Goal: Transaction & Acquisition: Purchase product/service

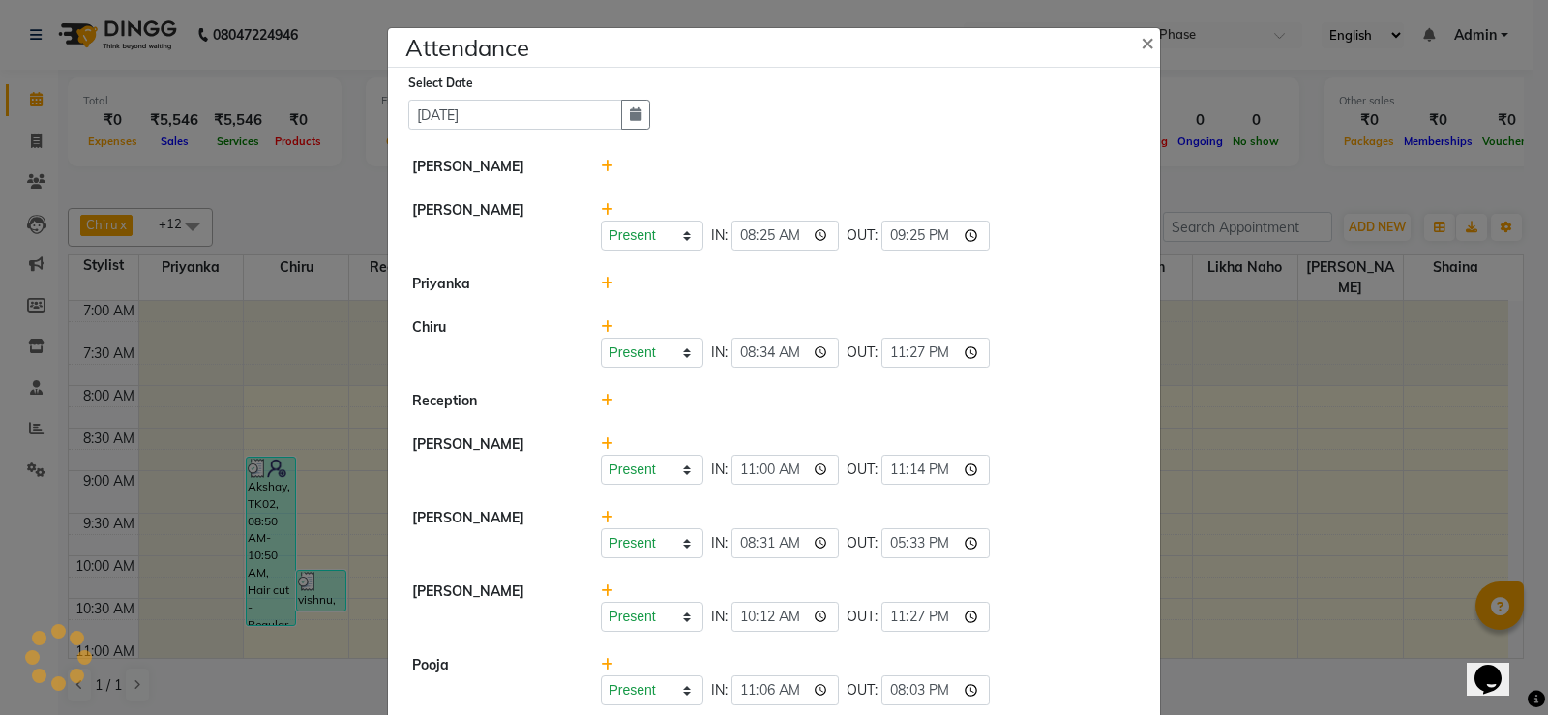
scroll to position [387, 0]
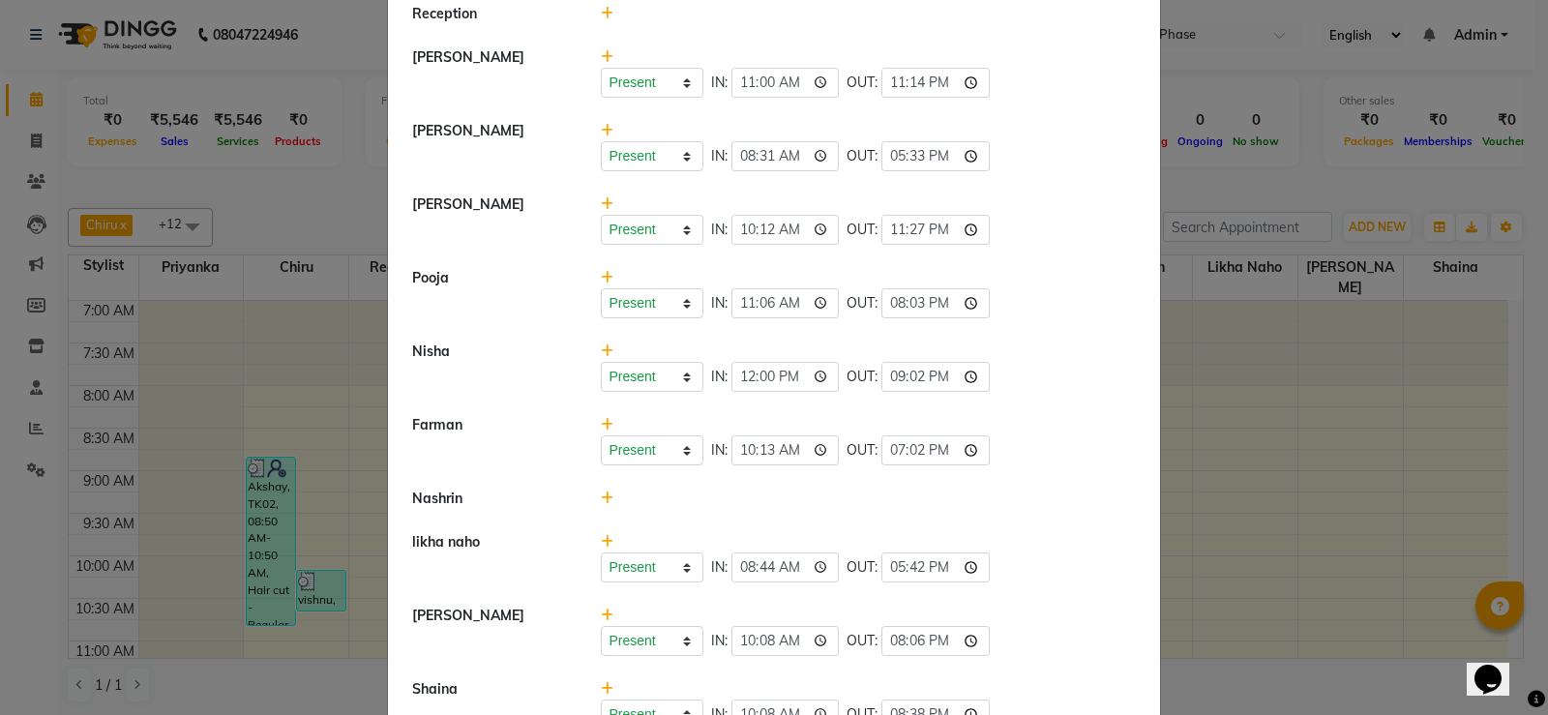
click at [195, 165] on ngb-modal-window "Attendance × Select Date [DATE] [PERSON_NAME] Present Absent Late Half Day Week…" at bounding box center [774, 357] width 1548 height 715
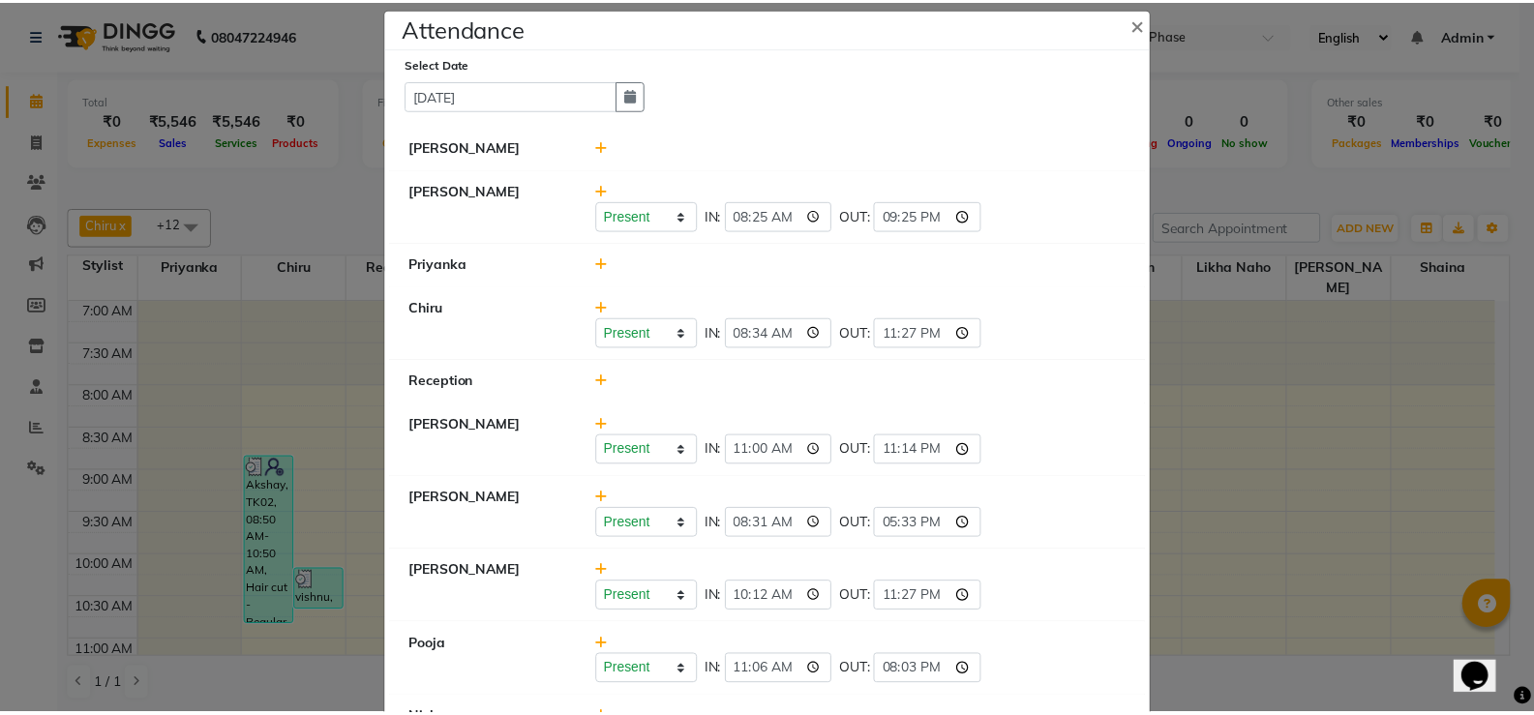
scroll to position [0, 0]
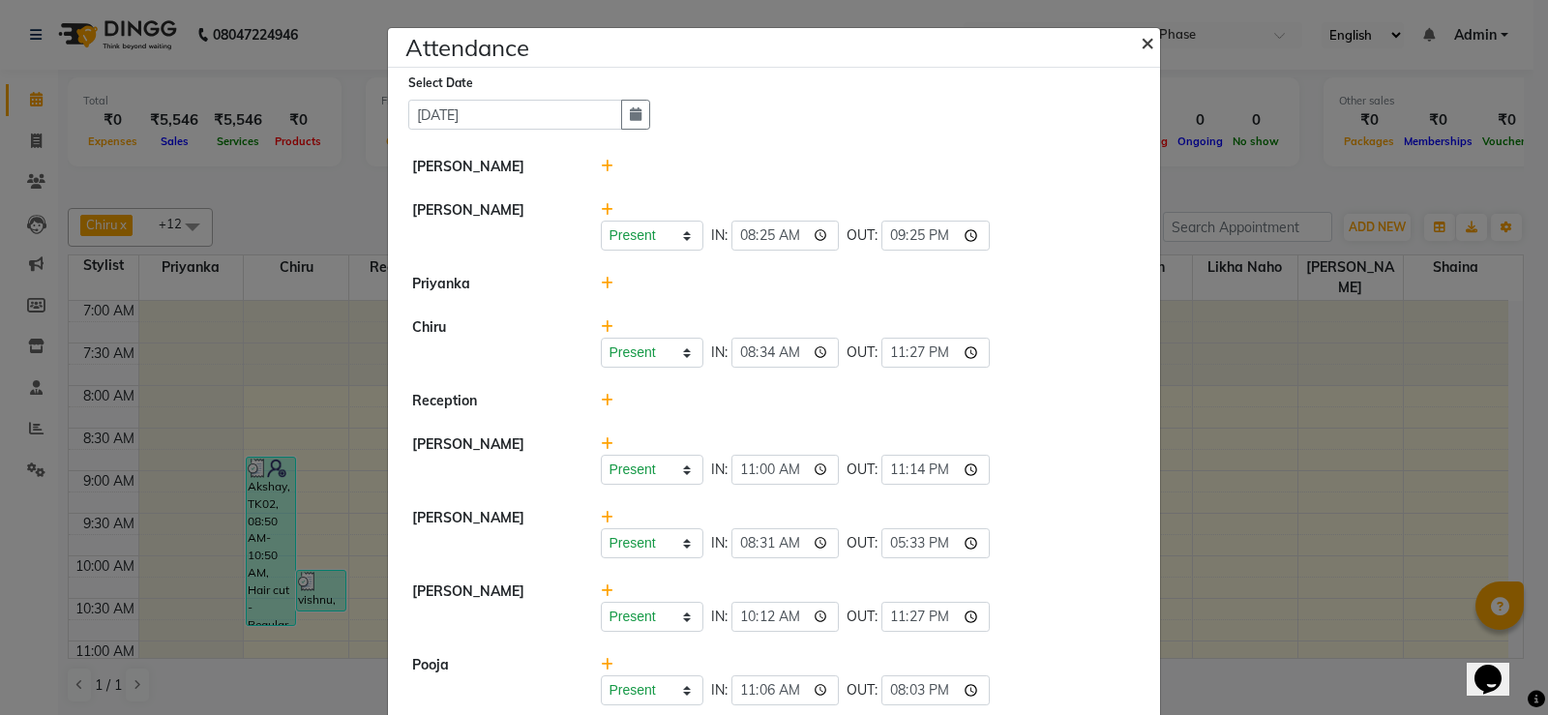
click at [1145, 45] on span "×" at bounding box center [1148, 41] width 14 height 29
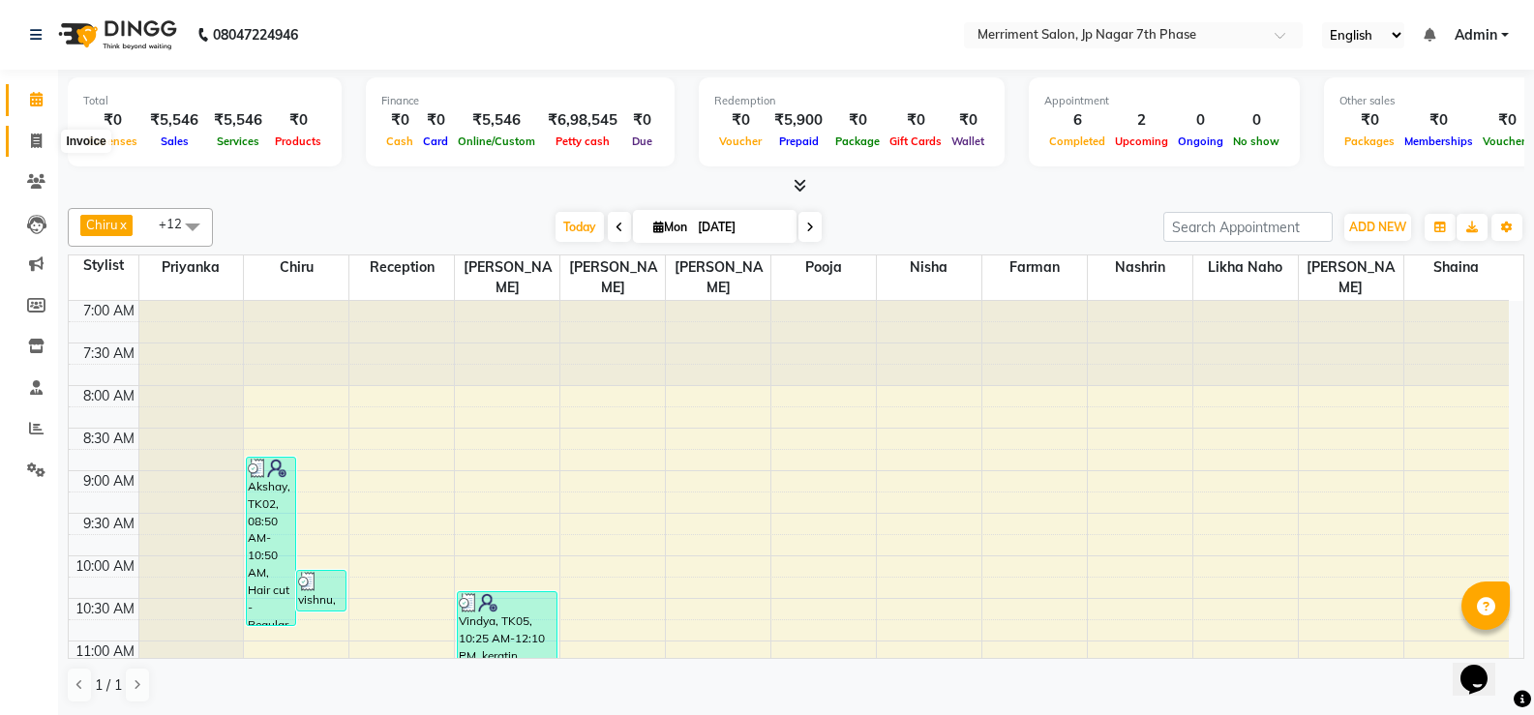
click at [39, 150] on span at bounding box center [36, 142] width 34 height 22
select select "service"
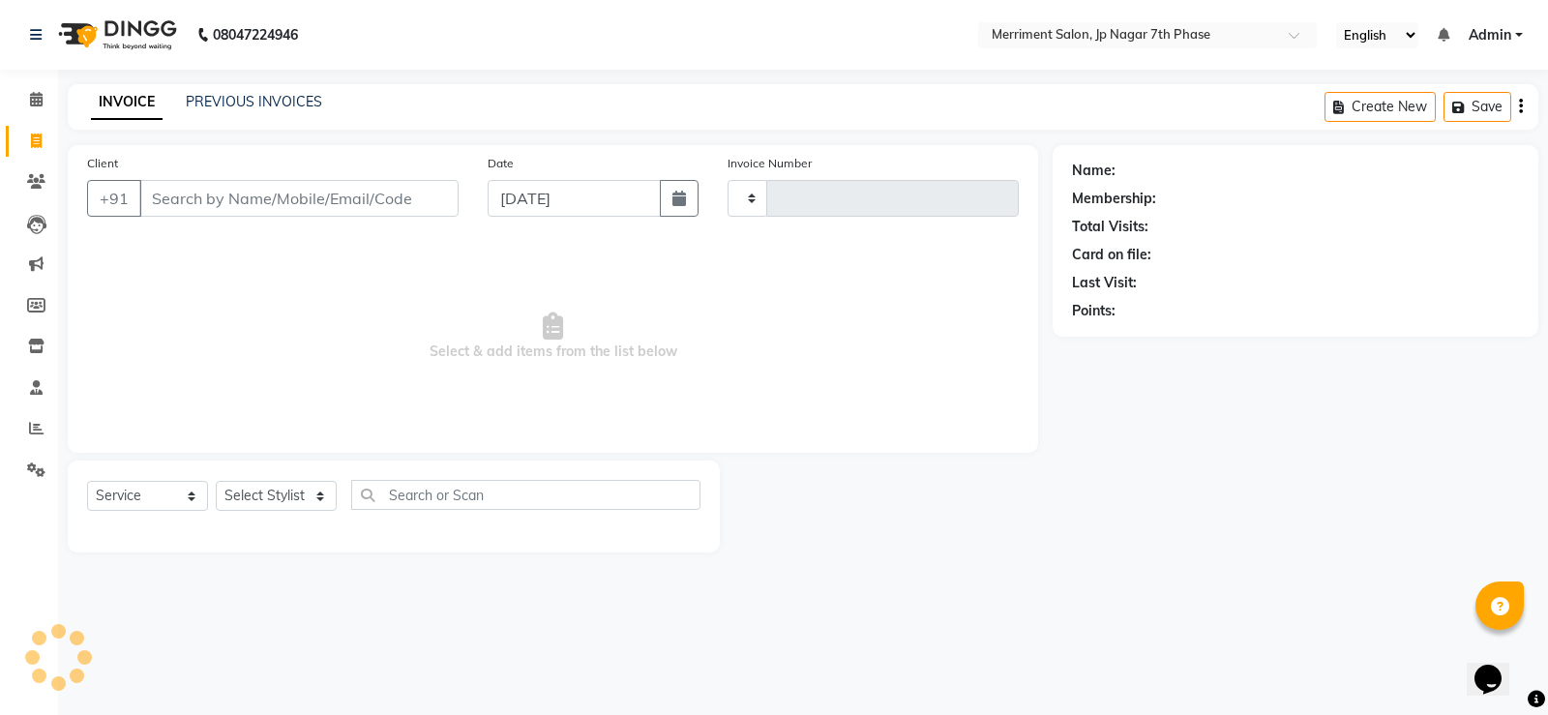
type input "4488"
select select "4110"
click at [313, 199] on input "Client" at bounding box center [298, 198] width 319 height 37
select select "package"
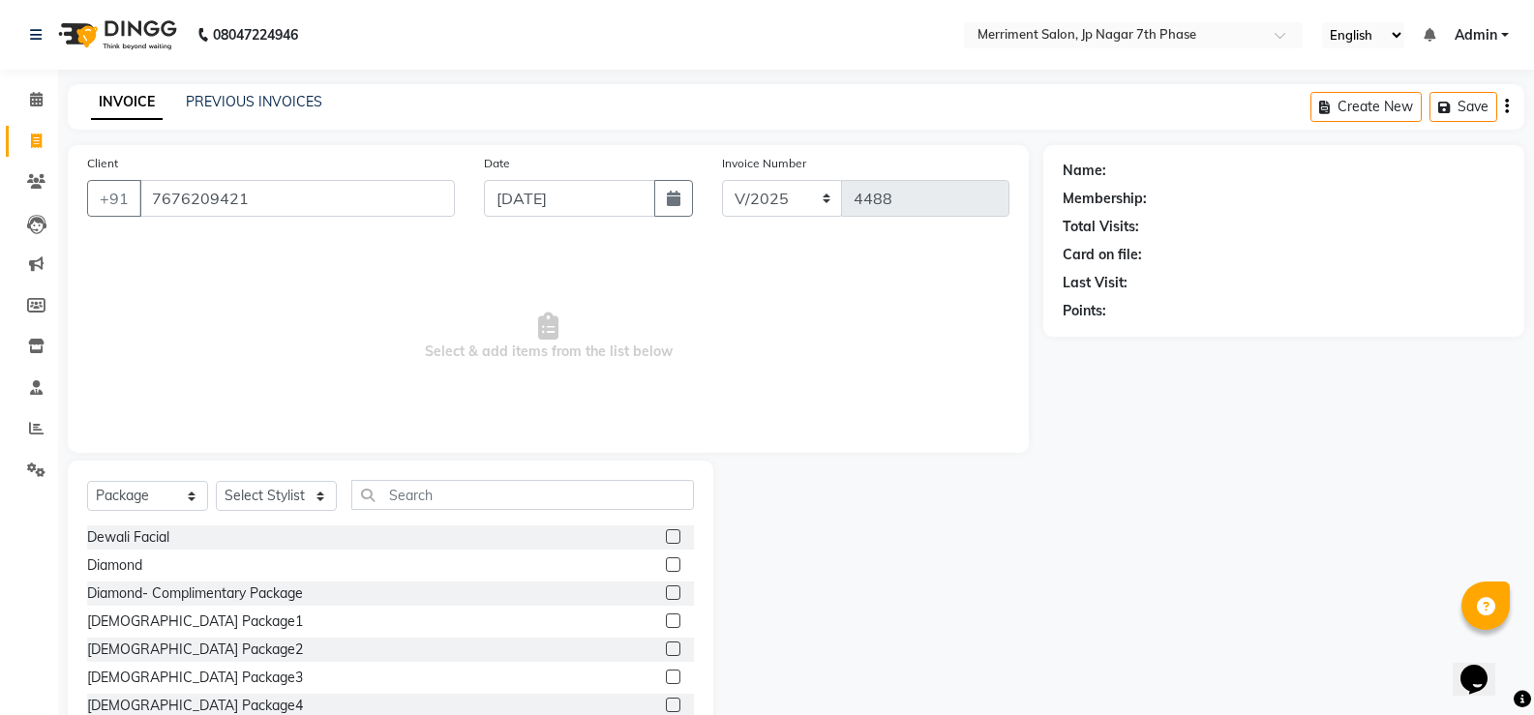
type input "7676209421"
click at [267, 496] on select "Select Stylist Chiru Farman likha naho [PERSON_NAME] [PERSON_NAME] [PERSON_NAME…" at bounding box center [276, 496] width 121 height 30
select select "72476"
click at [216, 481] on select "Select Stylist Chiru Farman likha naho [PERSON_NAME] [PERSON_NAME] [PERSON_NAME…" at bounding box center [276, 496] width 121 height 30
click at [108, 488] on select "Select Service Product Membership Package Voucher Prepaid Gift Card" at bounding box center [147, 496] width 121 height 30
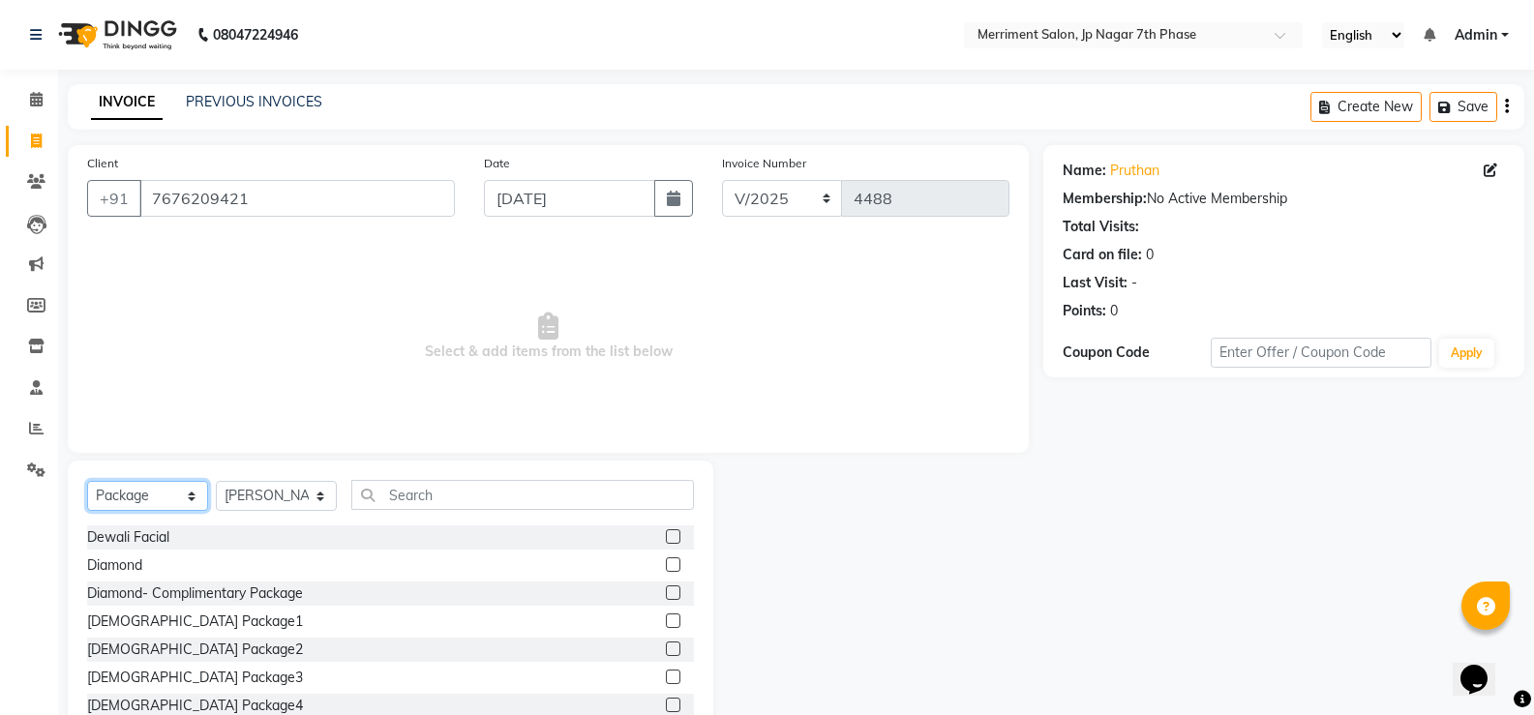
select select "service"
click at [87, 481] on select "Select Service Product Membership Package Voucher Prepaid Gift Card" at bounding box center [147, 496] width 121 height 30
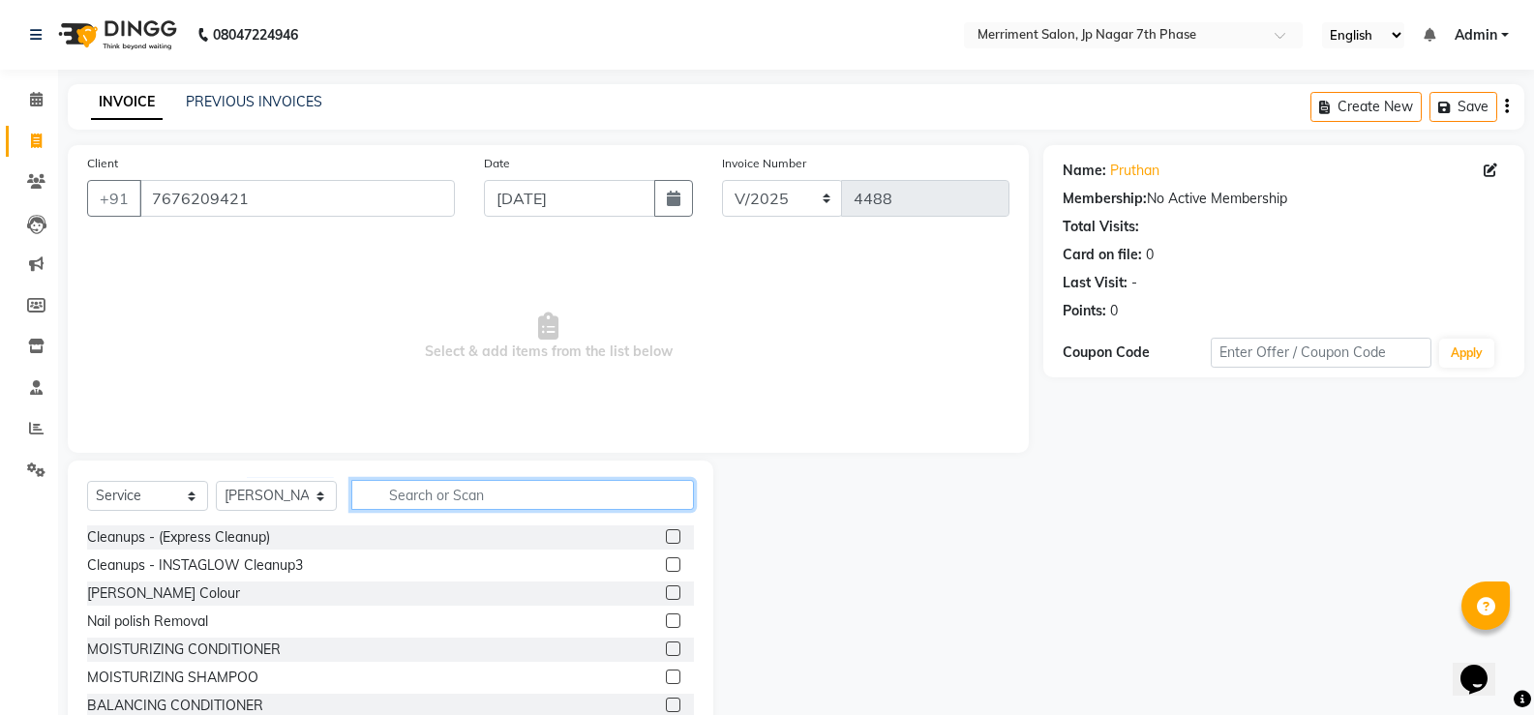
click at [429, 499] on input "text" at bounding box center [522, 495] width 343 height 30
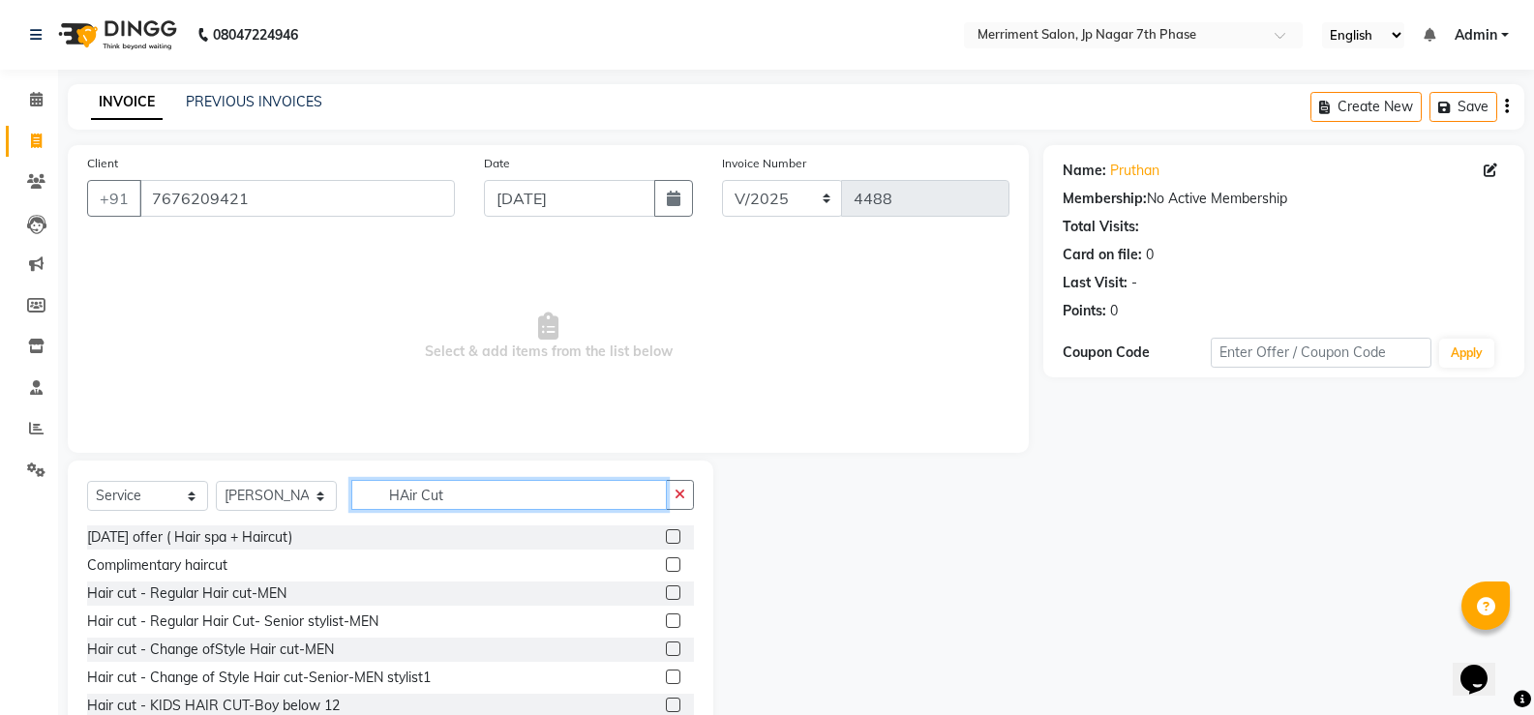
type input "HAir Cut"
click at [666, 620] on label at bounding box center [673, 620] width 15 height 15
click at [666, 620] on input "checkbox" at bounding box center [672, 621] width 13 height 13
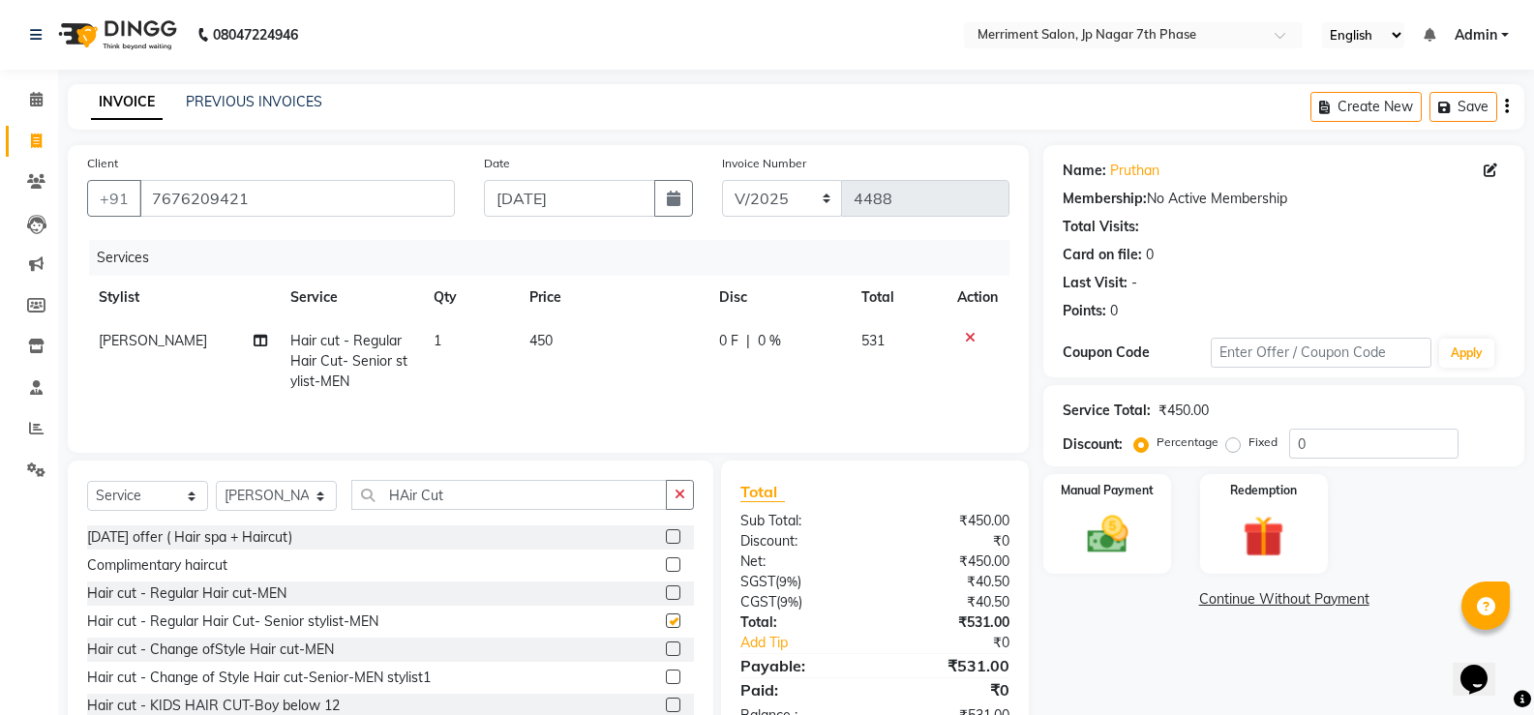
checkbox input "false"
click at [526, 490] on input "HAir Cut" at bounding box center [508, 495] width 315 height 30
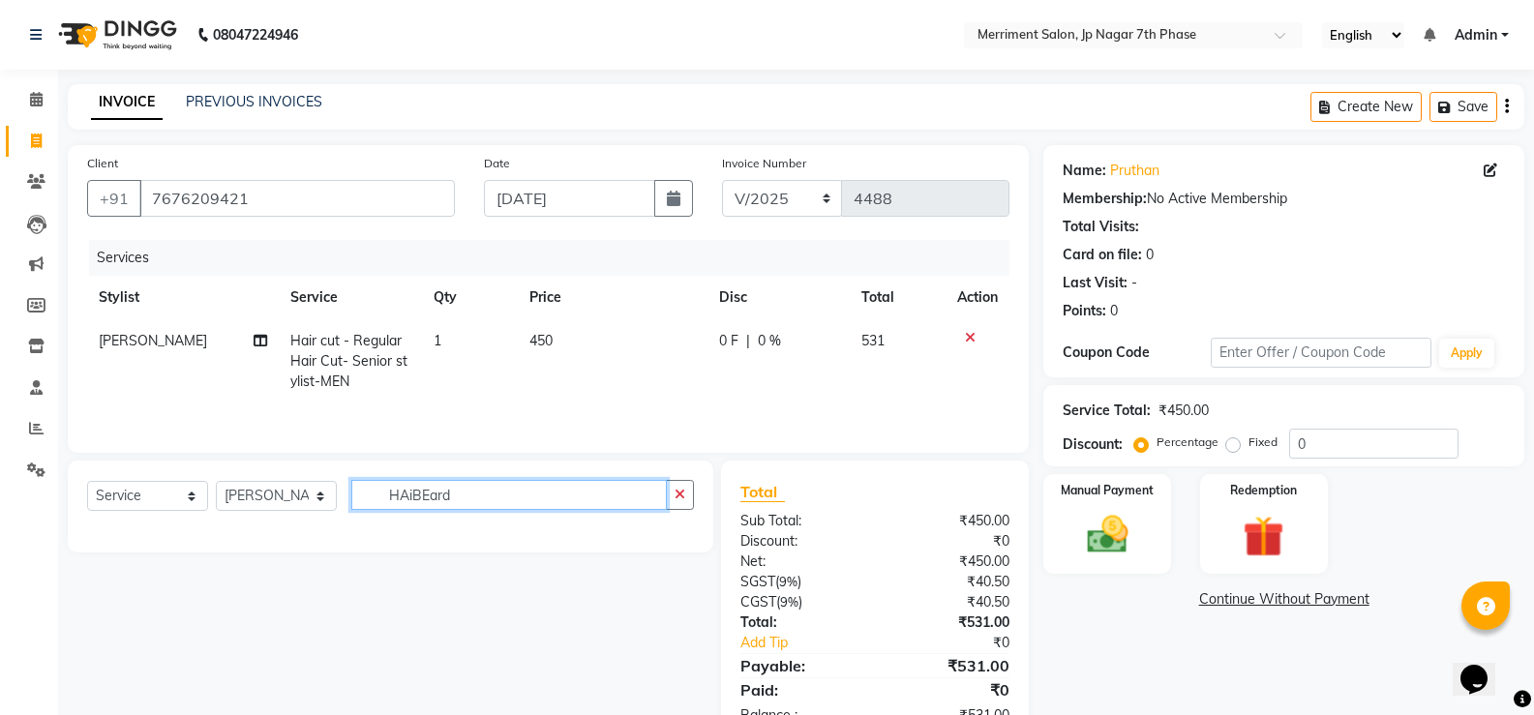
drag, startPoint x: 464, startPoint y: 498, endPoint x: 490, endPoint y: 502, distance: 25.5
click at [463, 498] on input "HAiBEard" at bounding box center [508, 495] width 315 height 30
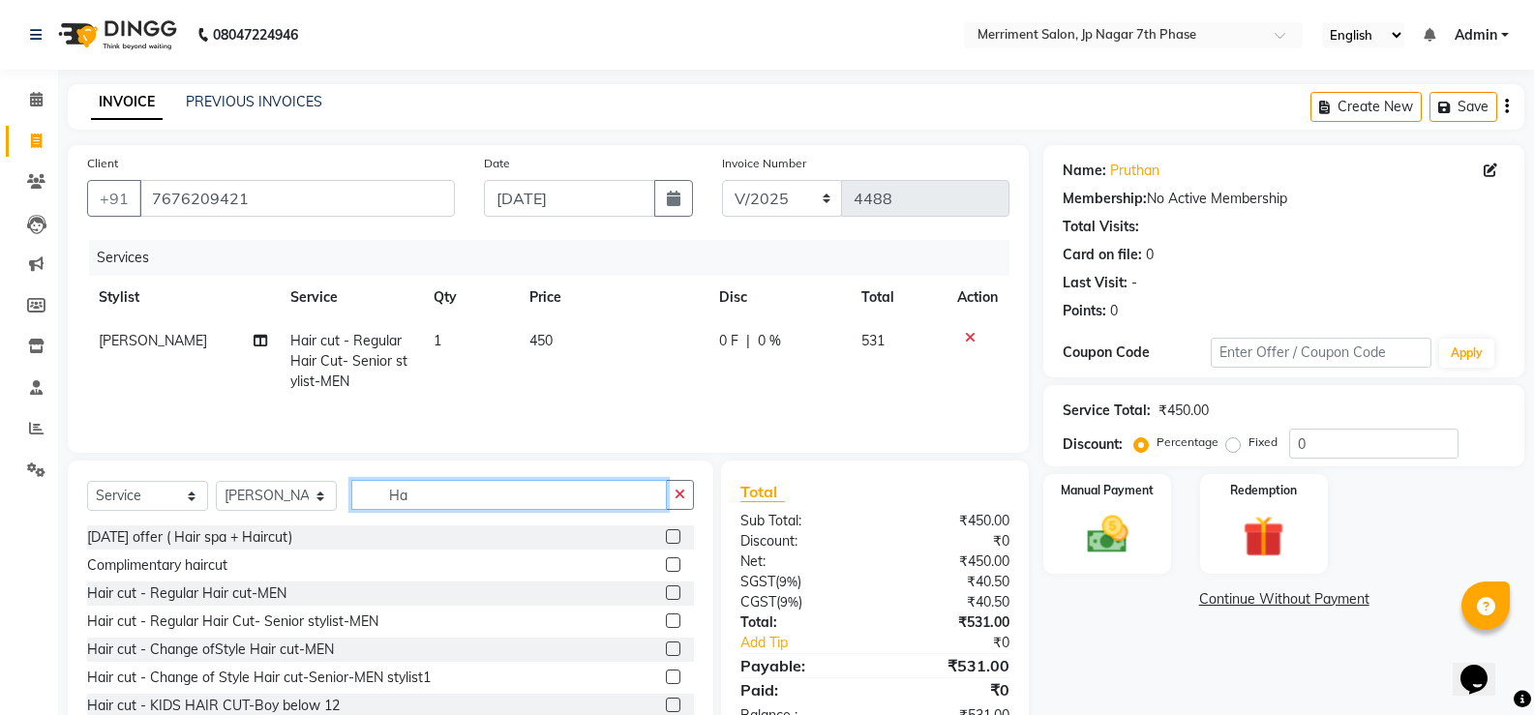
type input "H"
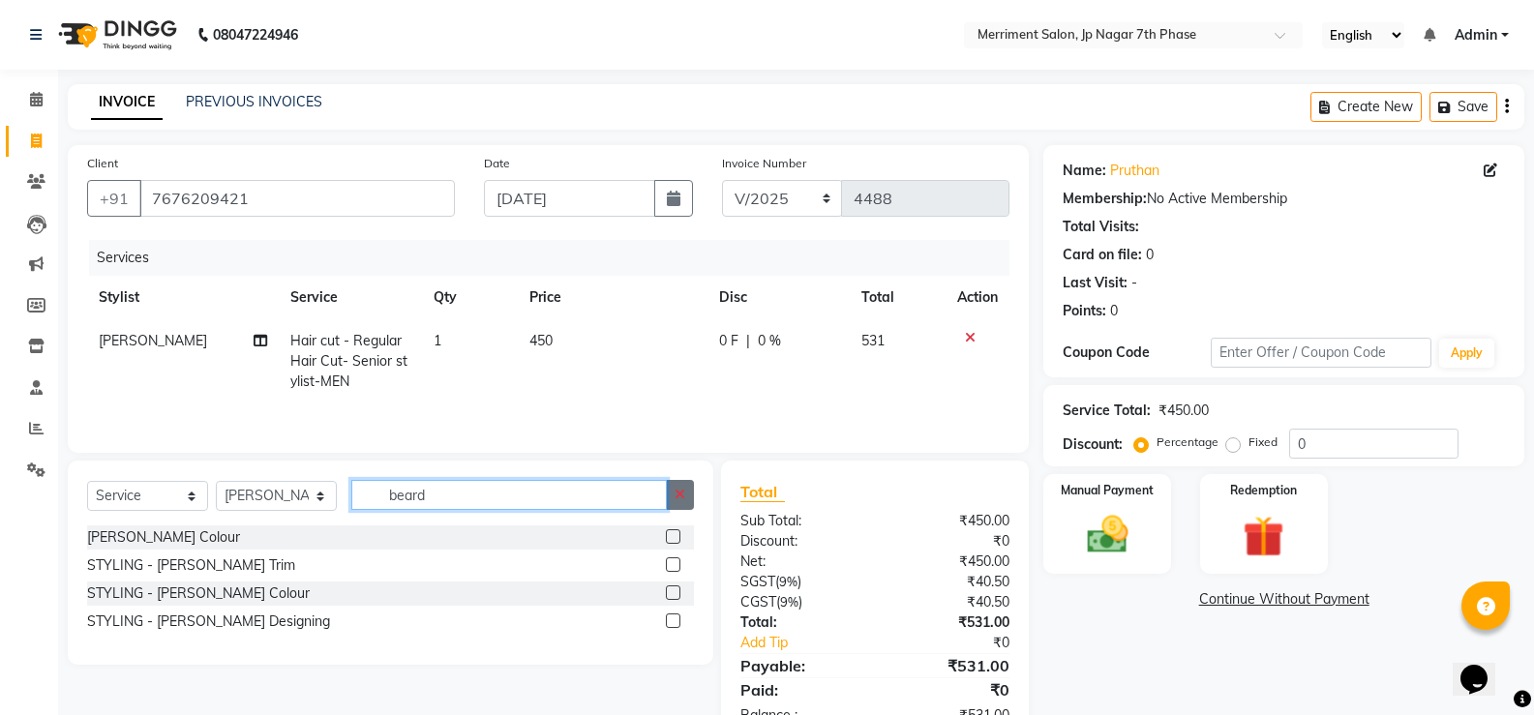
type input "beard"
click at [677, 486] on button "button" at bounding box center [680, 495] width 28 height 30
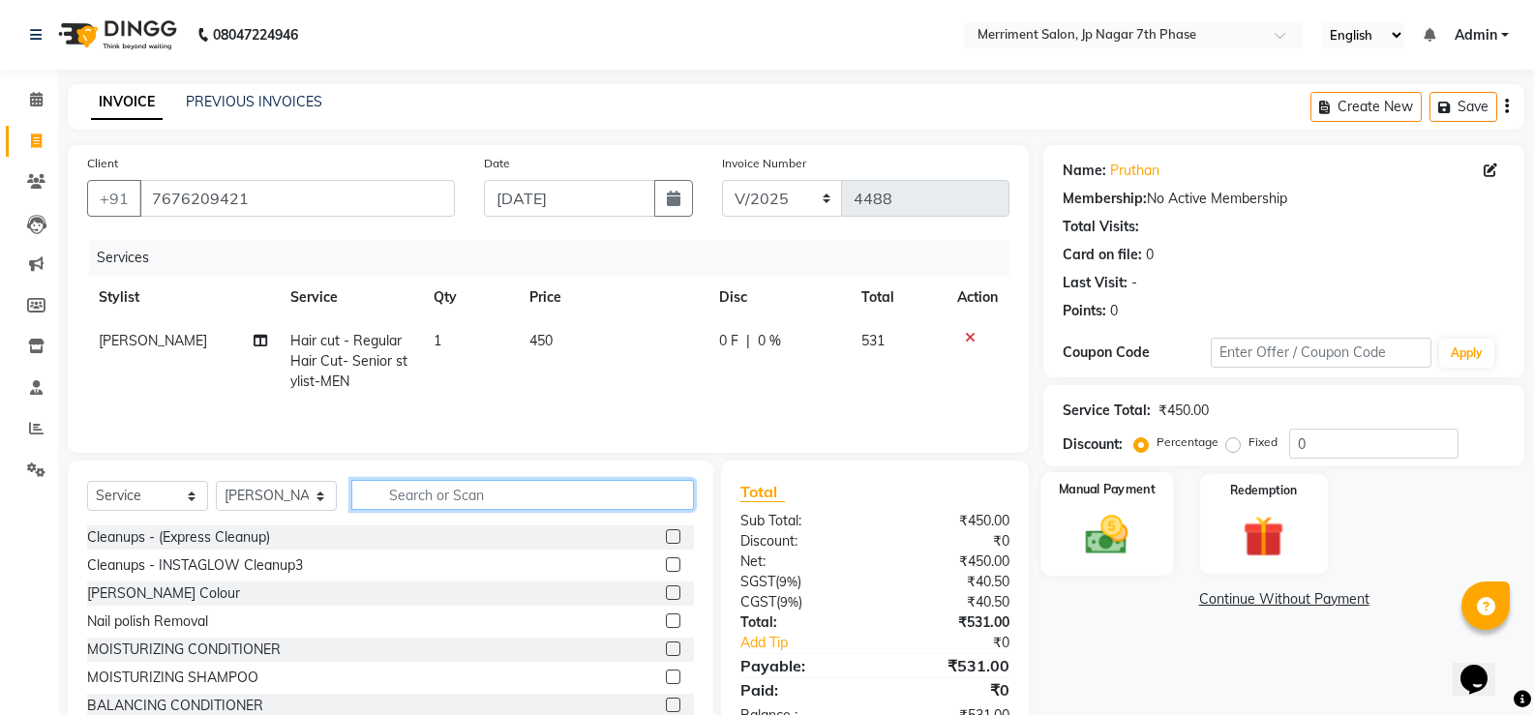
scroll to position [60, 0]
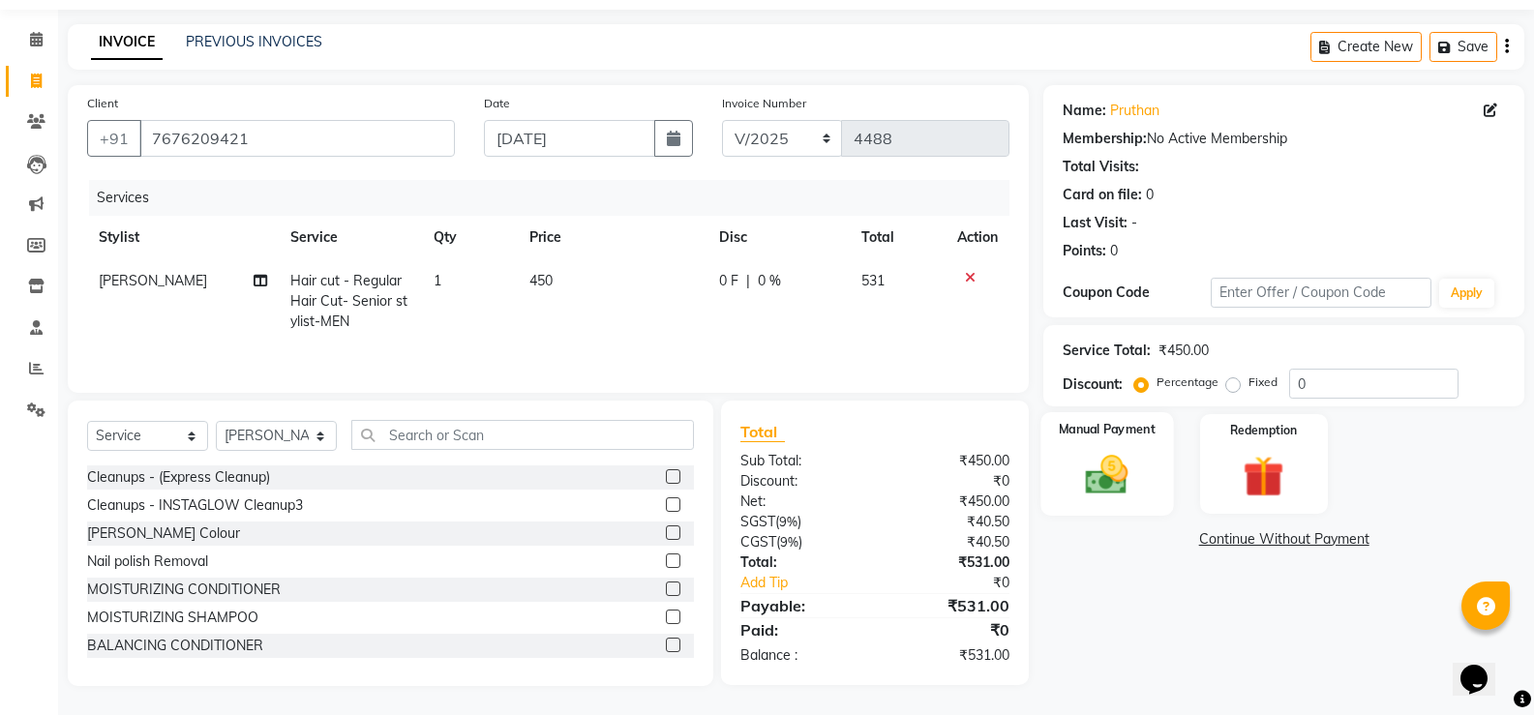
click at [1149, 478] on div "Manual Payment" at bounding box center [1107, 464] width 133 height 104
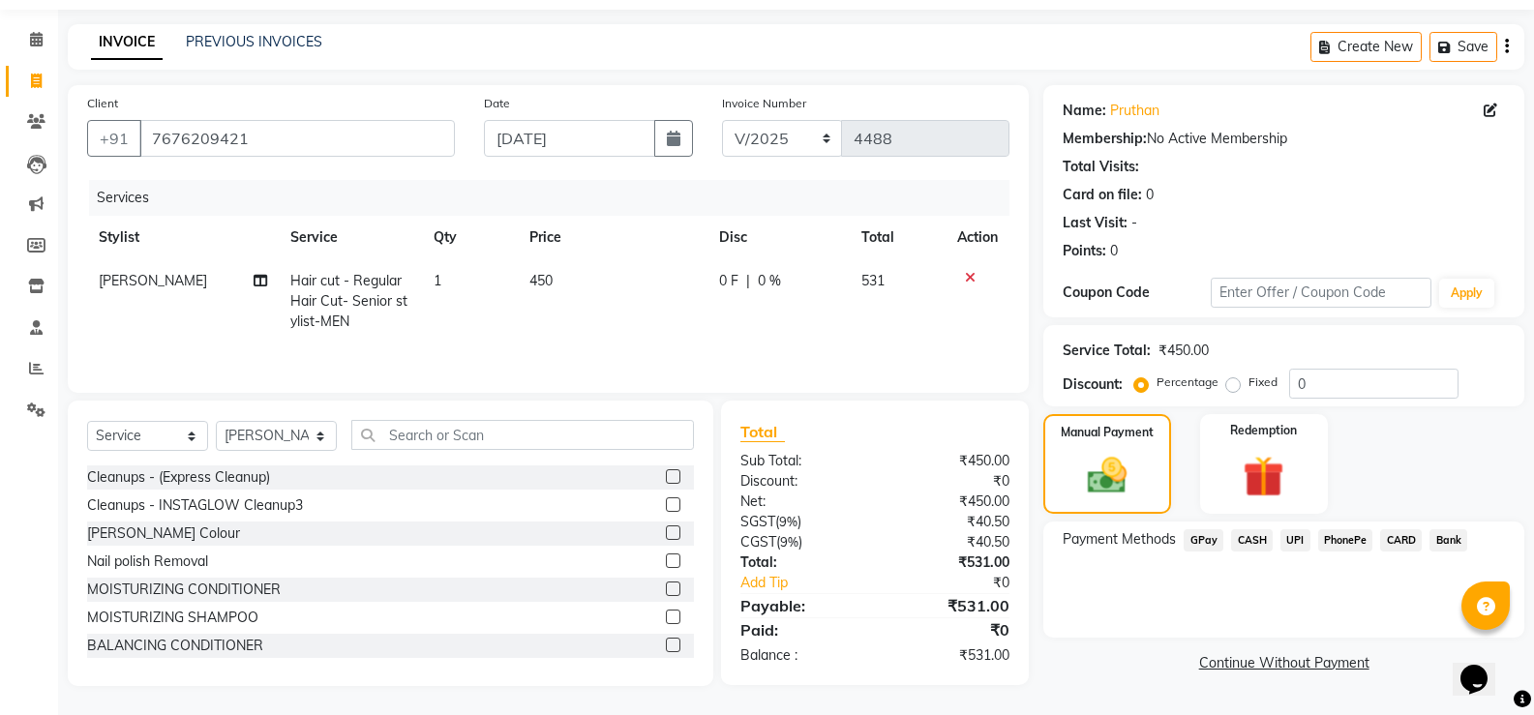
click at [1288, 542] on span "UPI" at bounding box center [1295, 540] width 30 height 22
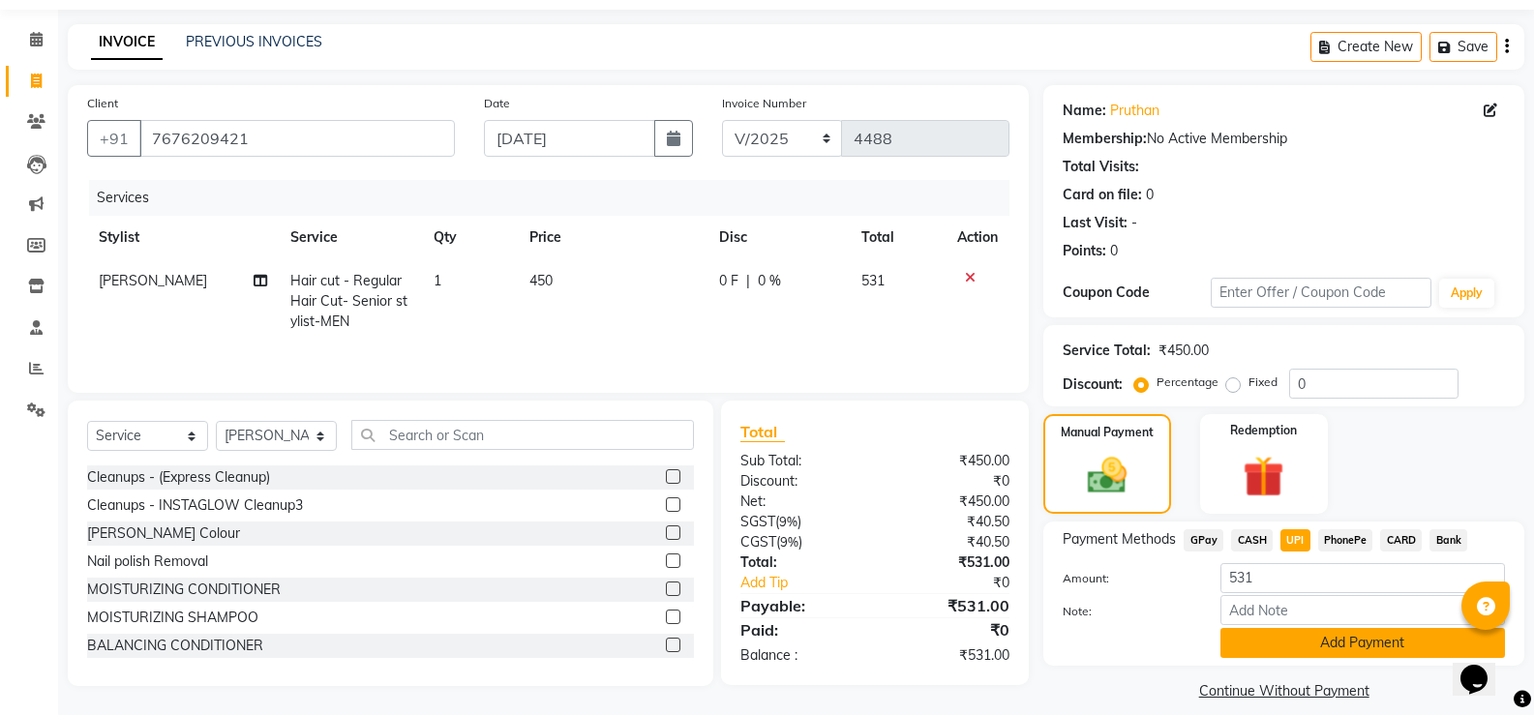
click at [1305, 644] on button "Add Payment" at bounding box center [1362, 643] width 284 height 30
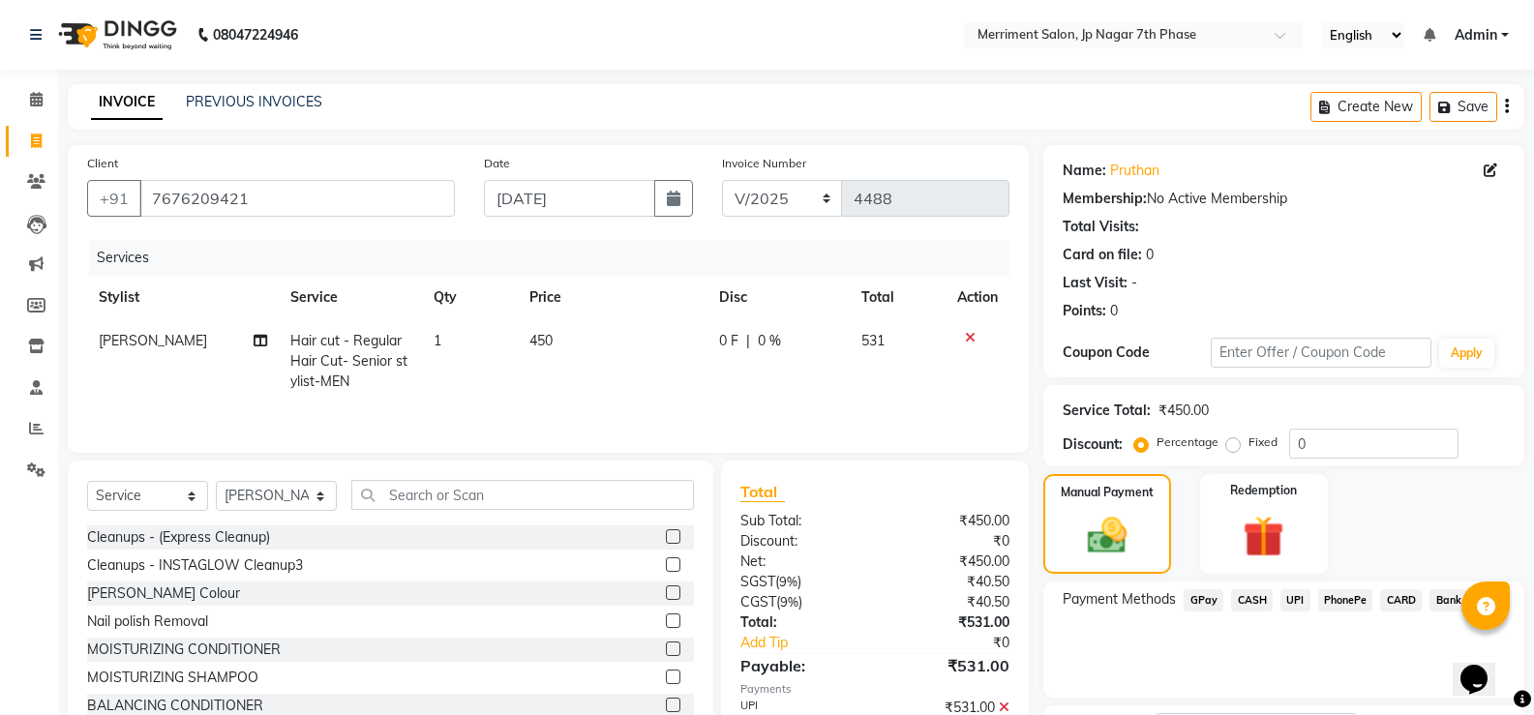
scroll to position [161, 0]
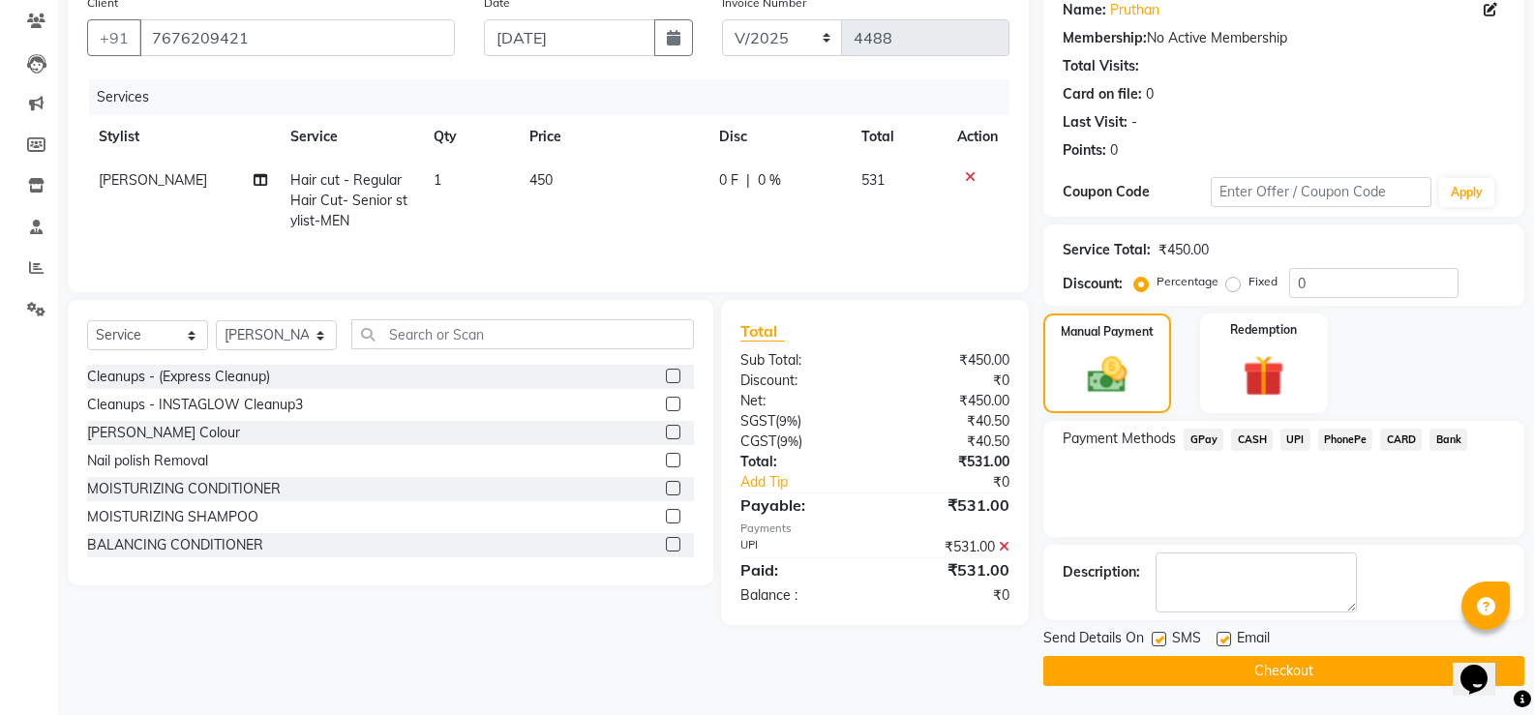
click at [1279, 674] on button "Checkout" at bounding box center [1283, 671] width 481 height 30
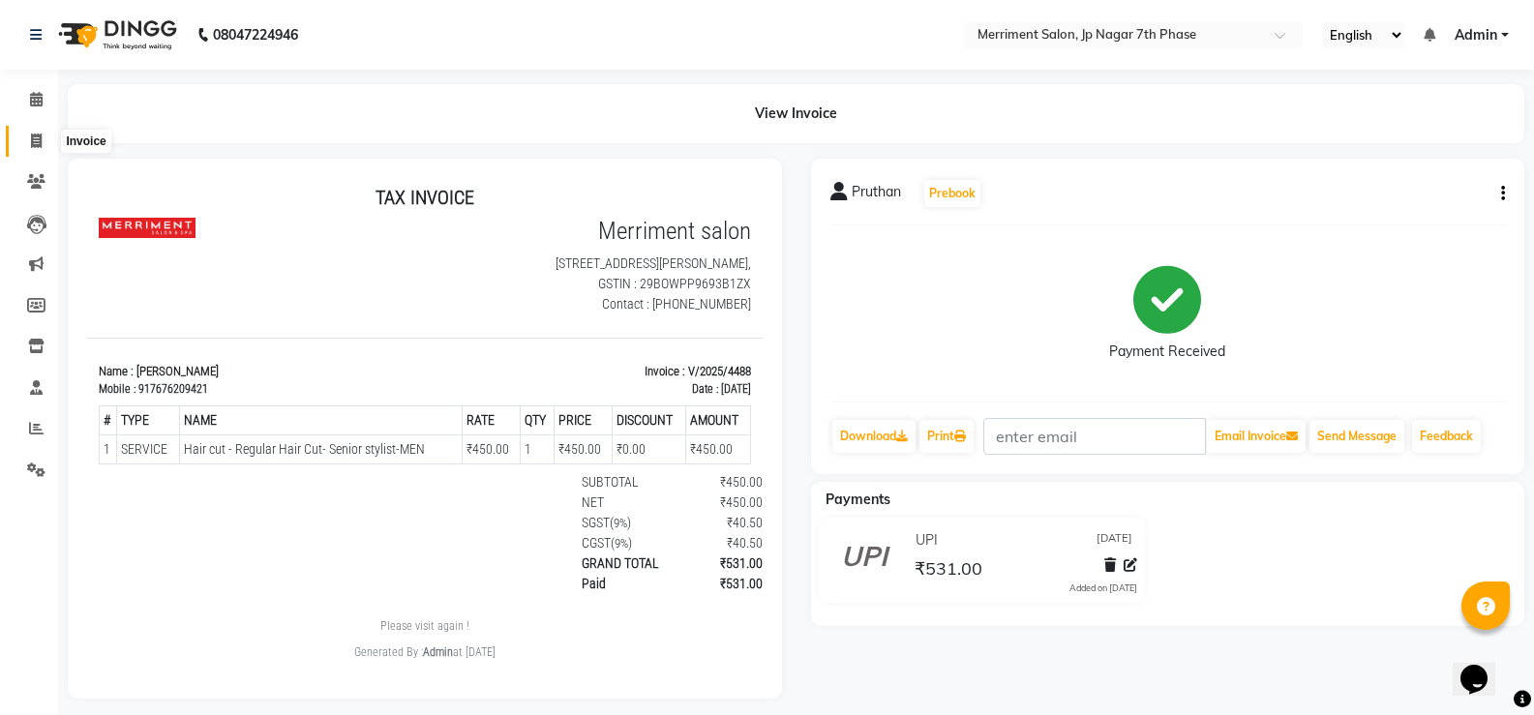
click at [44, 142] on span at bounding box center [36, 142] width 34 height 22
select select "service"
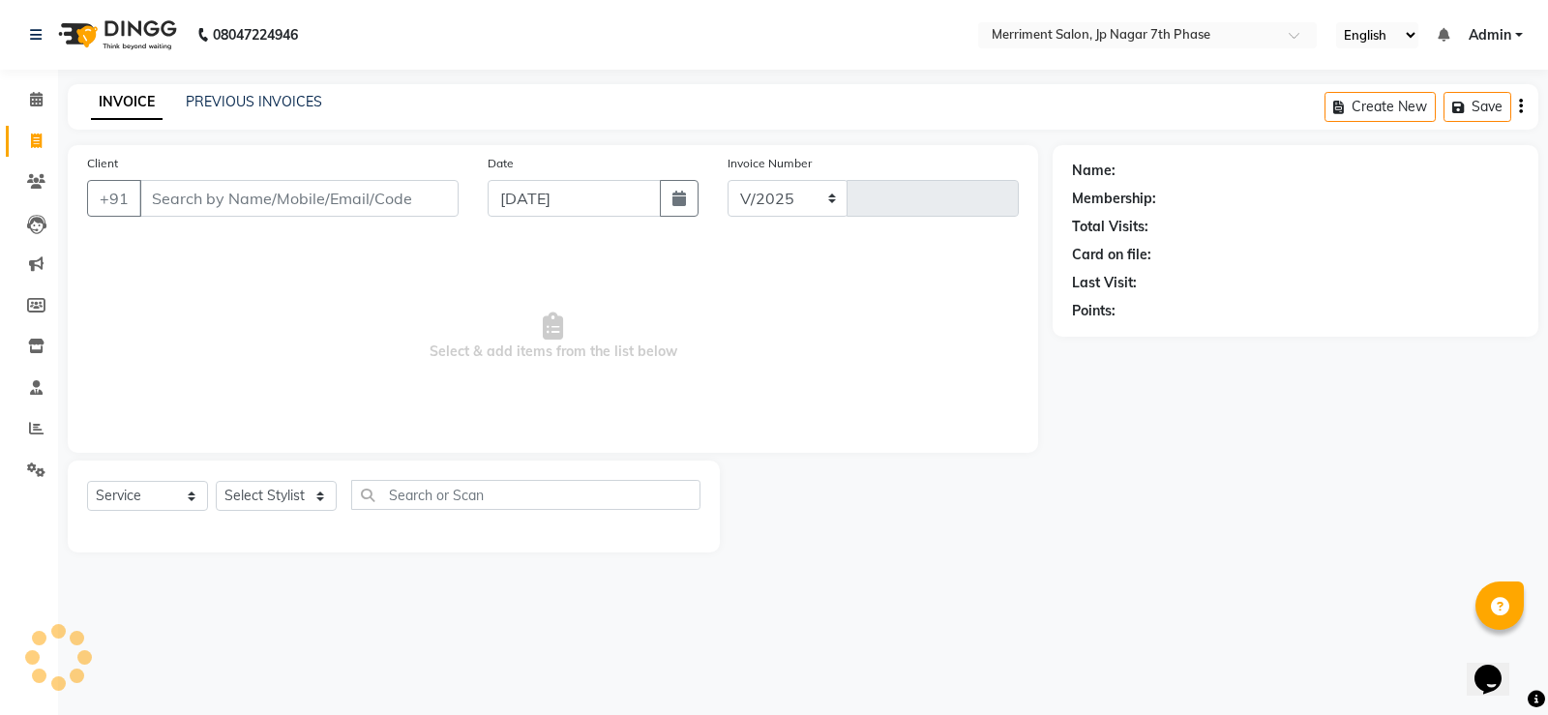
select select "4110"
type input "4489"
click at [376, 196] on input "Client" at bounding box center [298, 198] width 319 height 37
select select "package"
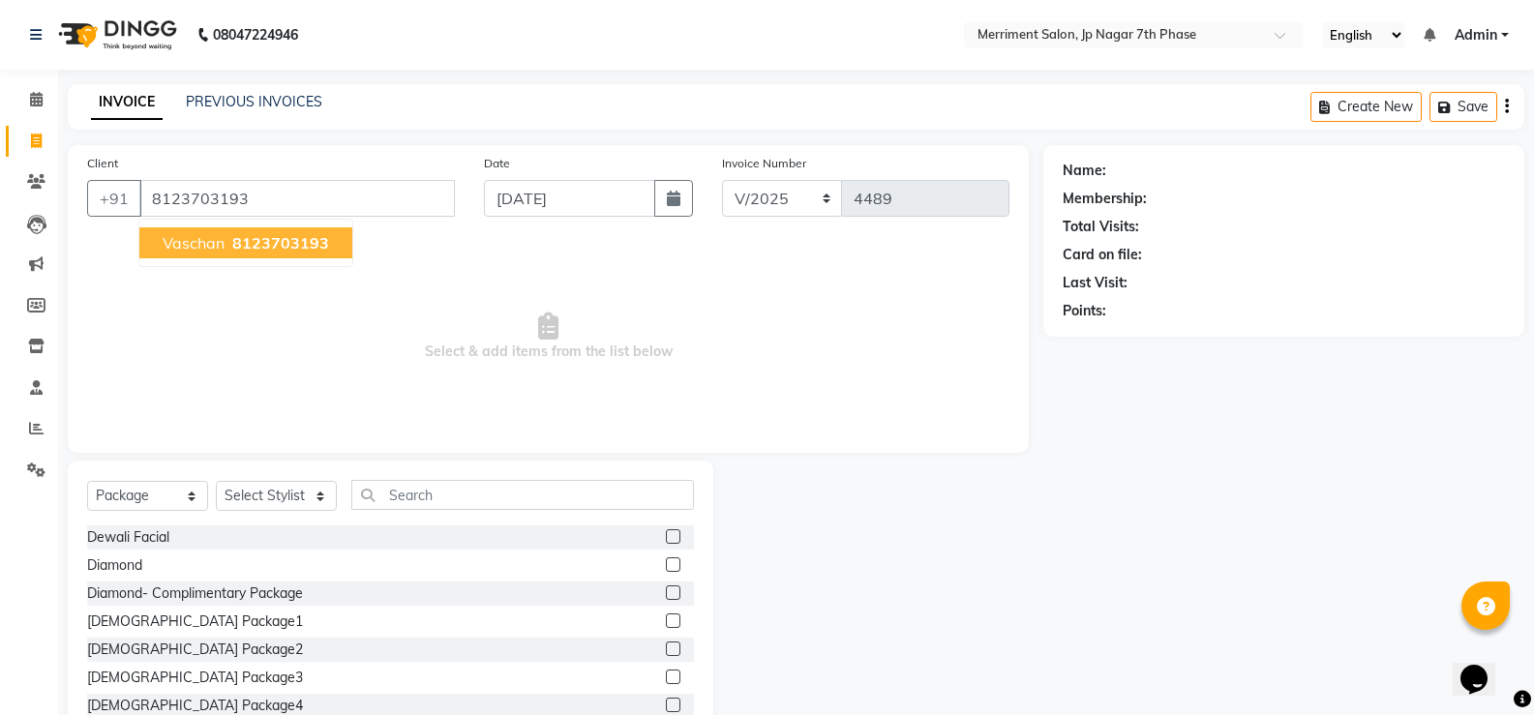
type input "8123703193"
drag, startPoint x: 325, startPoint y: 232, endPoint x: 276, endPoint y: 314, distance: 95.9
click at [322, 232] on button "Vaschan 8123703193" at bounding box center [245, 242] width 213 height 31
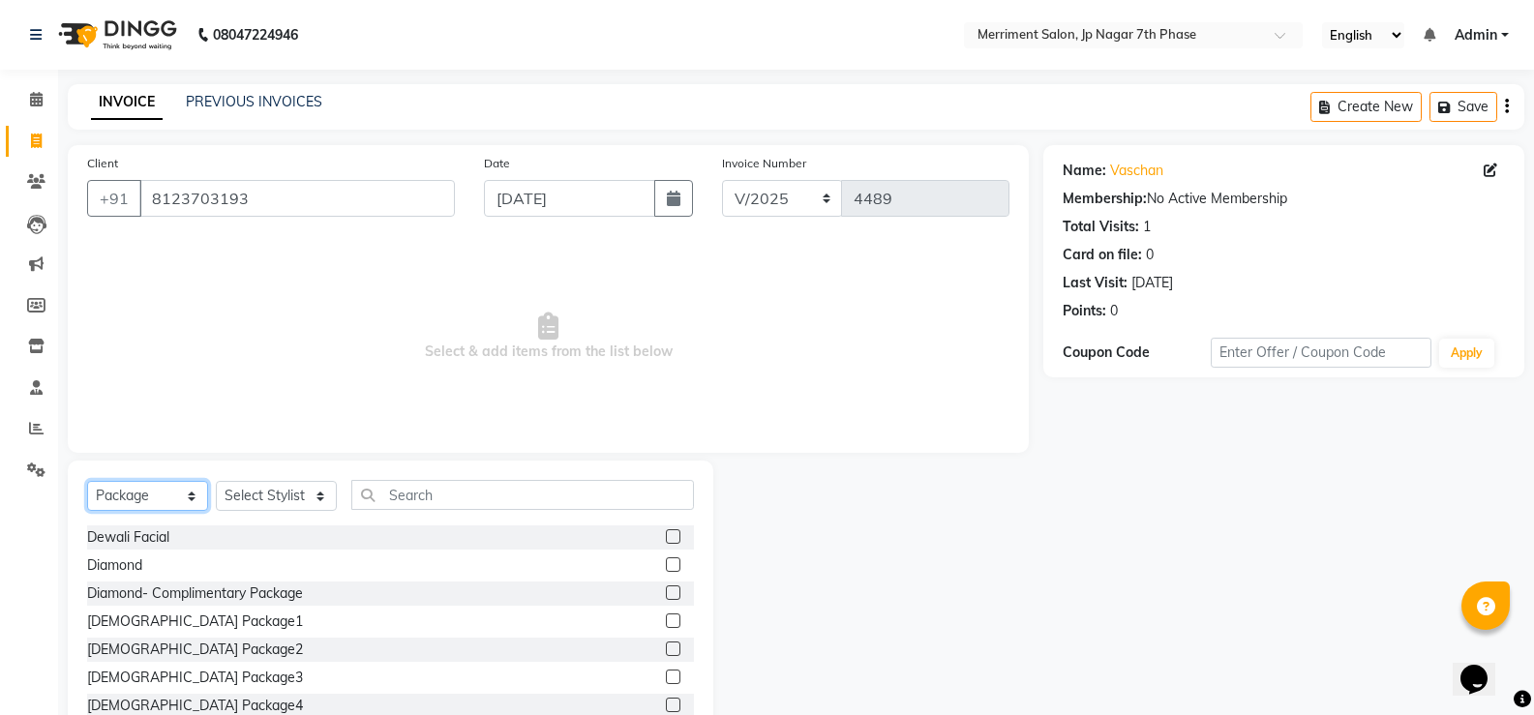
drag, startPoint x: 176, startPoint y: 499, endPoint x: 161, endPoint y: 493, distance: 16.5
click at [176, 499] on select "Select Service Product Membership Package Voucher Prepaid Gift Card" at bounding box center [147, 496] width 121 height 30
select select "service"
click at [87, 481] on select "Select Service Product Membership Package Voucher Prepaid Gift Card" at bounding box center [147, 496] width 121 height 30
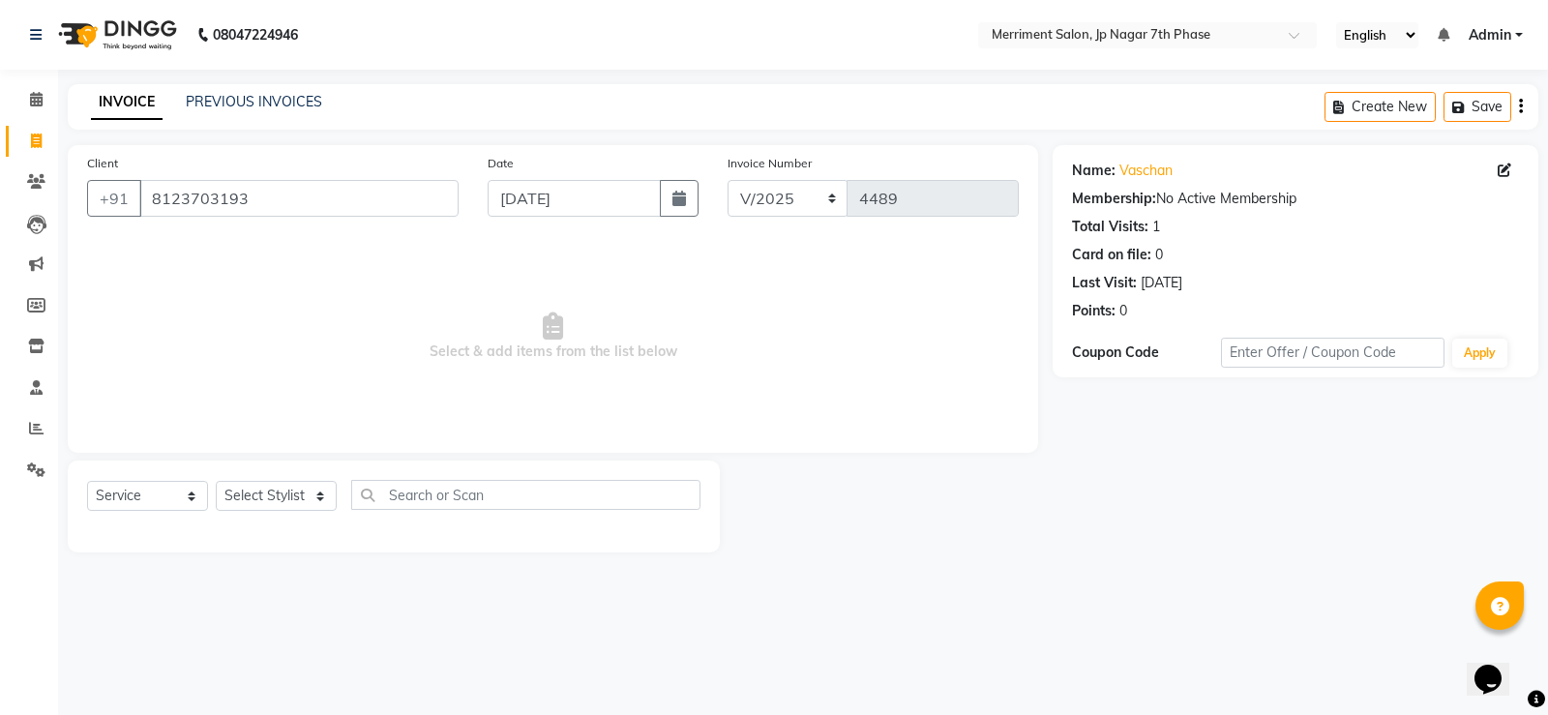
click at [303, 479] on div "Select Service Product Membership Package Voucher Prepaid Gift Card Select Styl…" at bounding box center [394, 507] width 652 height 92
click at [294, 498] on select "Select Stylist Chiru Farman likha naho [PERSON_NAME] [PERSON_NAME] [PERSON_NAME…" at bounding box center [276, 496] width 121 height 30
select select "72476"
click at [216, 481] on select "Select Stylist Chiru Farman likha naho [PERSON_NAME] [PERSON_NAME] [PERSON_NAME…" at bounding box center [276, 496] width 121 height 30
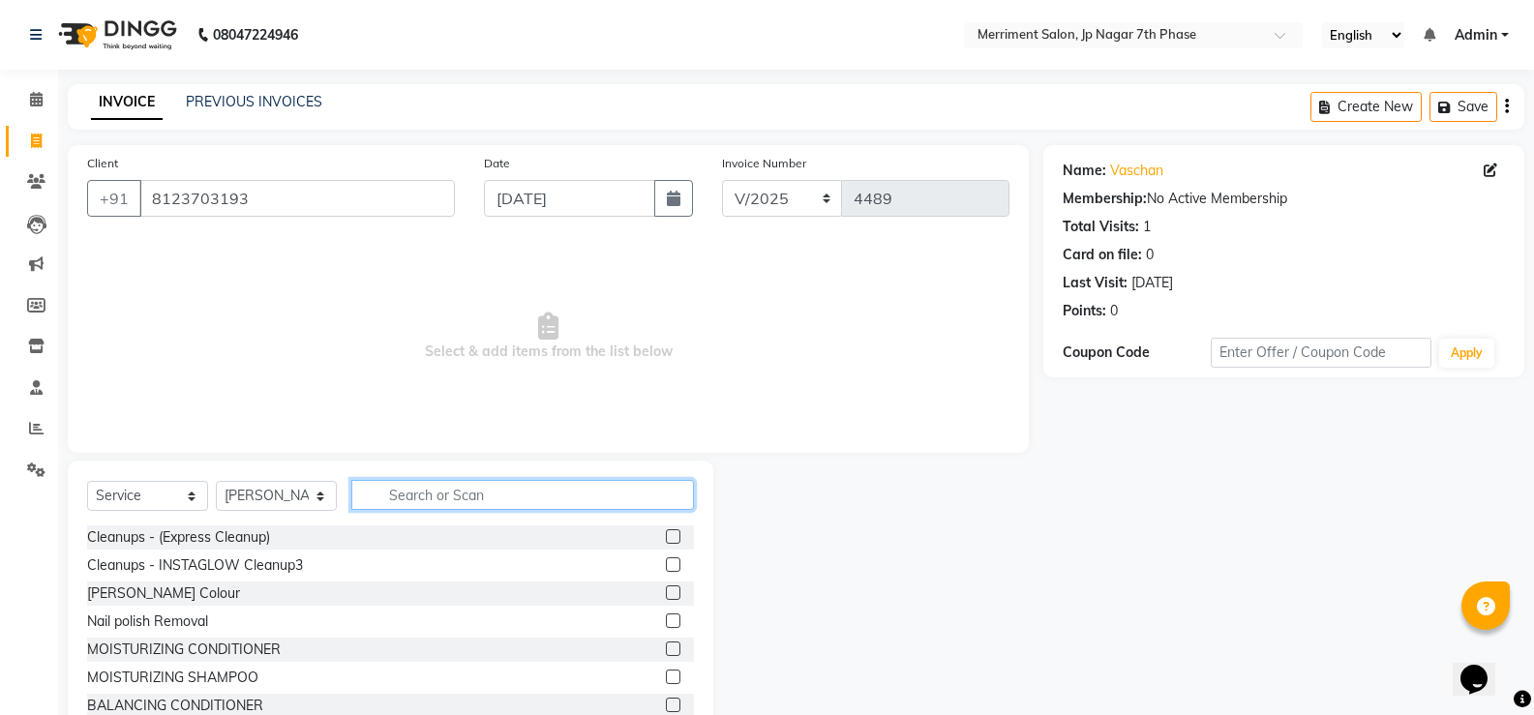
click at [550, 500] on input "text" at bounding box center [522, 495] width 343 height 30
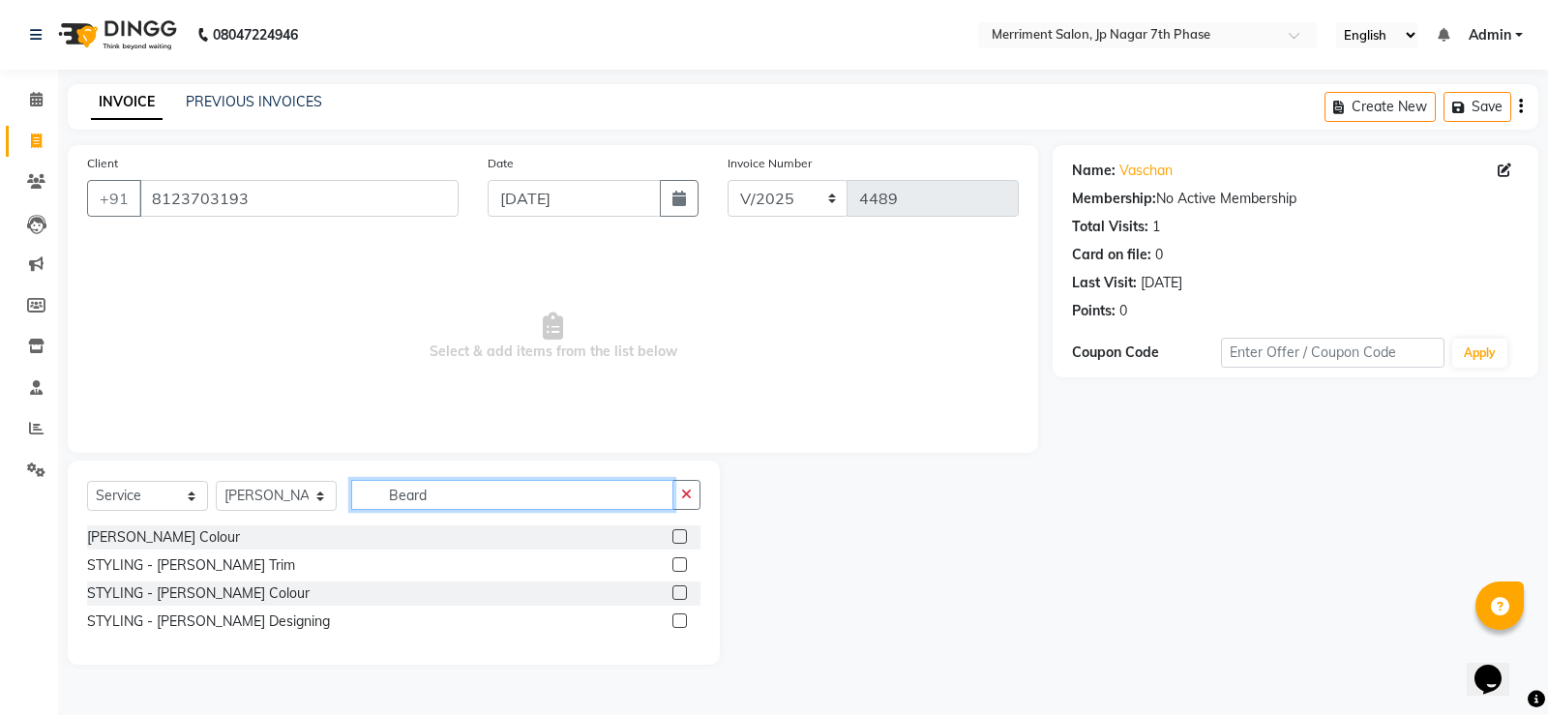
type input "Beard"
click at [679, 566] on label at bounding box center [679, 564] width 15 height 15
click at [679, 566] on input "checkbox" at bounding box center [678, 565] width 13 height 13
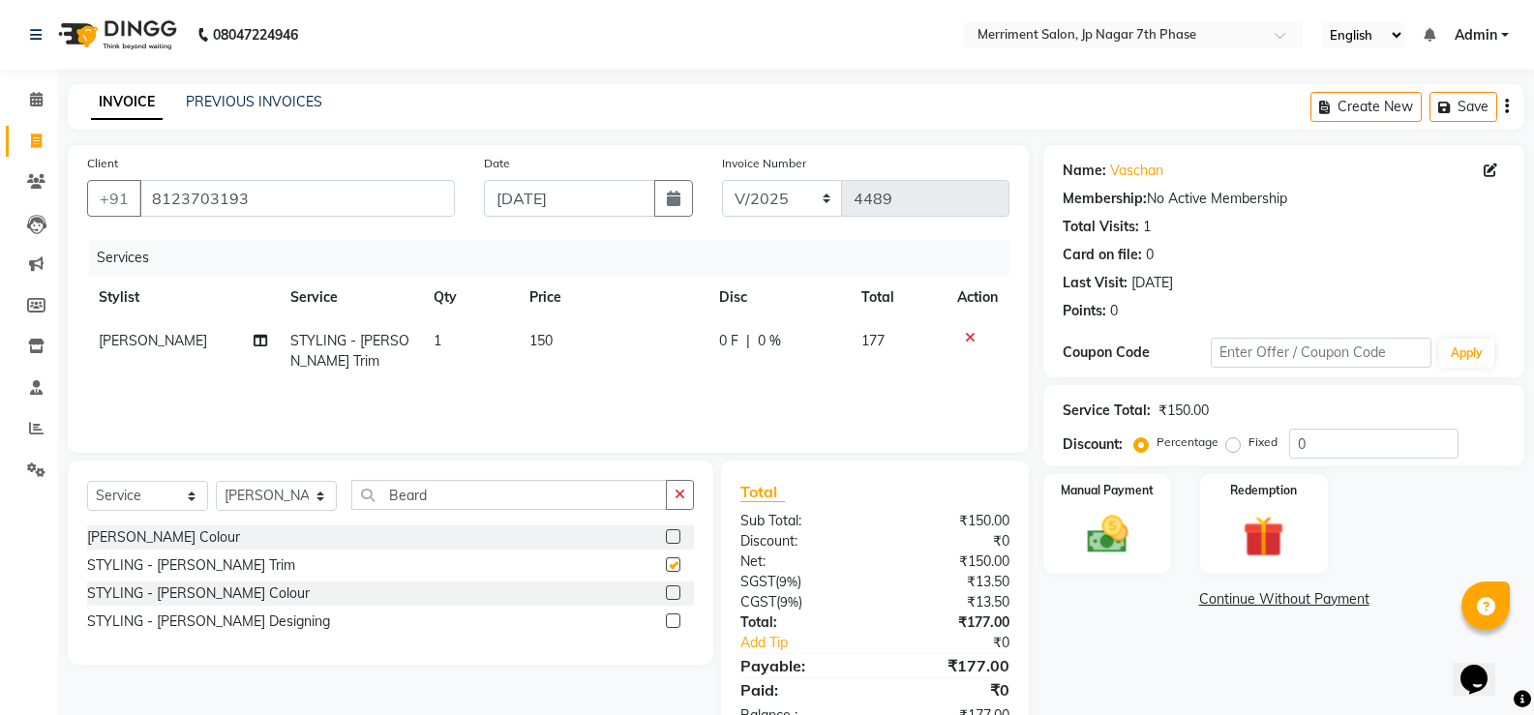
checkbox input "false"
click at [553, 333] on td "150" at bounding box center [613, 351] width 190 height 64
select select "72476"
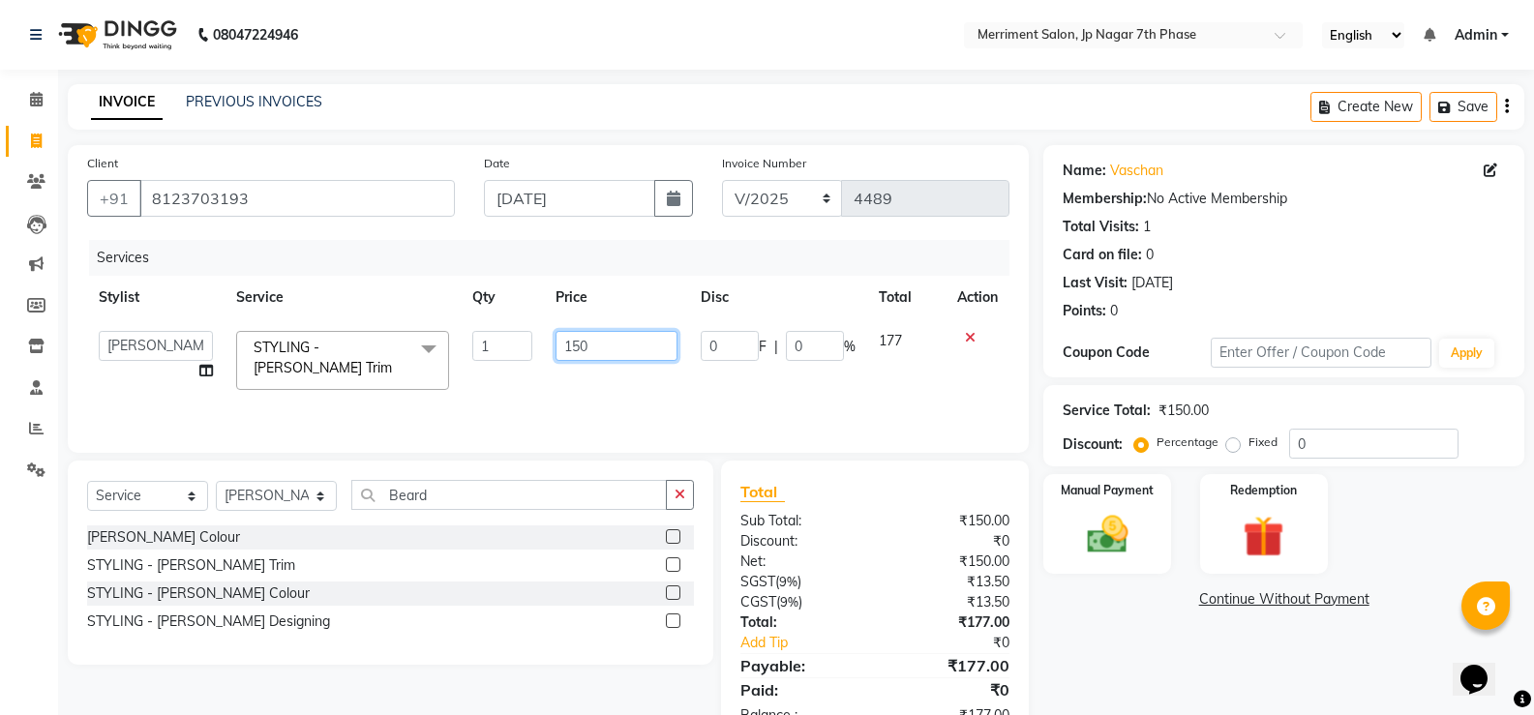
click at [609, 345] on input "150" at bounding box center [615, 346] width 121 height 30
type input "1"
type input "200"
click at [1133, 644] on div "Name: Vaschan Membership: No Active Membership Total Visits: 1 Card on file: 0 …" at bounding box center [1290, 445] width 495 height 600
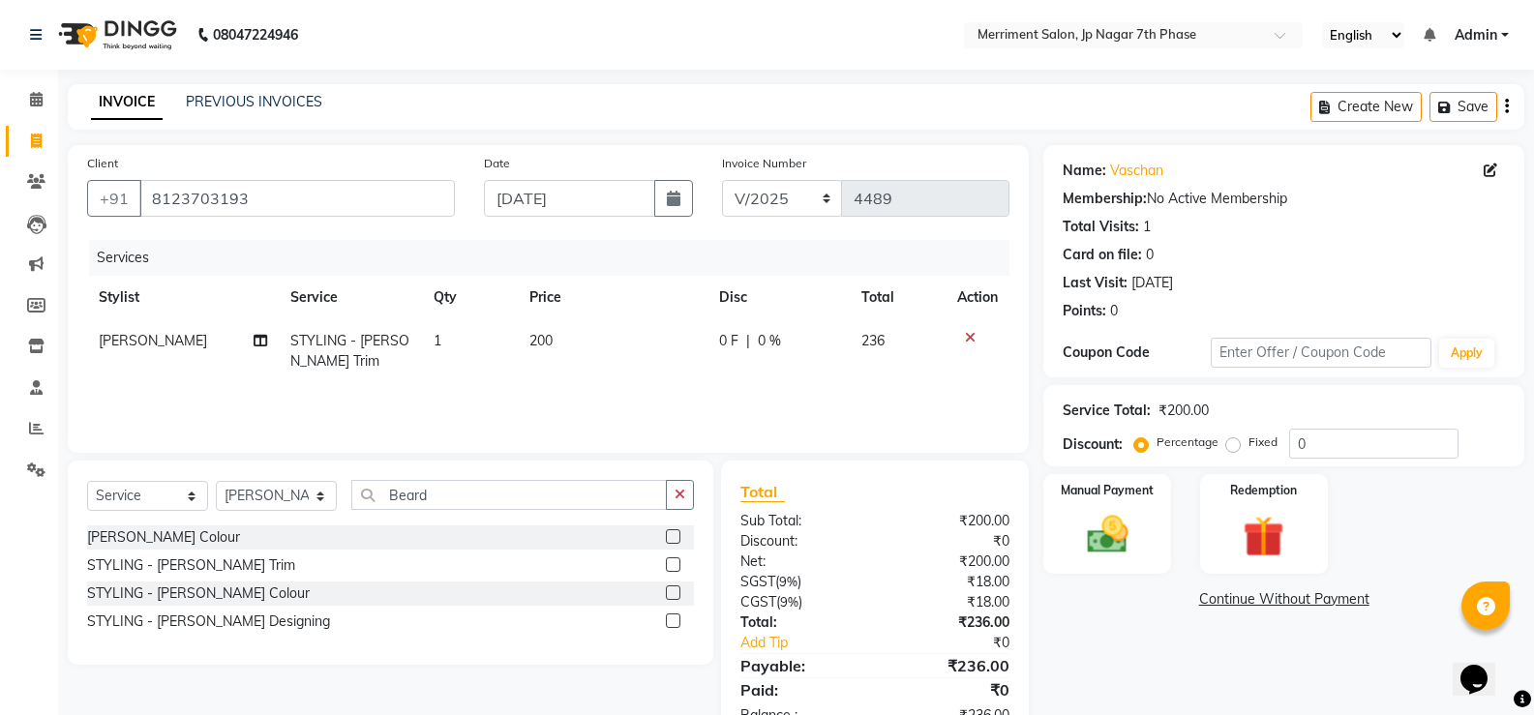
scroll to position [59, 0]
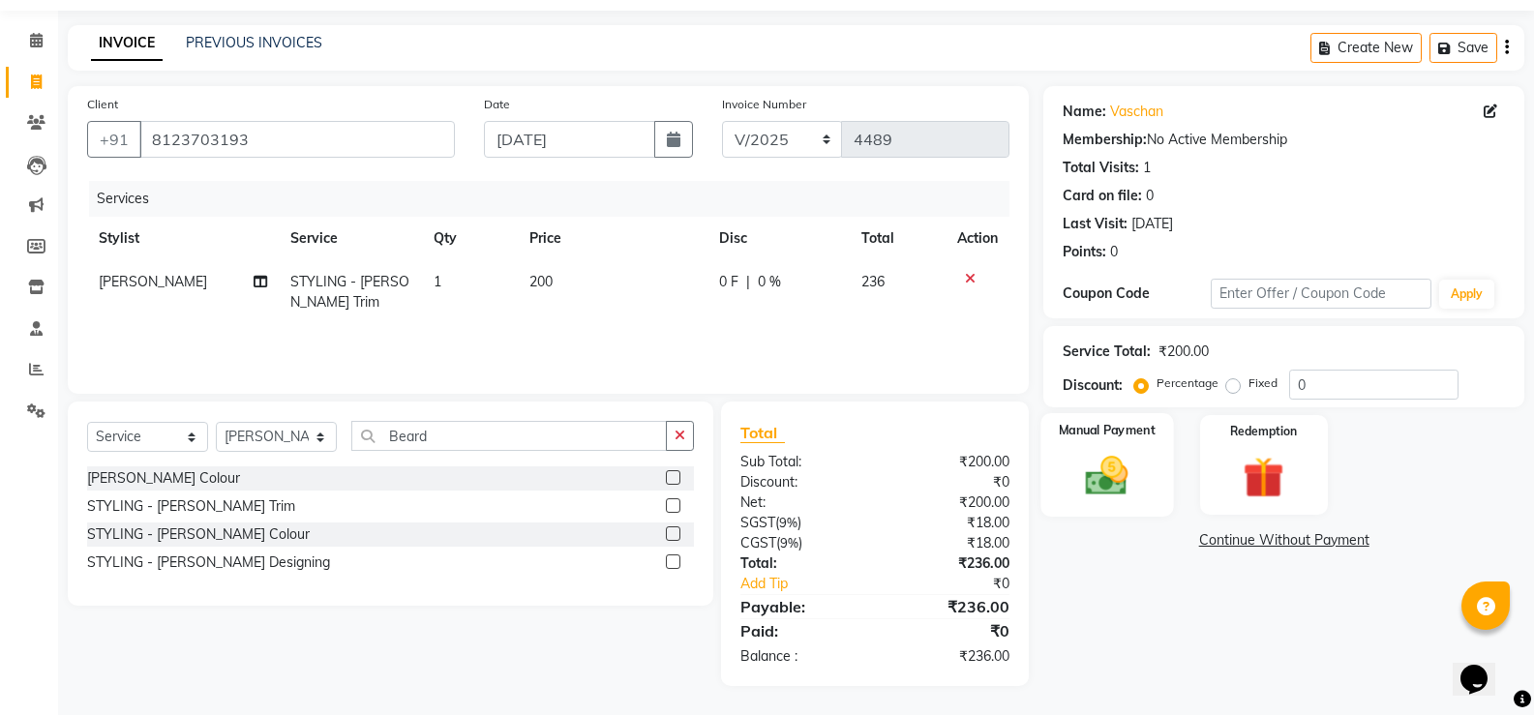
click at [1079, 417] on div "Manual Payment" at bounding box center [1107, 465] width 133 height 104
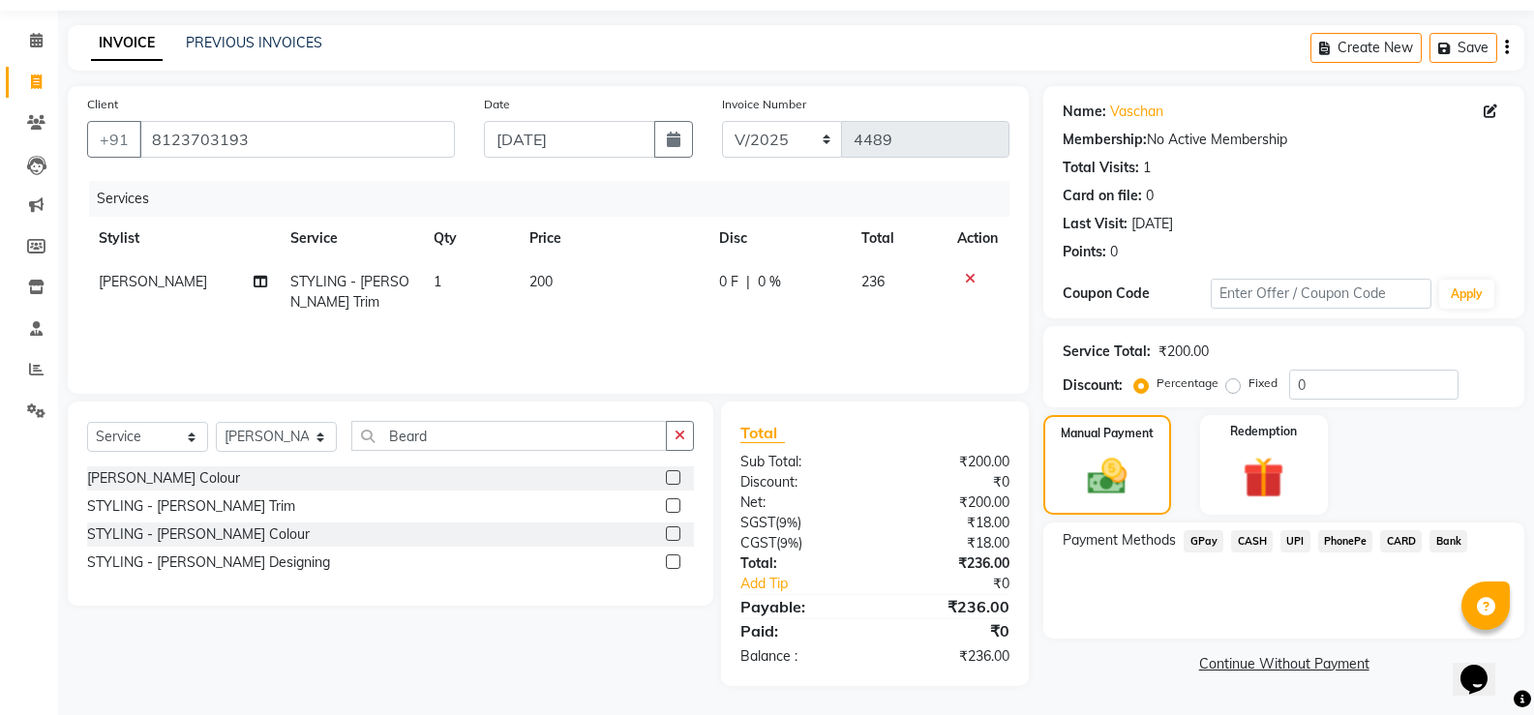
click at [1294, 543] on span "UPI" at bounding box center [1295, 541] width 30 height 22
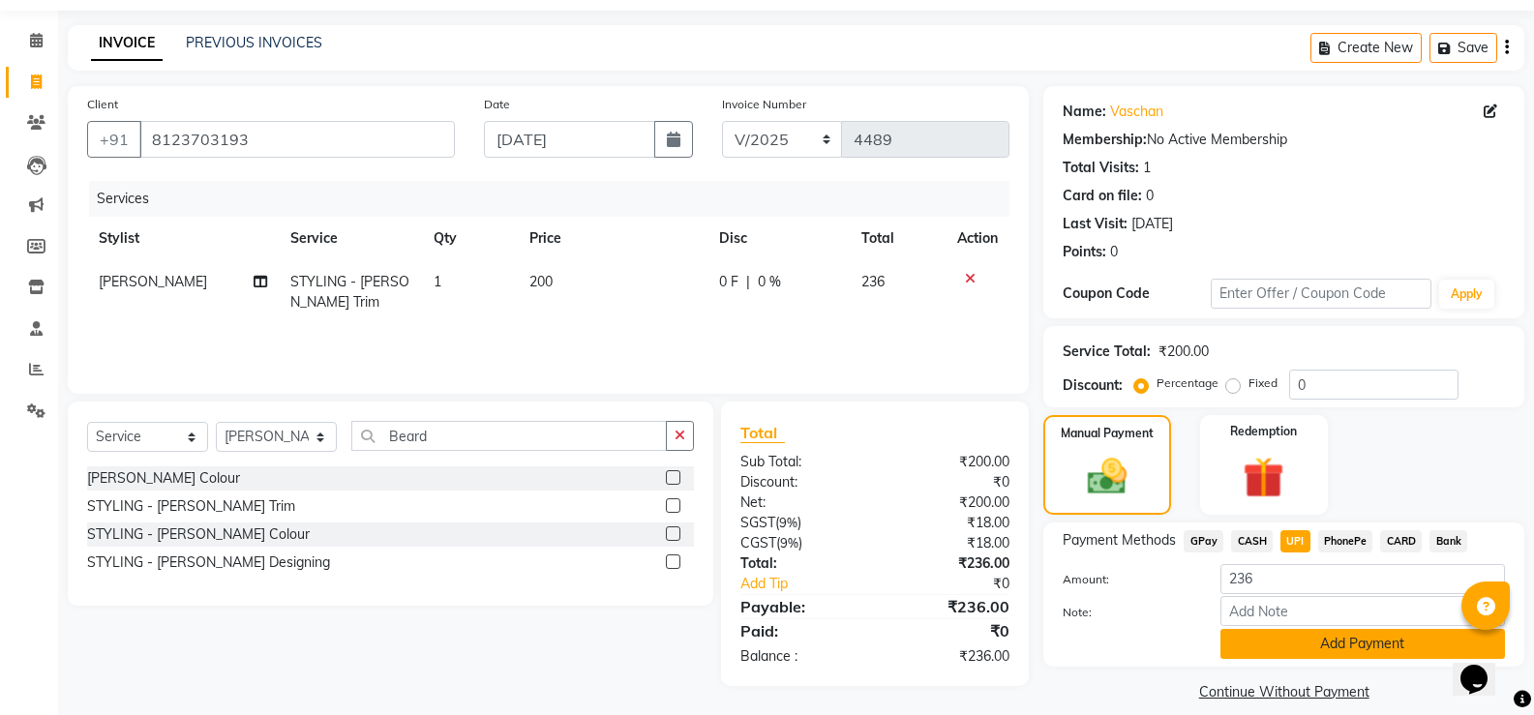
click at [1341, 652] on button "Add Payment" at bounding box center [1362, 644] width 284 height 30
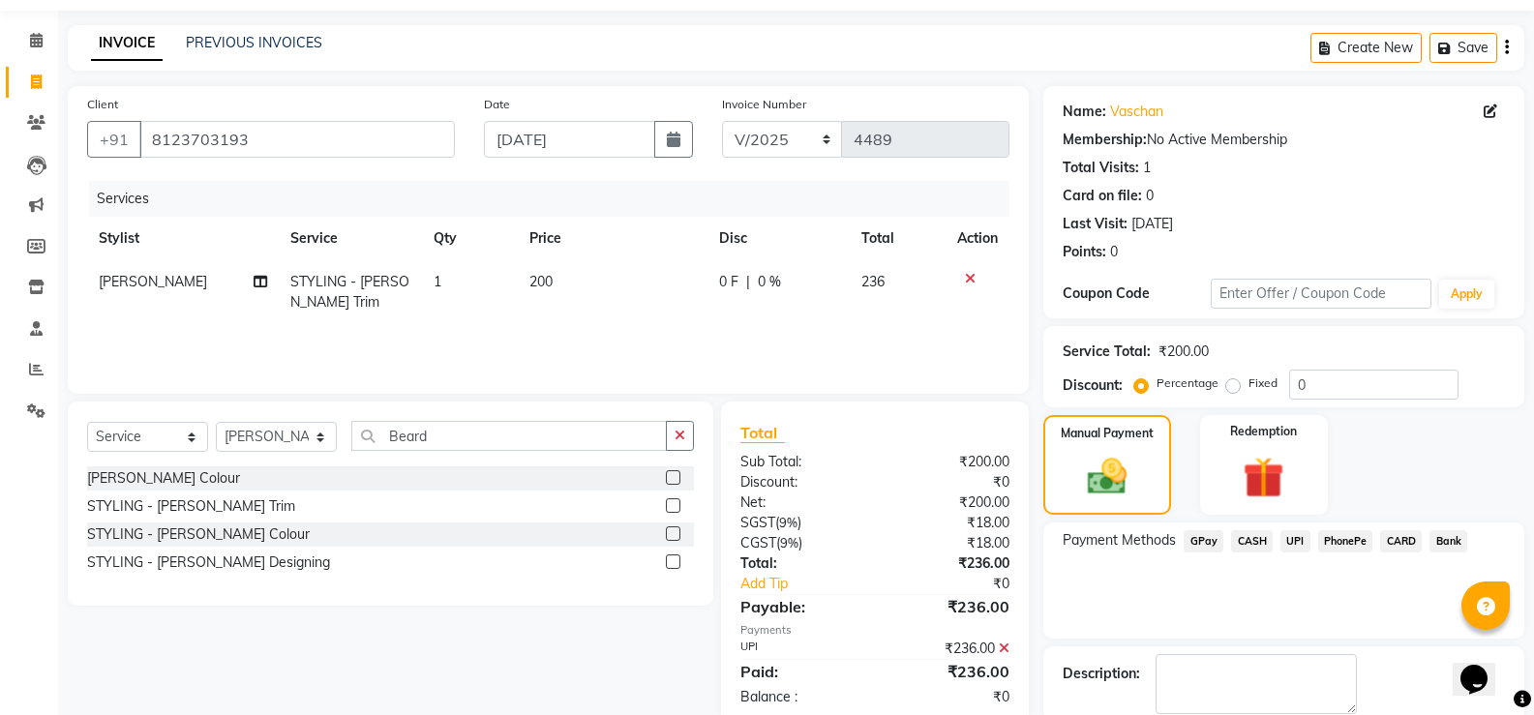
scroll to position [161, 0]
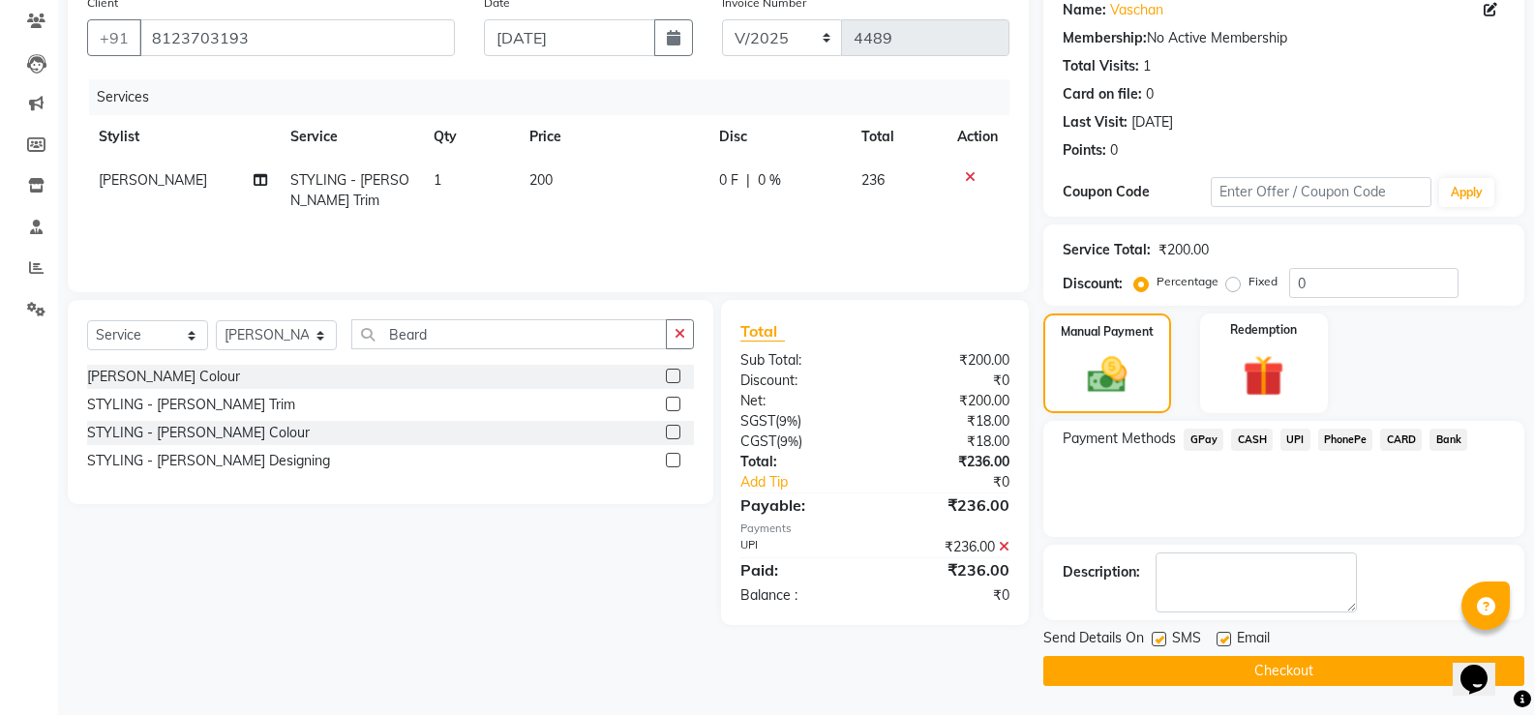
click at [1320, 672] on button "Checkout" at bounding box center [1283, 671] width 481 height 30
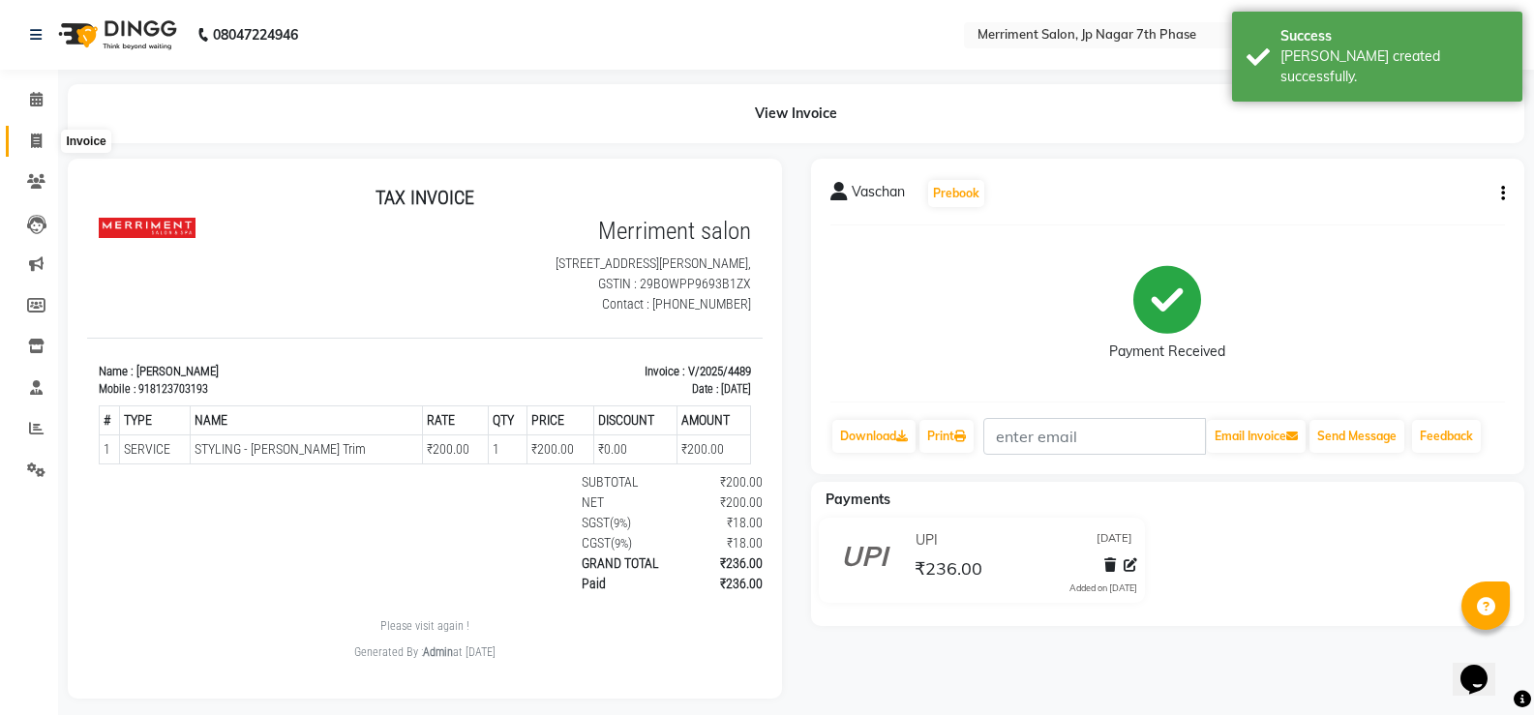
click at [40, 149] on span at bounding box center [36, 142] width 34 height 22
select select "service"
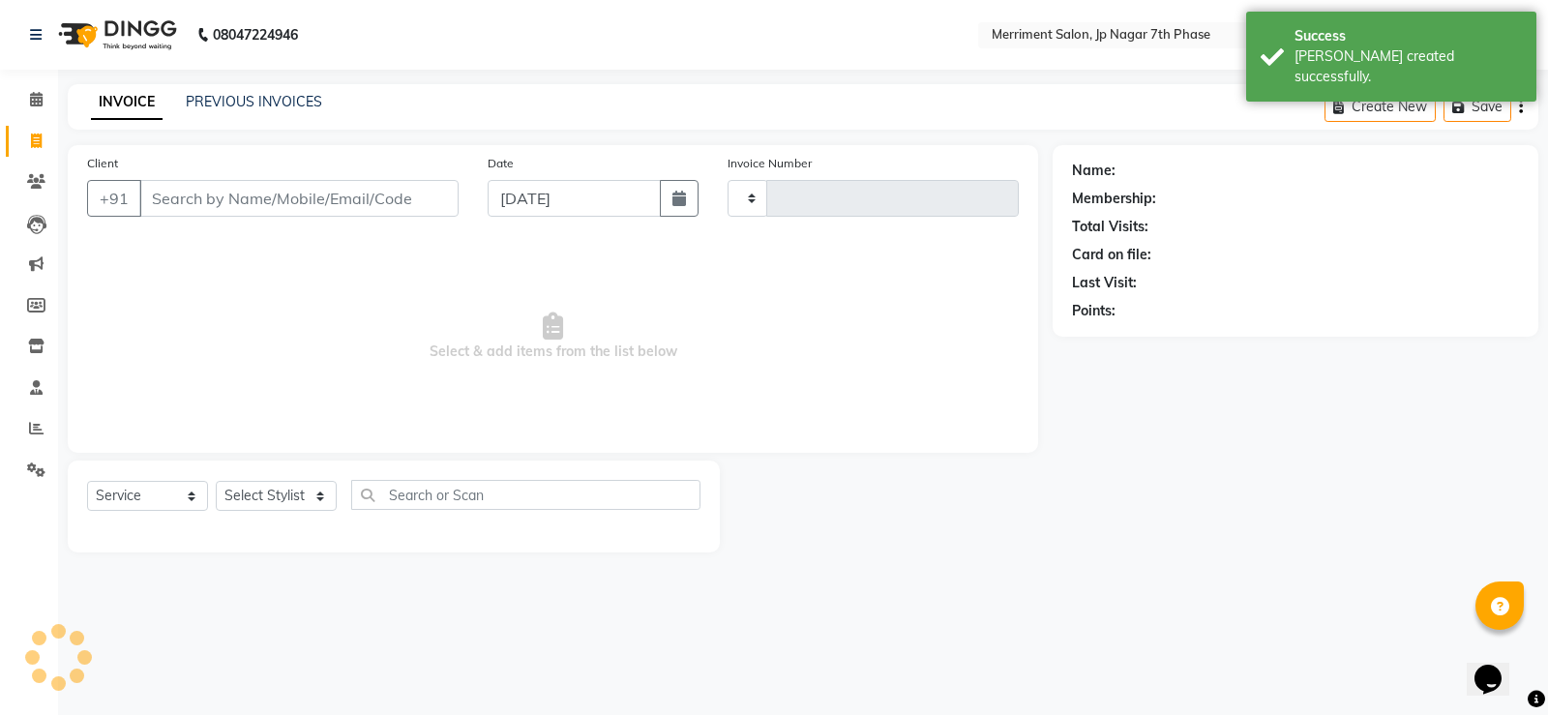
type input "4490"
select select "4110"
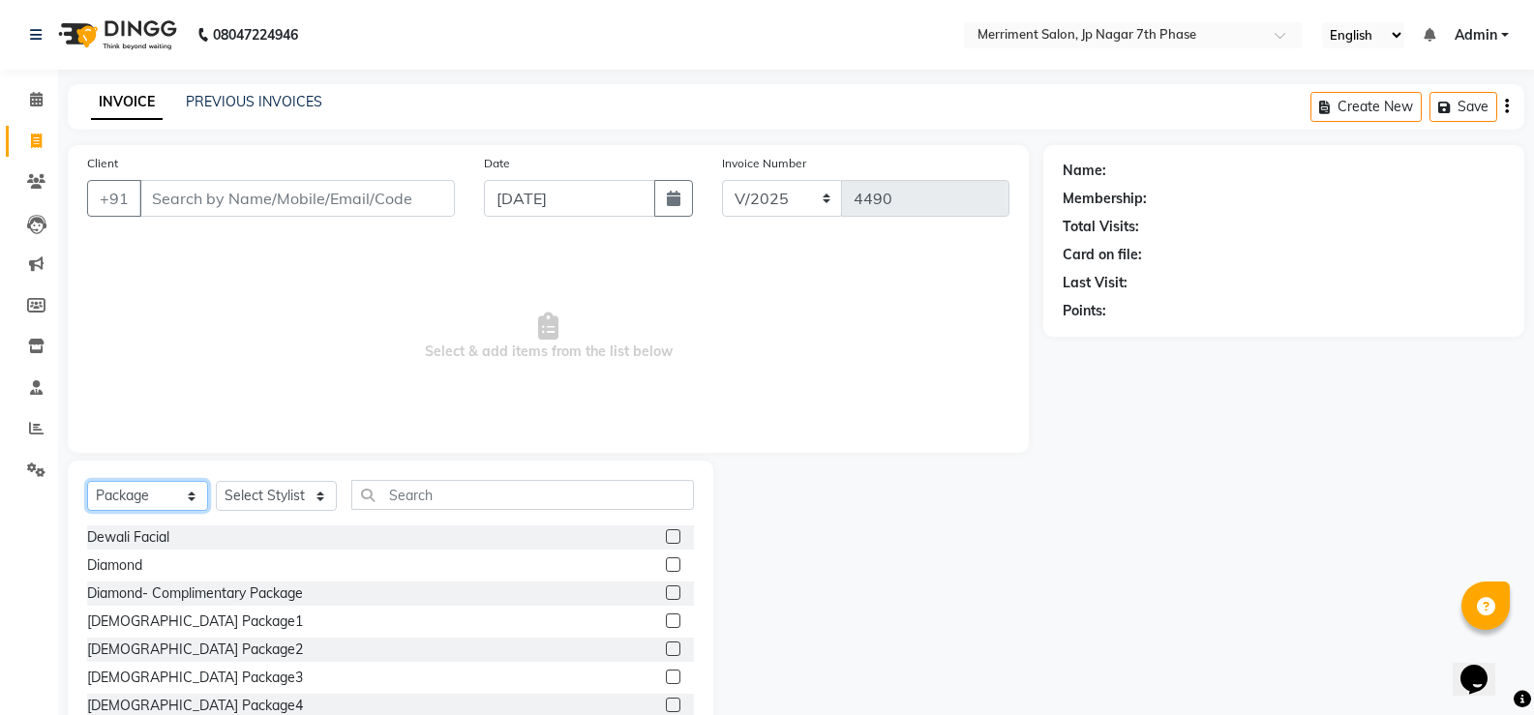
click at [153, 497] on select "Select Service Product Membership Package Voucher Prepaid Gift Card" at bounding box center [147, 496] width 121 height 30
select select "service"
click at [87, 481] on select "Select Service Product Membership Package Voucher Prepaid Gift Card" at bounding box center [147, 496] width 121 height 30
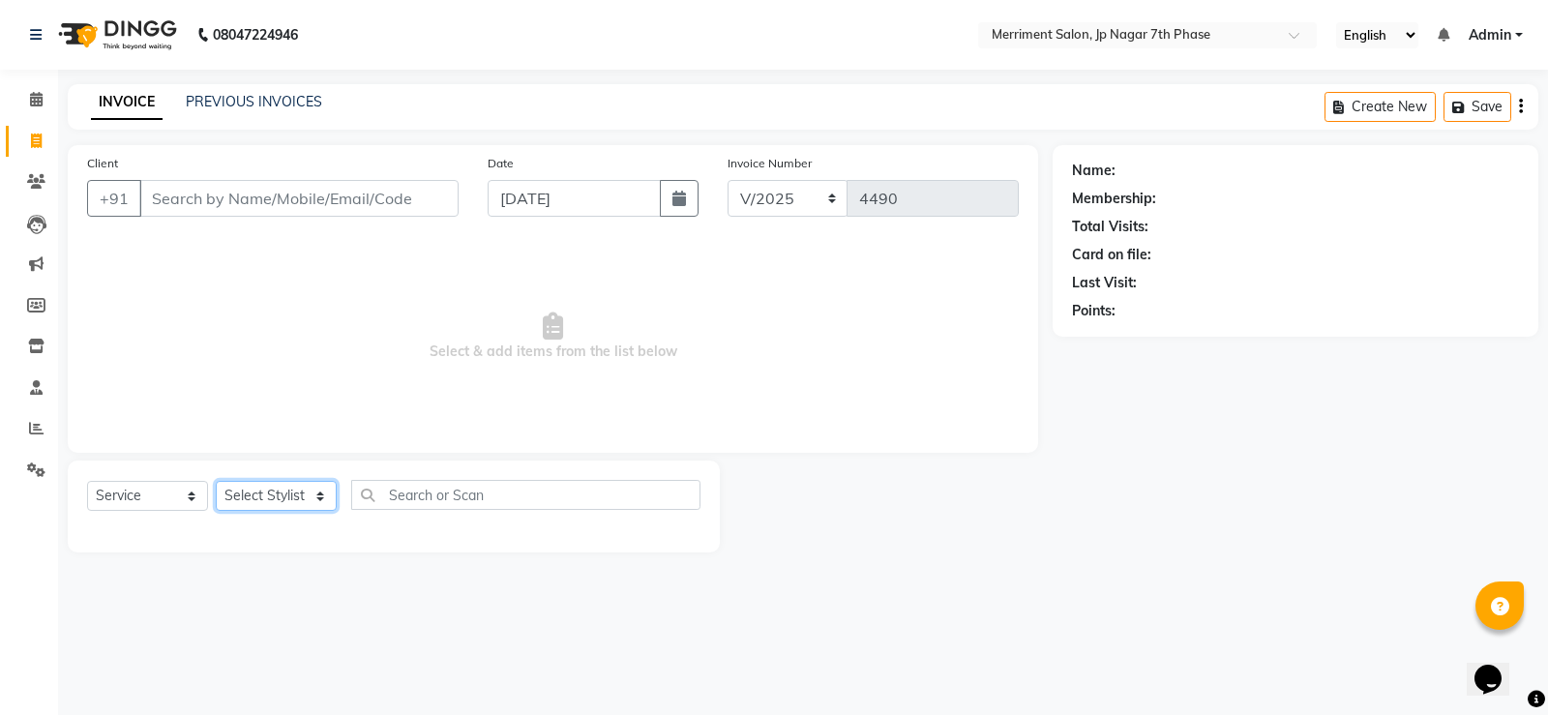
click at [285, 494] on select "Select Stylist Chiru Farman likha naho [PERSON_NAME] [PERSON_NAME] [PERSON_NAME…" at bounding box center [276, 496] width 121 height 30
click at [216, 481] on select "Select Stylist Chiru Farman likha naho [PERSON_NAME] [PERSON_NAME] [PERSON_NAME…" at bounding box center [276, 496] width 121 height 30
drag, startPoint x: 290, startPoint y: 497, endPoint x: 290, endPoint y: 481, distance: 16.4
click at [290, 497] on select "Select Stylist Chiru Farman likha naho [PERSON_NAME] [PERSON_NAME] [PERSON_NAME…" at bounding box center [276, 496] width 121 height 30
select select "53663"
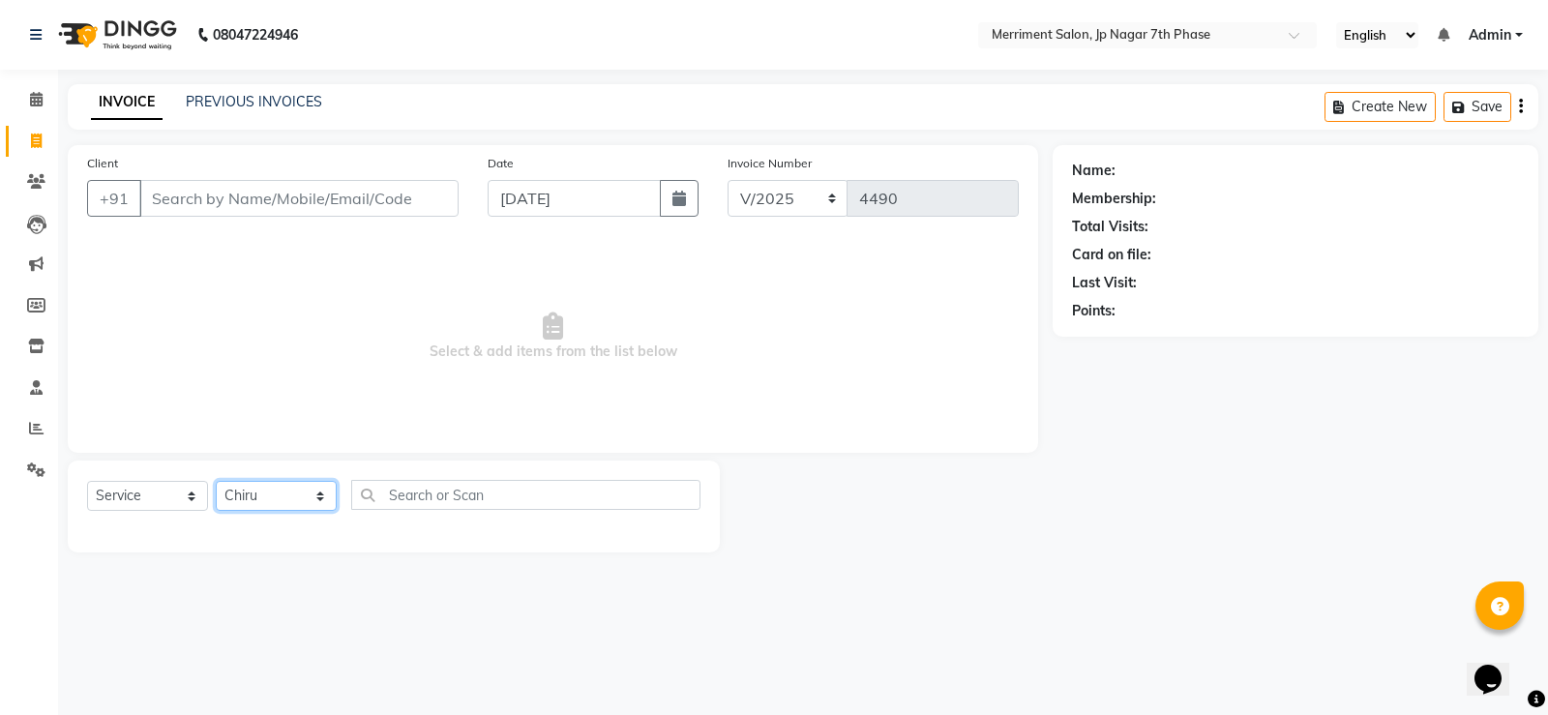
click at [216, 481] on select "Select Stylist Chiru Farman likha naho [PERSON_NAME] [PERSON_NAME] [PERSON_NAME…" at bounding box center [276, 496] width 121 height 30
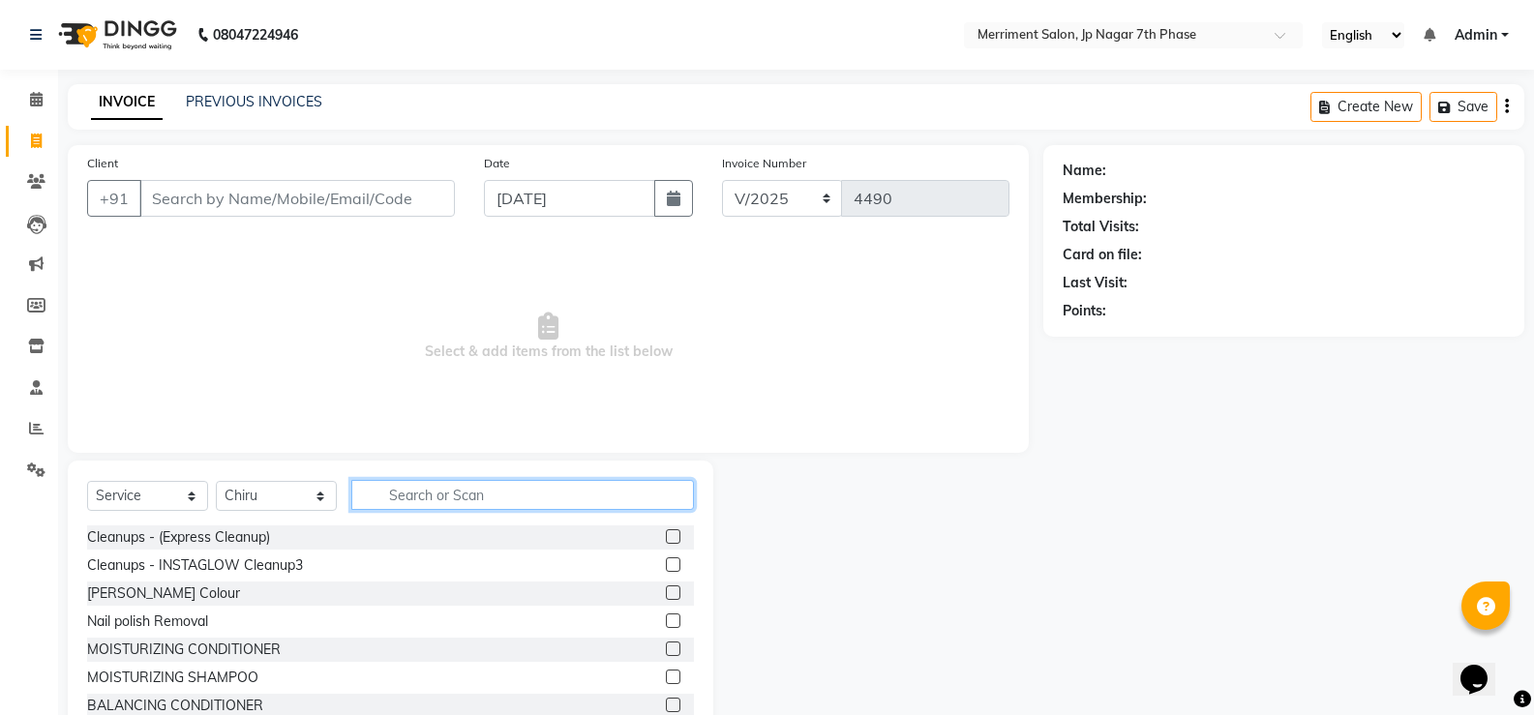
click at [455, 487] on input "text" at bounding box center [522, 495] width 343 height 30
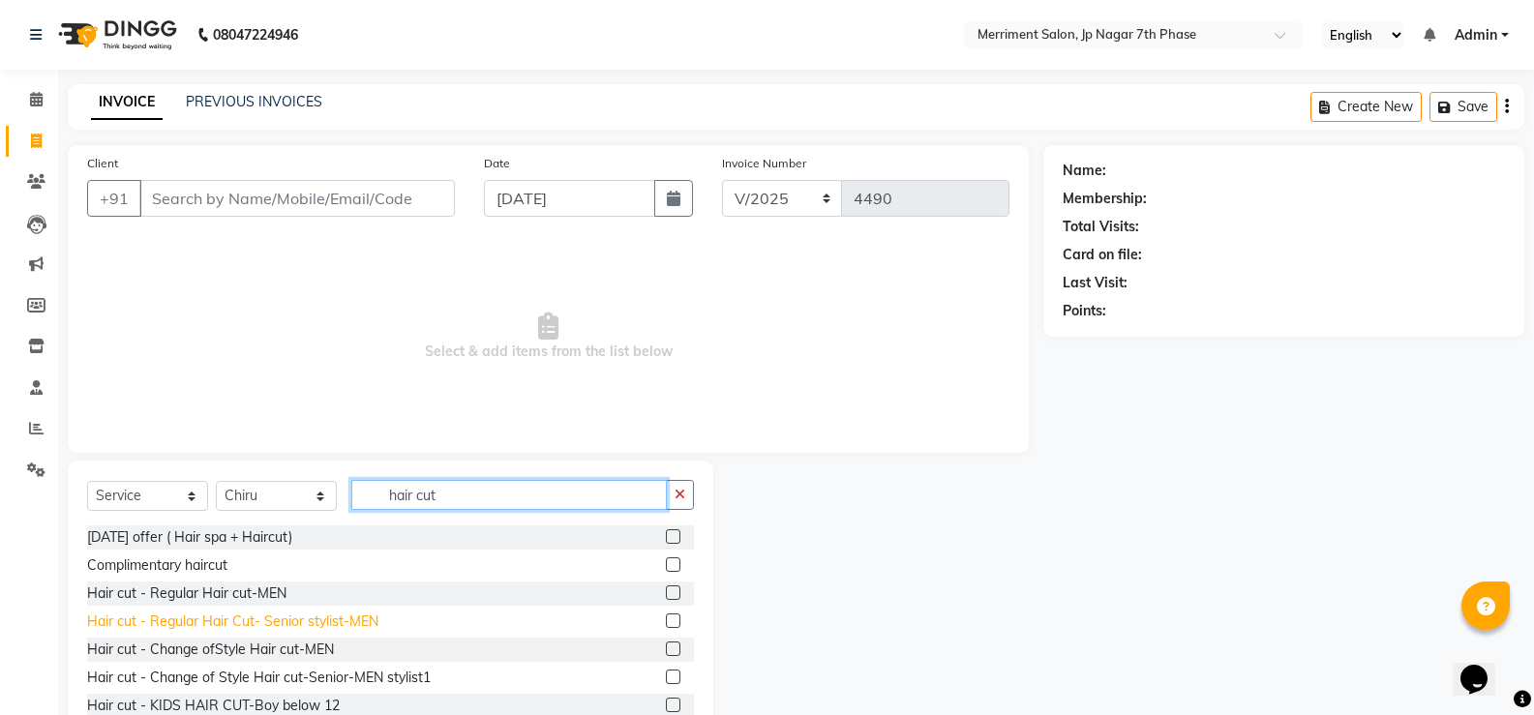
type input "hair cut"
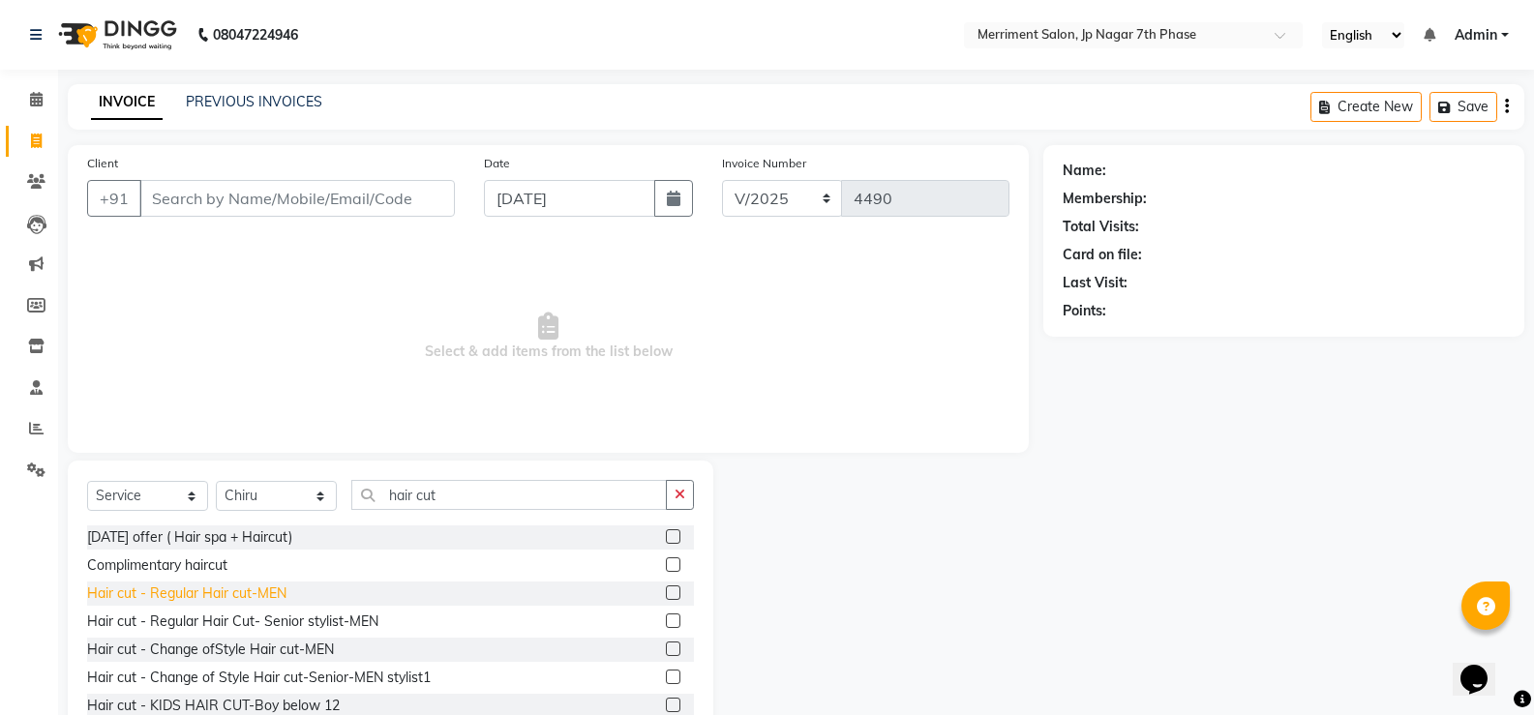
drag, startPoint x: 252, startPoint y: 626, endPoint x: 216, endPoint y: 597, distance: 46.1
click at [251, 625] on div "Hair cut - Regular Hair Cut- Senior stylist-MEN" at bounding box center [232, 622] width 291 height 20
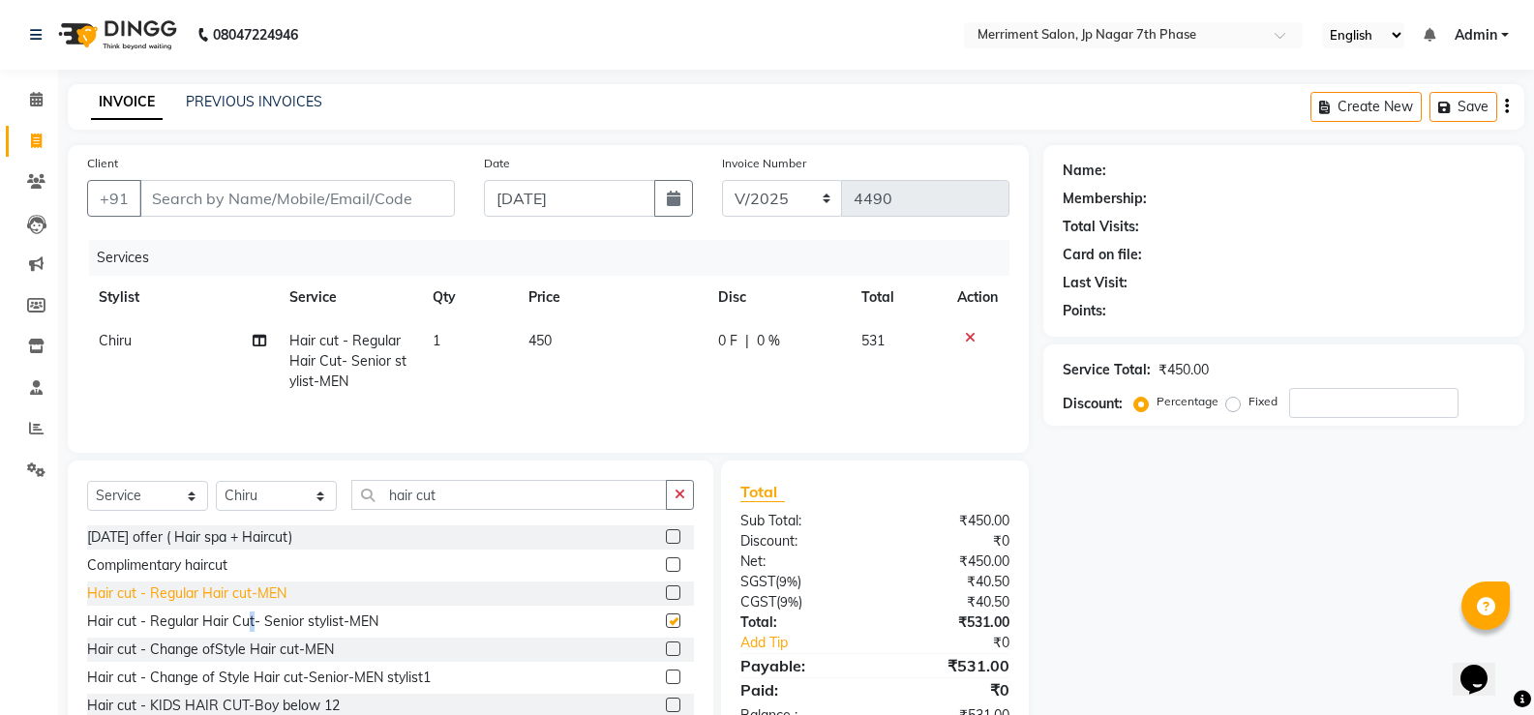
checkbox input "false"
drag, startPoint x: 689, startPoint y: 492, endPoint x: 633, endPoint y: 490, distance: 56.2
click at [673, 493] on button "button" at bounding box center [680, 495] width 28 height 30
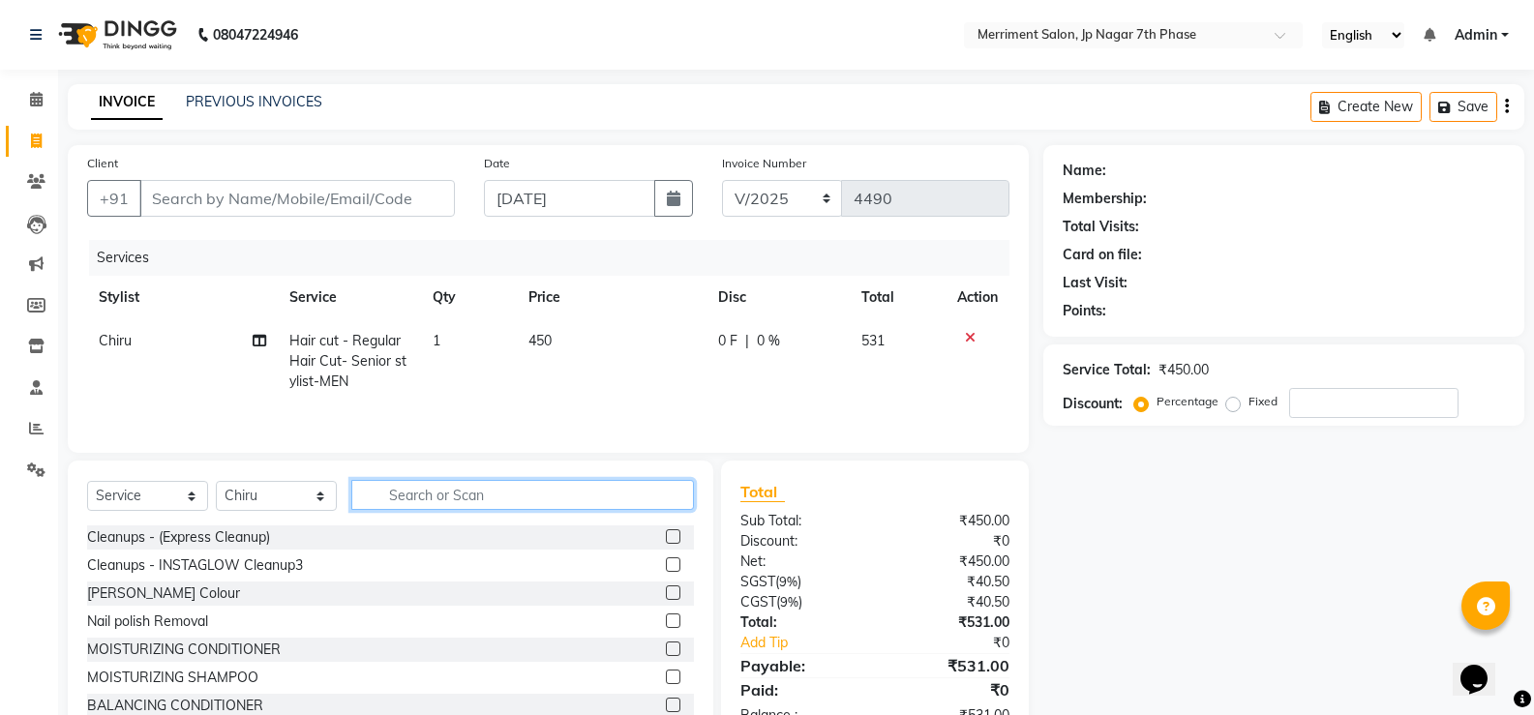
click at [632, 490] on input "text" at bounding box center [522, 495] width 343 height 30
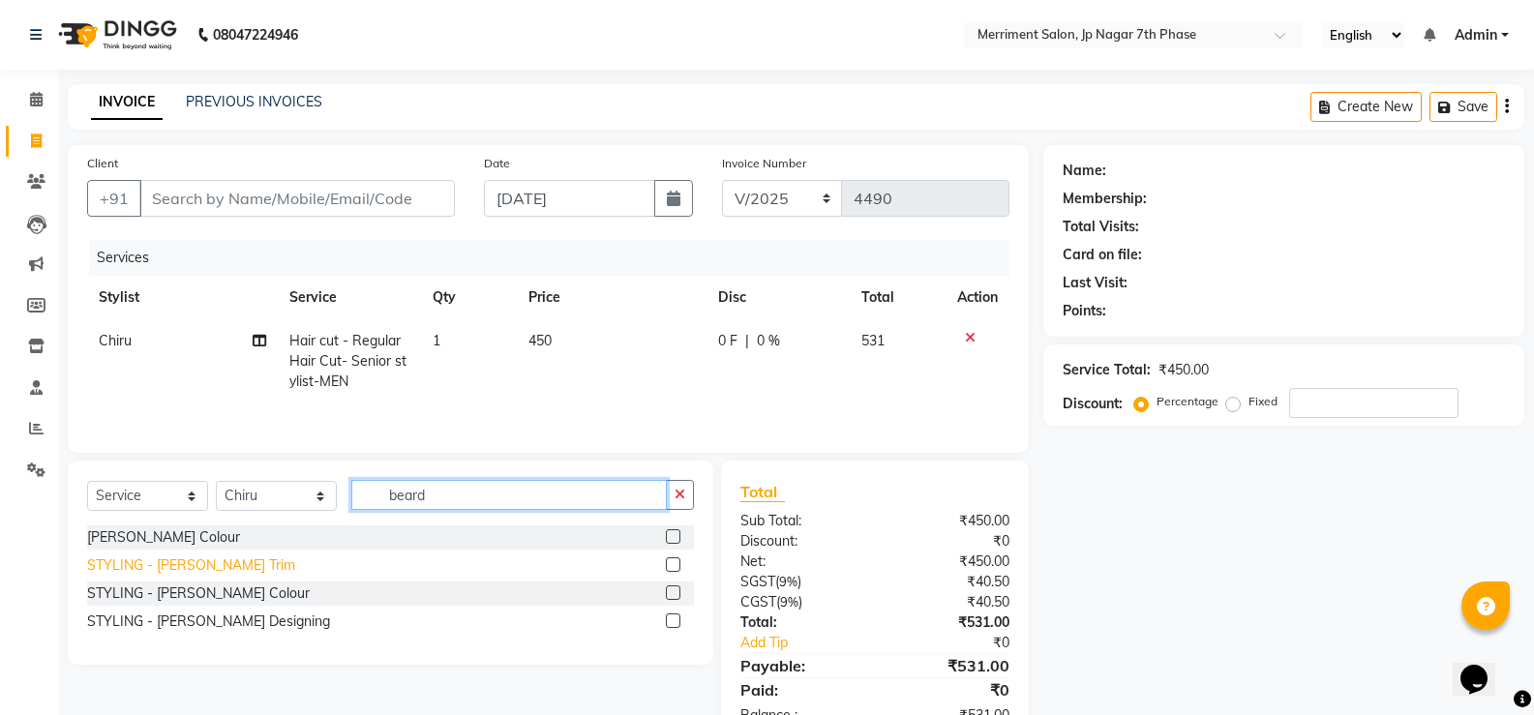
type input "beard"
click at [183, 564] on div "STYLING - [PERSON_NAME] Trim" at bounding box center [191, 565] width 208 height 20
checkbox input "false"
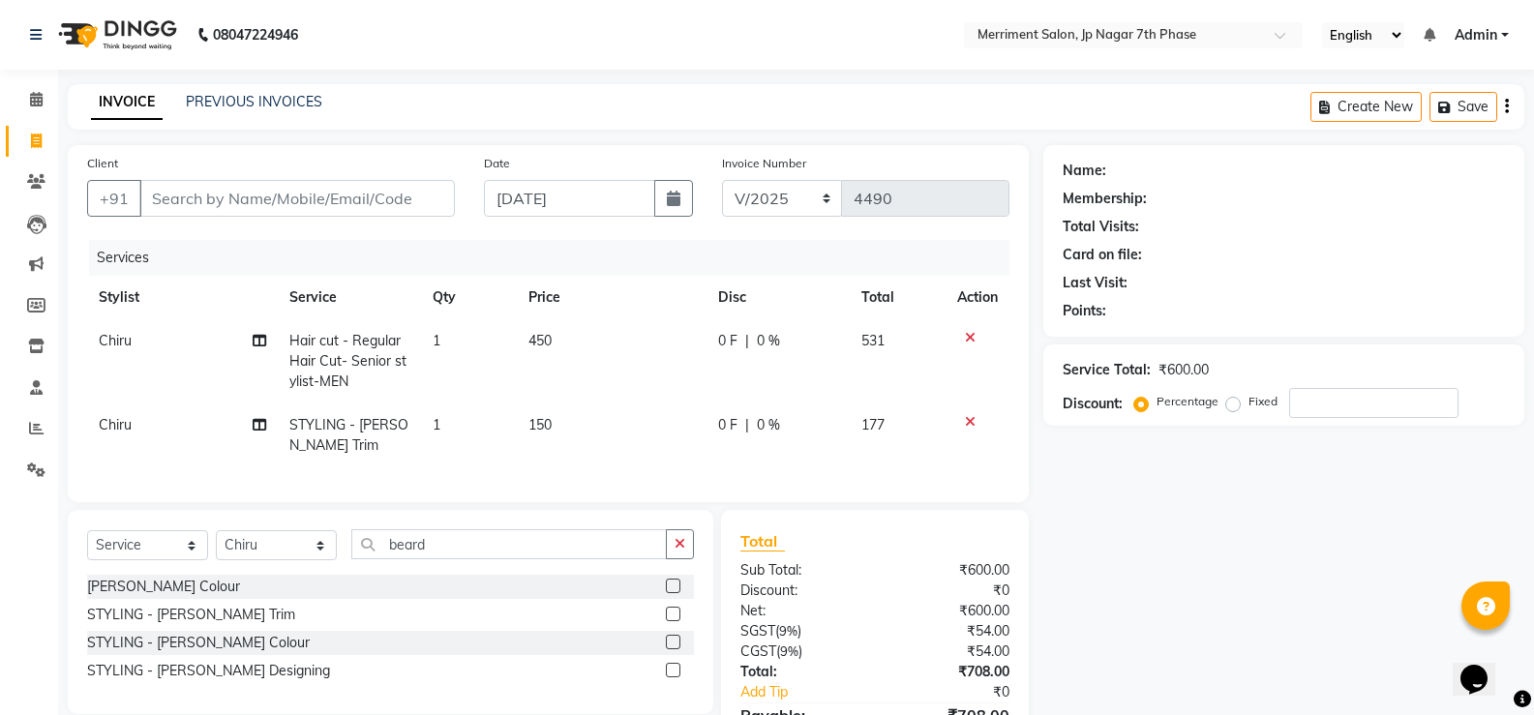
scroll to position [123, 0]
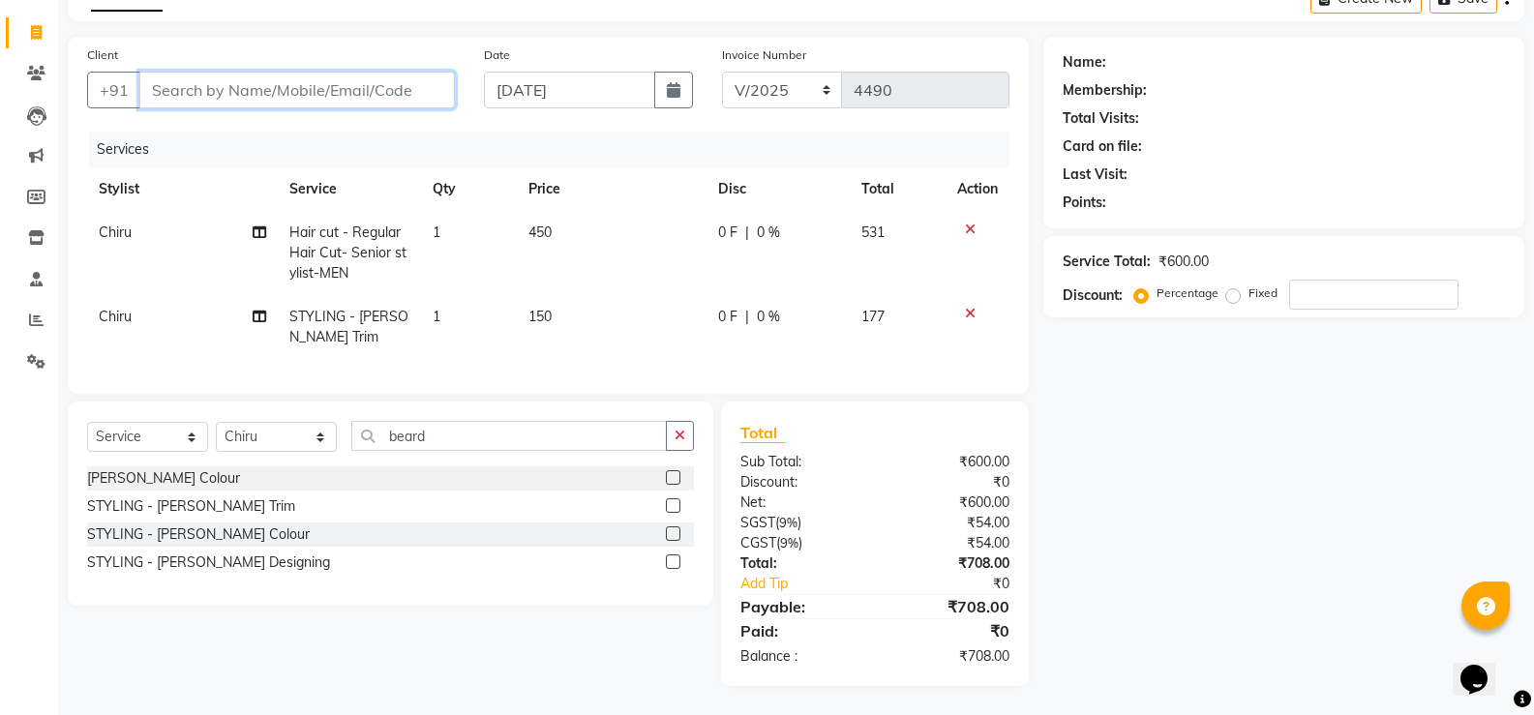
click at [267, 80] on input "Client" at bounding box center [296, 90] width 315 height 37
paste input "7760197576"
type input "7760197576"
type input "0"
type input "7760197576"
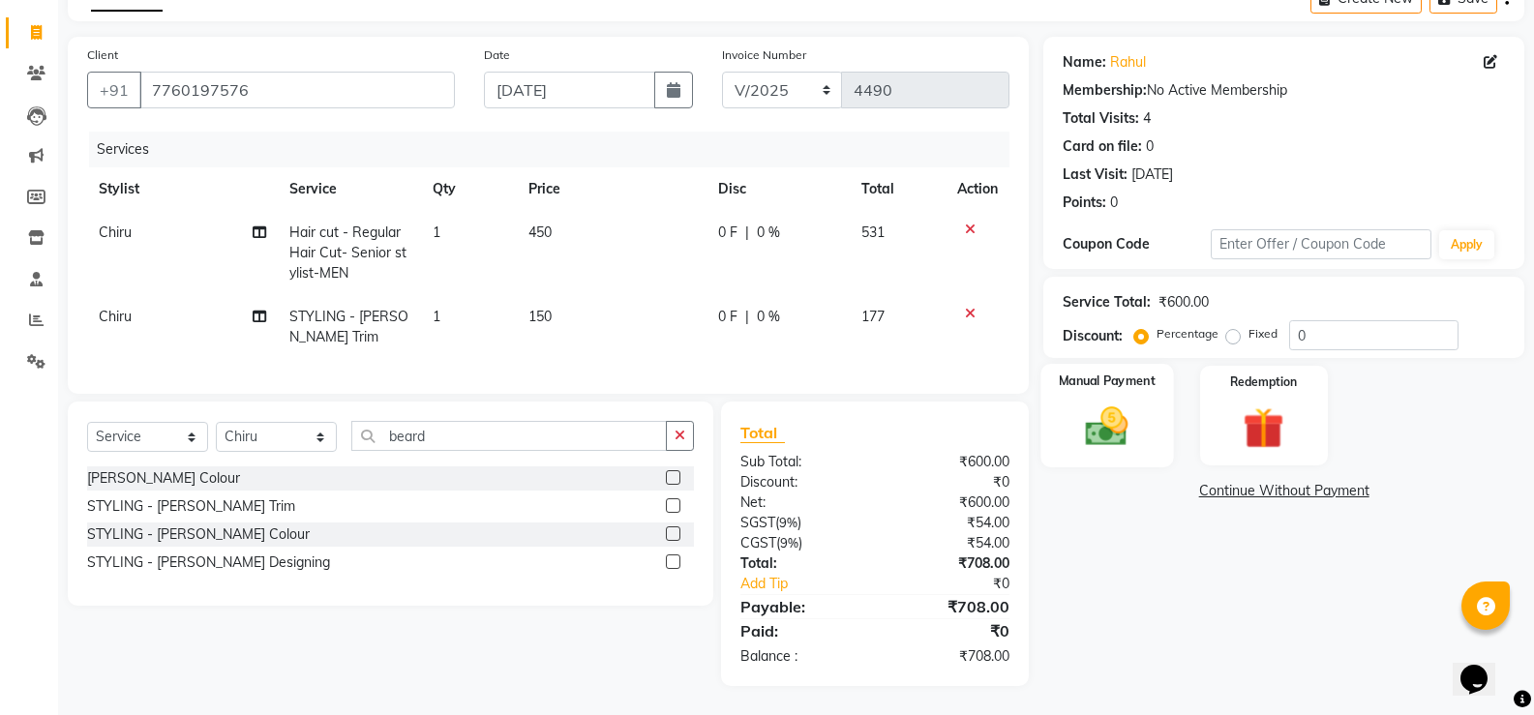
click at [1095, 442] on div "Manual Payment" at bounding box center [1107, 416] width 133 height 104
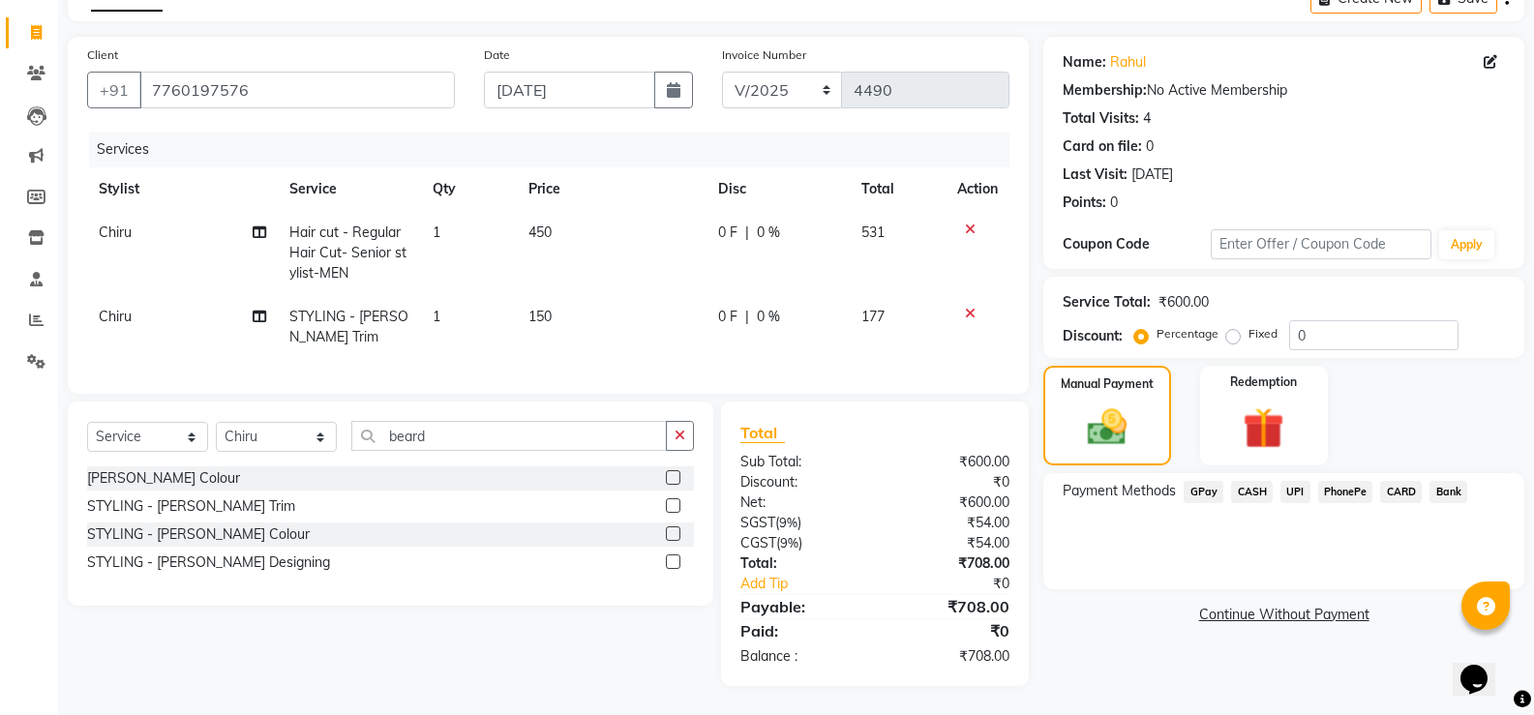
drag, startPoint x: 1295, startPoint y: 473, endPoint x: 1317, endPoint y: 471, distance: 22.3
click at [1296, 481] on span "UPI" at bounding box center [1295, 492] width 30 height 22
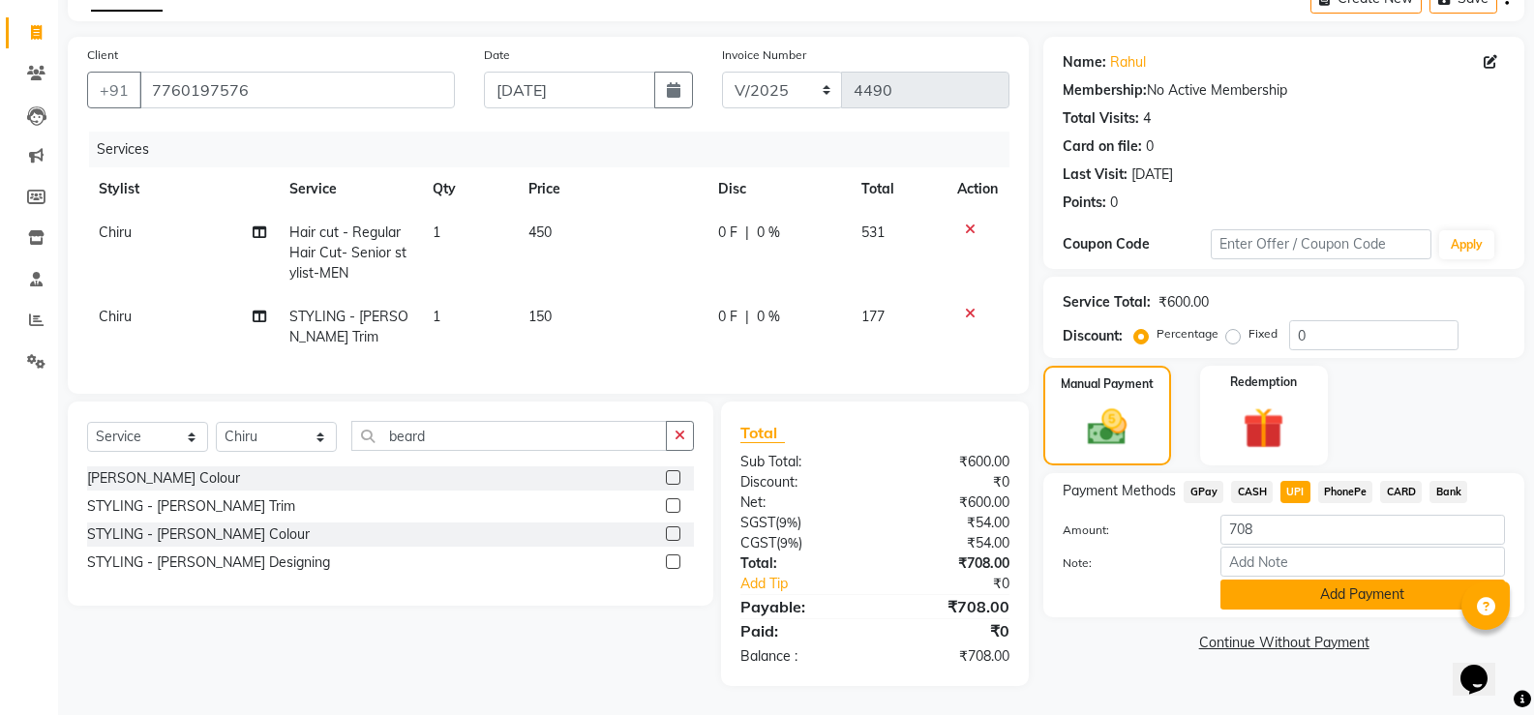
click at [1323, 580] on button "Add Payment" at bounding box center [1362, 595] width 284 height 30
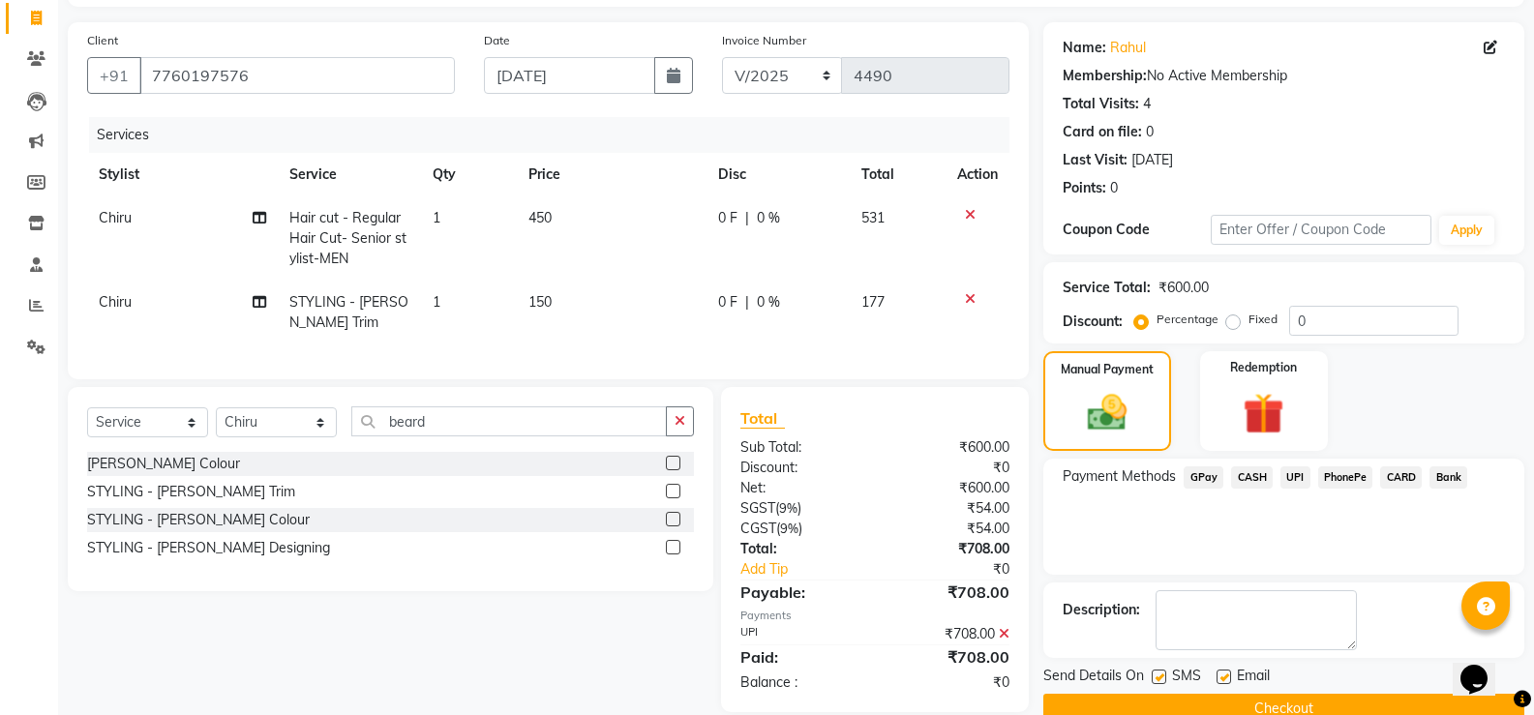
scroll to position [164, 0]
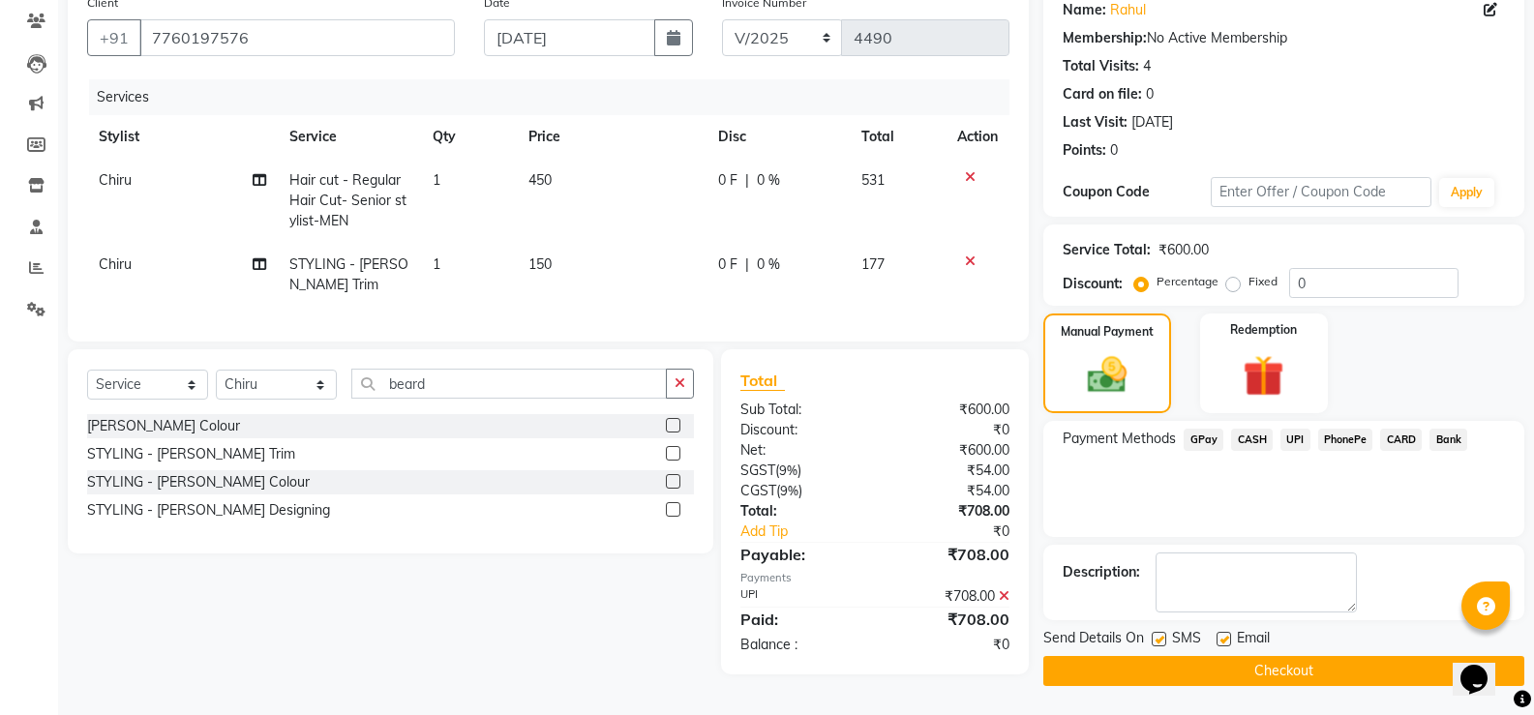
click at [1295, 665] on button "Checkout" at bounding box center [1283, 671] width 481 height 30
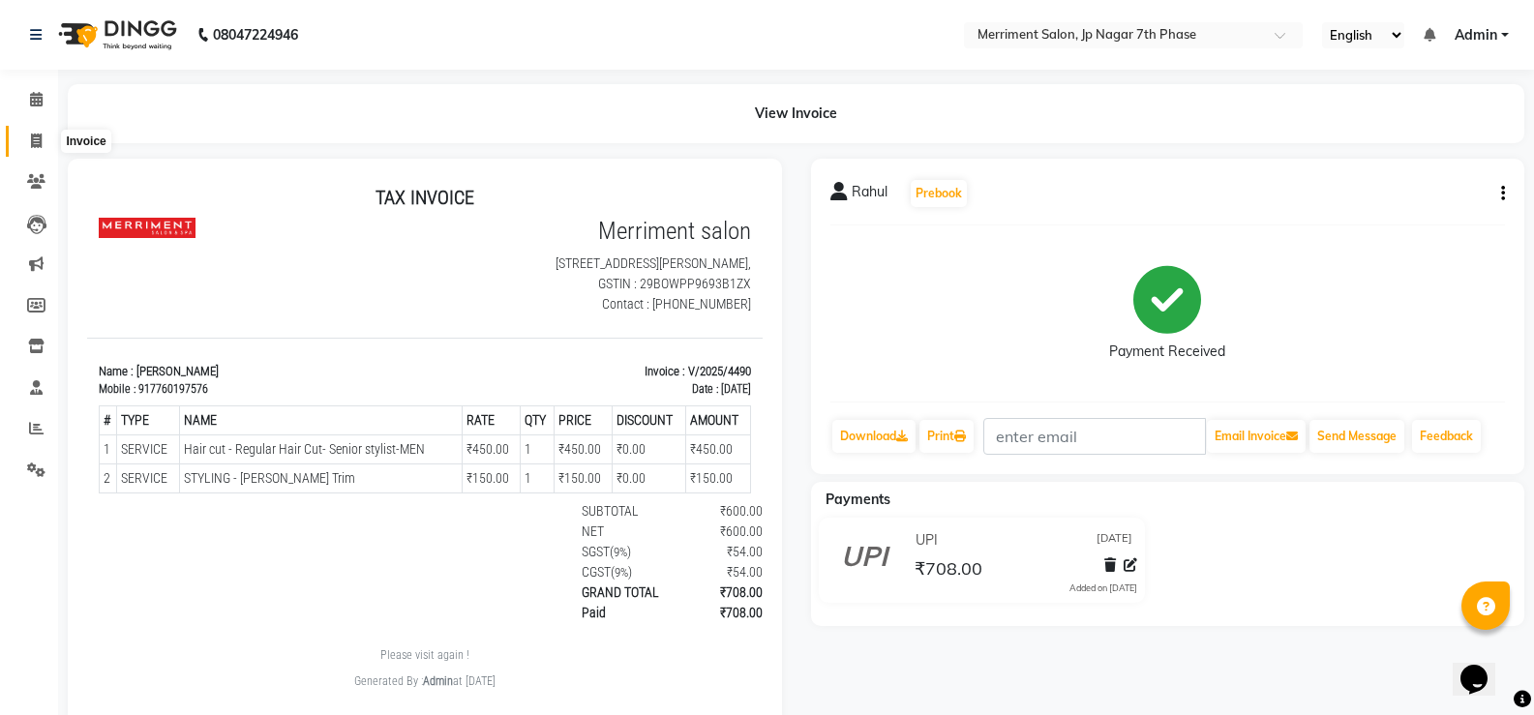
click at [33, 143] on icon at bounding box center [36, 141] width 11 height 15
select select "service"
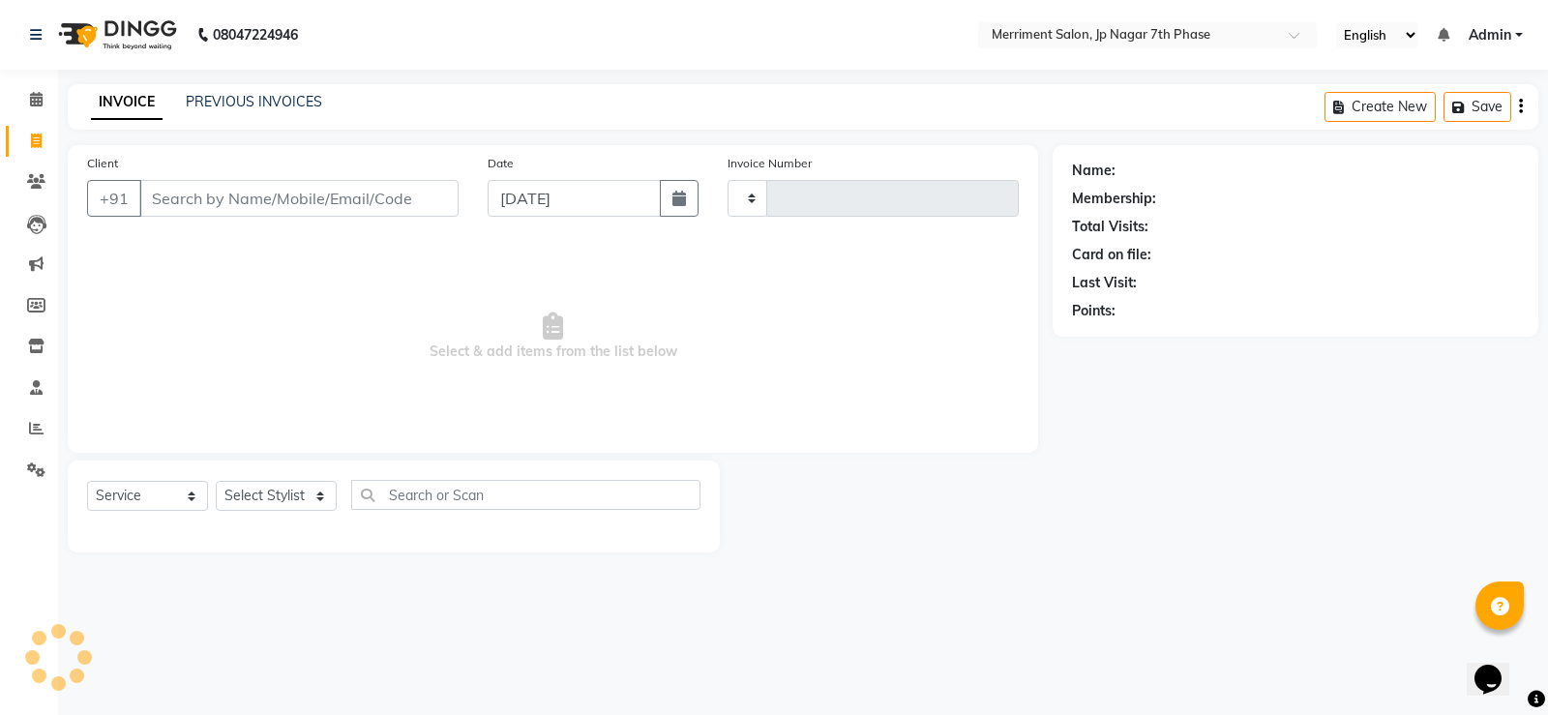
type input "4491"
select select "4110"
click at [304, 104] on link "PREVIOUS INVOICES" at bounding box center [254, 101] width 136 height 17
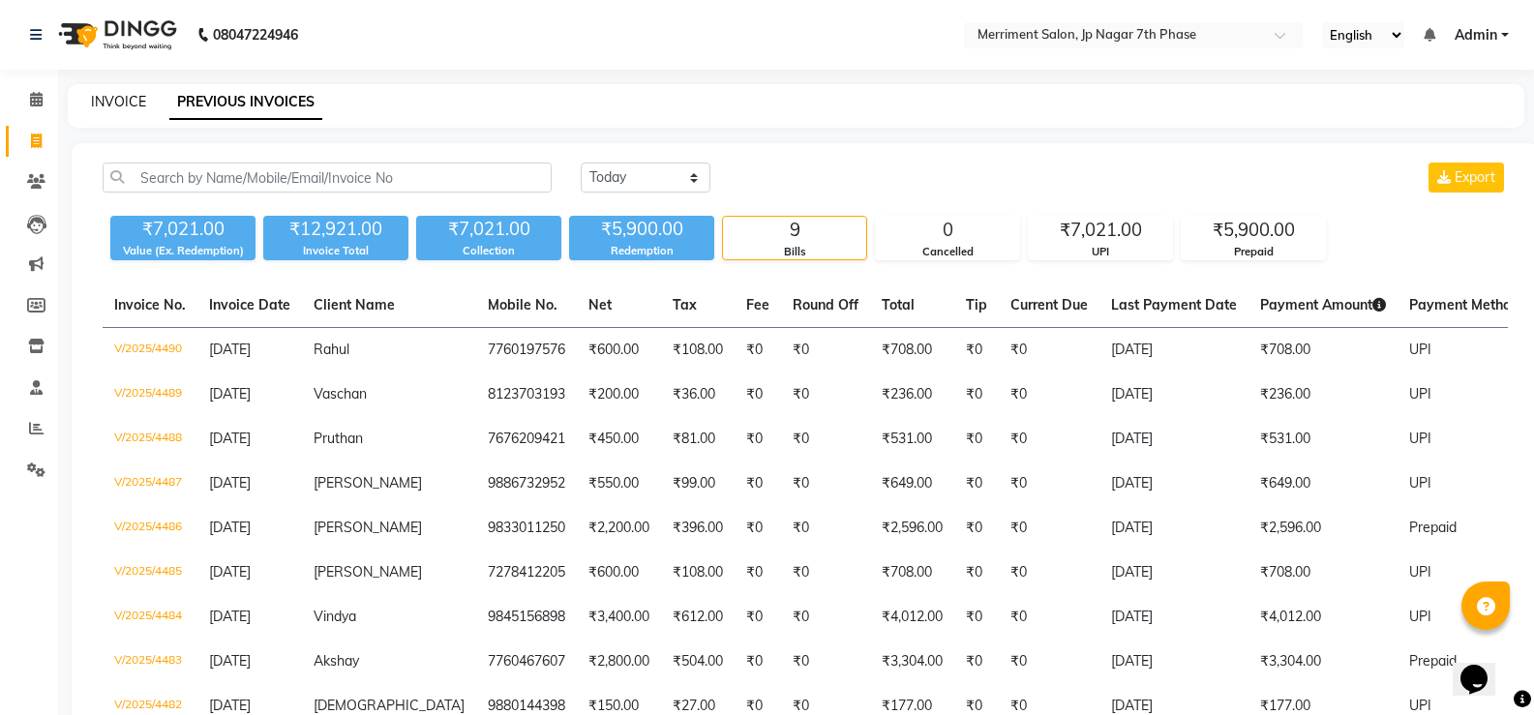
click at [121, 104] on link "INVOICE" at bounding box center [118, 101] width 55 height 17
select select "service"
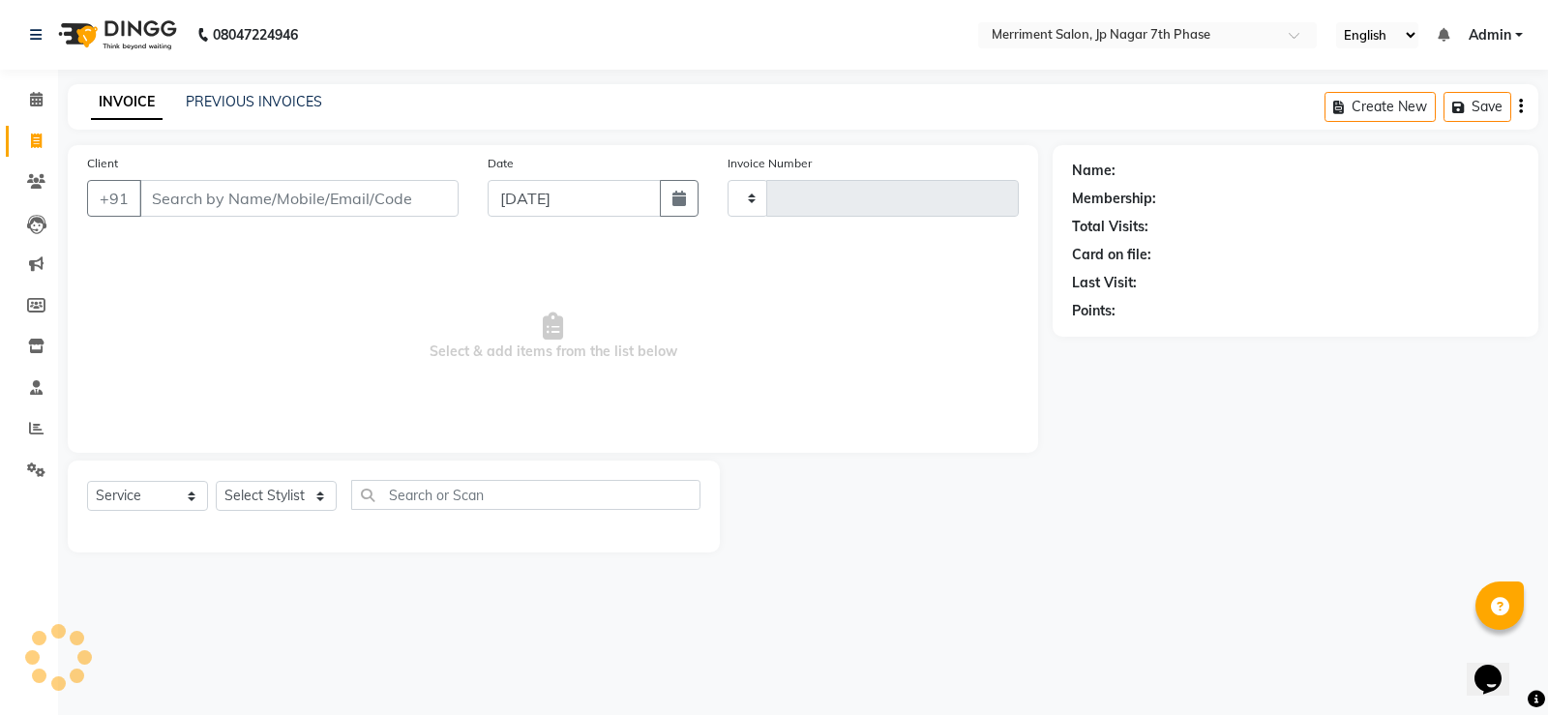
type input "4491"
select select "4110"
select select "package"
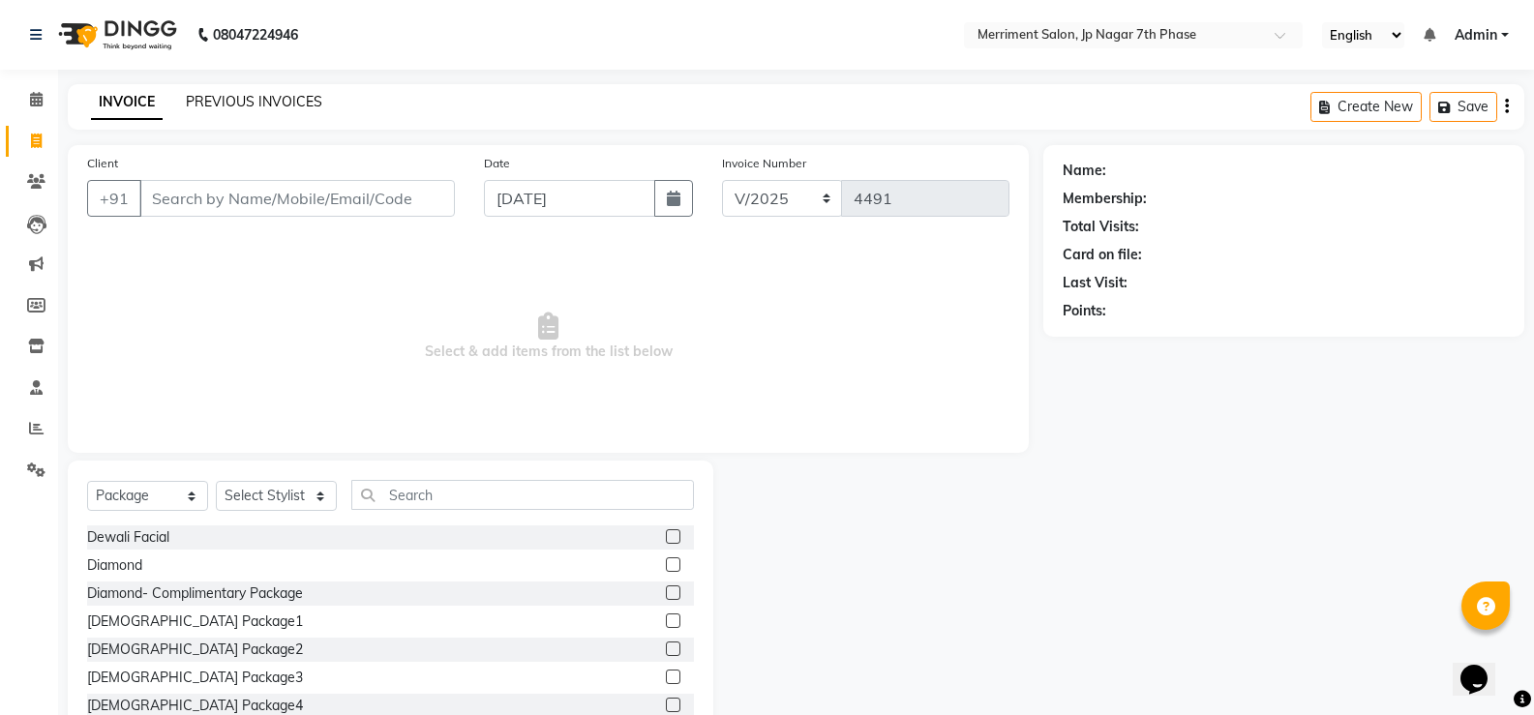
click at [270, 102] on link "PREVIOUS INVOICES" at bounding box center [254, 101] width 136 height 17
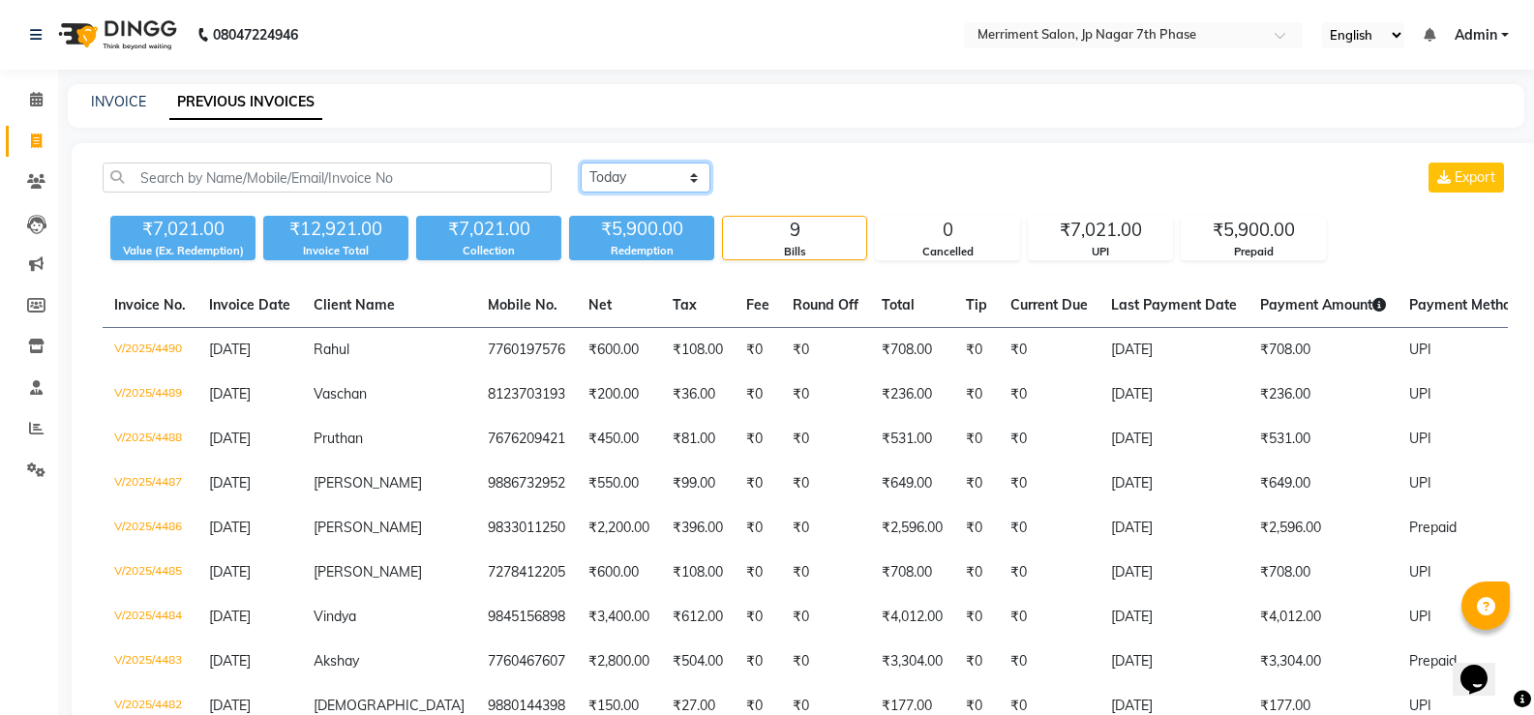
click at [628, 185] on select "[DATE] [DATE] Custom Range" at bounding box center [646, 178] width 130 height 30
click at [581, 163] on select "[DATE] [DATE] Custom Range" at bounding box center [646, 178] width 130 height 30
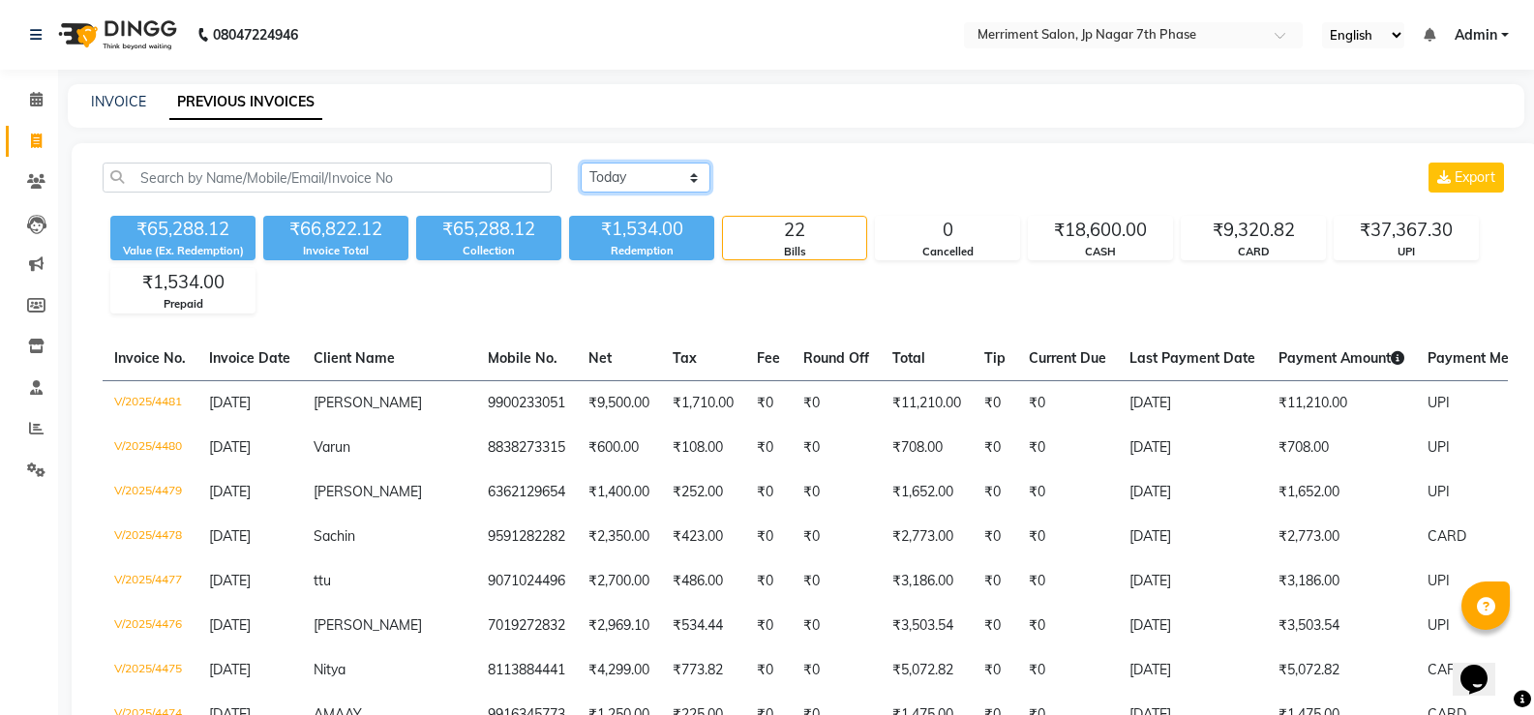
click at [650, 181] on select "[DATE] [DATE] Custom Range" at bounding box center [646, 178] width 130 height 30
click at [581, 163] on select "[DATE] [DATE] Custom Range" at bounding box center [646, 178] width 130 height 30
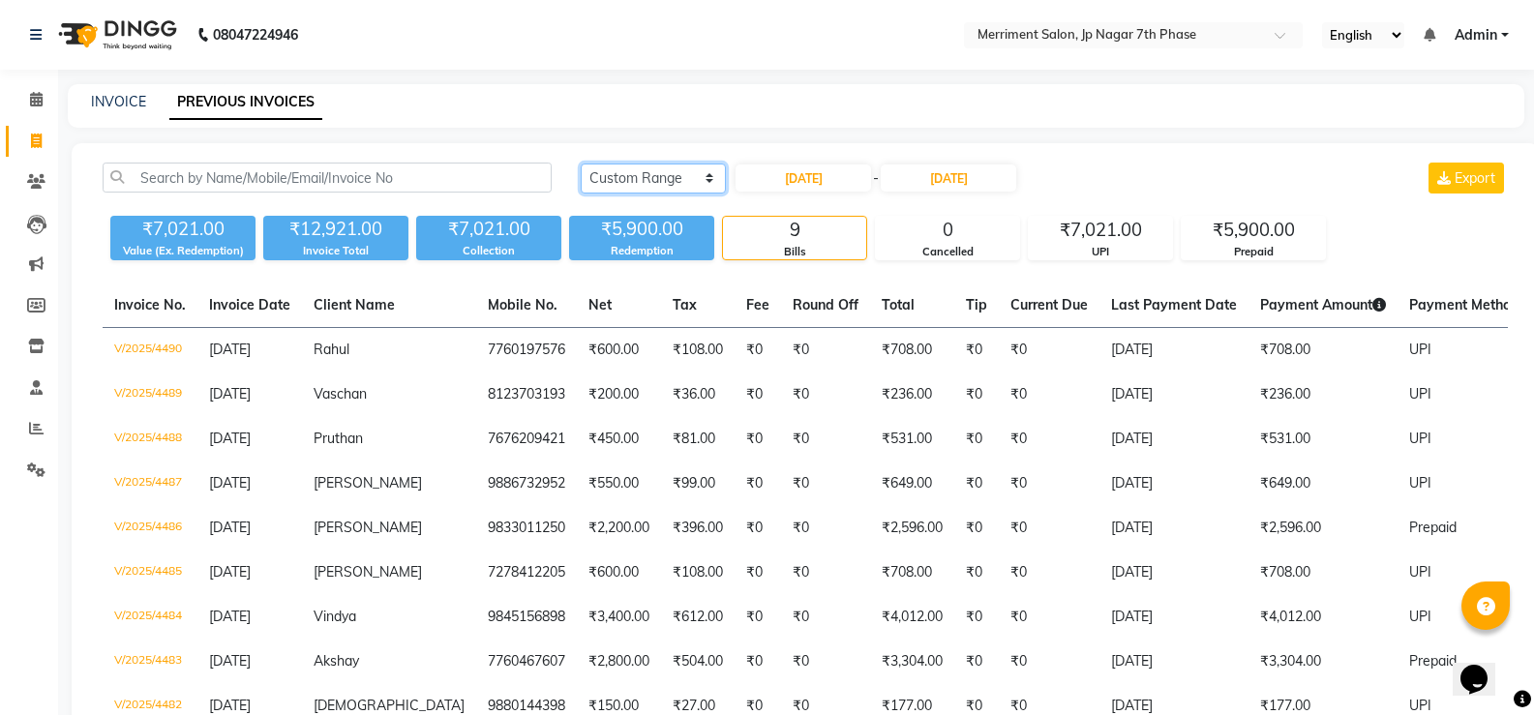
click at [656, 179] on select "[DATE] [DATE] Custom Range" at bounding box center [653, 179] width 145 height 30
click at [581, 164] on select "[DATE] [DATE] Custom Range" at bounding box center [653, 179] width 145 height 30
click at [635, 168] on select "[DATE] [DATE] Custom Range" at bounding box center [653, 179] width 145 height 30
click at [581, 164] on select "[DATE] [DATE] Custom Range" at bounding box center [653, 179] width 145 height 30
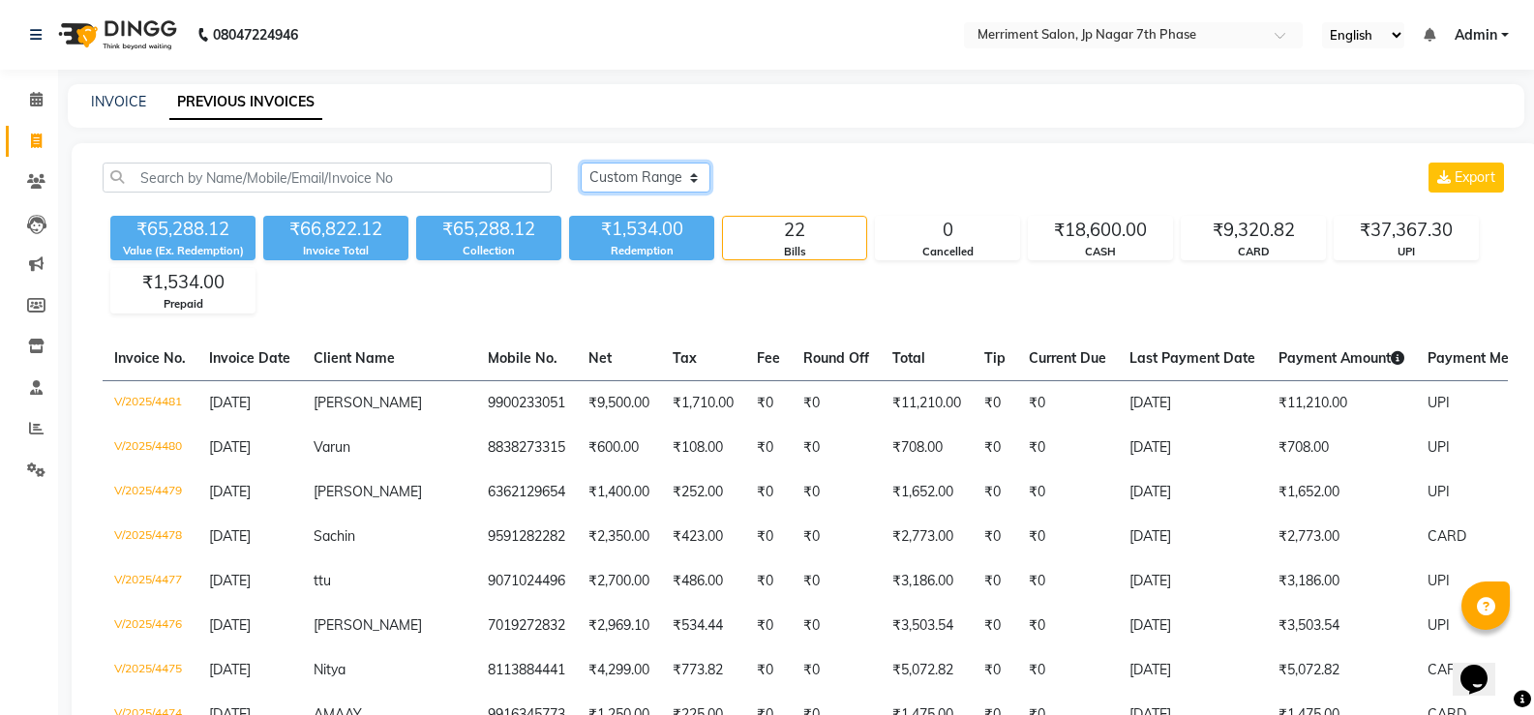
click at [650, 168] on select "[DATE] [DATE] Custom Range" at bounding box center [646, 178] width 130 height 30
click at [581, 163] on select "[DATE] [DATE] Custom Range" at bounding box center [646, 178] width 130 height 30
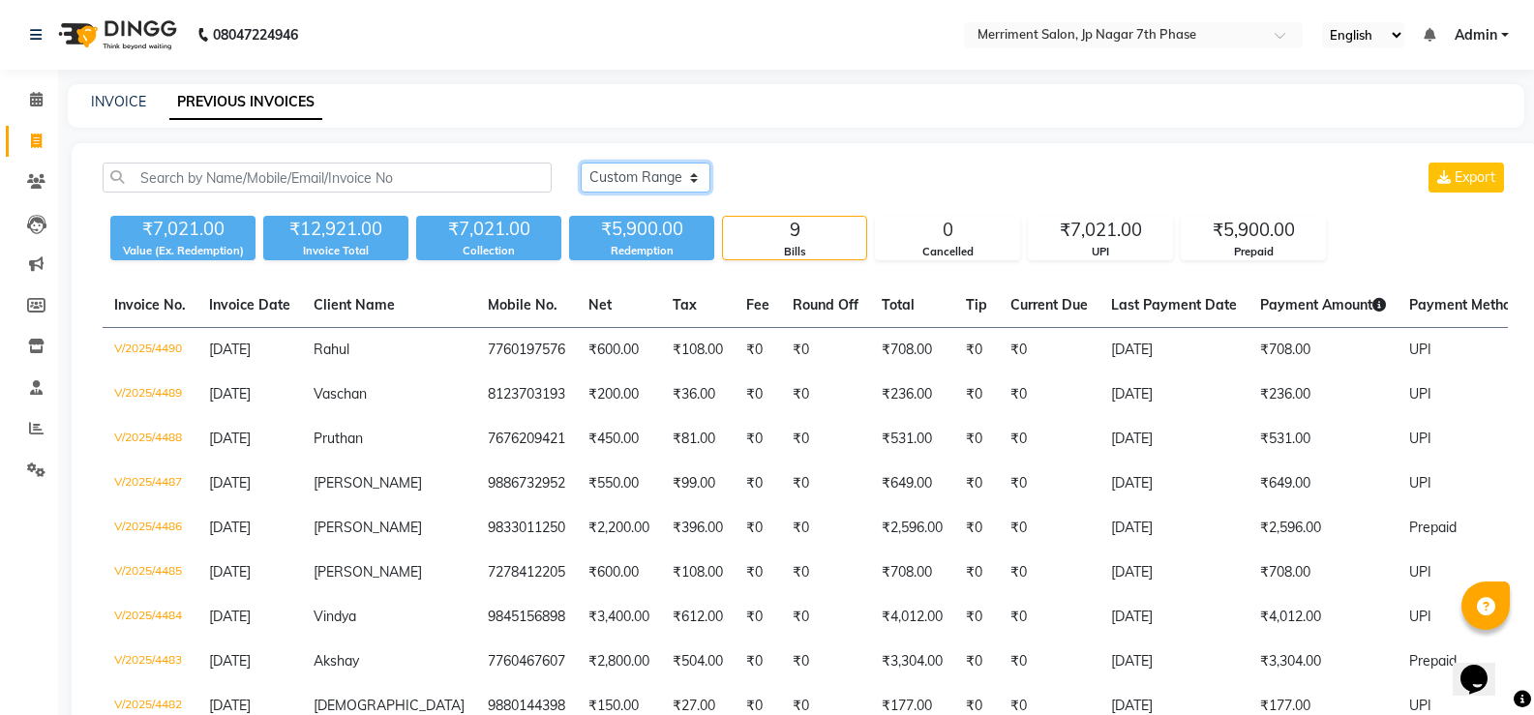
click at [663, 180] on select "[DATE] [DATE] Custom Range" at bounding box center [646, 178] width 130 height 30
click at [581, 163] on select "[DATE] [DATE] Custom Range" at bounding box center [646, 178] width 130 height 30
click at [690, 178] on select "[DATE] [DATE] Custom Range" at bounding box center [653, 179] width 145 height 30
click at [581, 164] on select "[DATE] [DATE] Custom Range" at bounding box center [653, 179] width 145 height 30
click at [679, 178] on select "[DATE] [DATE] Custom Range" at bounding box center [646, 178] width 130 height 30
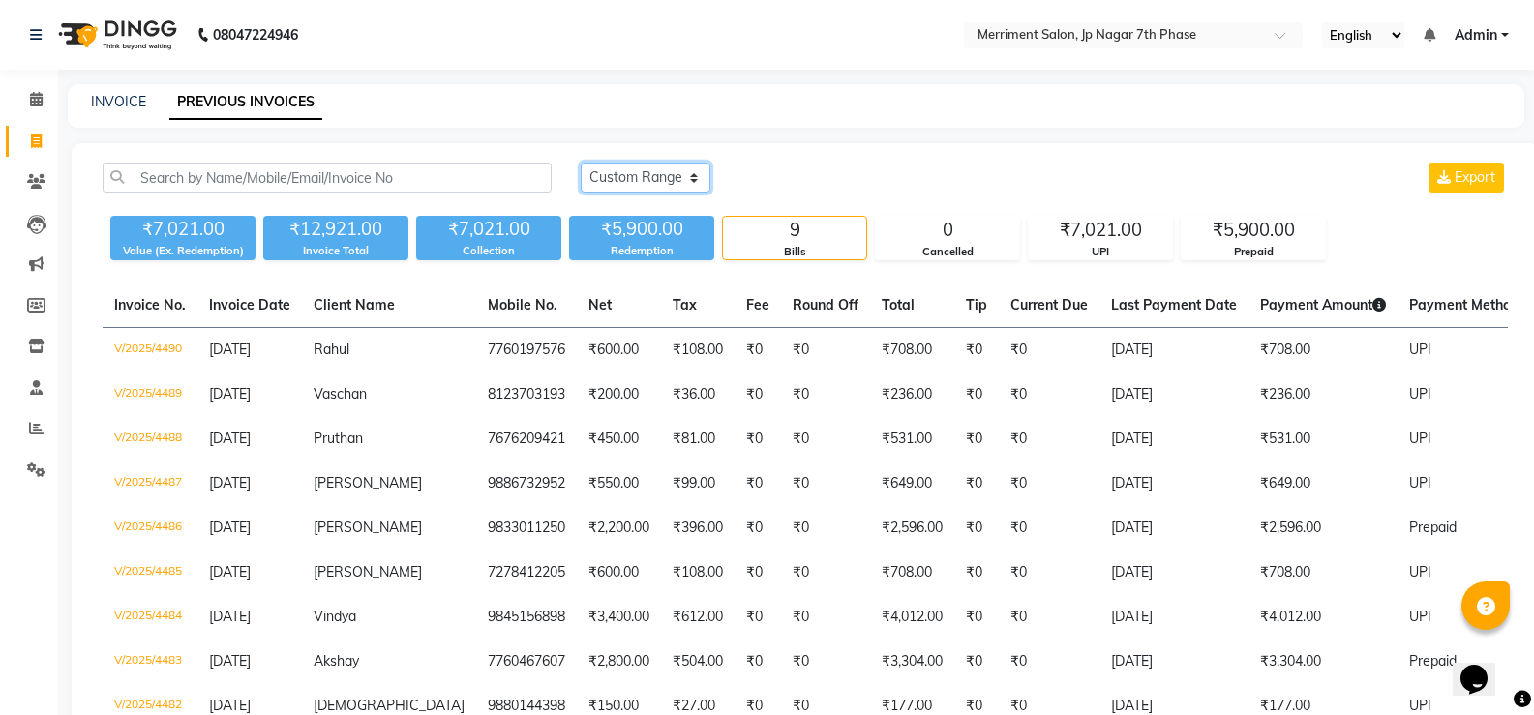
select select "[DATE]"
click at [581, 163] on select "[DATE] [DATE] Custom Range" at bounding box center [646, 178] width 130 height 30
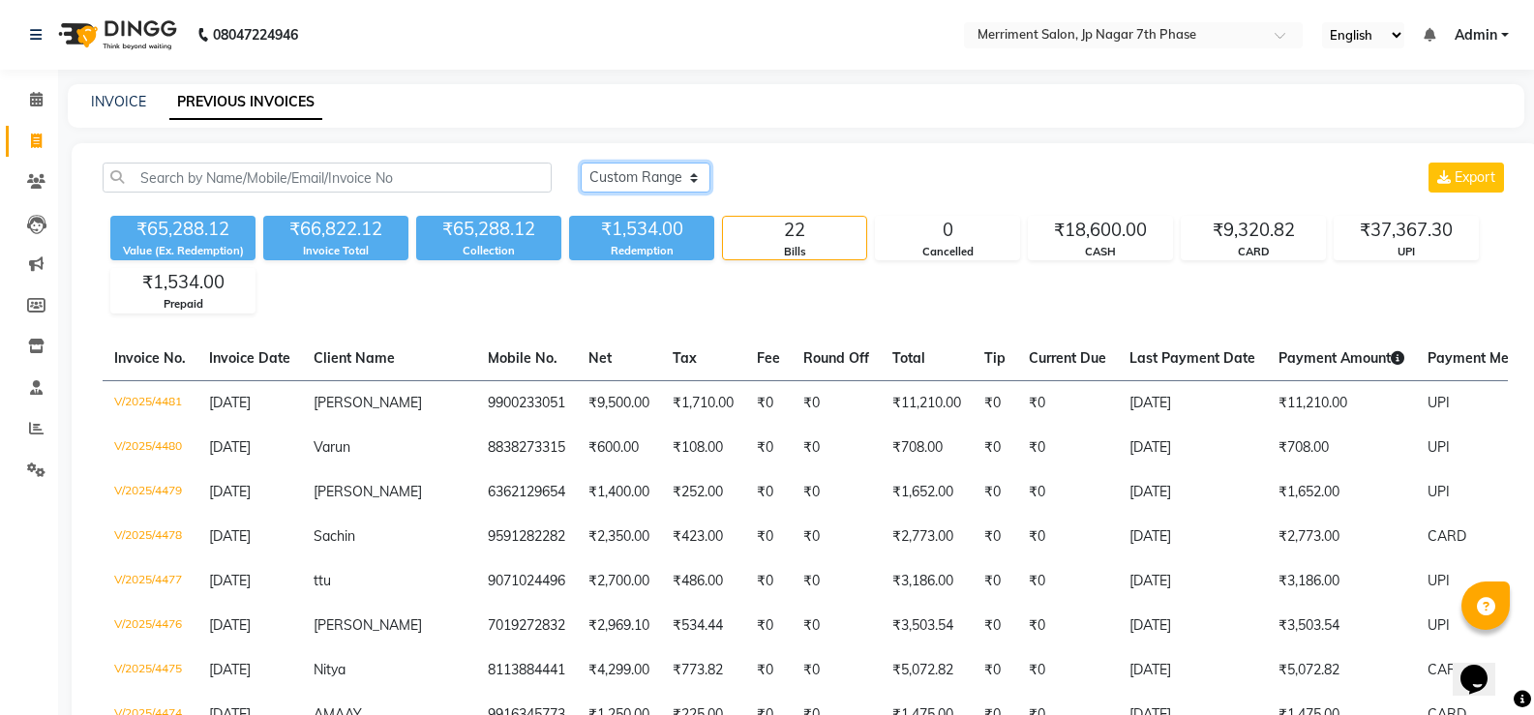
drag, startPoint x: 664, startPoint y: 181, endPoint x: 671, endPoint y: 191, distance: 11.8
click at [671, 191] on select "[DATE] [DATE] Custom Range" at bounding box center [646, 178] width 130 height 30
click at [740, 282] on div "₹65,288.12 Value (Ex. Redemption) ₹66,822.12 Invoice Total ₹65,288.12 Collectio…" at bounding box center [805, 260] width 1405 height 105
click at [99, 98] on link "INVOICE" at bounding box center [118, 101] width 55 height 17
select select "service"
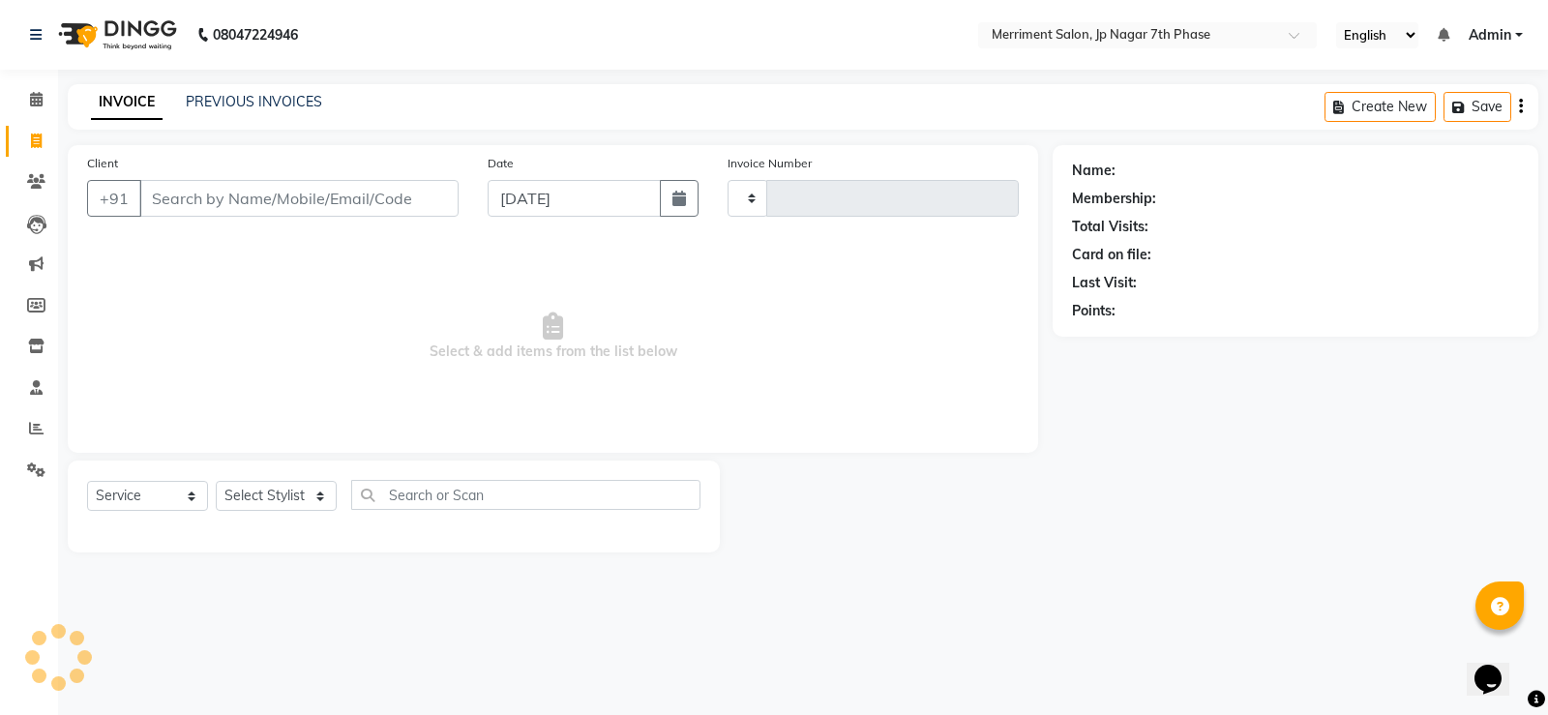
type input "4491"
select select "4110"
select select "package"
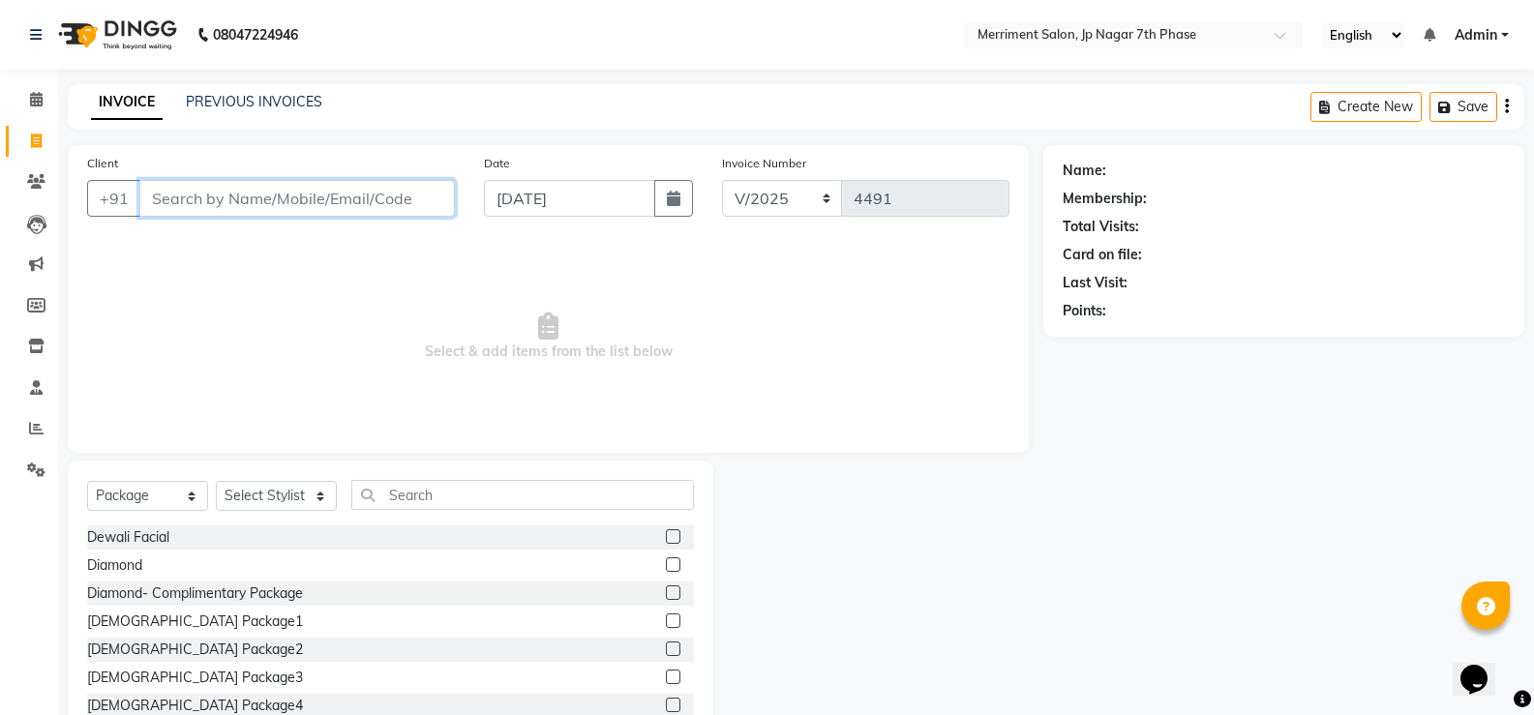
click at [373, 192] on input "Client" at bounding box center [296, 198] width 315 height 37
paste input "6366005958"
type input "6366005958"
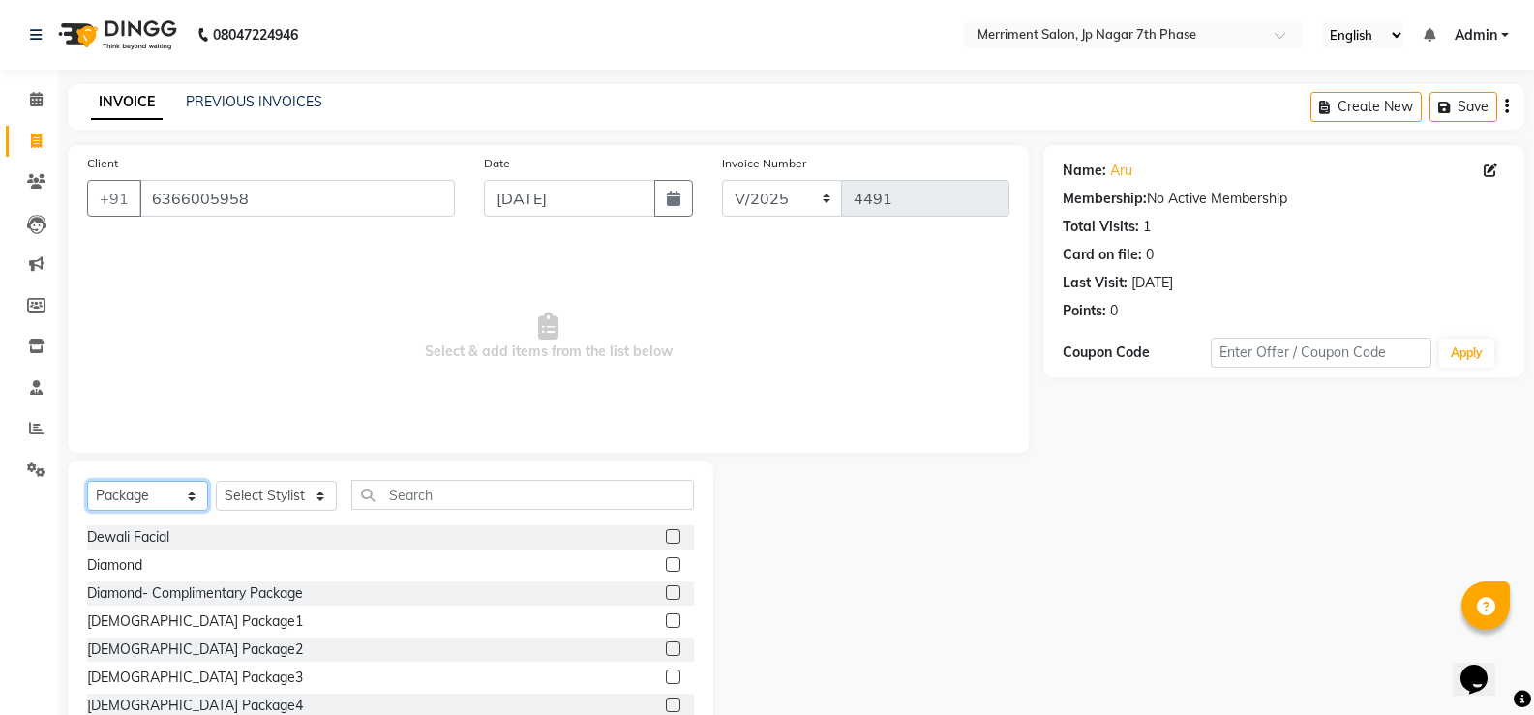
click at [150, 492] on select "Select Service Product Membership Package Voucher Prepaid Gift Card" at bounding box center [147, 496] width 121 height 30
select select "service"
click at [87, 481] on select "Select Service Product Membership Package Voucher Prepaid Gift Card" at bounding box center [147, 496] width 121 height 30
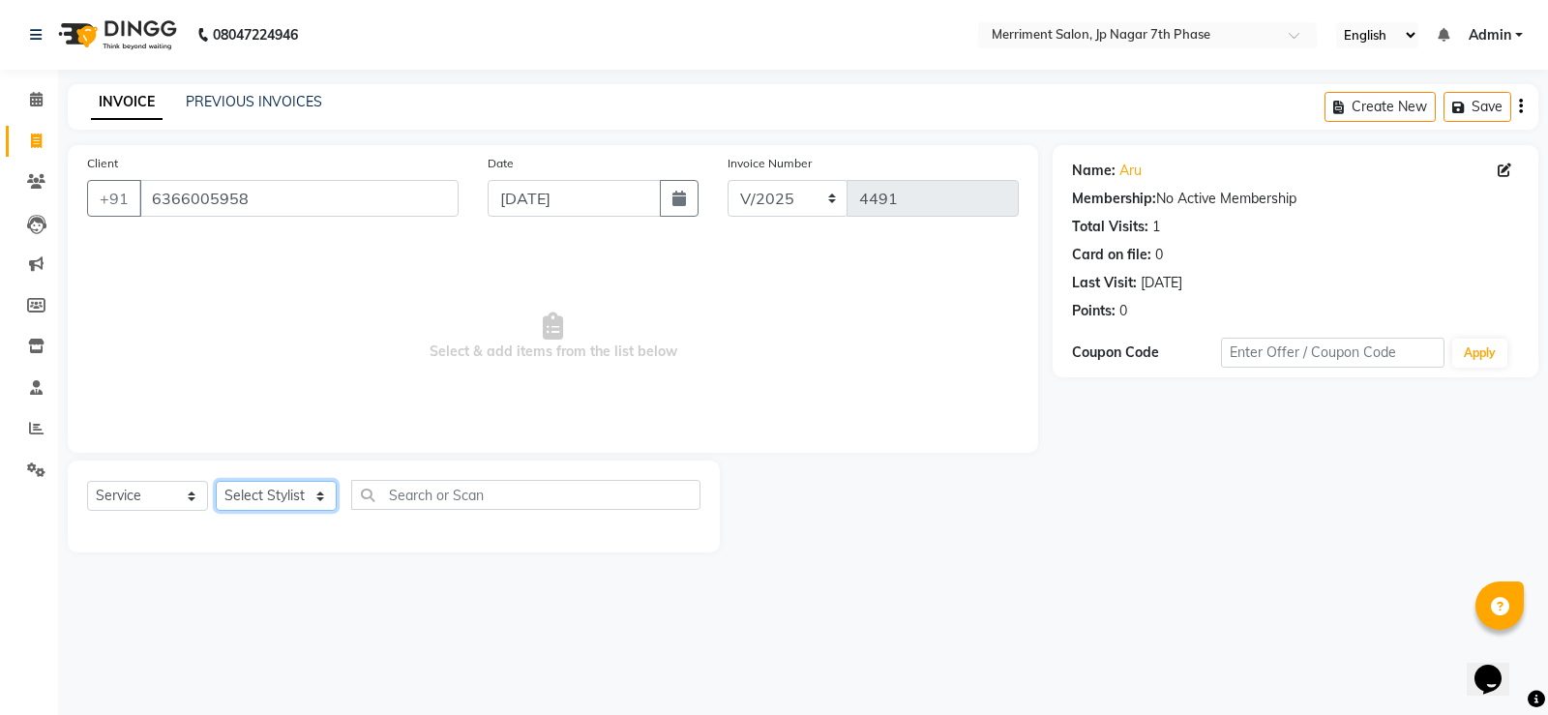
click at [297, 496] on select "Select Stylist Chiru Farman likha naho [PERSON_NAME] [PERSON_NAME] [PERSON_NAME…" at bounding box center [276, 496] width 121 height 30
select select "72476"
click at [216, 481] on select "Select Stylist Chiru Farman likha naho [PERSON_NAME] [PERSON_NAME] [PERSON_NAME…" at bounding box center [276, 496] width 121 height 30
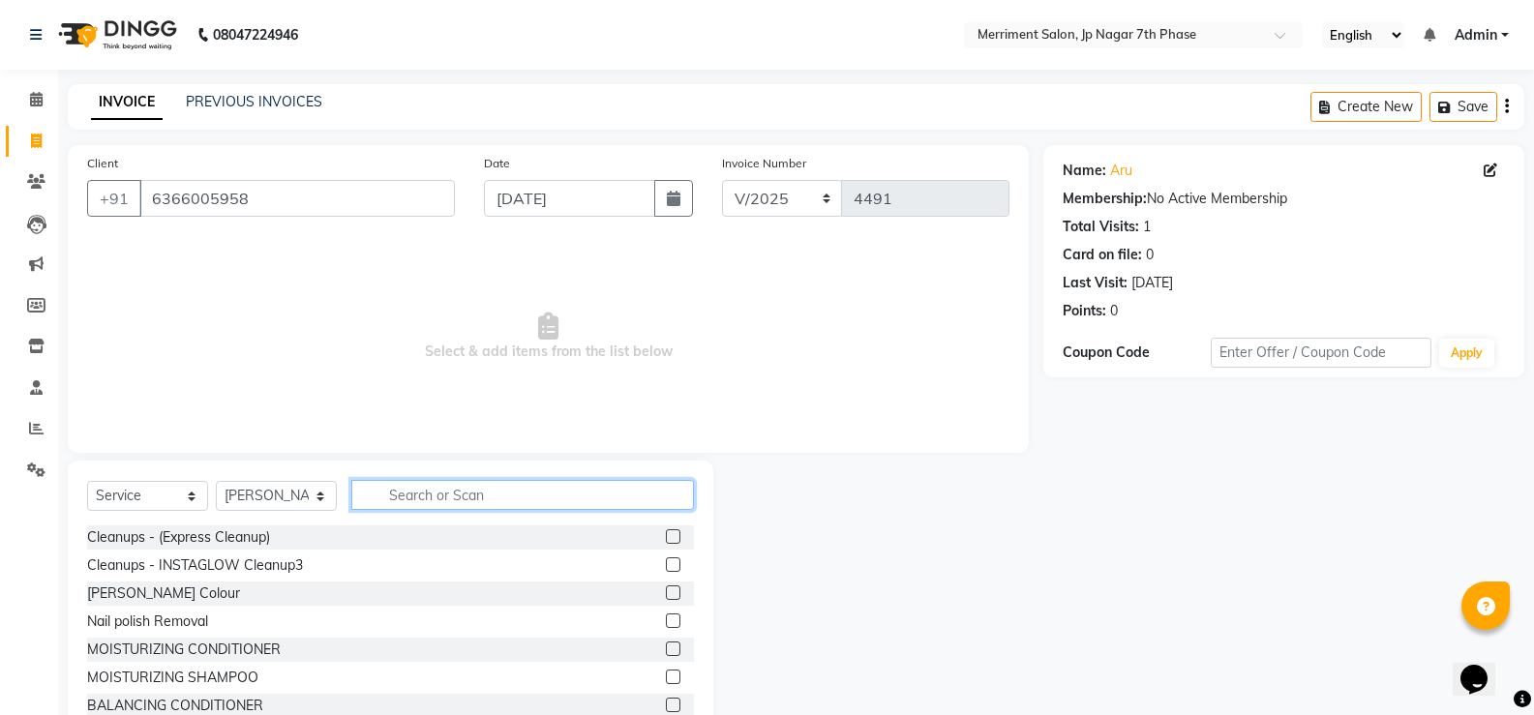
click at [416, 500] on input "text" at bounding box center [522, 495] width 343 height 30
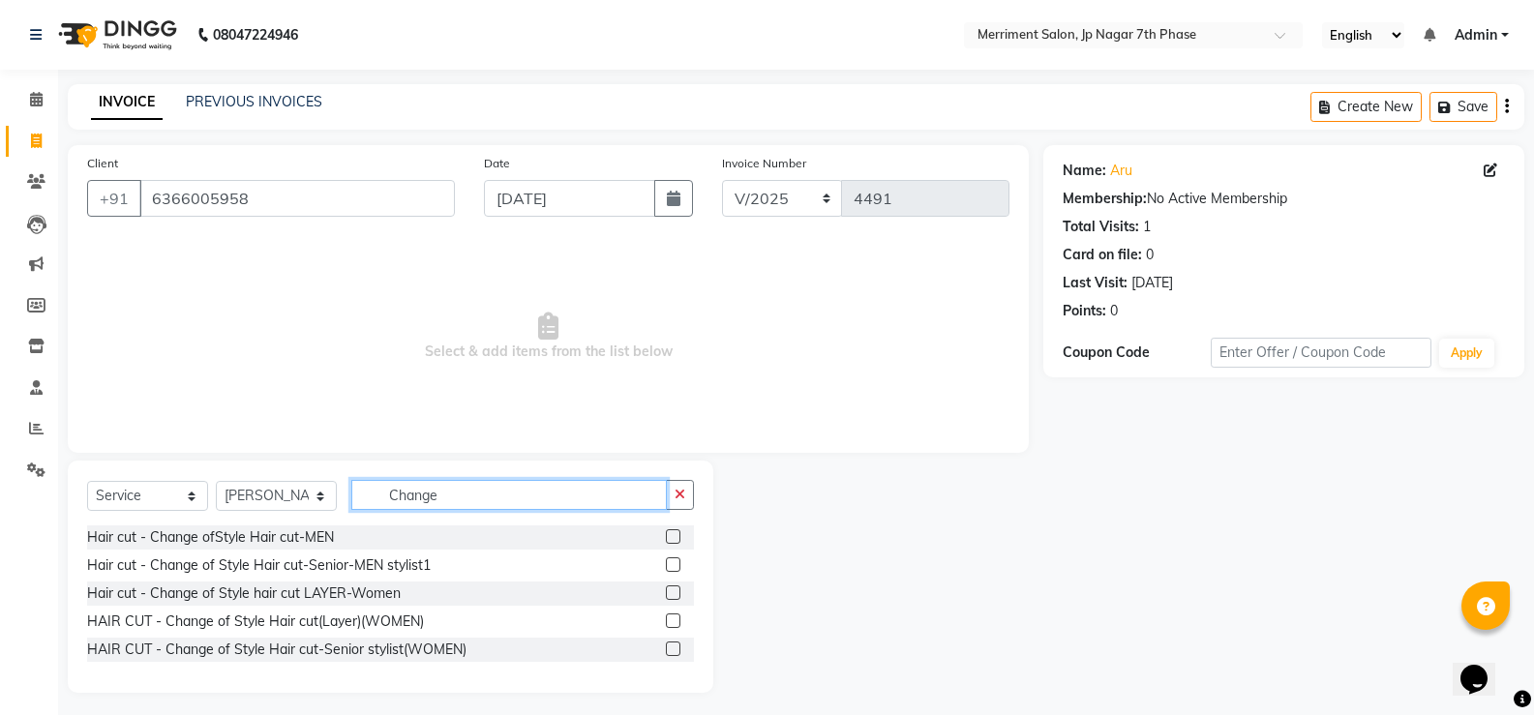
type input "Change"
click at [668, 654] on label at bounding box center [673, 649] width 15 height 15
click at [668, 654] on input "checkbox" at bounding box center [672, 649] width 13 height 13
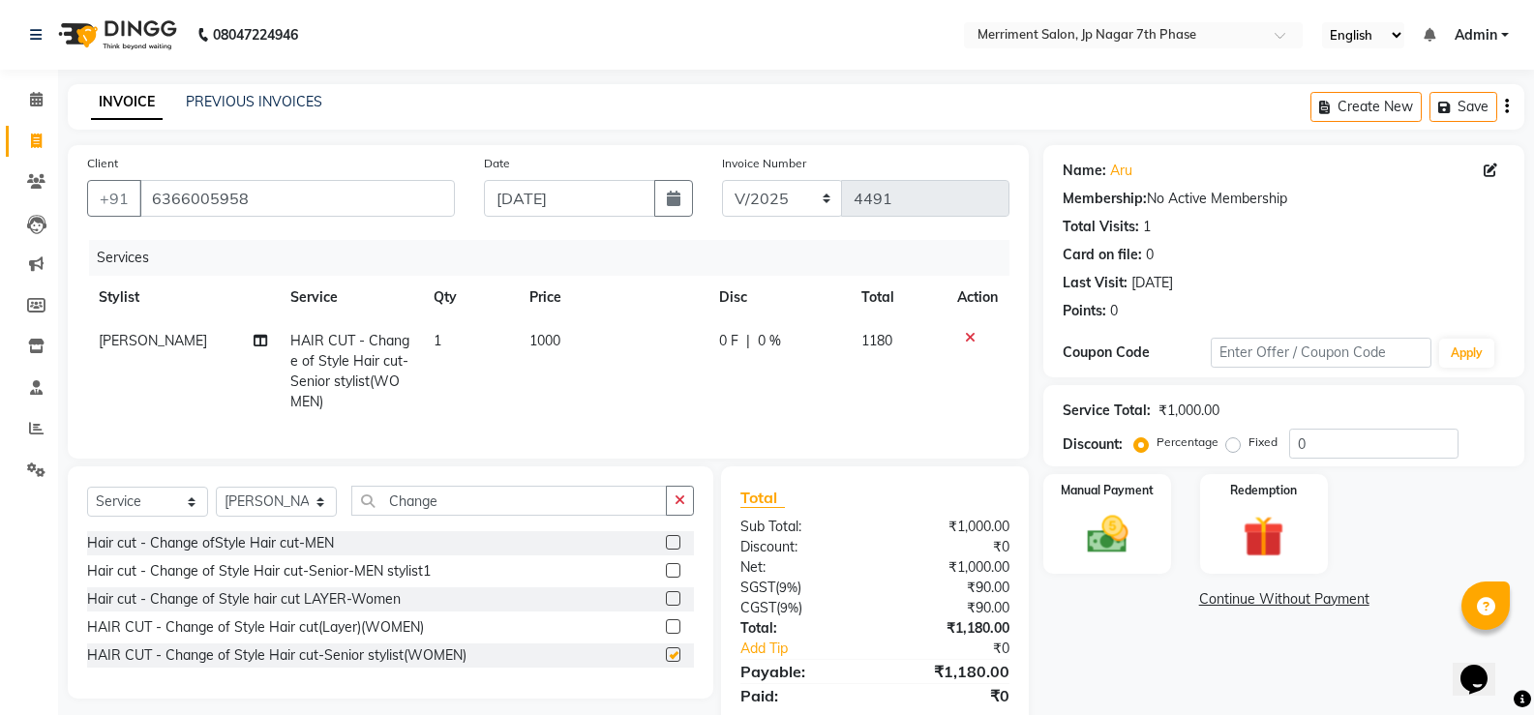
checkbox input "false"
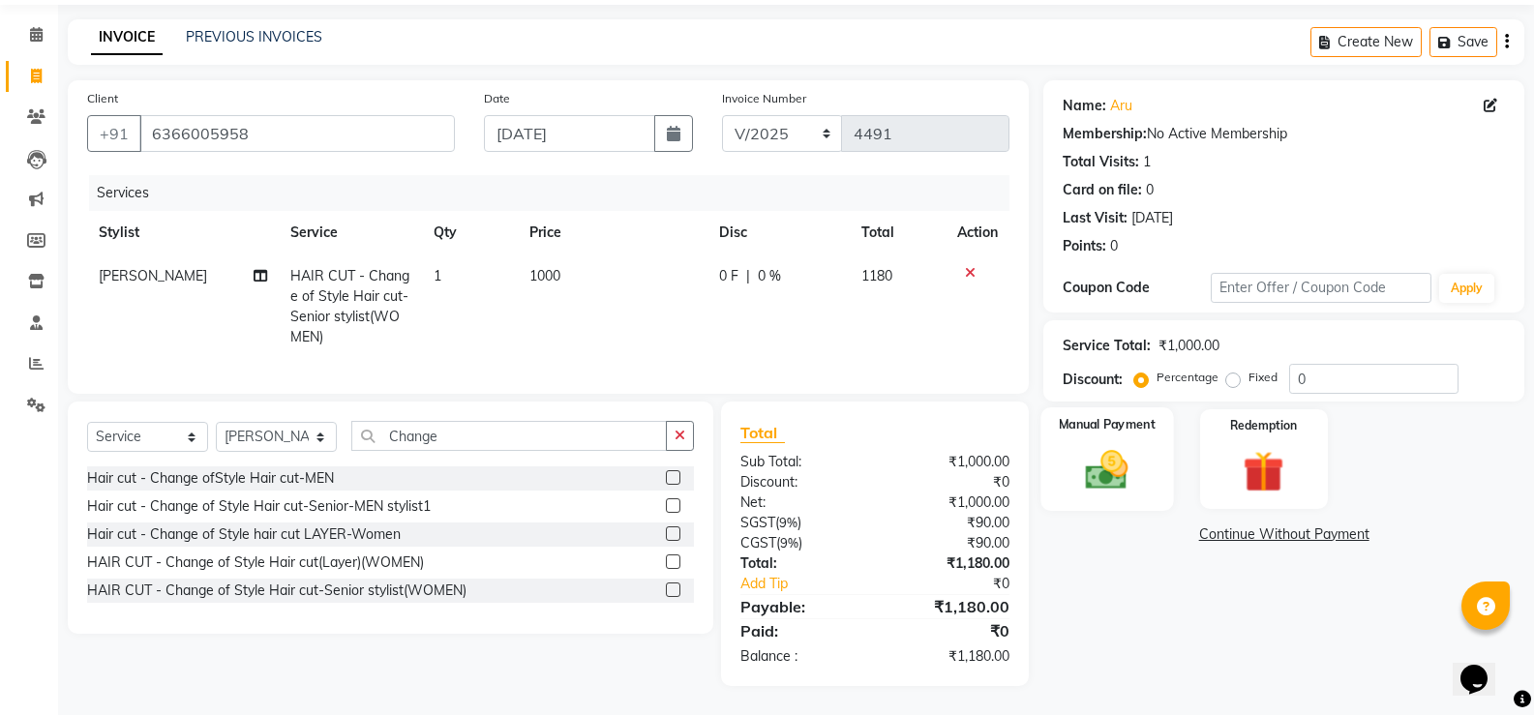
click at [1120, 458] on img at bounding box center [1106, 469] width 69 height 49
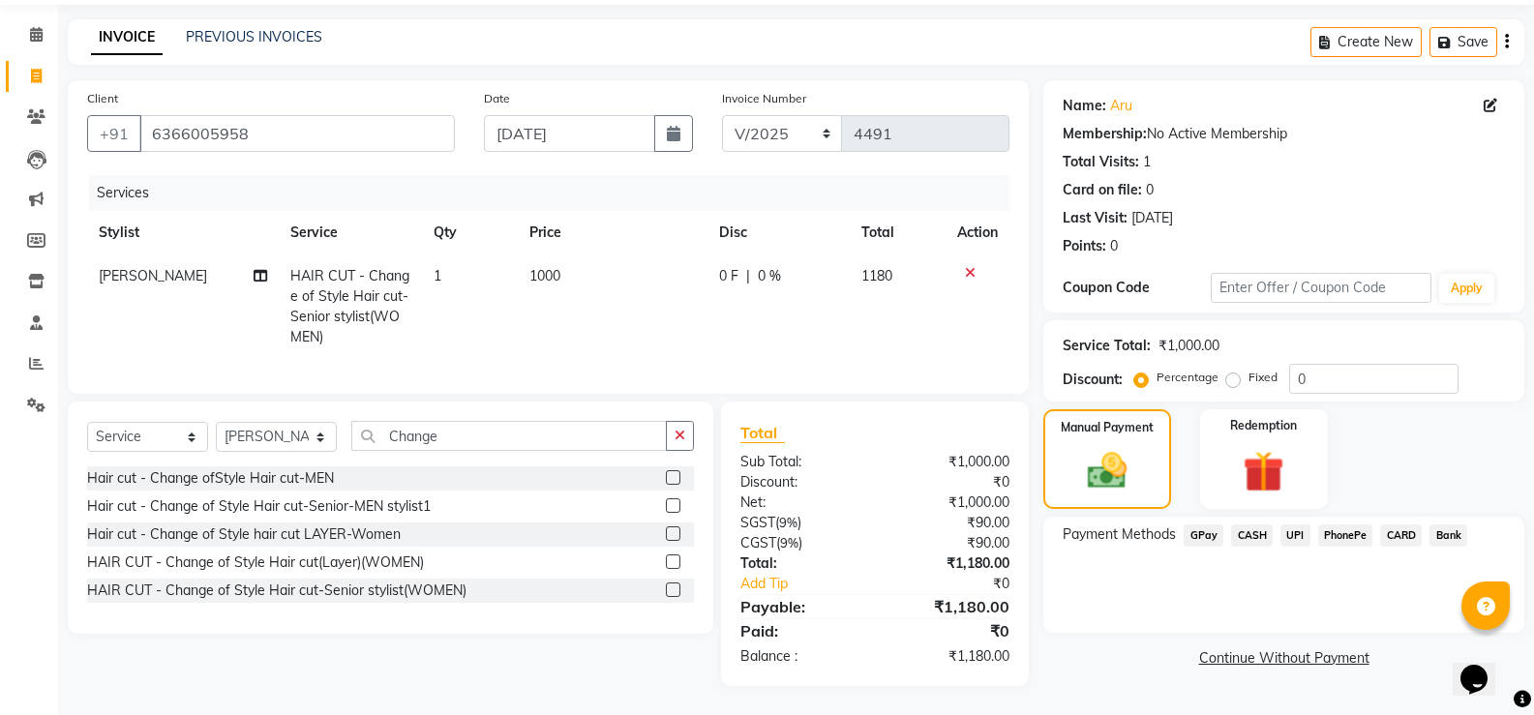
click at [1288, 527] on span "UPI" at bounding box center [1295, 535] width 30 height 22
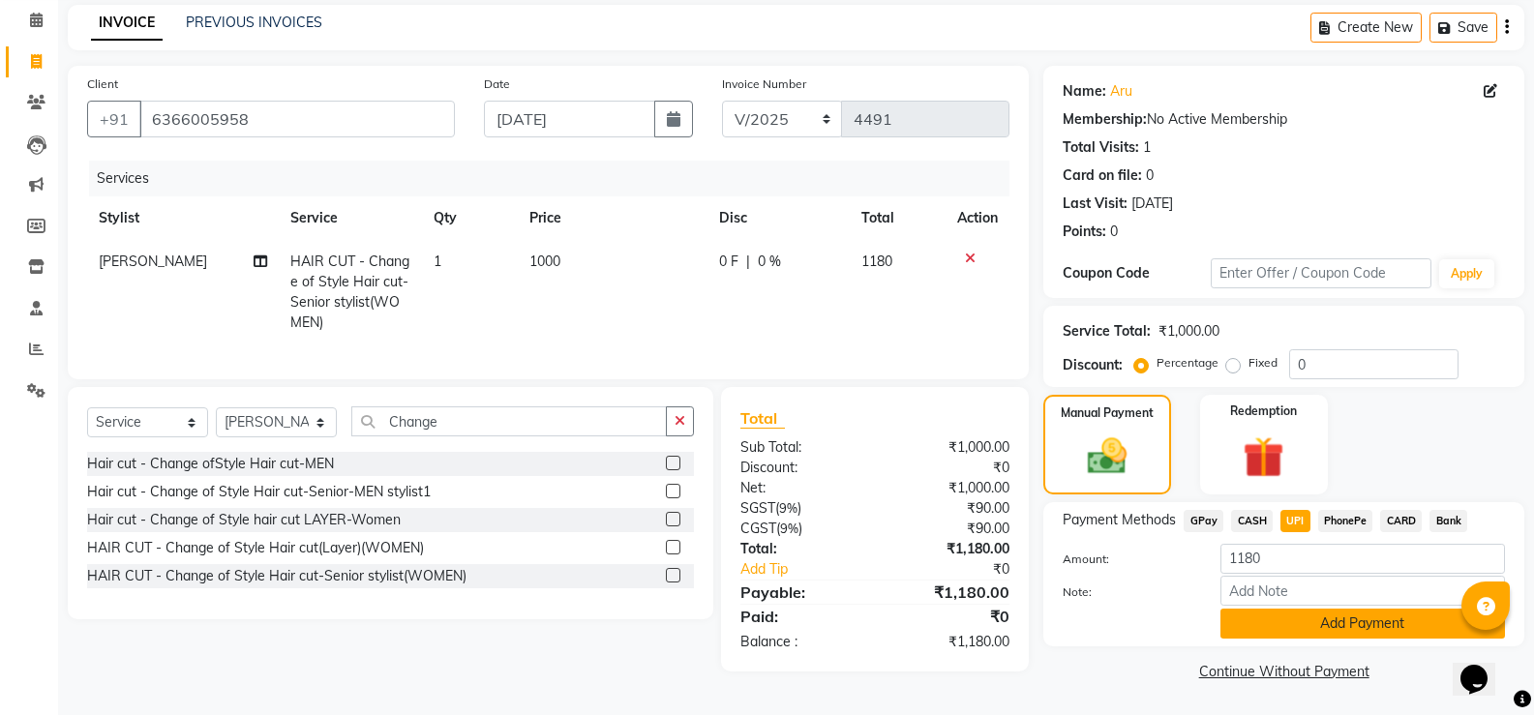
click at [1327, 628] on button "Add Payment" at bounding box center [1362, 624] width 284 height 30
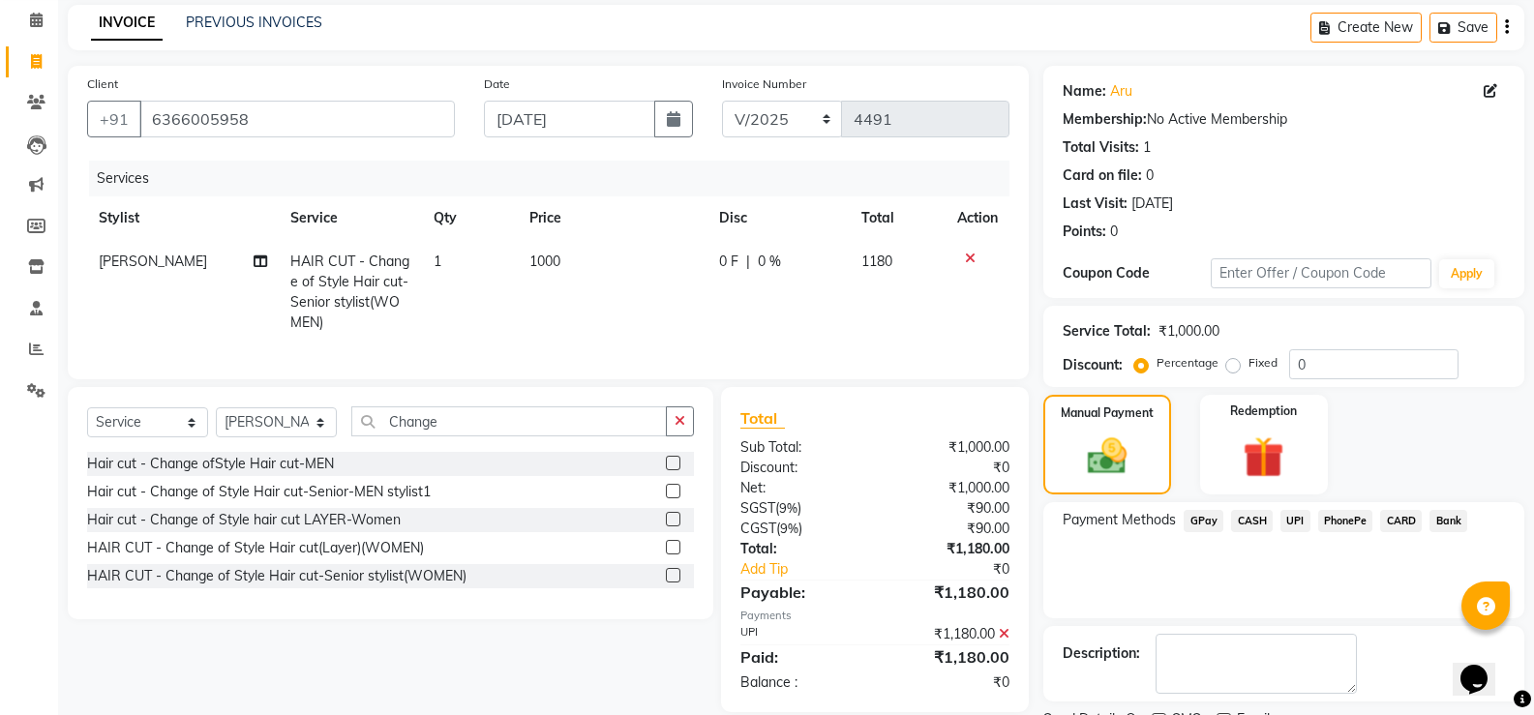
scroll to position [161, 0]
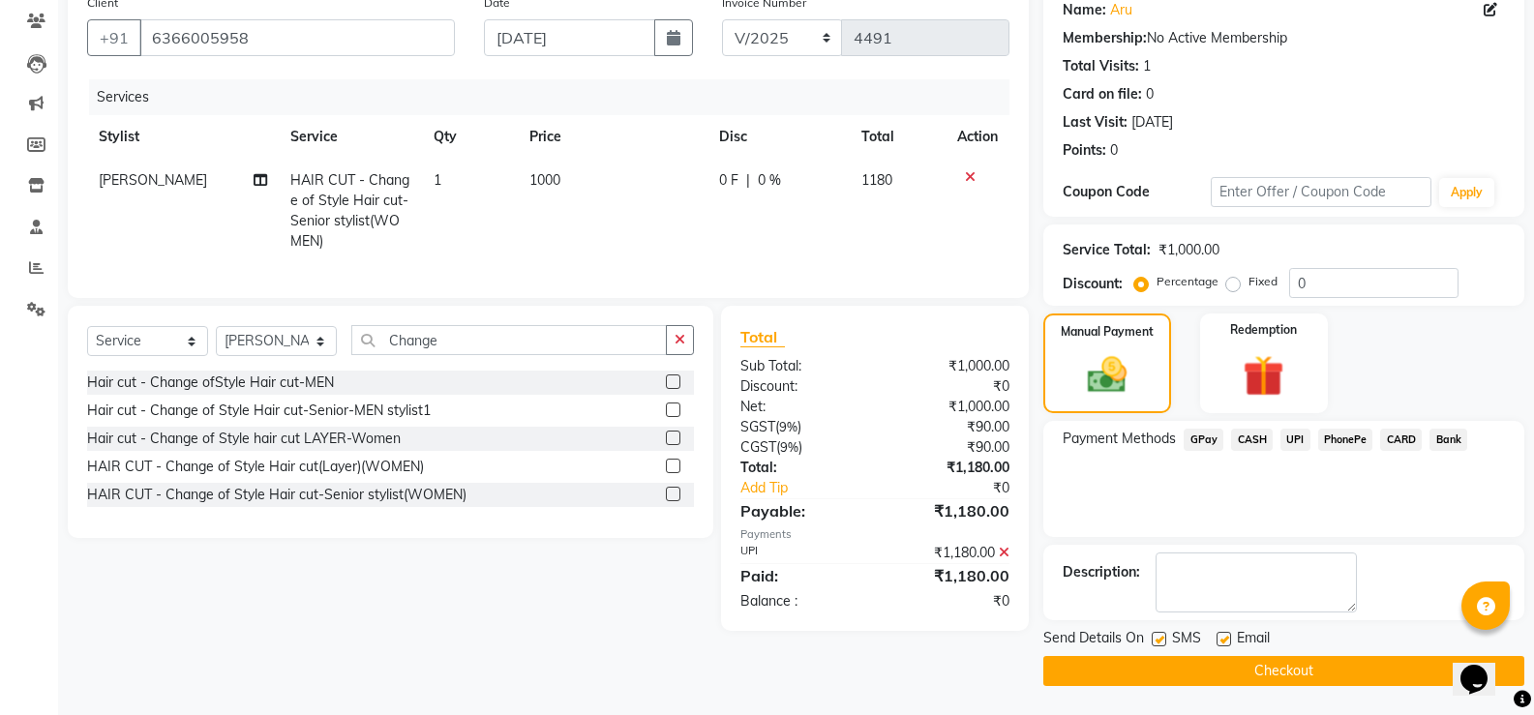
drag, startPoint x: 1007, startPoint y: 567, endPoint x: 1462, endPoint y: 536, distance: 455.8
click at [1007, 559] on icon at bounding box center [1004, 553] width 11 height 14
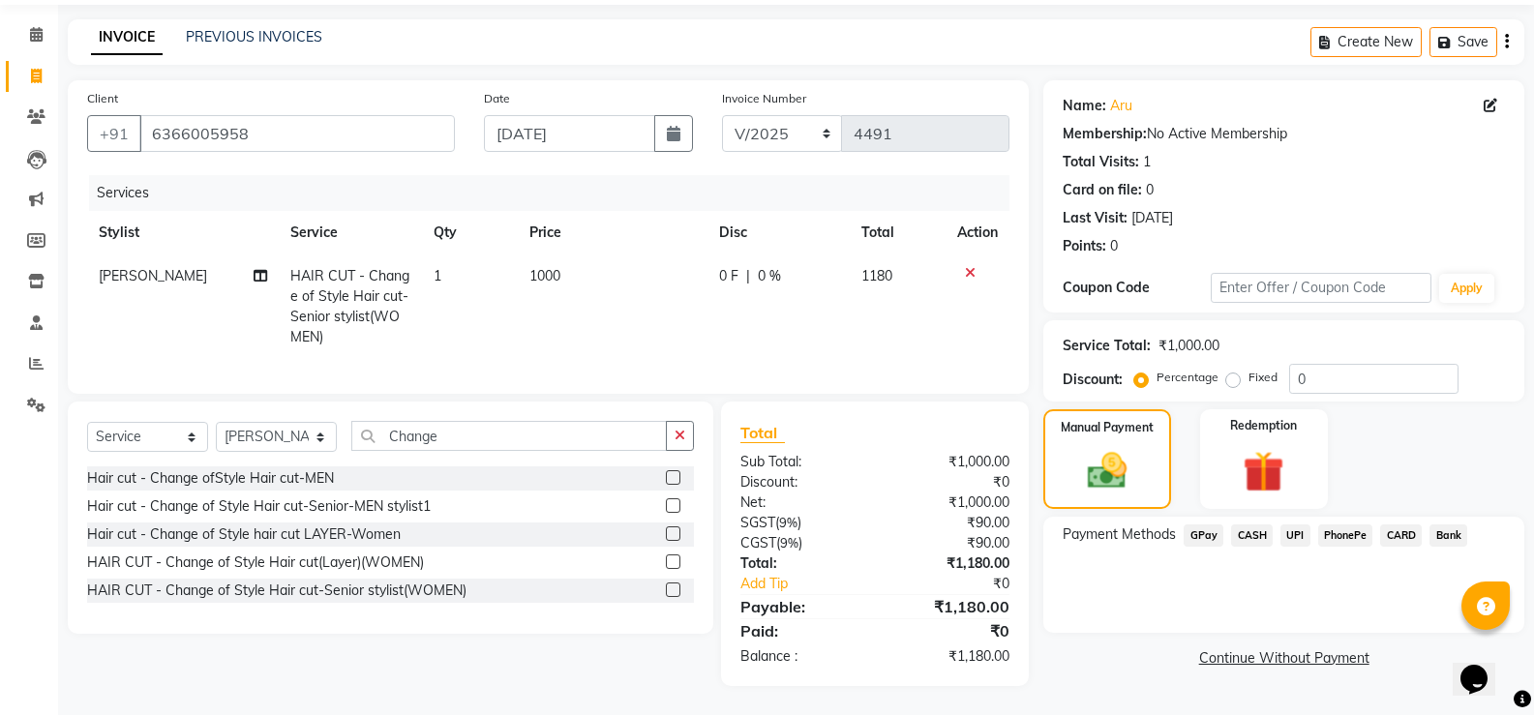
click at [1266, 524] on span "CASH" at bounding box center [1252, 535] width 42 height 22
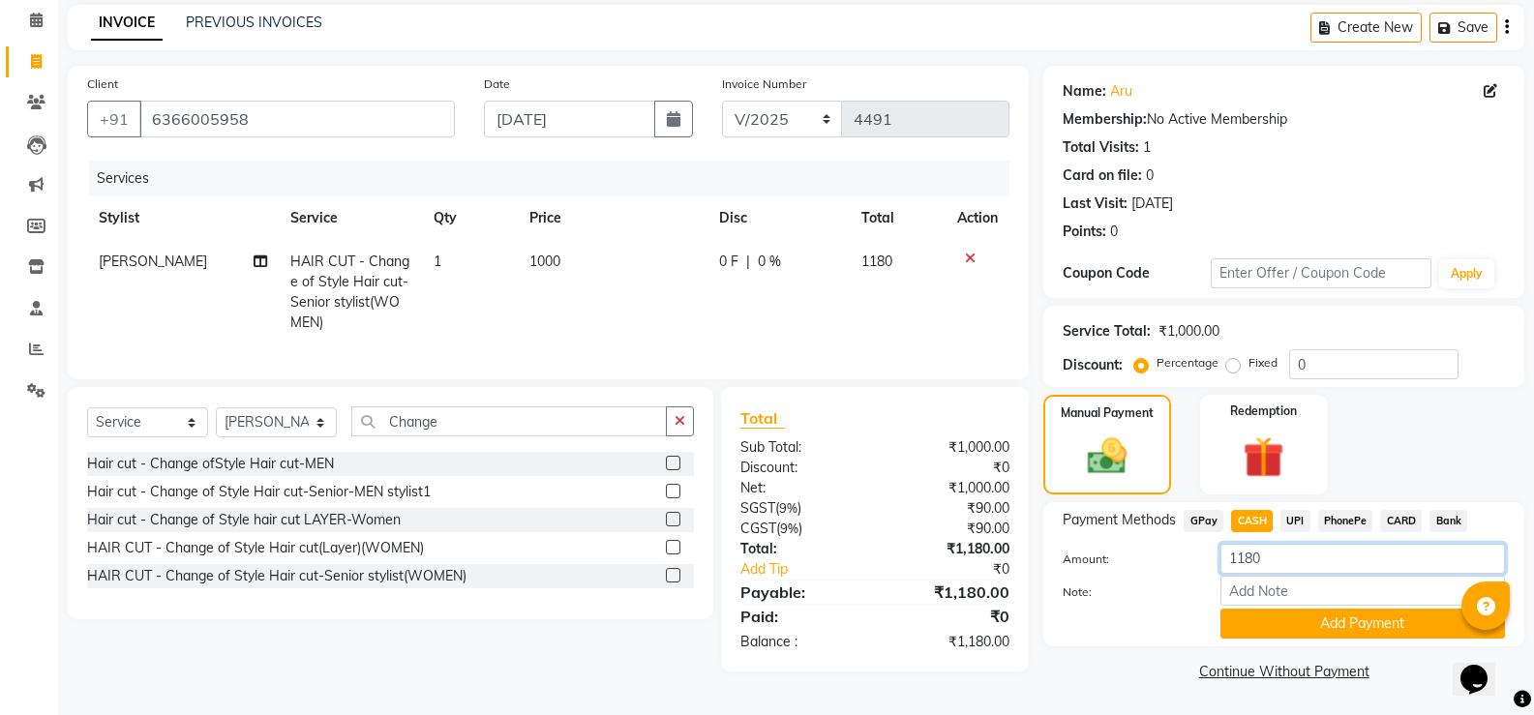
click at [1322, 550] on input "1180" at bounding box center [1362, 559] width 284 height 30
type input "1"
type input "500"
click at [1324, 629] on button "Add Payment" at bounding box center [1362, 624] width 284 height 30
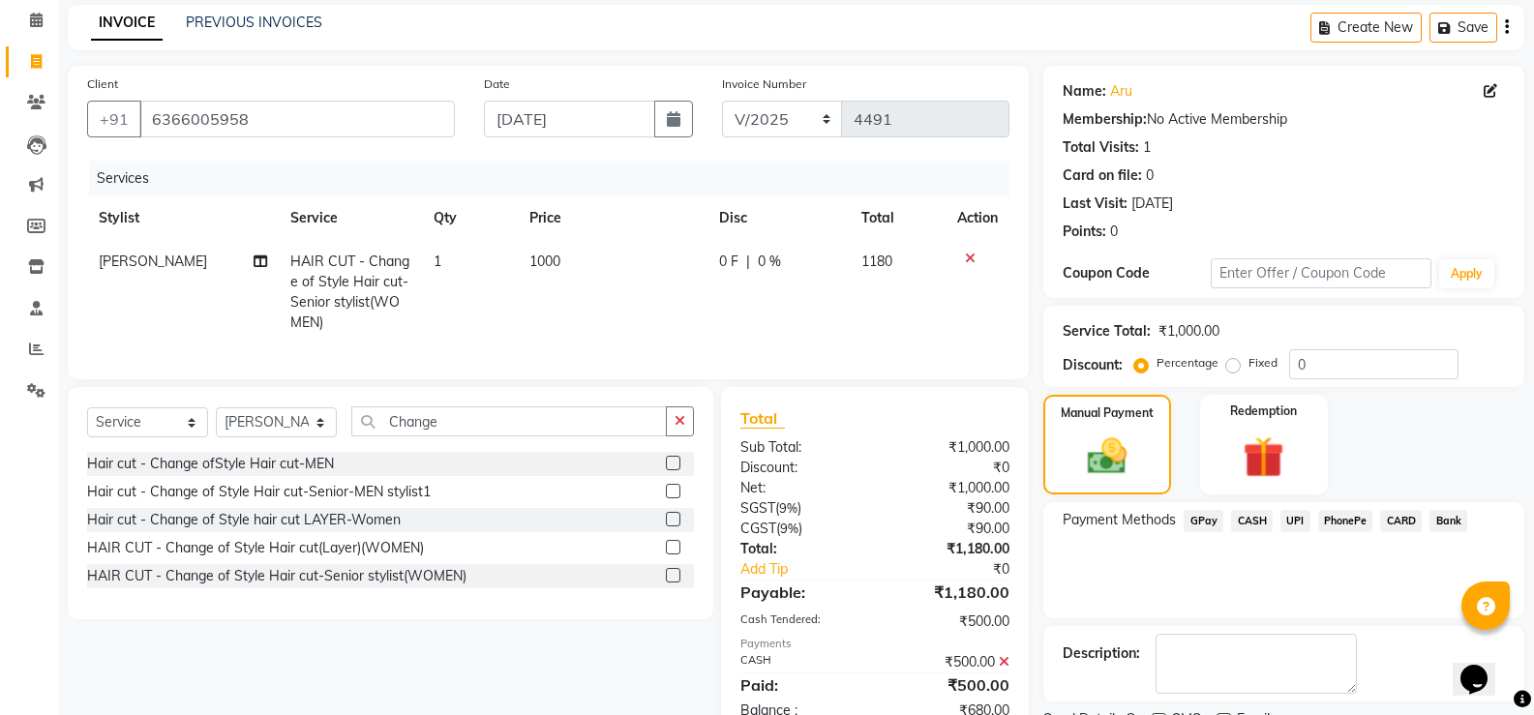
scroll to position [161, 0]
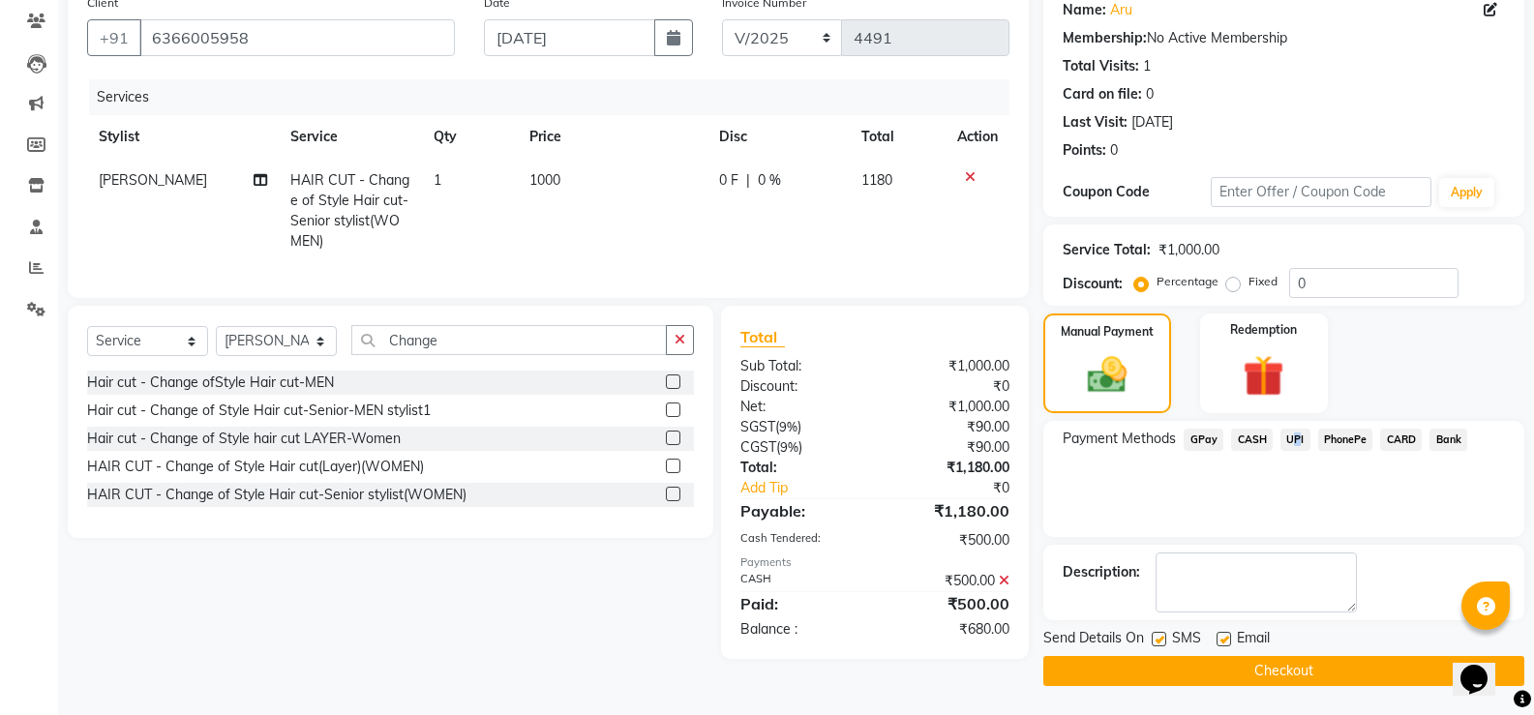
click at [1292, 441] on span "UPI" at bounding box center [1295, 440] width 30 height 22
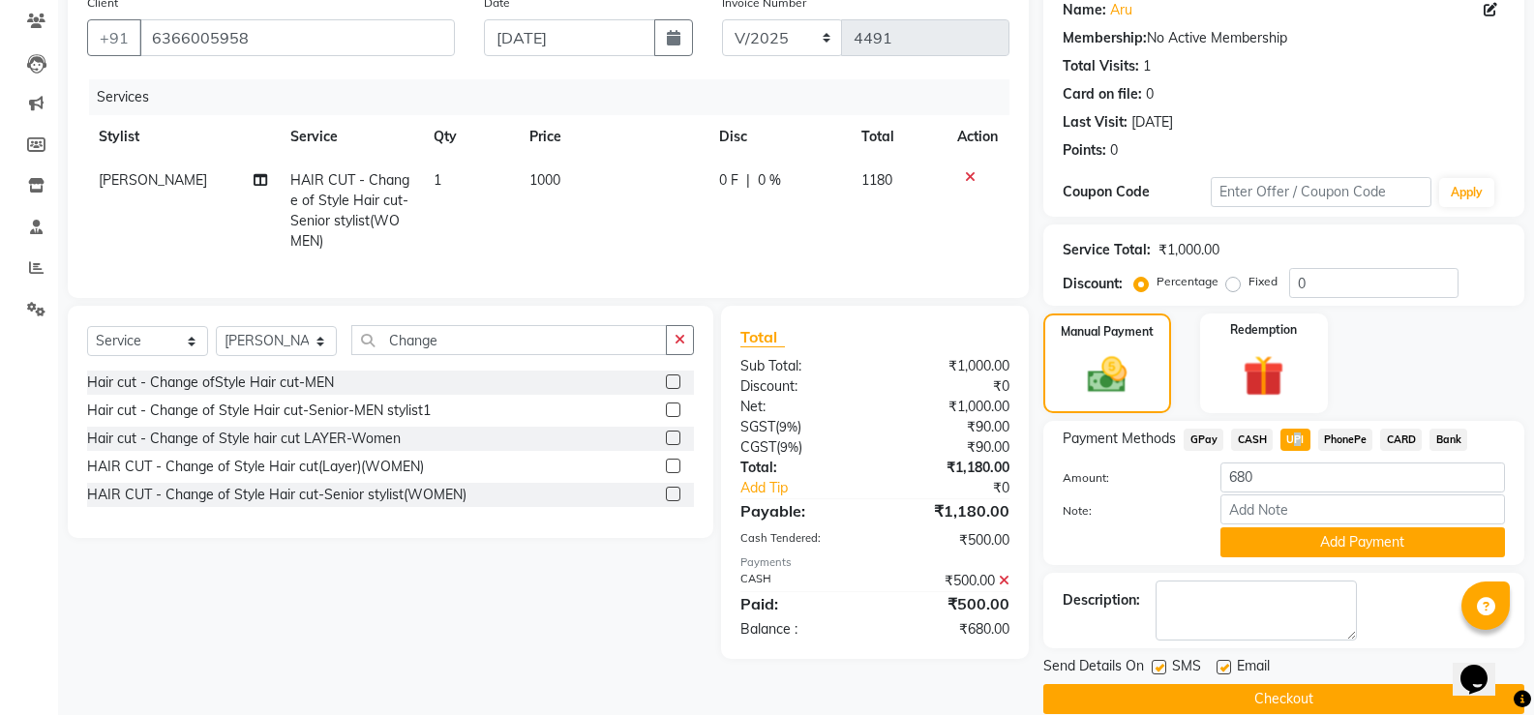
drag, startPoint x: 1303, startPoint y: 540, endPoint x: 1311, endPoint y: 532, distance: 10.9
click at [1305, 540] on button "Add Payment" at bounding box center [1362, 542] width 284 height 30
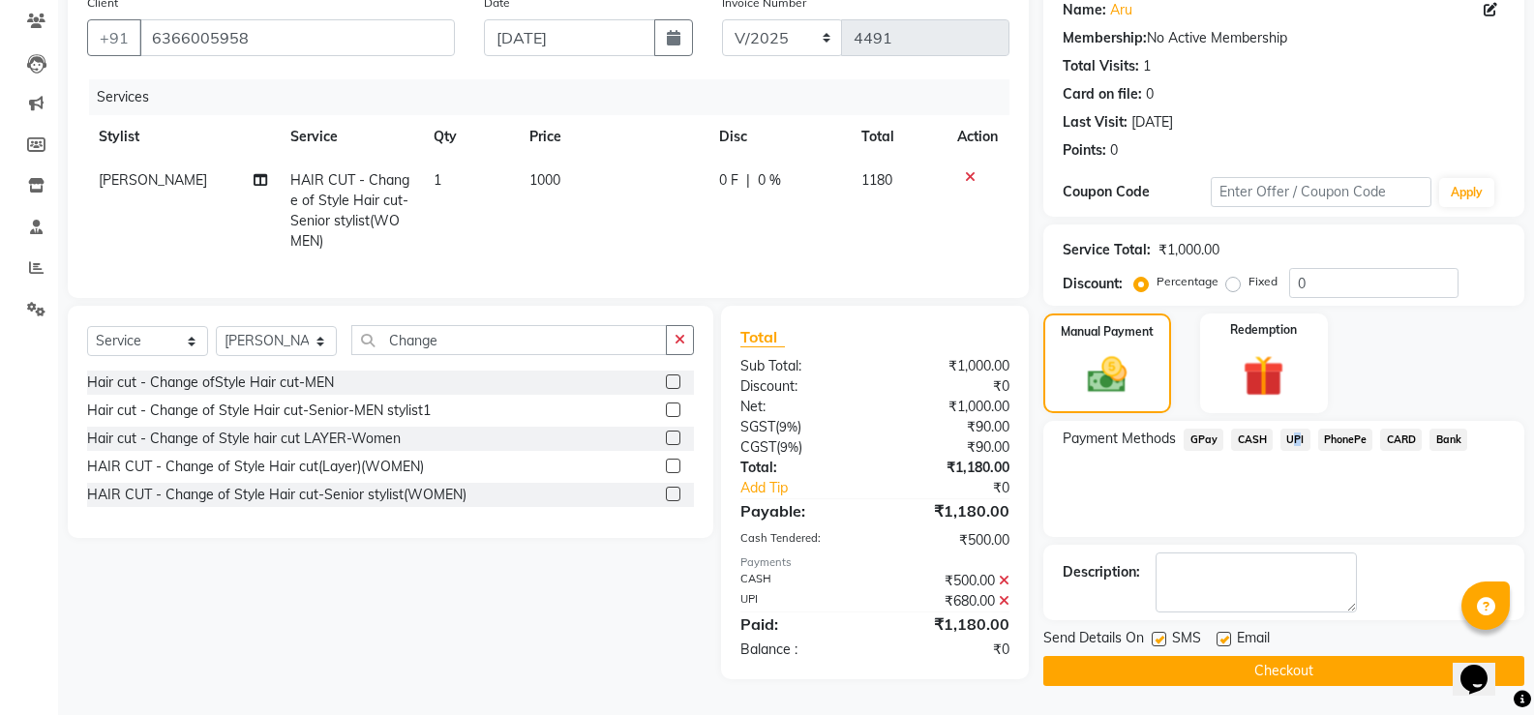
scroll to position [168, 0]
click at [1251, 657] on button "Checkout" at bounding box center [1283, 671] width 481 height 30
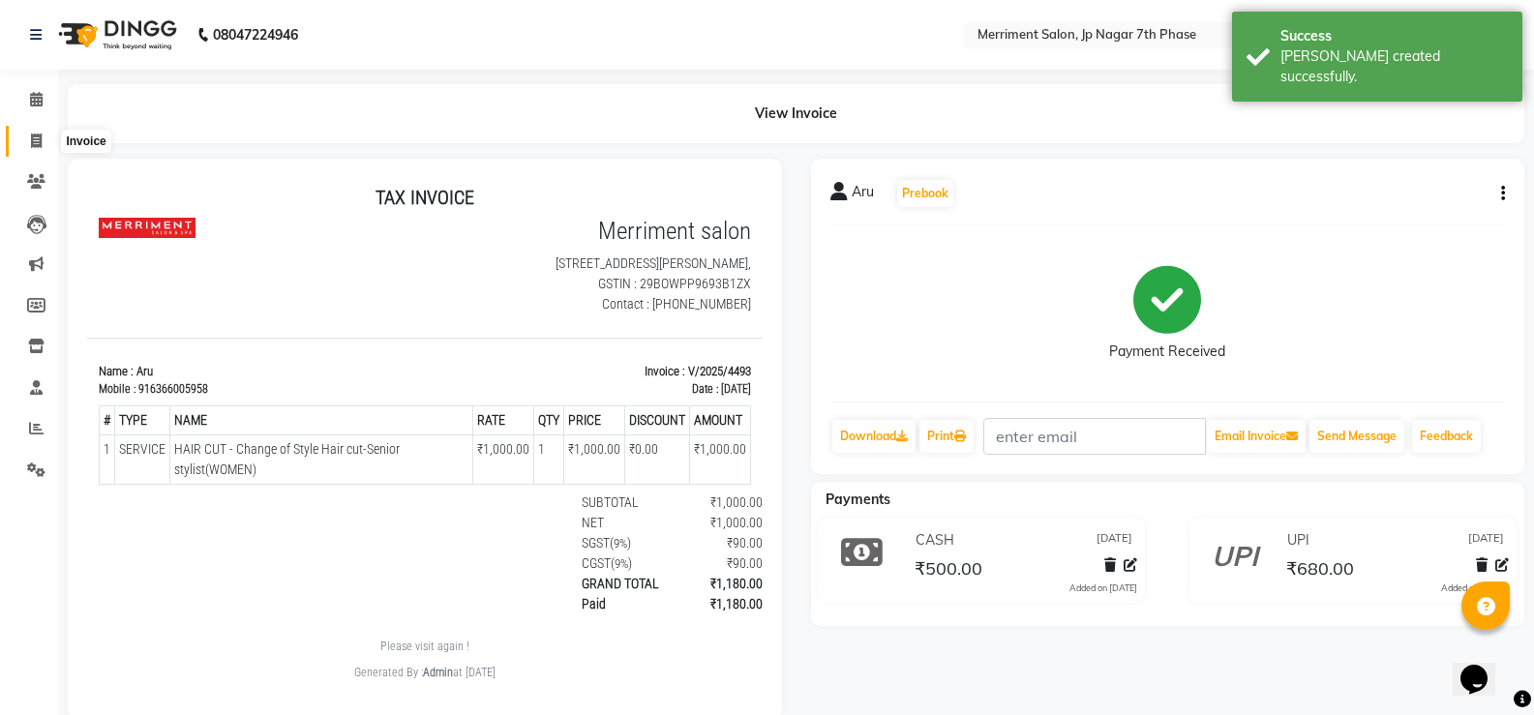
click at [29, 134] on span at bounding box center [36, 142] width 34 height 22
select select "service"
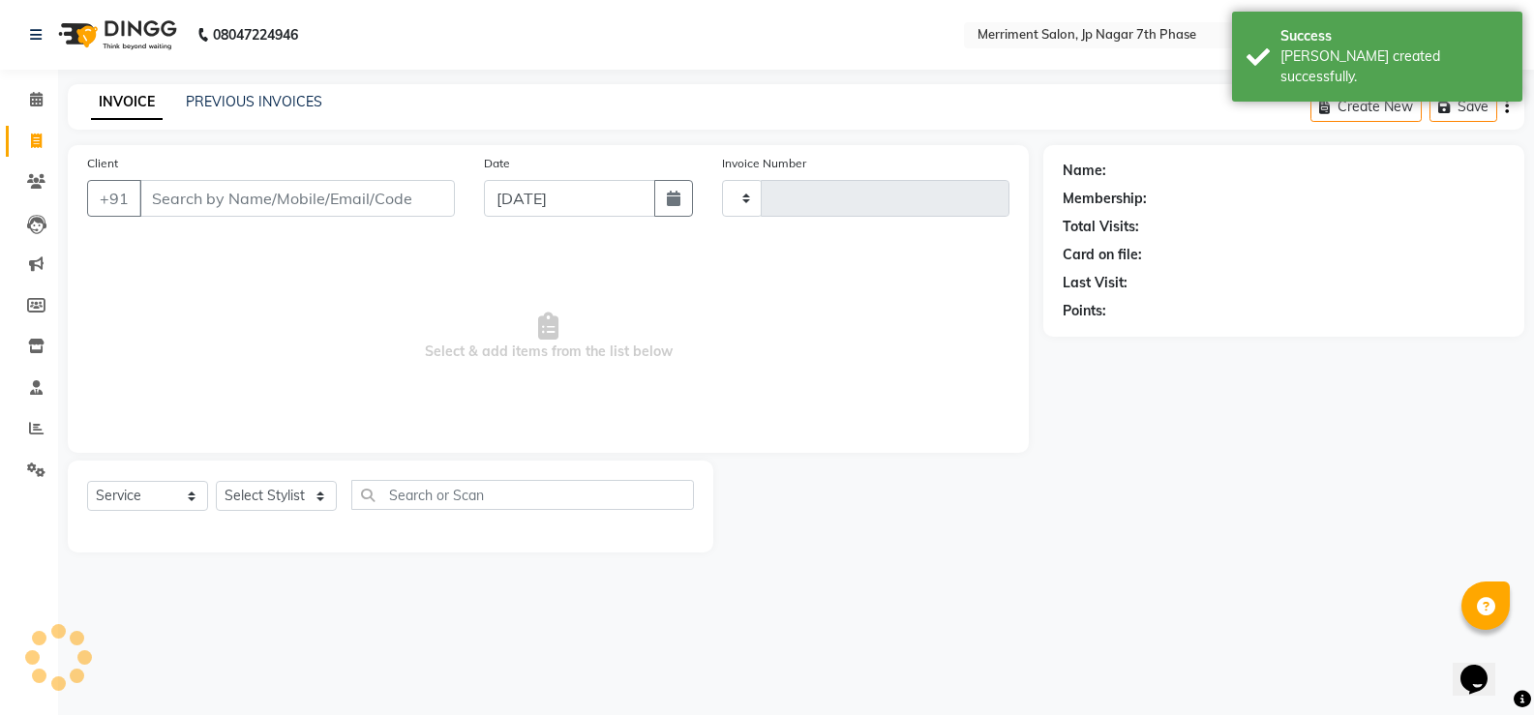
type input "4494"
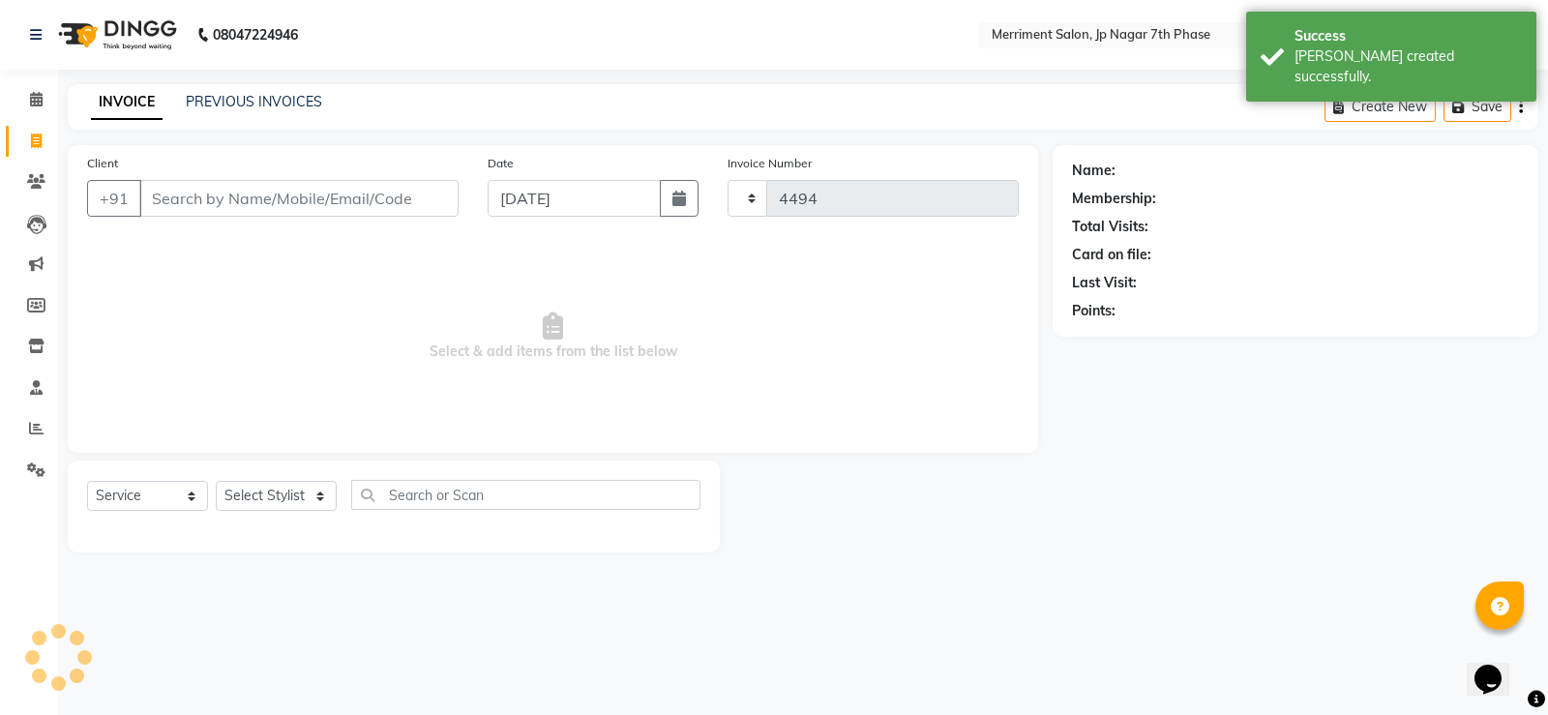
select select "4110"
select select "package"
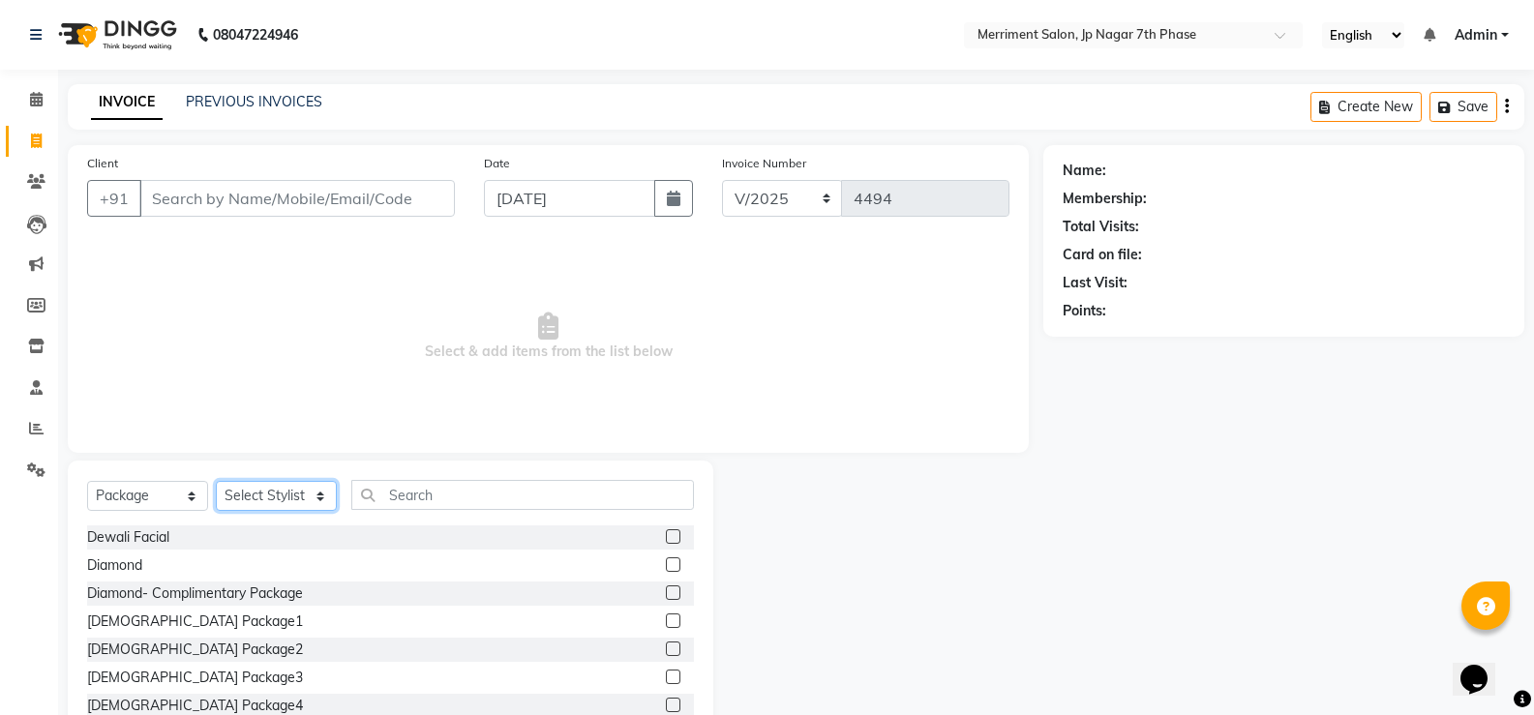
click at [292, 496] on select "Select Stylist Chiru Farman likha naho [PERSON_NAME] [PERSON_NAME] [PERSON_NAME…" at bounding box center [276, 496] width 121 height 30
click at [156, 315] on span "Select & add items from the list below" at bounding box center [548, 337] width 922 height 194
click at [233, 200] on input "Client" at bounding box center [296, 198] width 315 height 37
type input "8920120790"
click at [414, 182] on button "Add Client" at bounding box center [405, 198] width 100 height 37
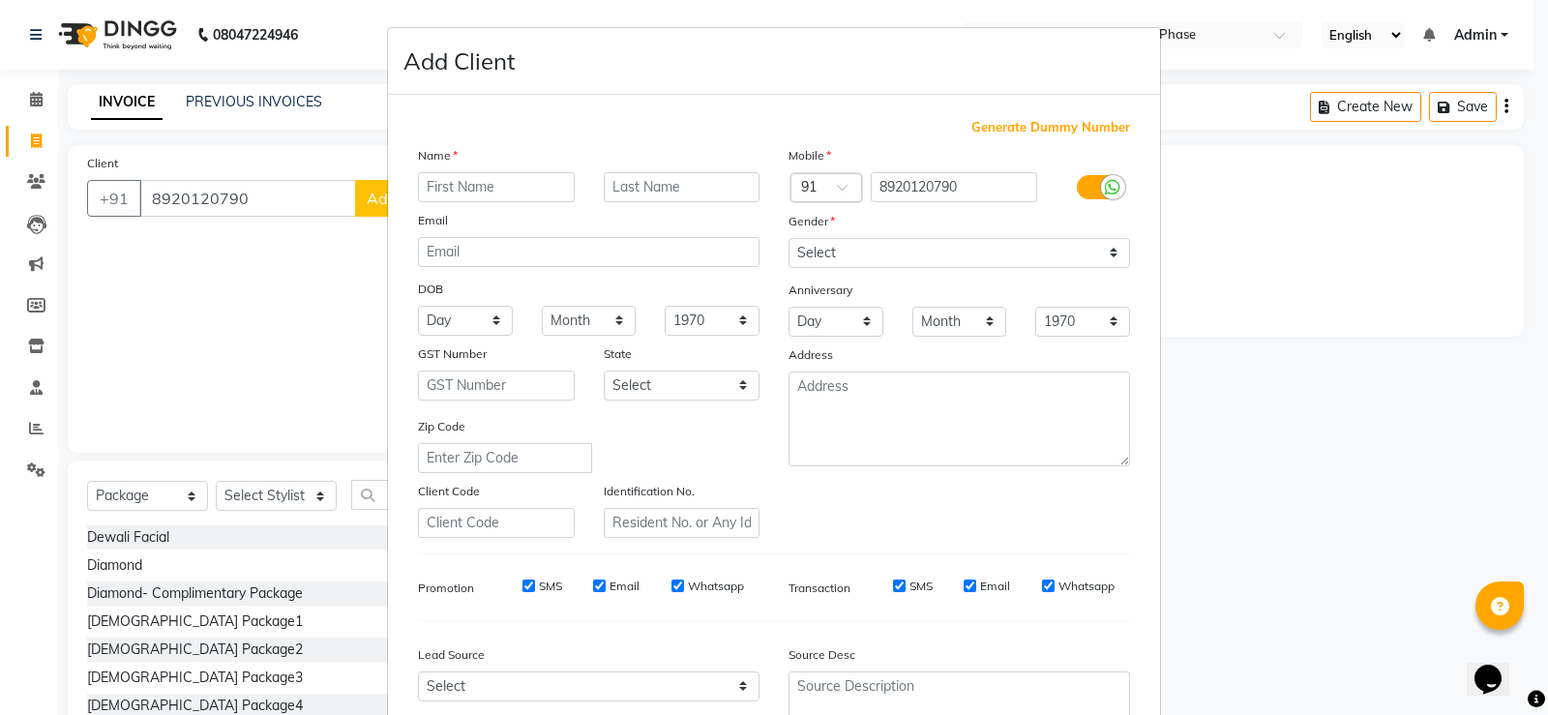
click at [458, 194] on input "text" at bounding box center [496, 187] width 157 height 30
click at [437, 183] on input "SHaina" at bounding box center [496, 187] width 157 height 30
type input "Shaina"
click at [813, 251] on select "Select [DEMOGRAPHIC_DATA] [DEMOGRAPHIC_DATA] Other Prefer Not To Say" at bounding box center [960, 253] width 342 height 30
select select "[DEMOGRAPHIC_DATA]"
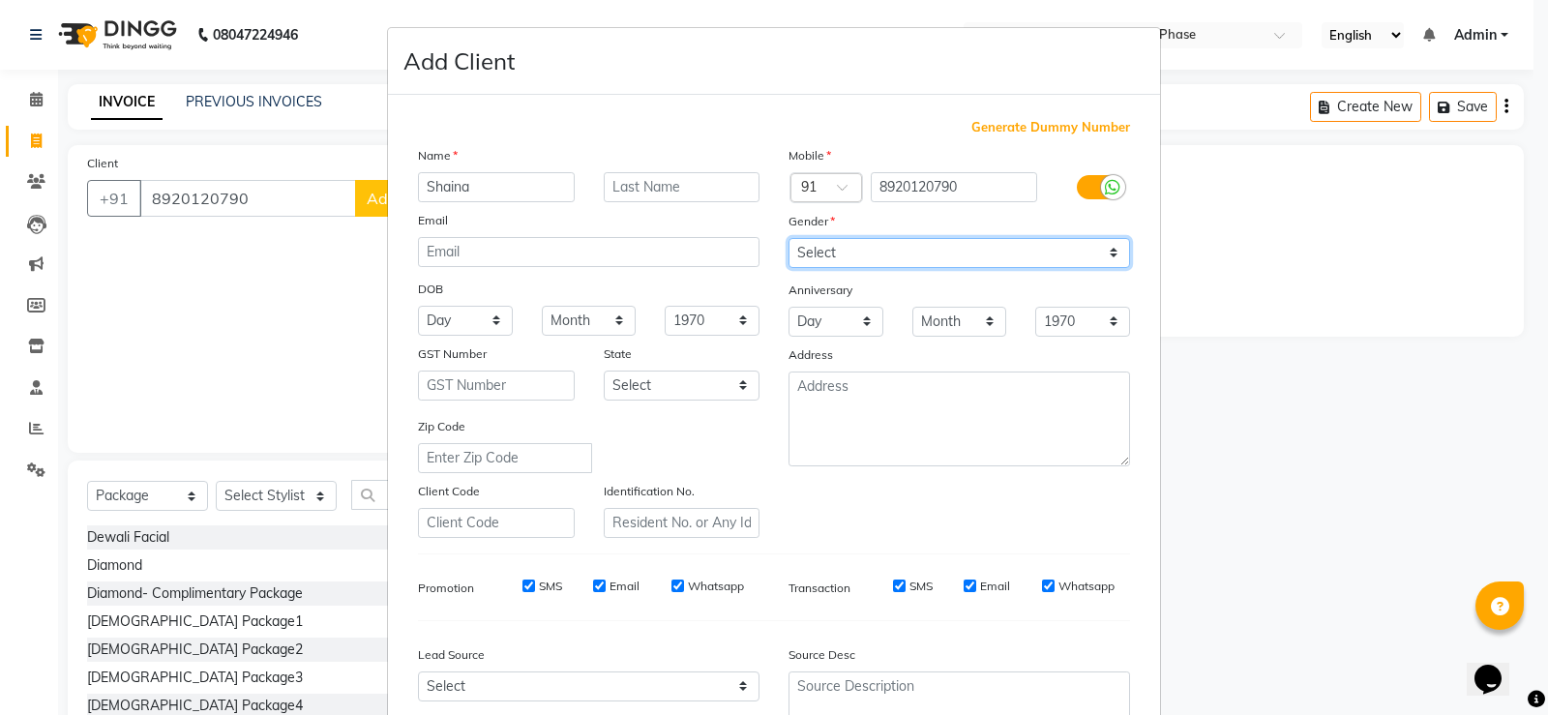
click at [789, 238] on select "Select [DEMOGRAPHIC_DATA] [DEMOGRAPHIC_DATA] Other Prefer Not To Say" at bounding box center [960, 253] width 342 height 30
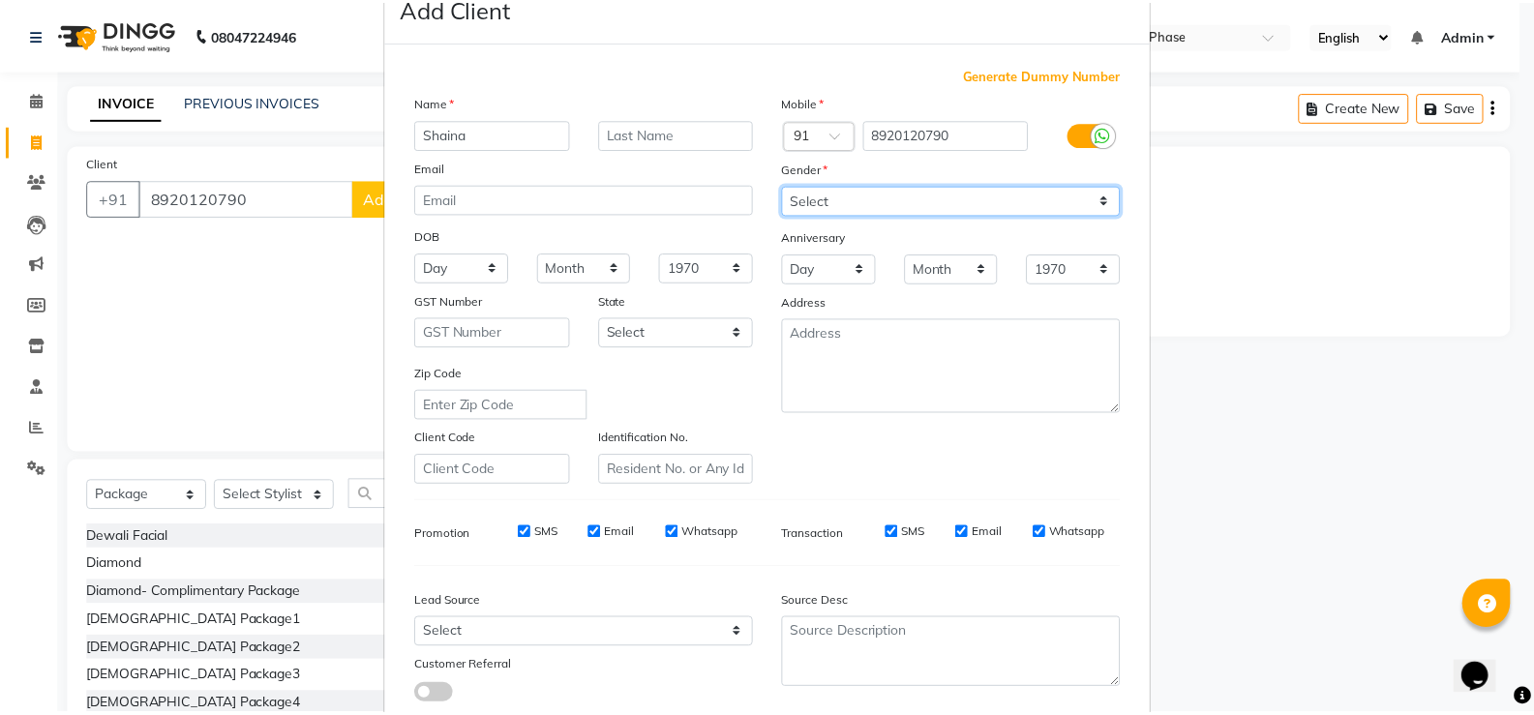
scroll to position [178, 0]
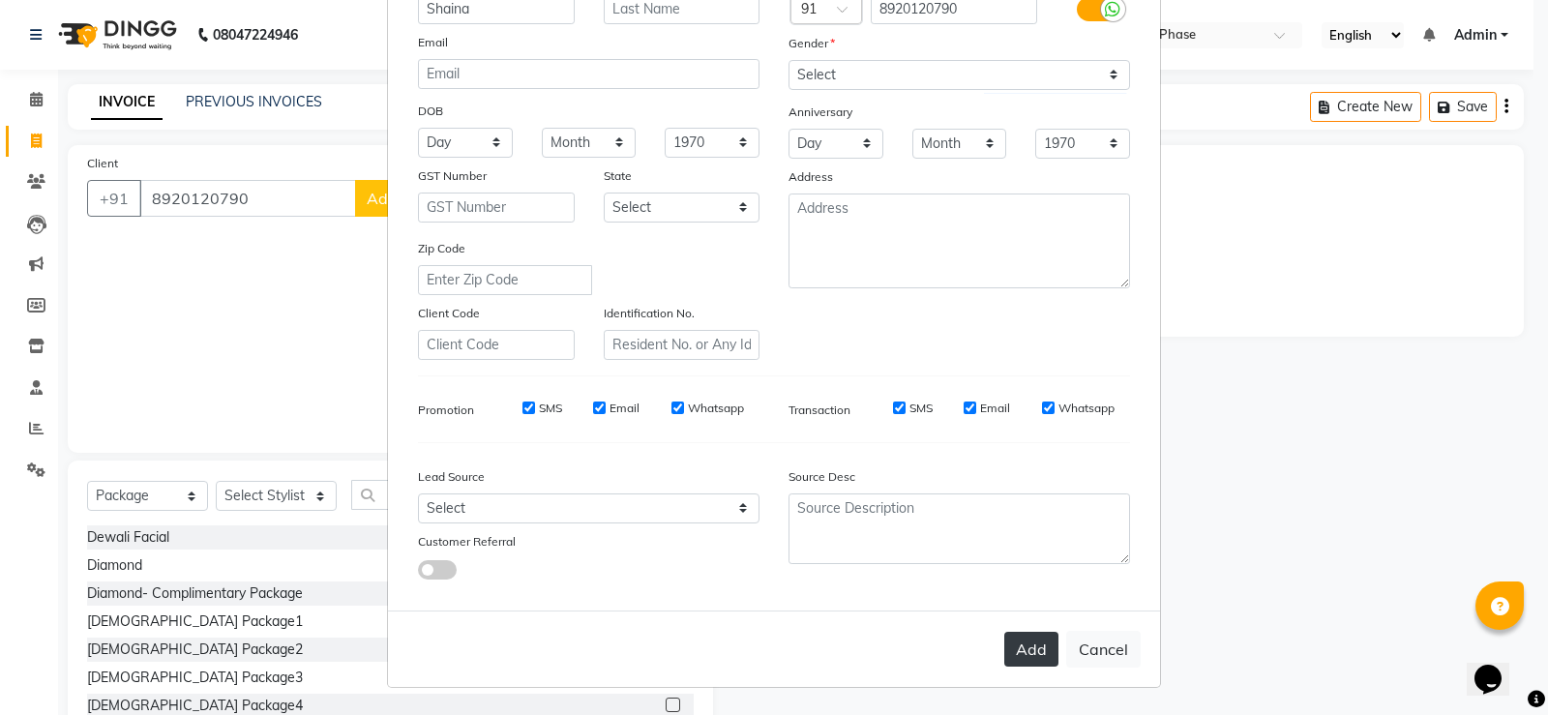
click at [1025, 656] on button "Add" at bounding box center [1031, 649] width 54 height 35
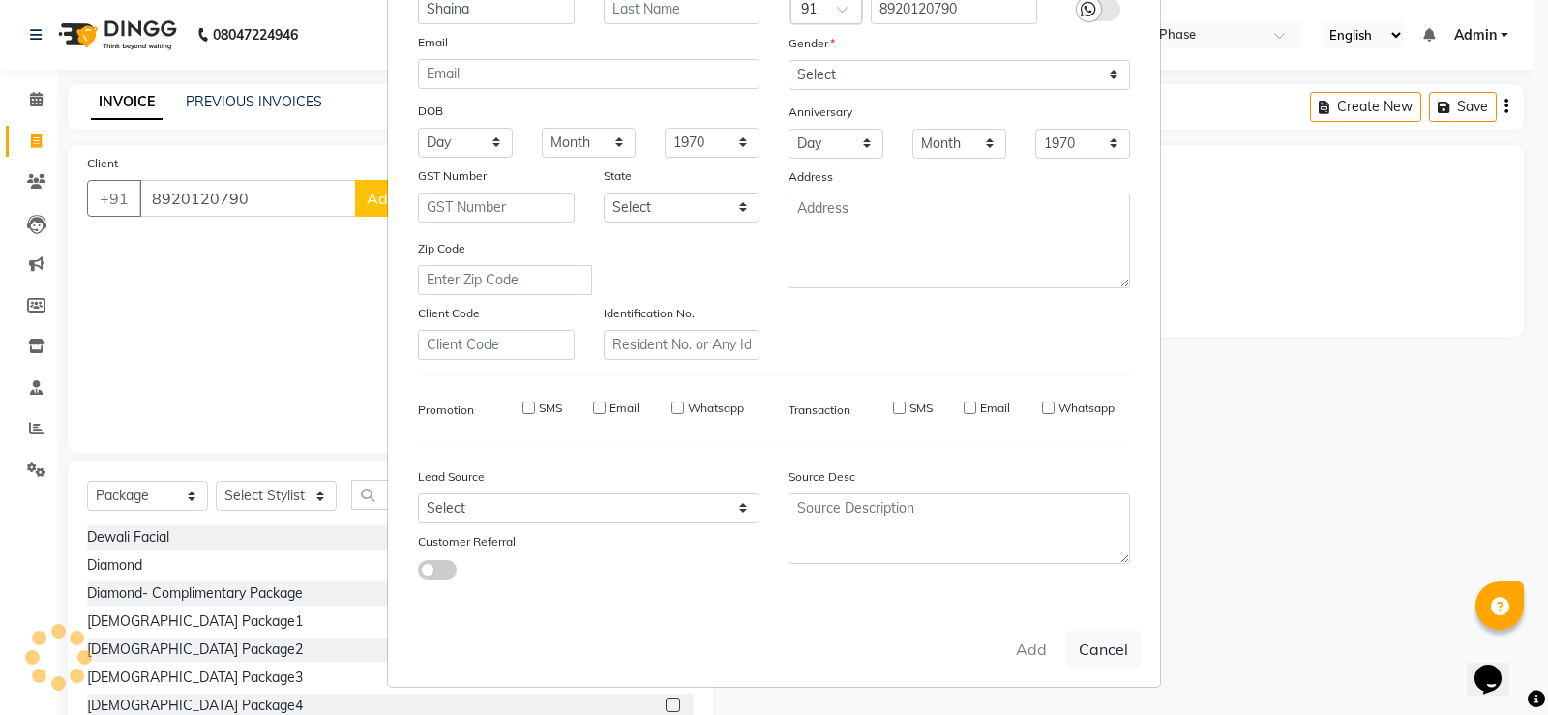
select select
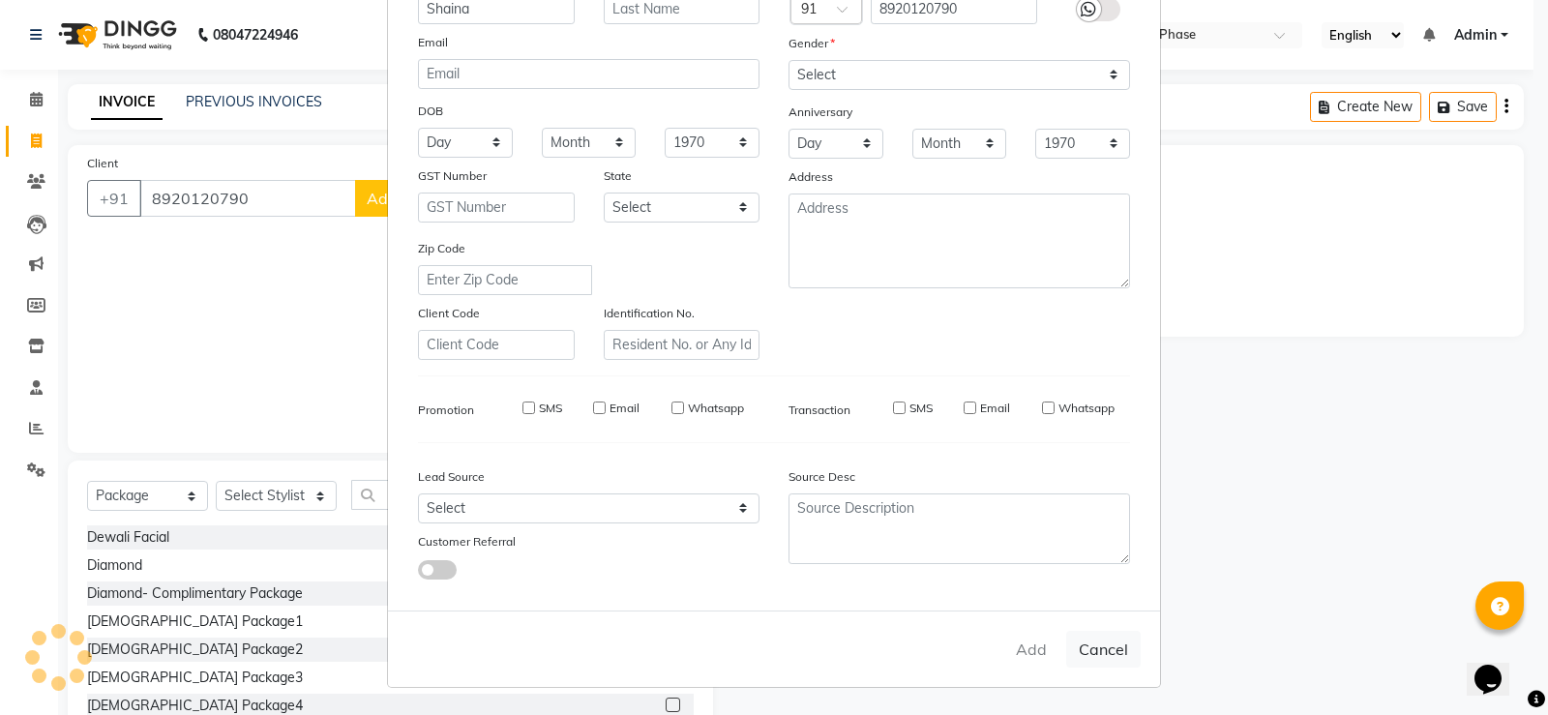
select select
checkbox input "false"
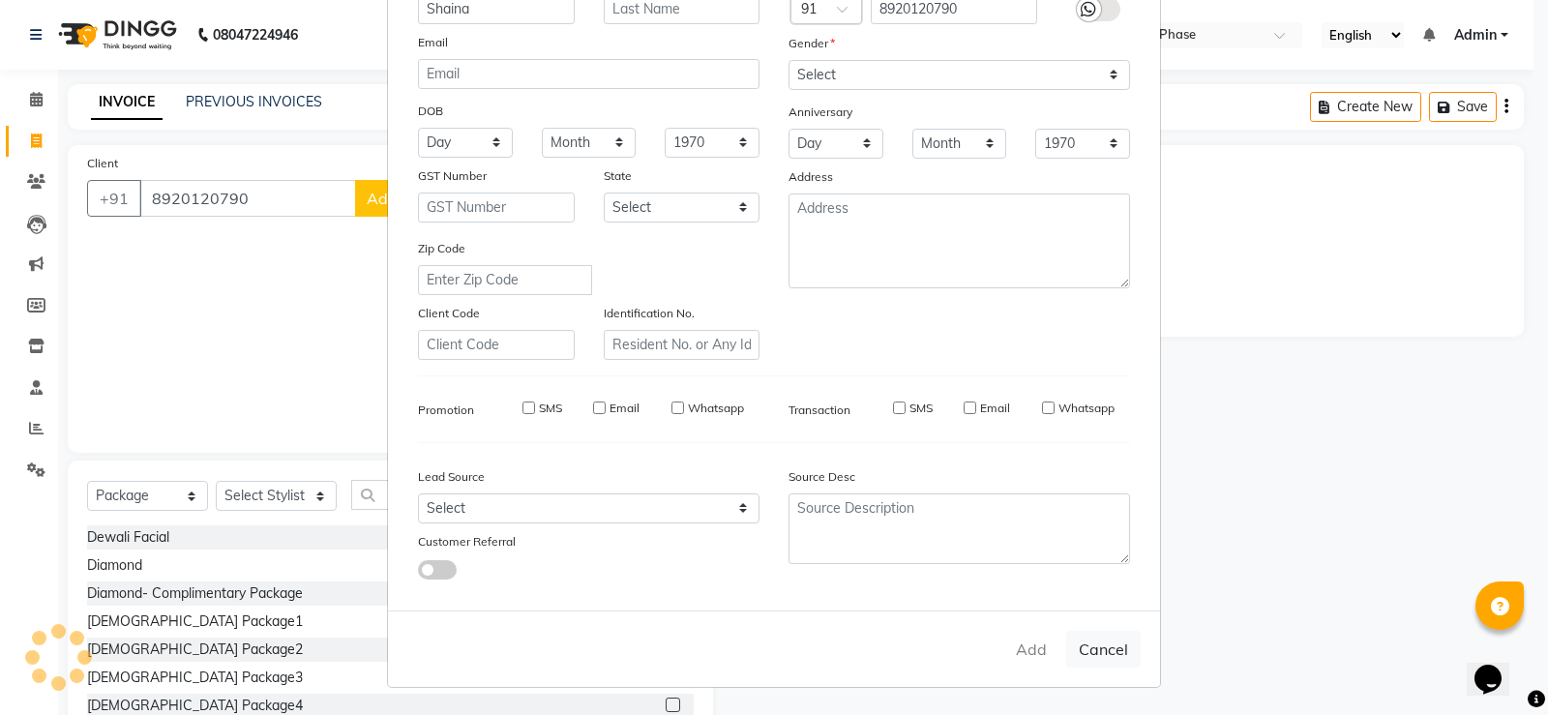
checkbox input "false"
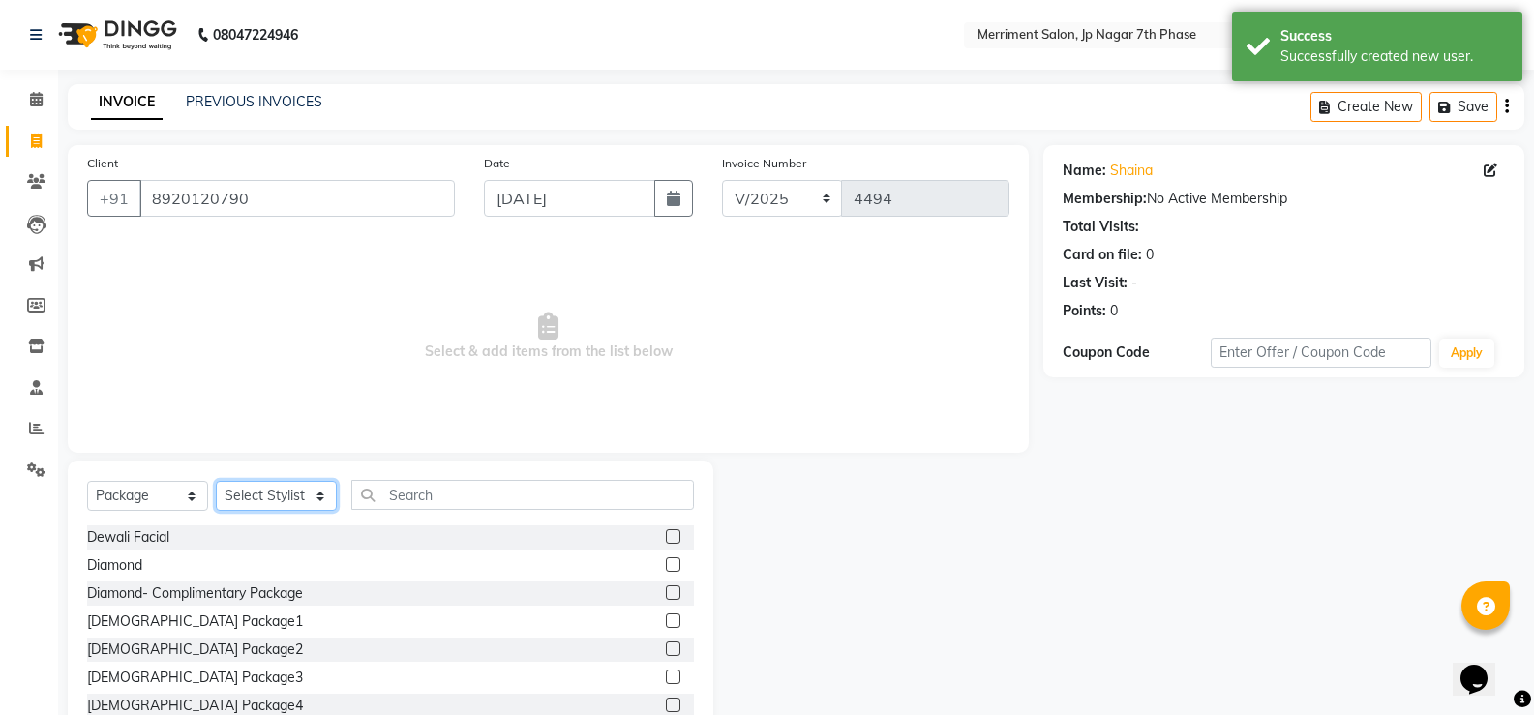
click at [262, 492] on select "Select Stylist Chiru Farman likha naho [PERSON_NAME] [PERSON_NAME] [PERSON_NAME…" at bounding box center [276, 496] width 121 height 30
select select "84910"
click at [216, 481] on select "Select Stylist Chiru Farman likha naho [PERSON_NAME] [PERSON_NAME] [PERSON_NAME…" at bounding box center [276, 496] width 121 height 30
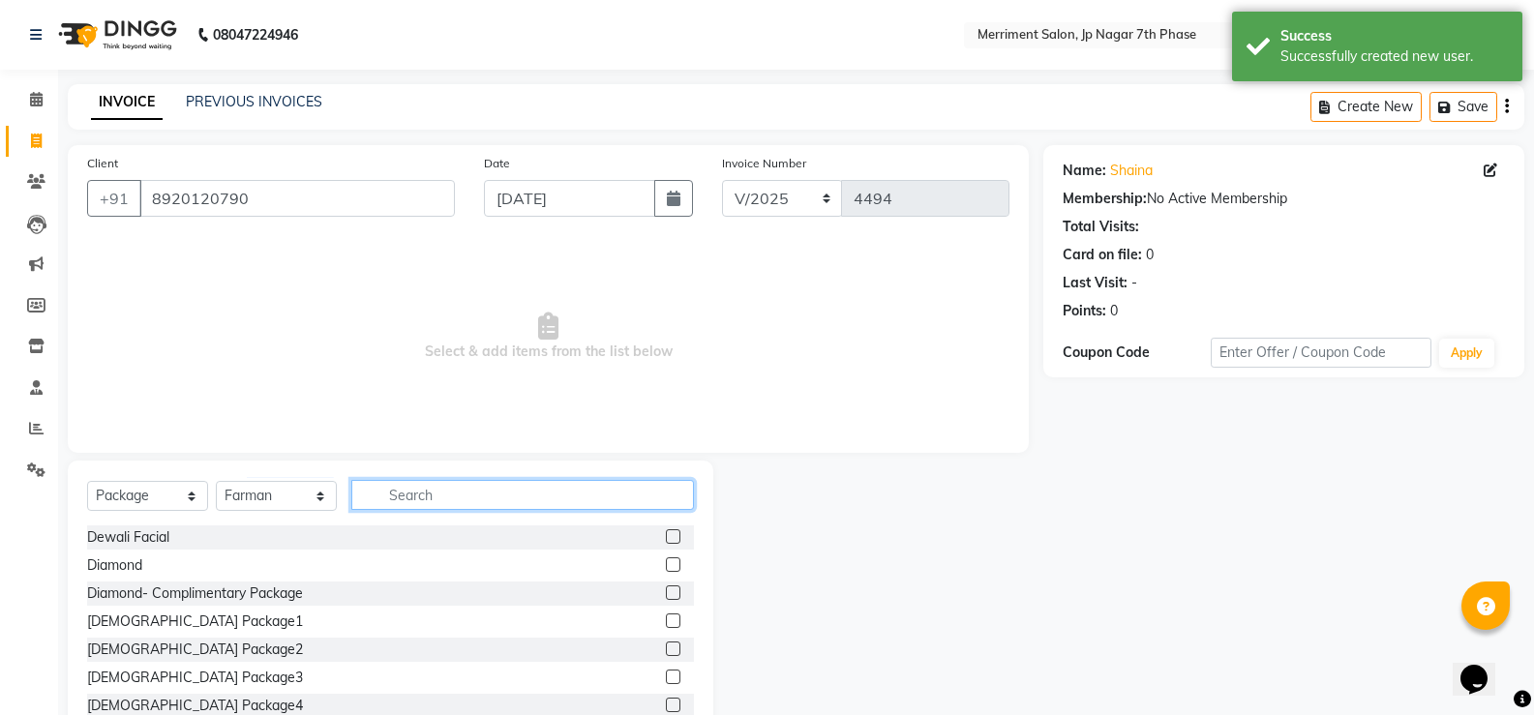
click at [437, 498] on input "text" at bounding box center [522, 495] width 343 height 30
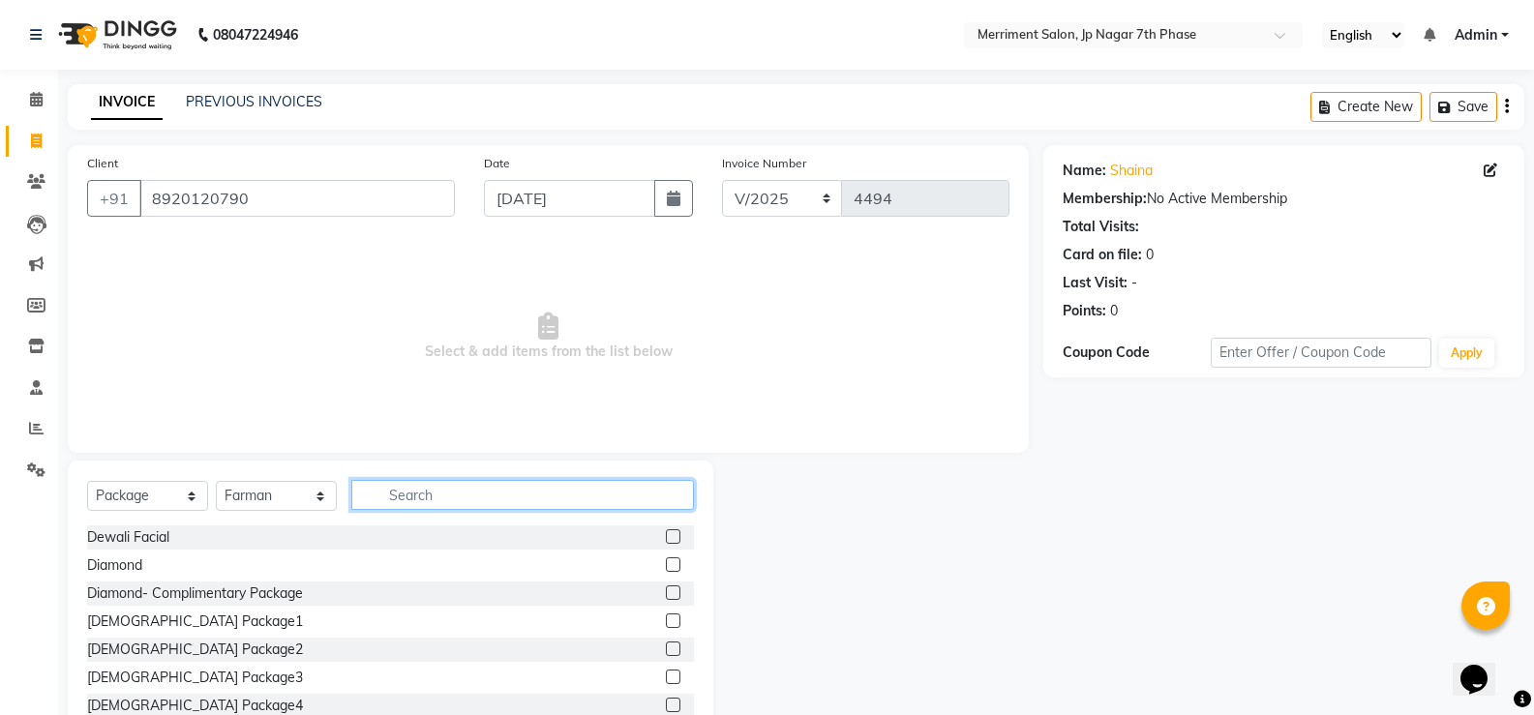
click at [428, 504] on input "text" at bounding box center [522, 495] width 343 height 30
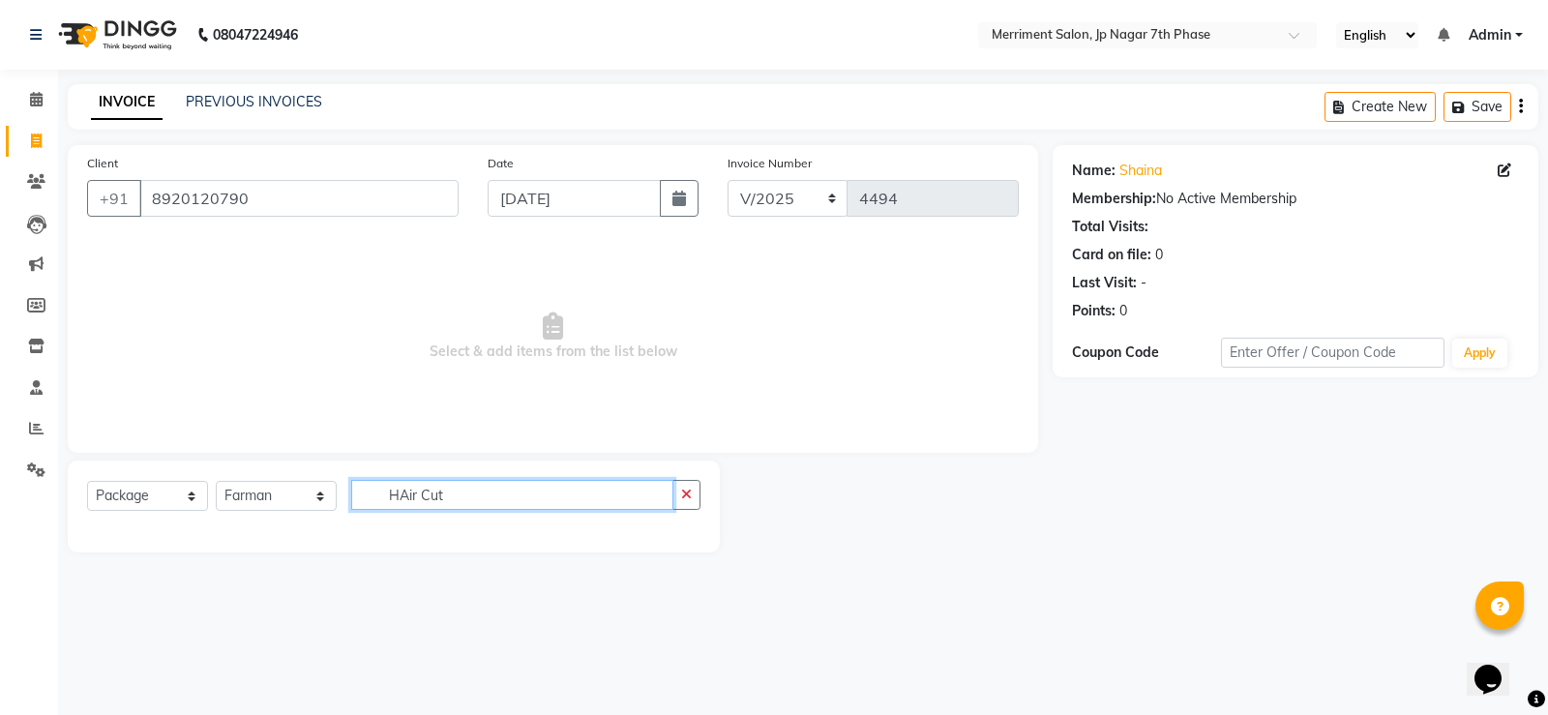
click at [408, 500] on input "HAir Cut" at bounding box center [512, 495] width 322 height 30
type input "Hair Cut"
drag, startPoint x: 522, startPoint y: 494, endPoint x: 272, endPoint y: 525, distance: 252.5
click at [272, 525] on div "Select Service Product Membership Package Voucher Prepaid Gift Card Select Styl…" at bounding box center [394, 507] width 652 height 92
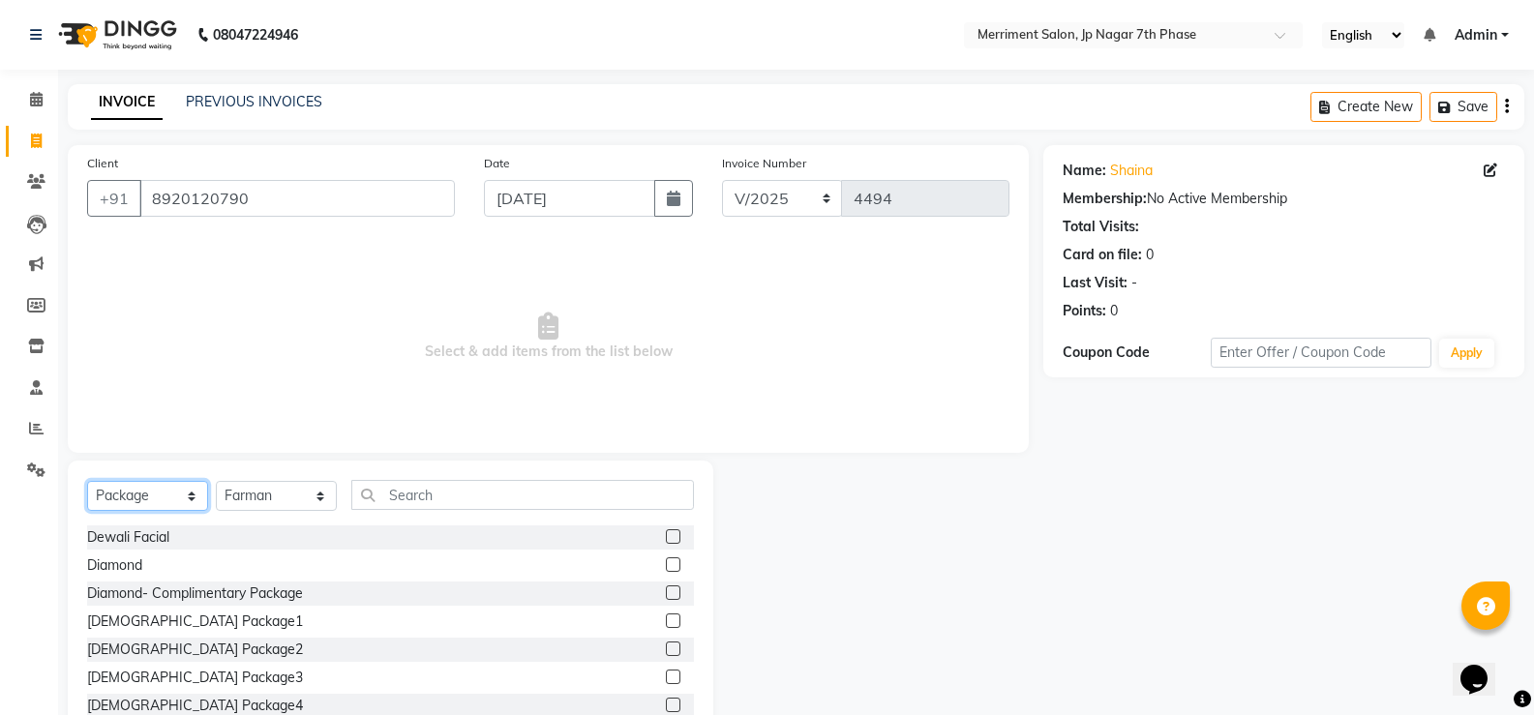
drag, startPoint x: 124, startPoint y: 493, endPoint x: 130, endPoint y: 509, distance: 16.5
click at [124, 493] on select "Select Service Product Membership Package Voucher Prepaid Gift Card" at bounding box center [147, 496] width 121 height 30
select select "service"
click at [87, 481] on select "Select Service Product Membership Package Voucher Prepaid Gift Card" at bounding box center [147, 496] width 121 height 30
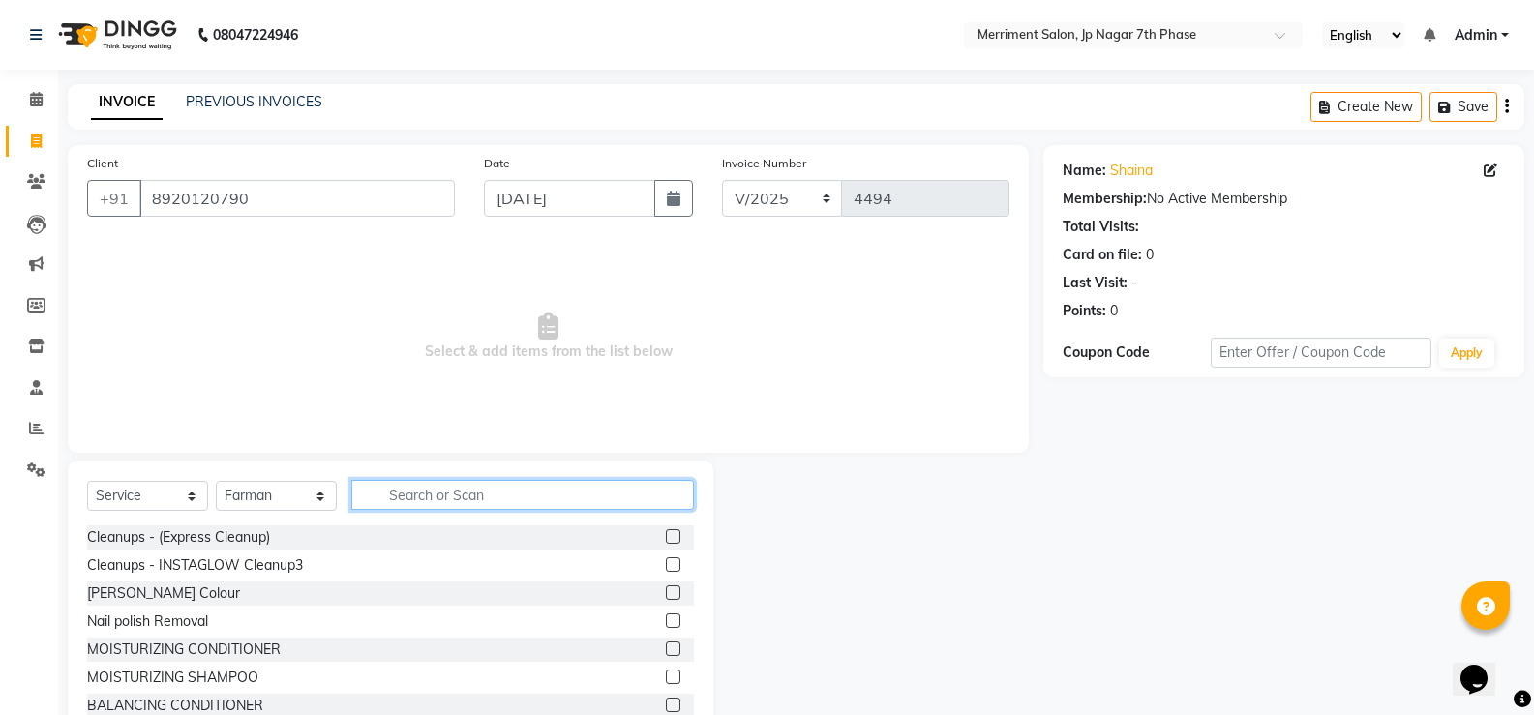
click at [525, 493] on input "text" at bounding box center [522, 495] width 343 height 30
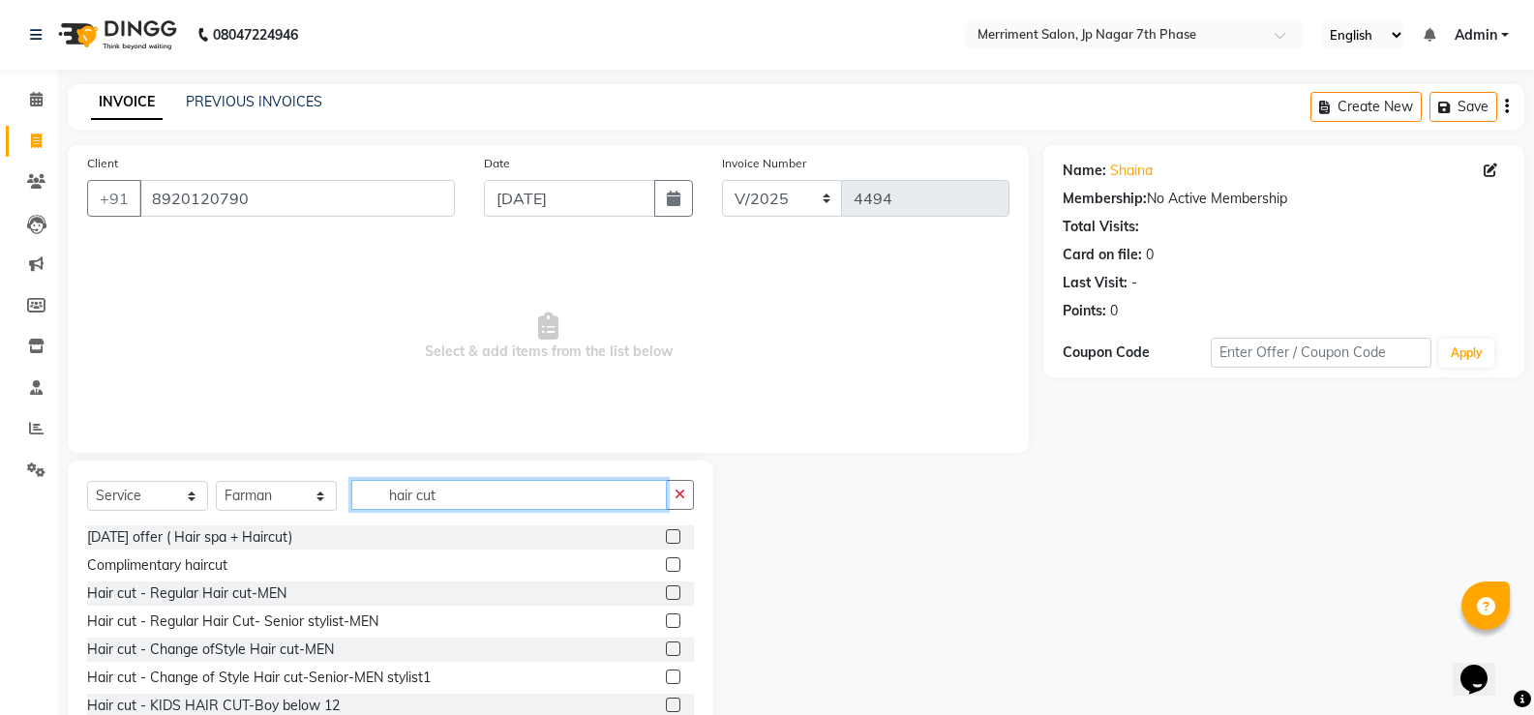
type input "hair cut"
click at [666, 620] on label at bounding box center [673, 620] width 15 height 15
click at [666, 620] on input "checkbox" at bounding box center [672, 621] width 13 height 13
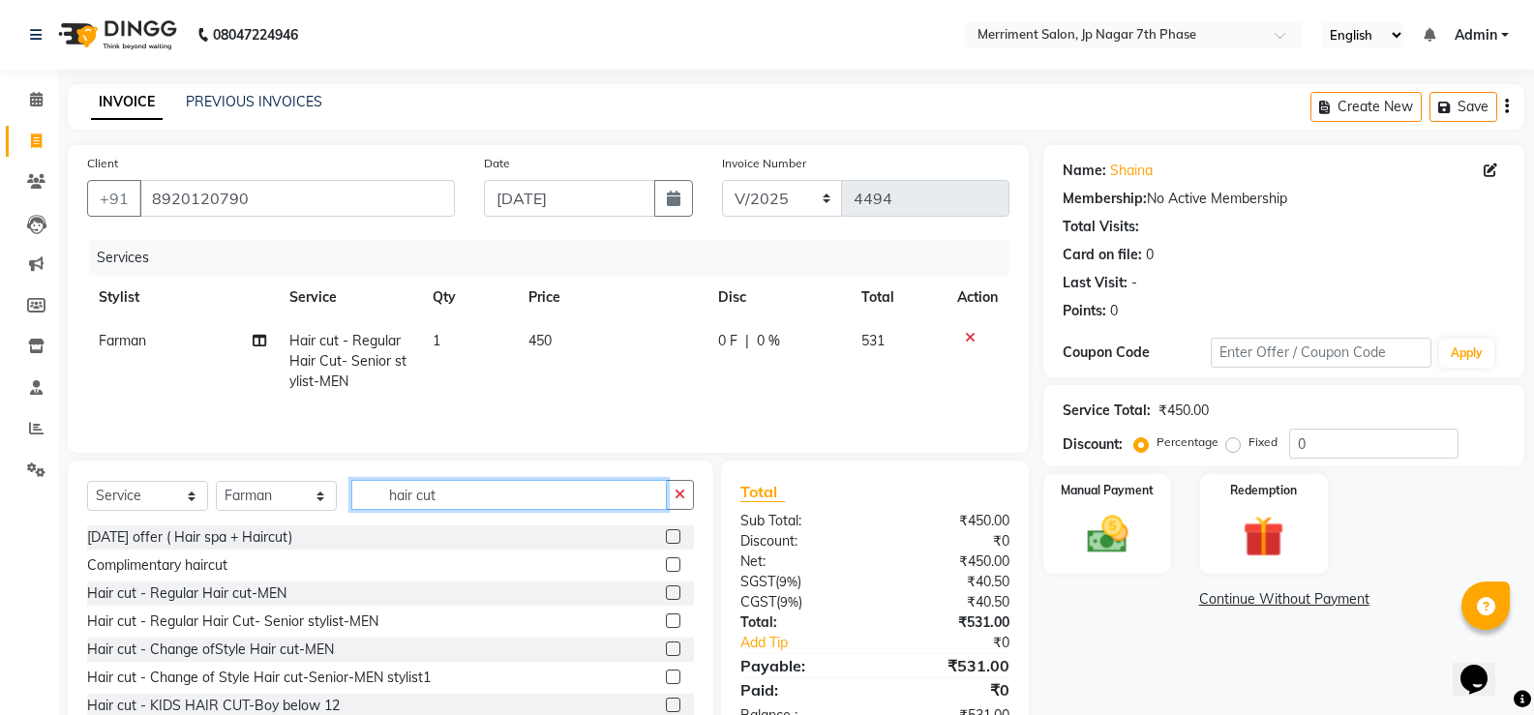
checkbox input "false"
click at [550, 493] on input "hair cut" at bounding box center [508, 495] width 315 height 30
type input "h"
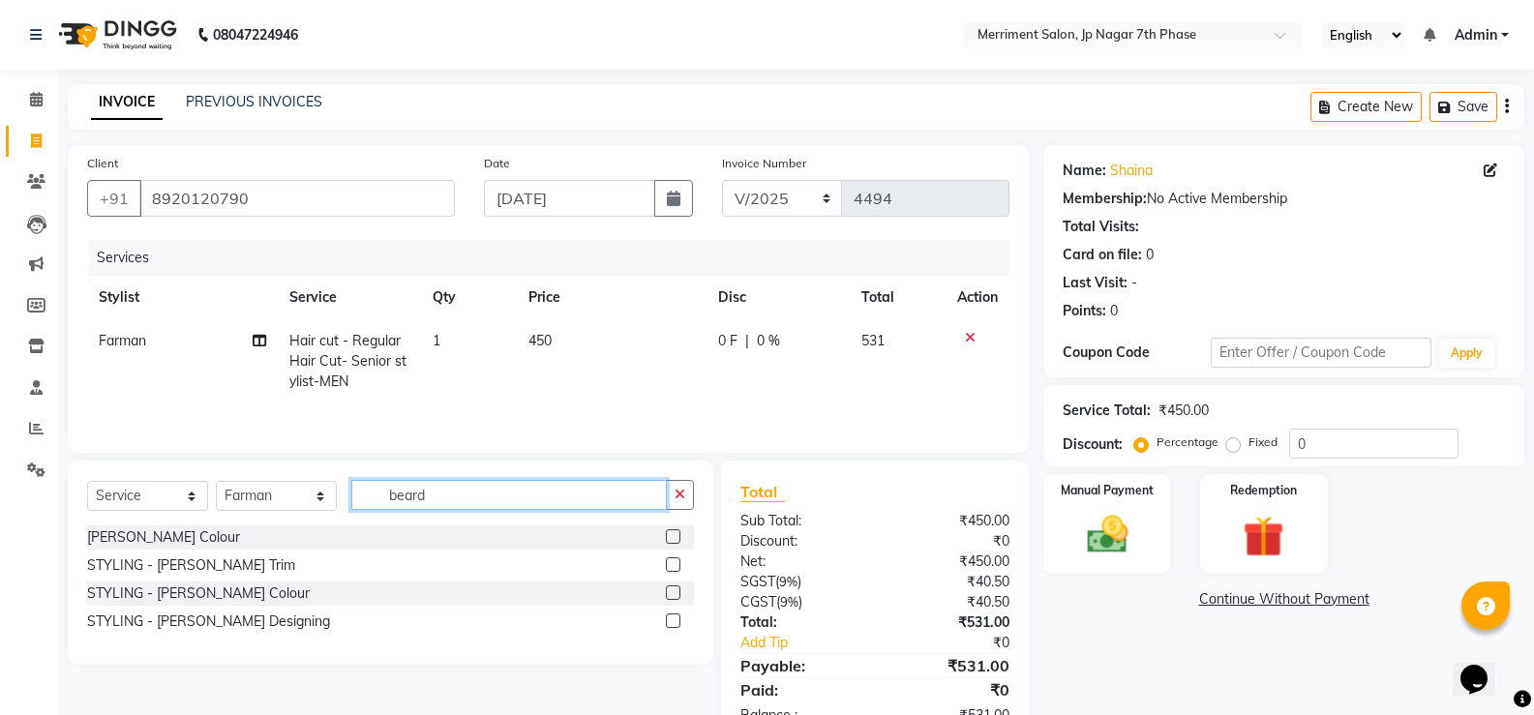
type input "beard"
click at [672, 565] on label at bounding box center [673, 564] width 15 height 15
click at [672, 565] on input "checkbox" at bounding box center [672, 565] width 13 height 13
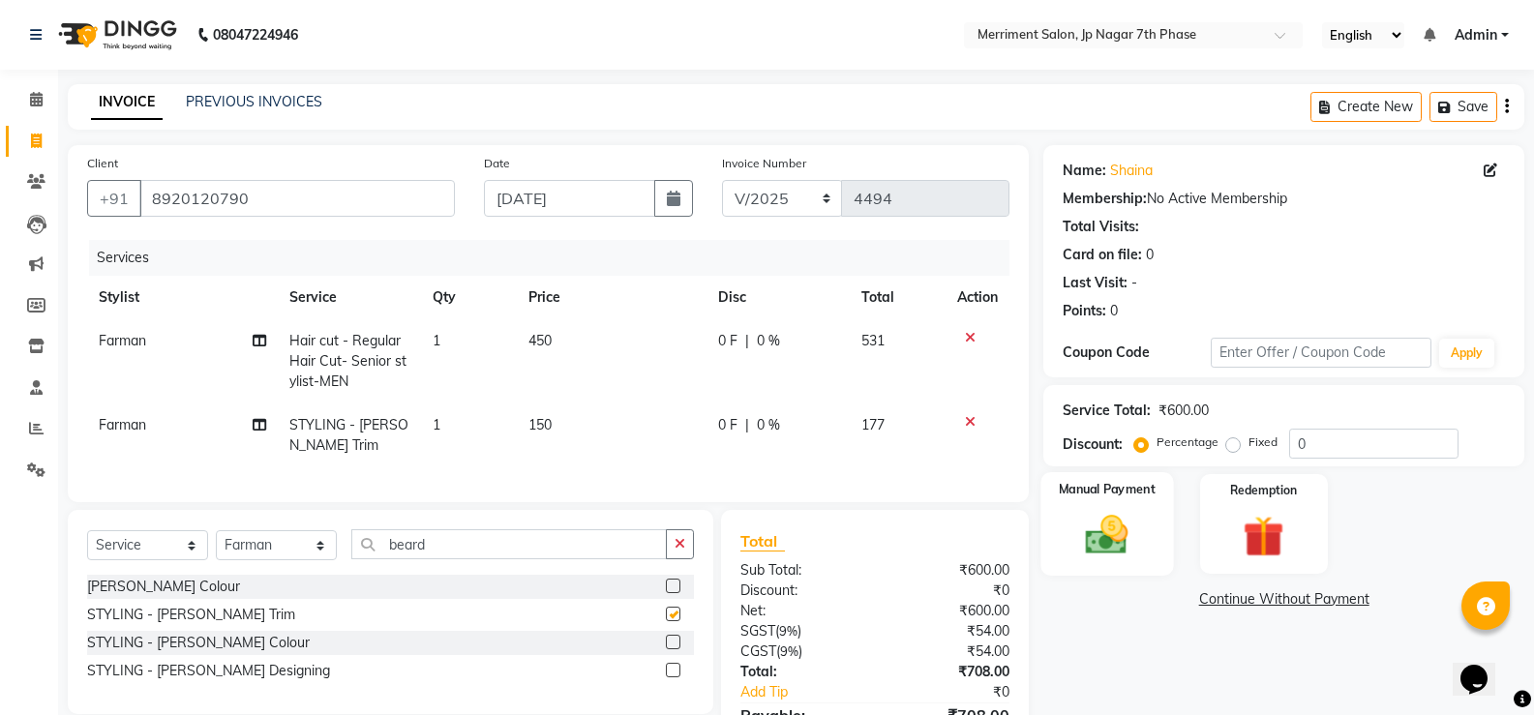
checkbox input "false"
click at [1111, 527] on img at bounding box center [1106, 534] width 69 height 49
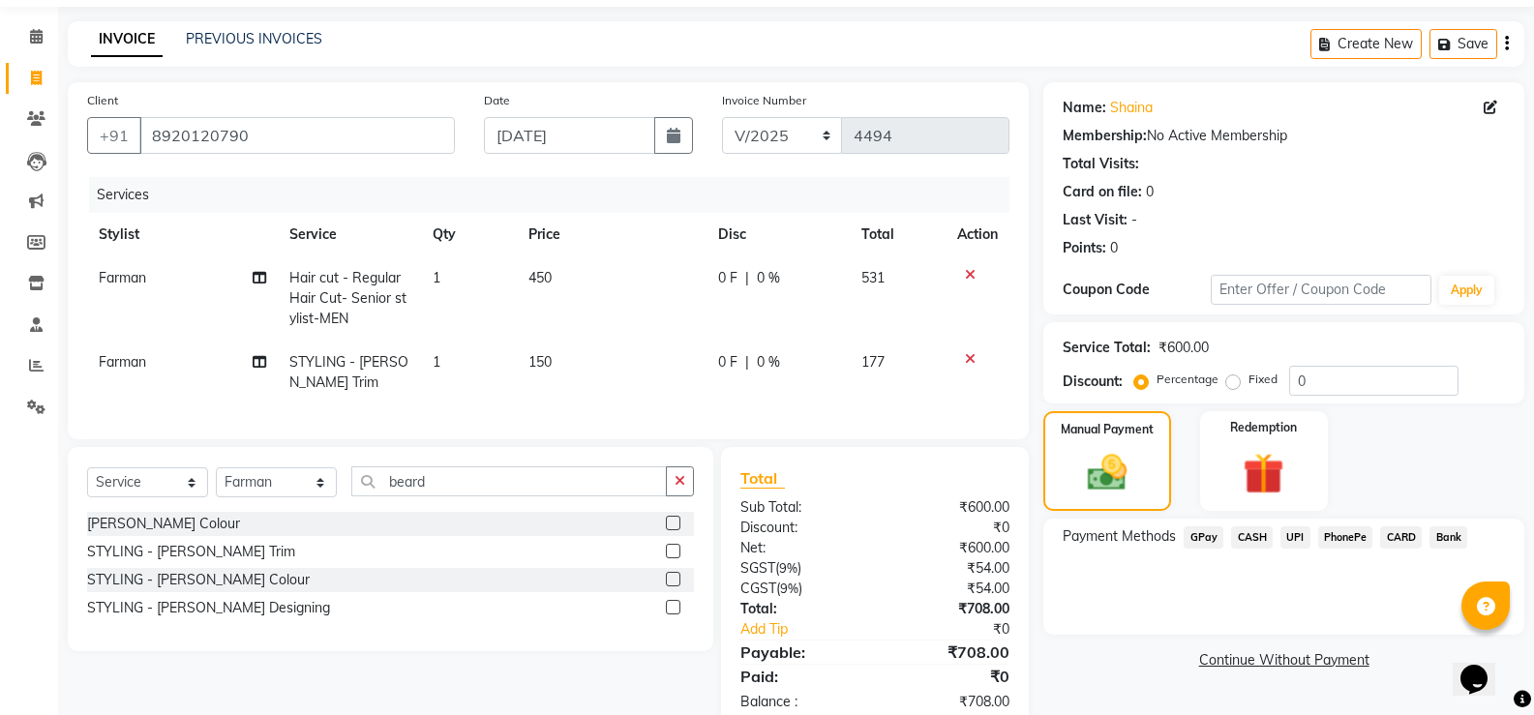
scroll to position [123, 0]
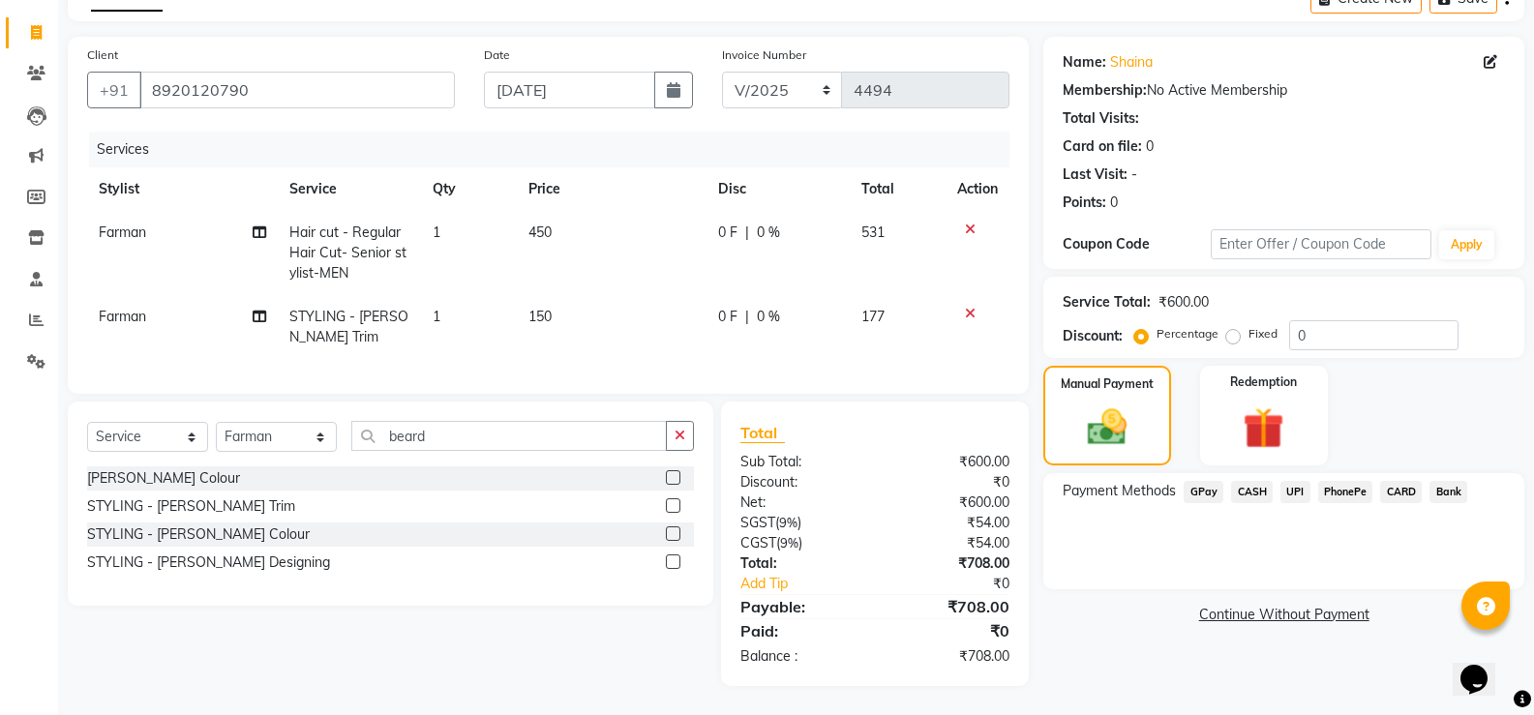
click at [1285, 481] on span "UPI" at bounding box center [1295, 492] width 30 height 22
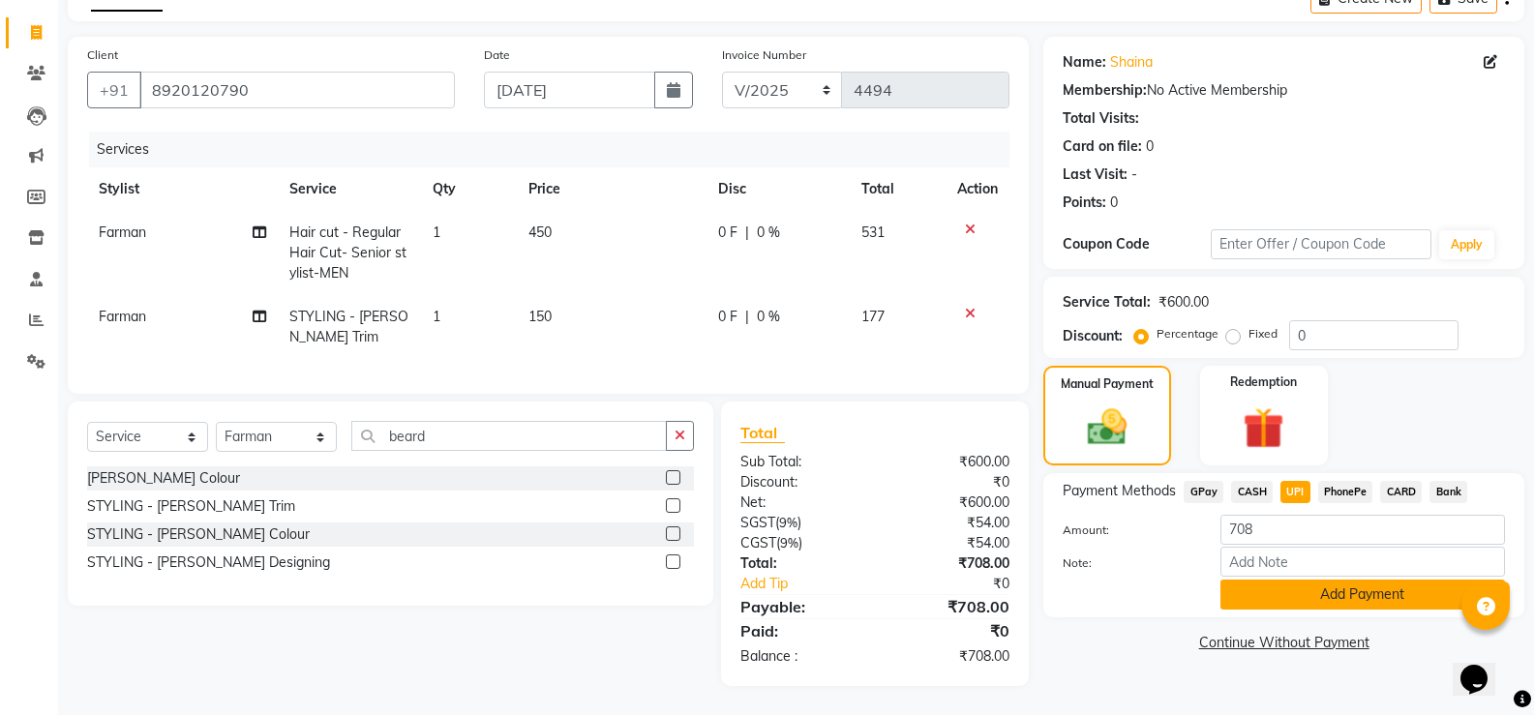
click at [1317, 586] on button "Add Payment" at bounding box center [1362, 595] width 284 height 30
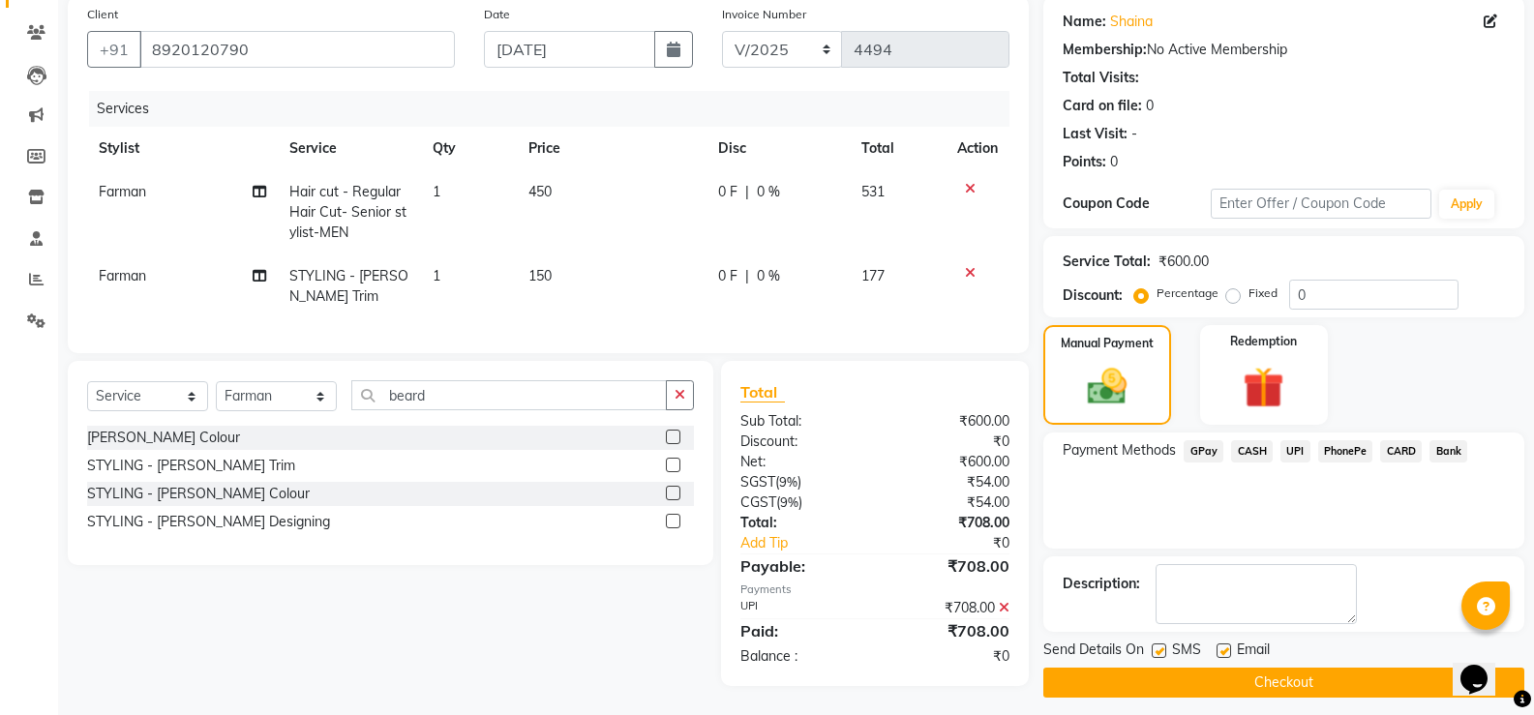
scroll to position [164, 0]
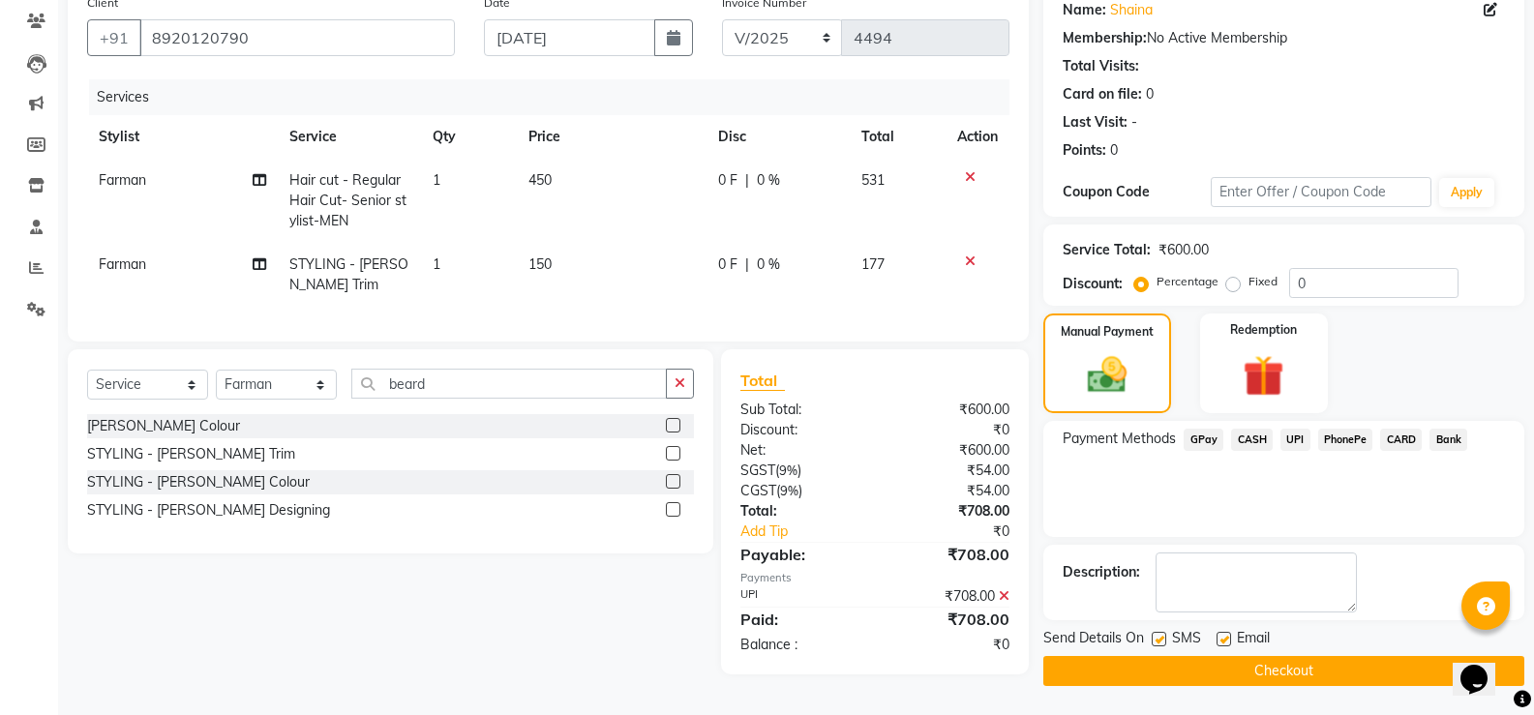
click at [1308, 666] on button "Checkout" at bounding box center [1283, 671] width 481 height 30
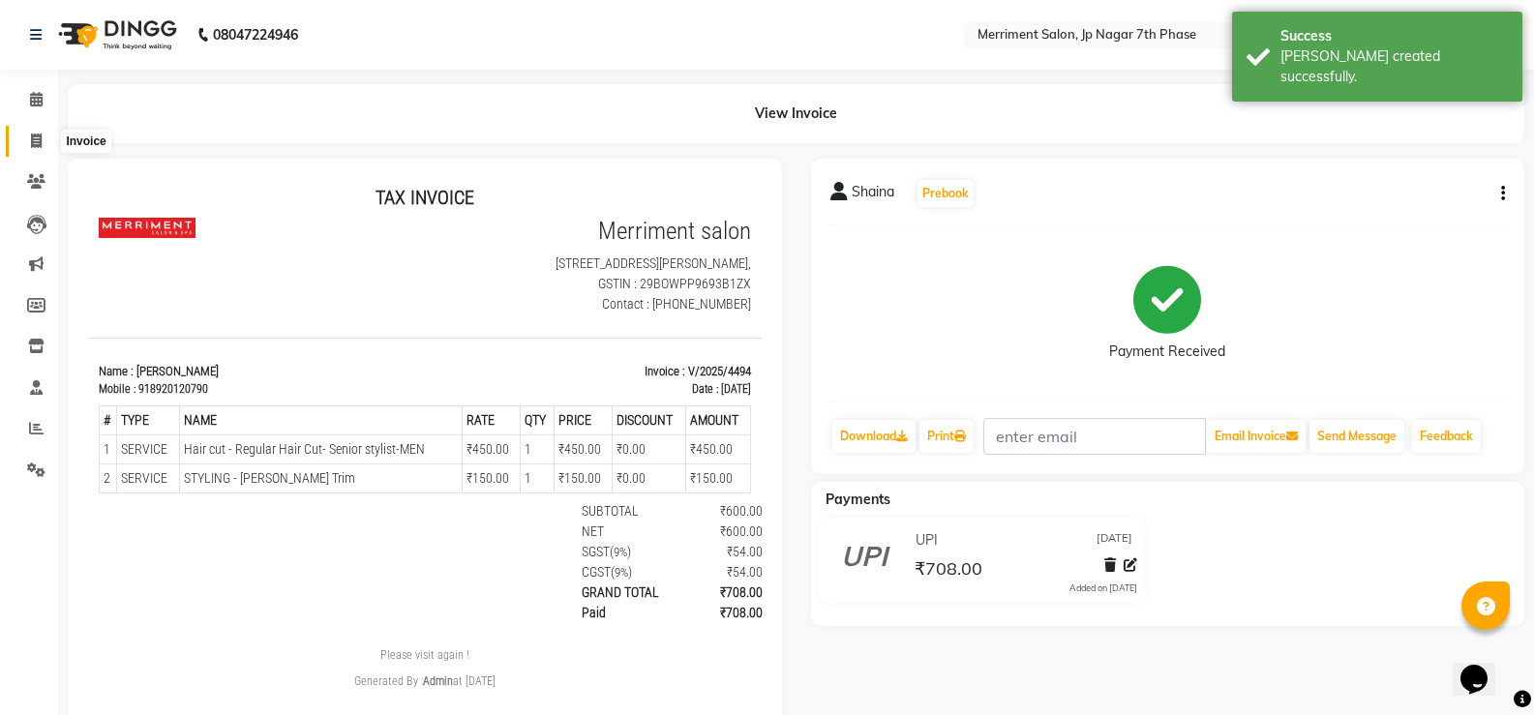
click at [43, 144] on span at bounding box center [36, 142] width 34 height 22
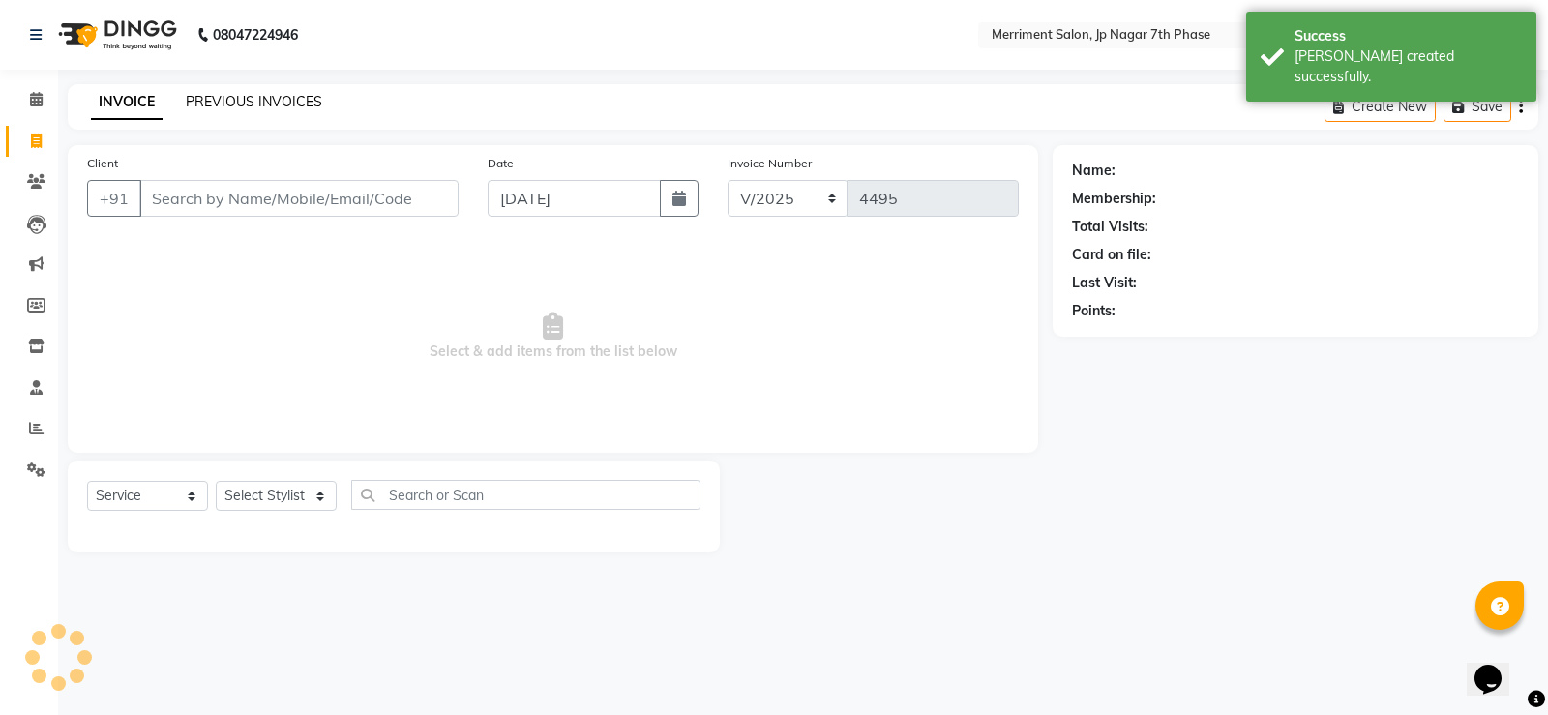
select select "package"
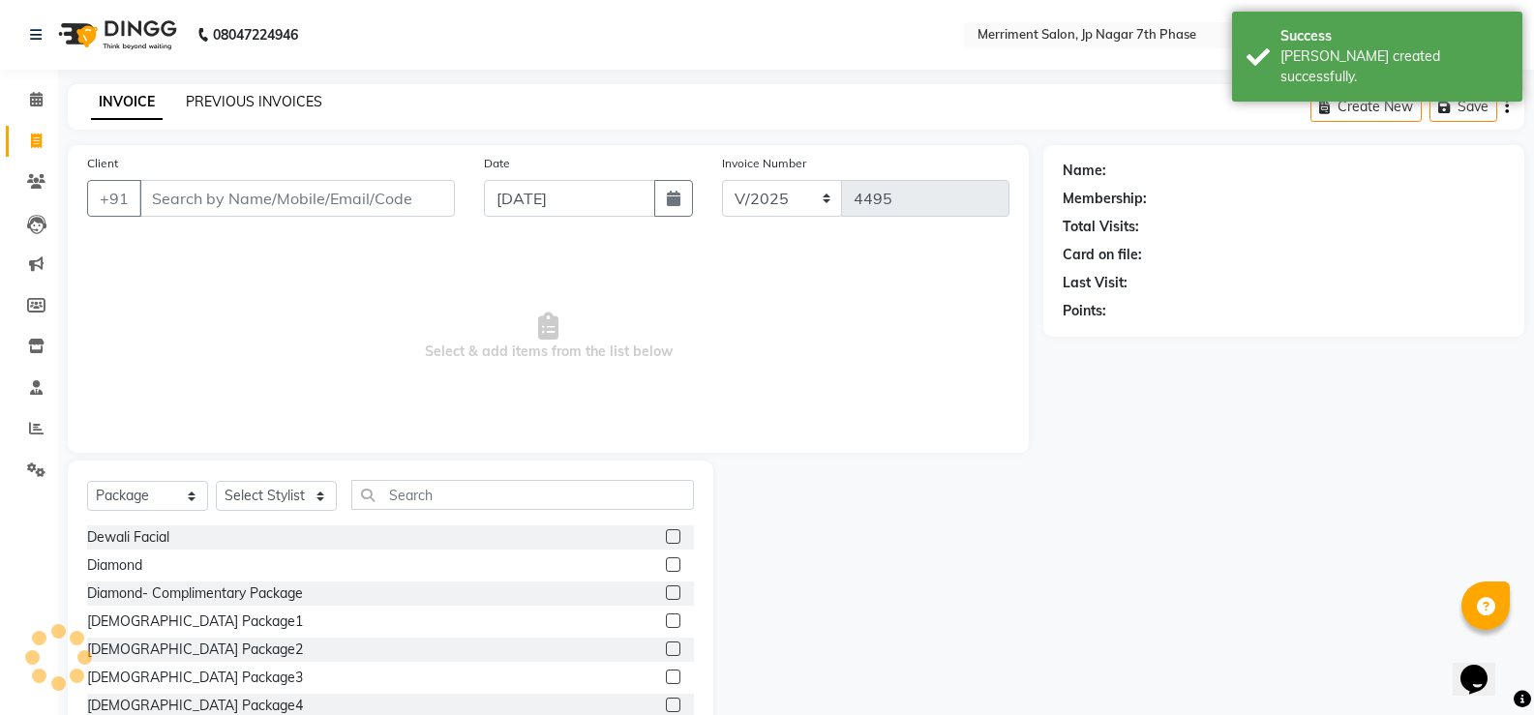
click at [269, 95] on link "PREVIOUS INVOICES" at bounding box center [254, 101] width 136 height 17
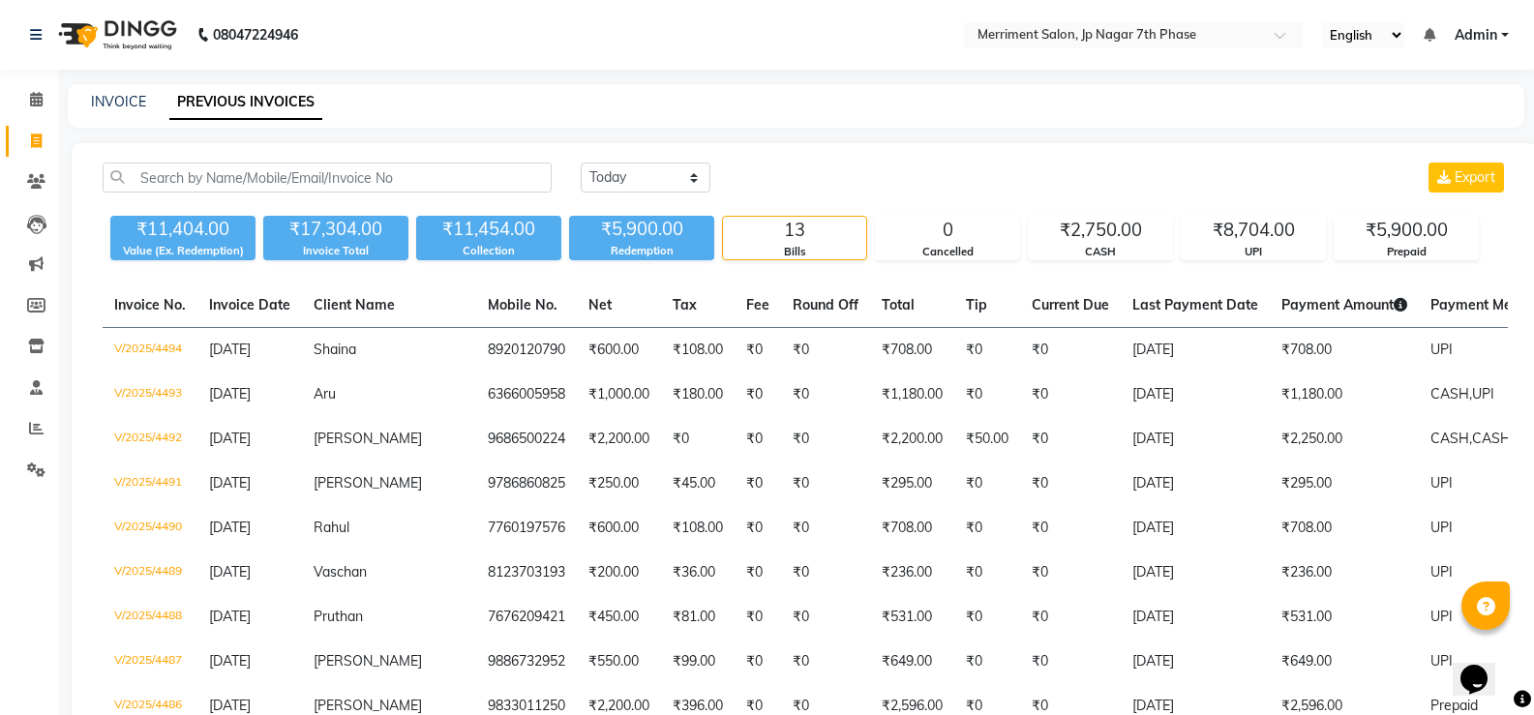
click at [128, 92] on div "INVOICE" at bounding box center [118, 102] width 55 height 20
click at [128, 77] on div "08047224946 Select Location × Merriment Salon, Jp Nagar 7th Phase English ENGLI…" at bounding box center [767, 506] width 1534 height 1012
click at [133, 96] on link "INVOICE" at bounding box center [118, 101] width 55 height 17
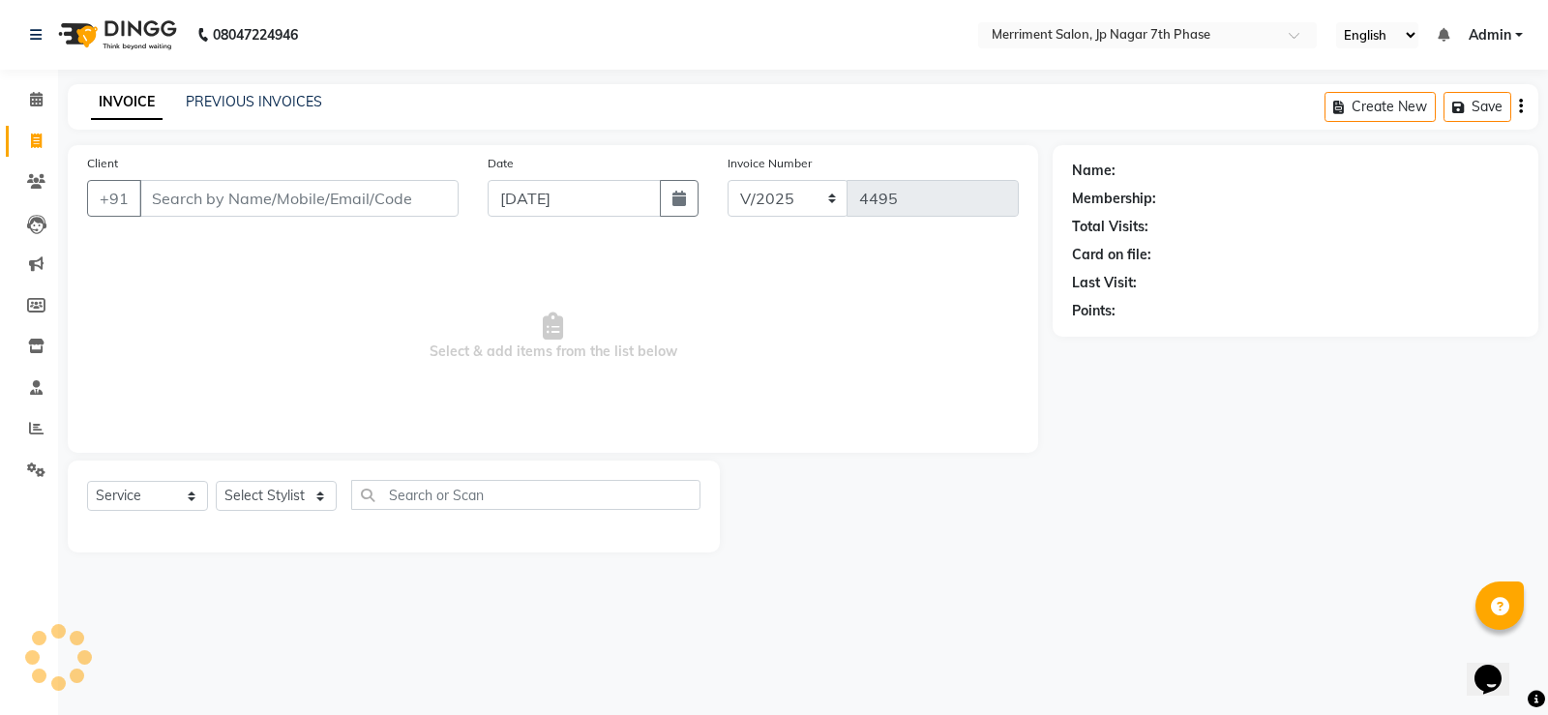
select select "package"
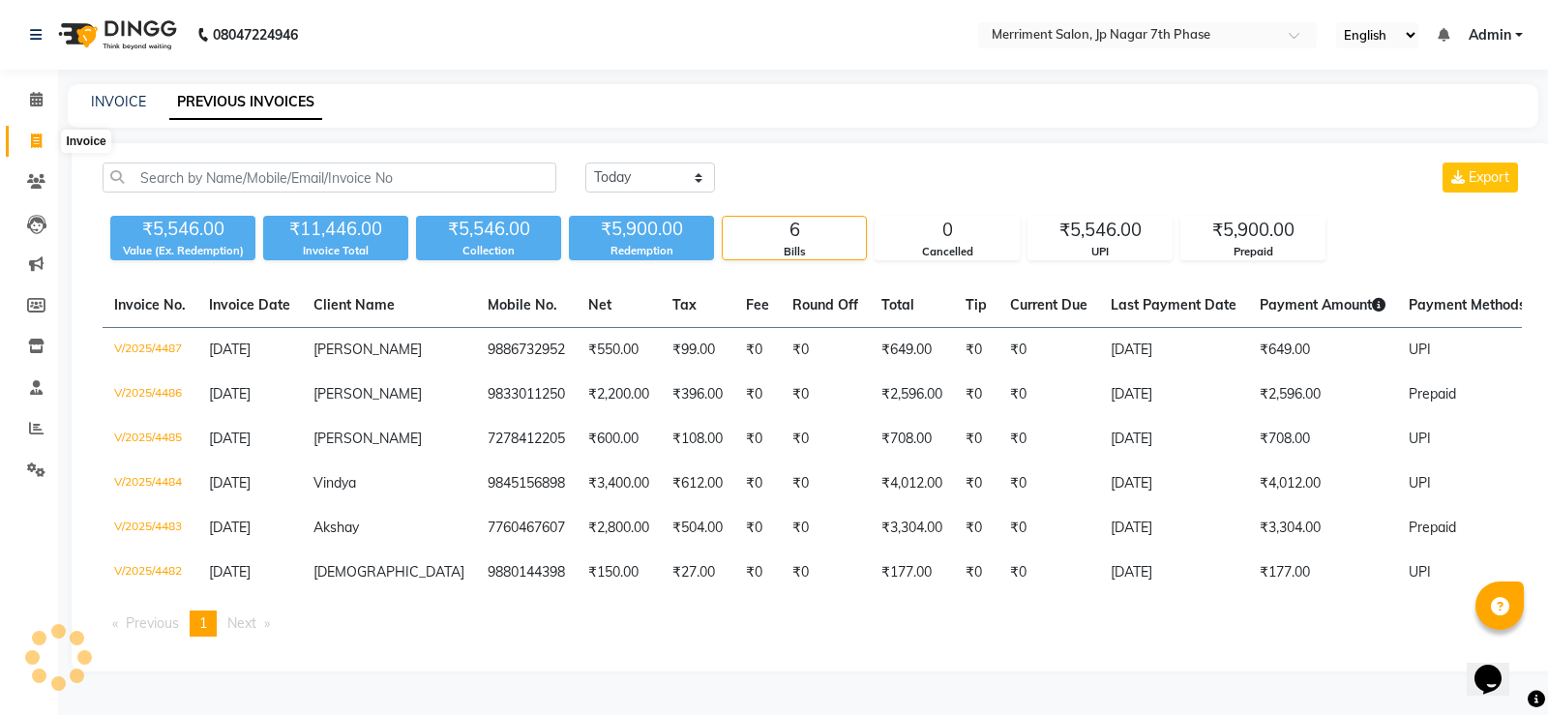
click at [45, 139] on span at bounding box center [36, 142] width 34 height 22
select select "service"
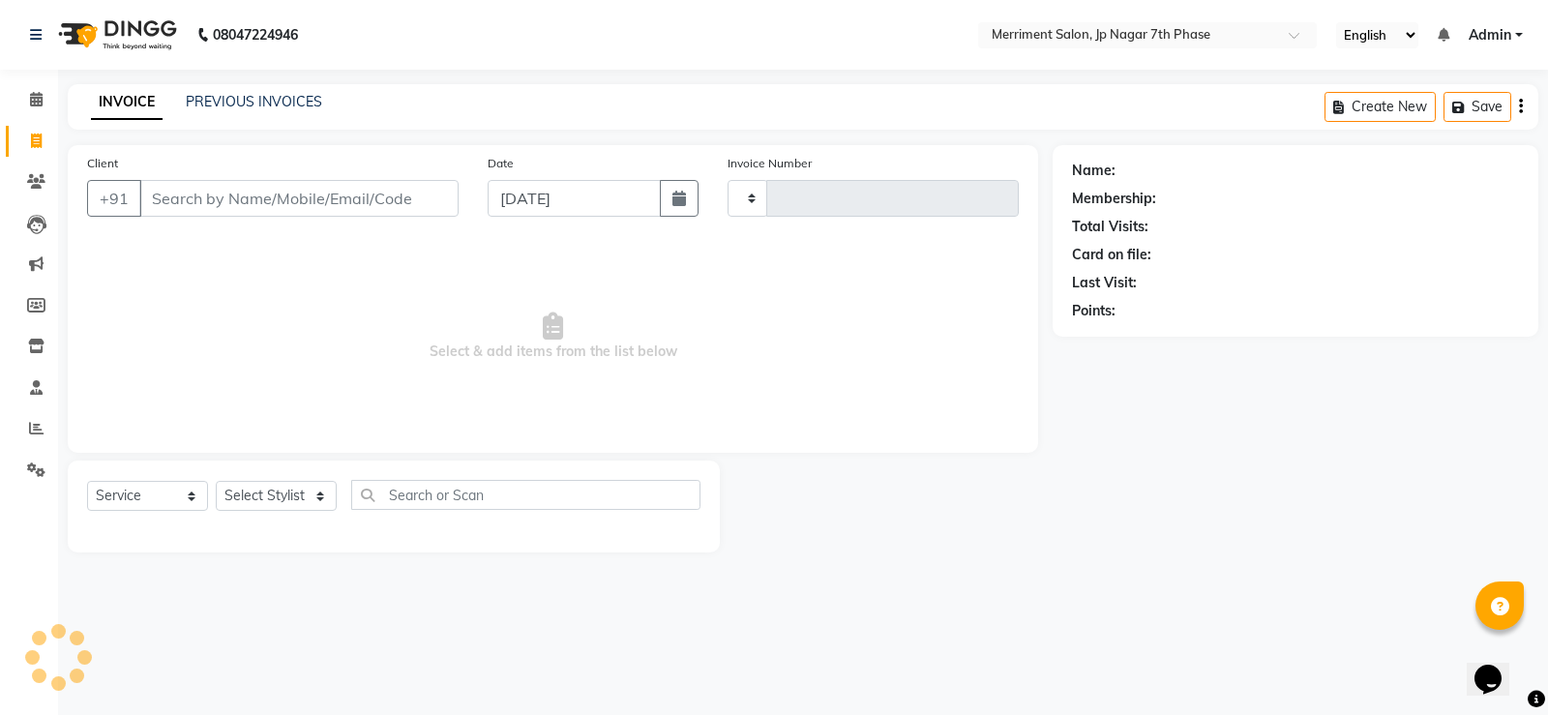
click at [206, 204] on input "Client" at bounding box center [298, 198] width 319 height 37
type input "7676209421"
click at [424, 190] on span "Add Client" at bounding box center [409, 198] width 76 height 19
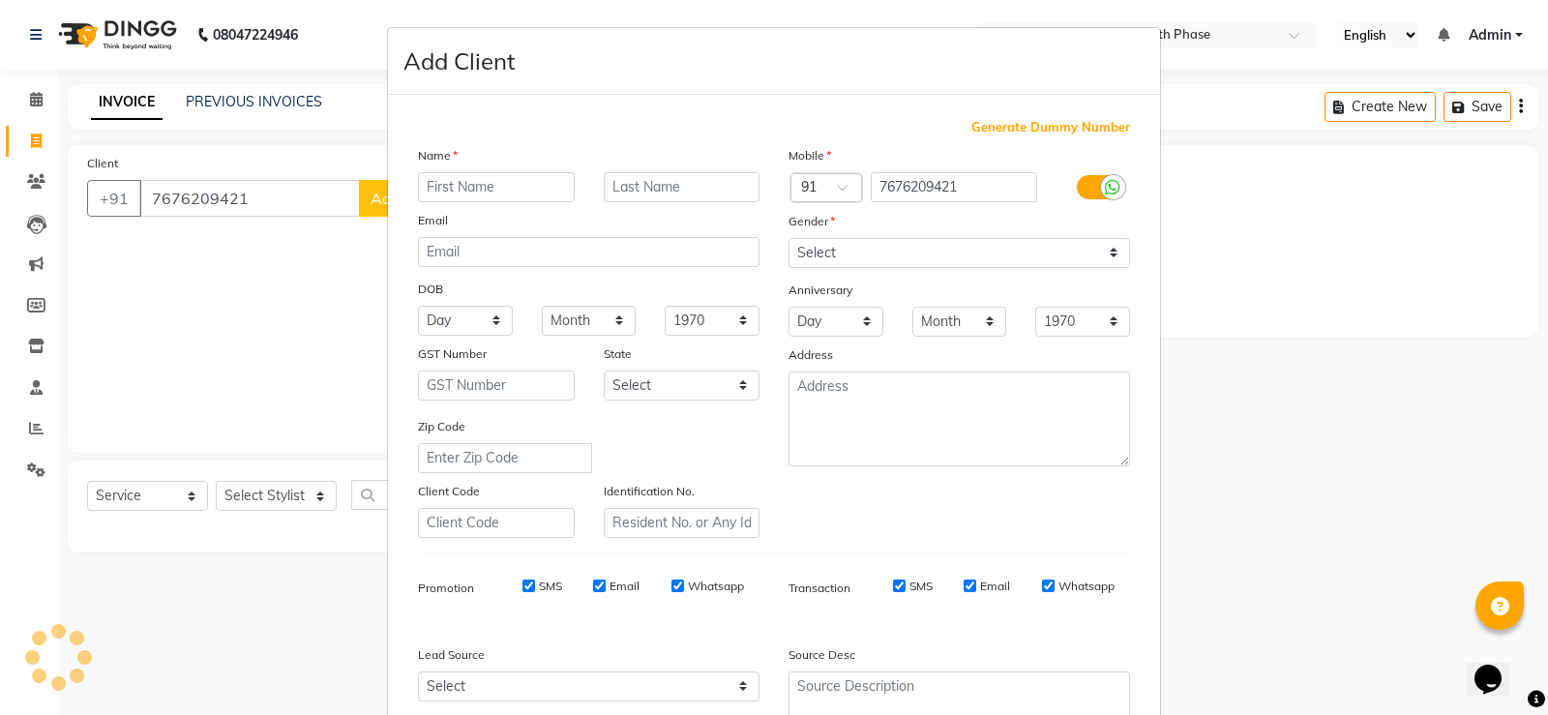
select select "package"
type input "Pruthan"
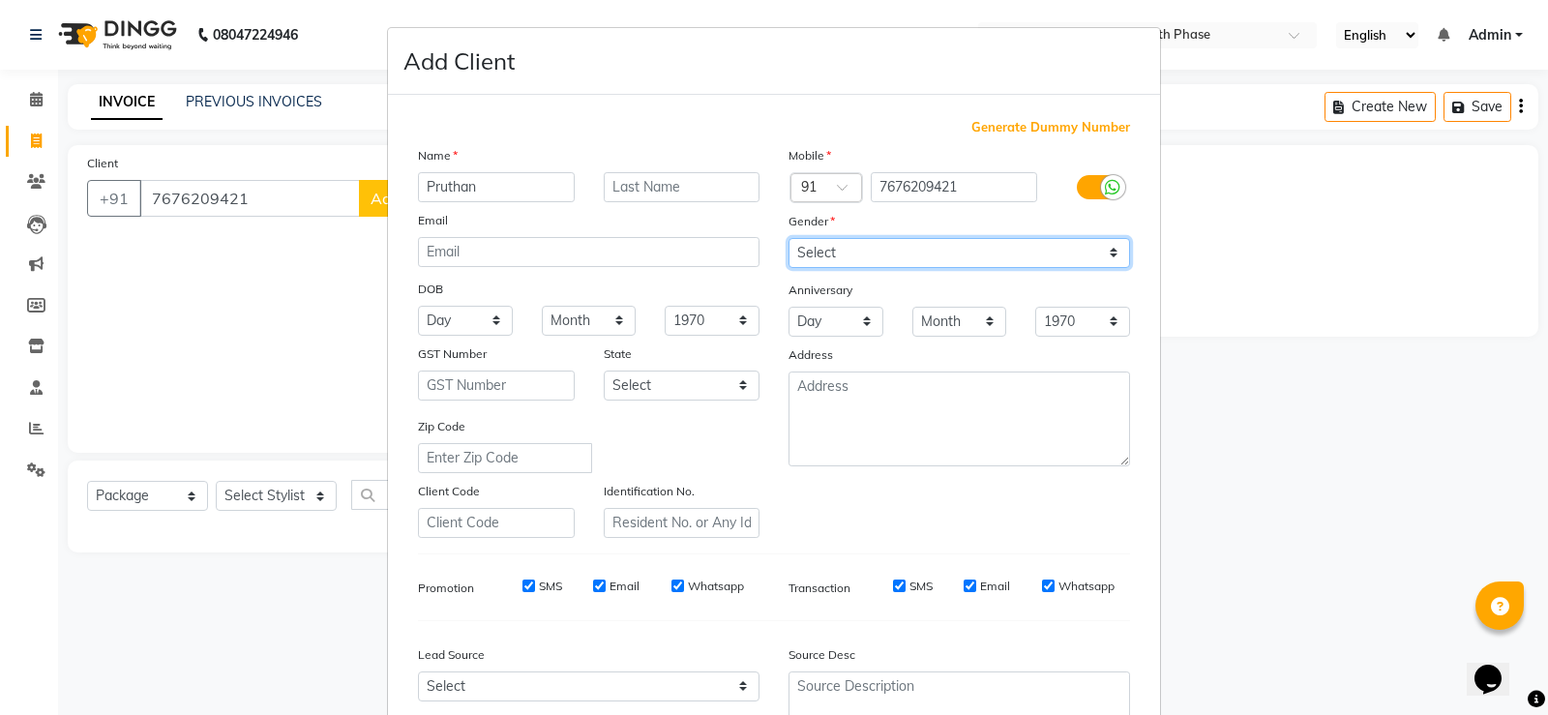
click at [810, 247] on select "Select [DEMOGRAPHIC_DATA] [DEMOGRAPHIC_DATA] Other Prefer Not To Say" at bounding box center [960, 253] width 342 height 30
select select "male"
click at [789, 238] on select "Select [DEMOGRAPHIC_DATA] [DEMOGRAPHIC_DATA] Other Prefer Not To Say" at bounding box center [960, 253] width 342 height 30
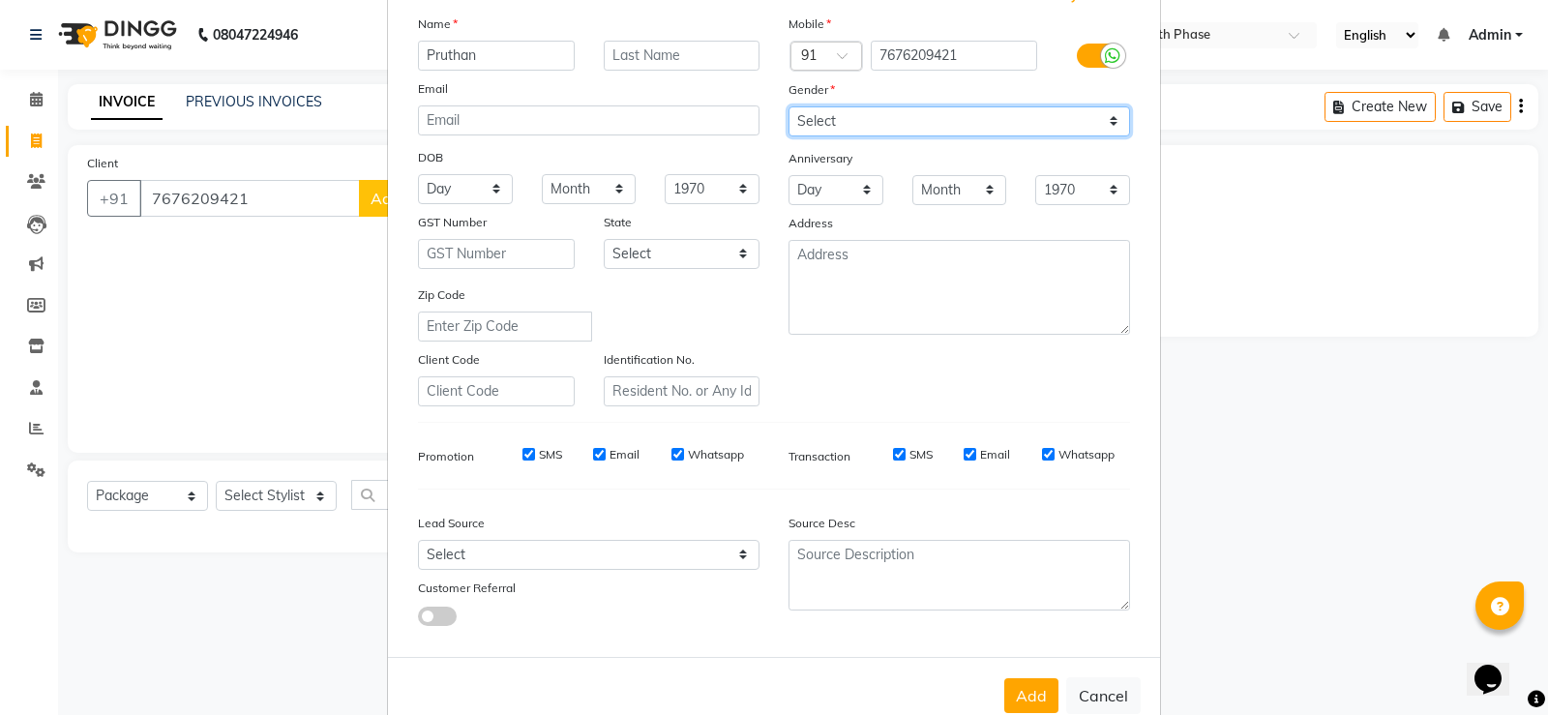
scroll to position [178, 0]
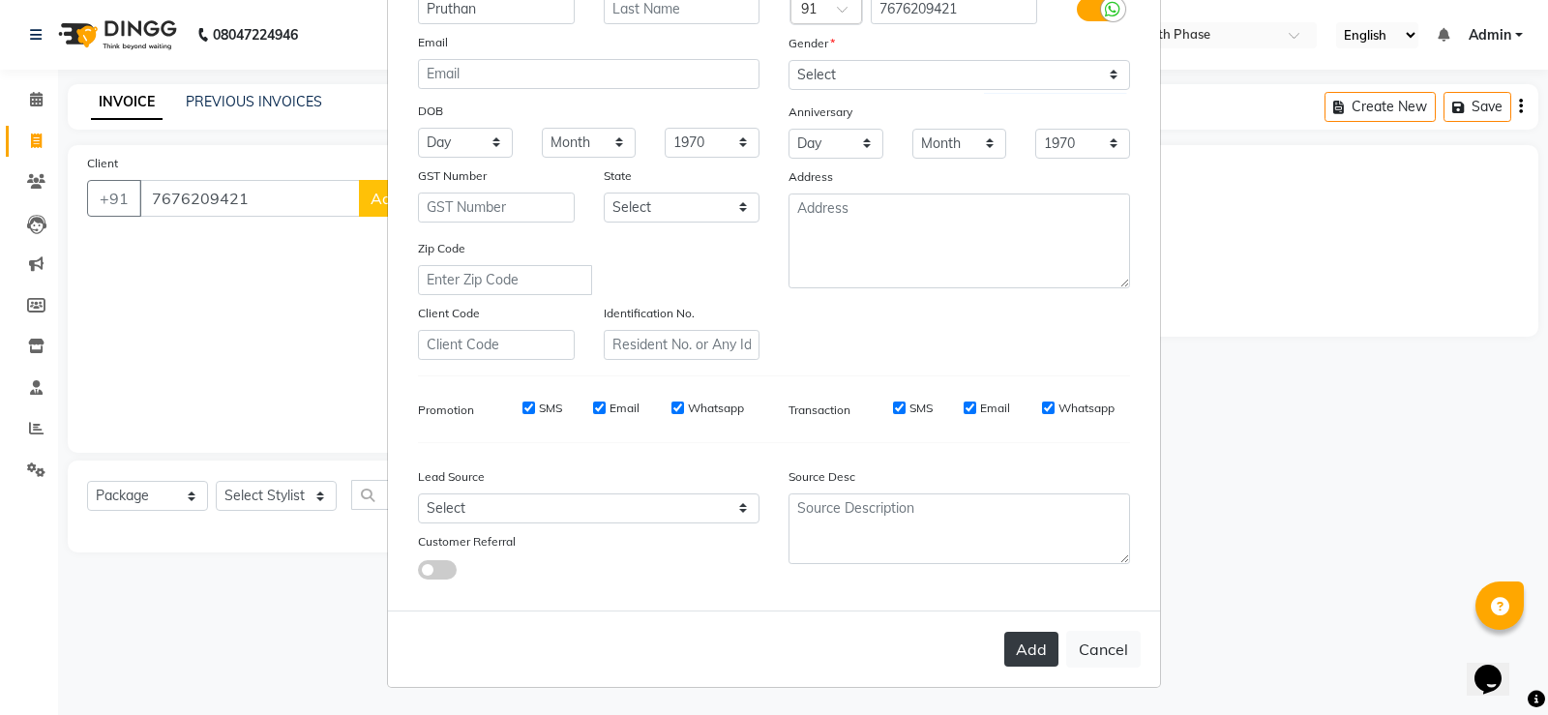
click at [1041, 643] on button "Add" at bounding box center [1031, 649] width 54 height 35
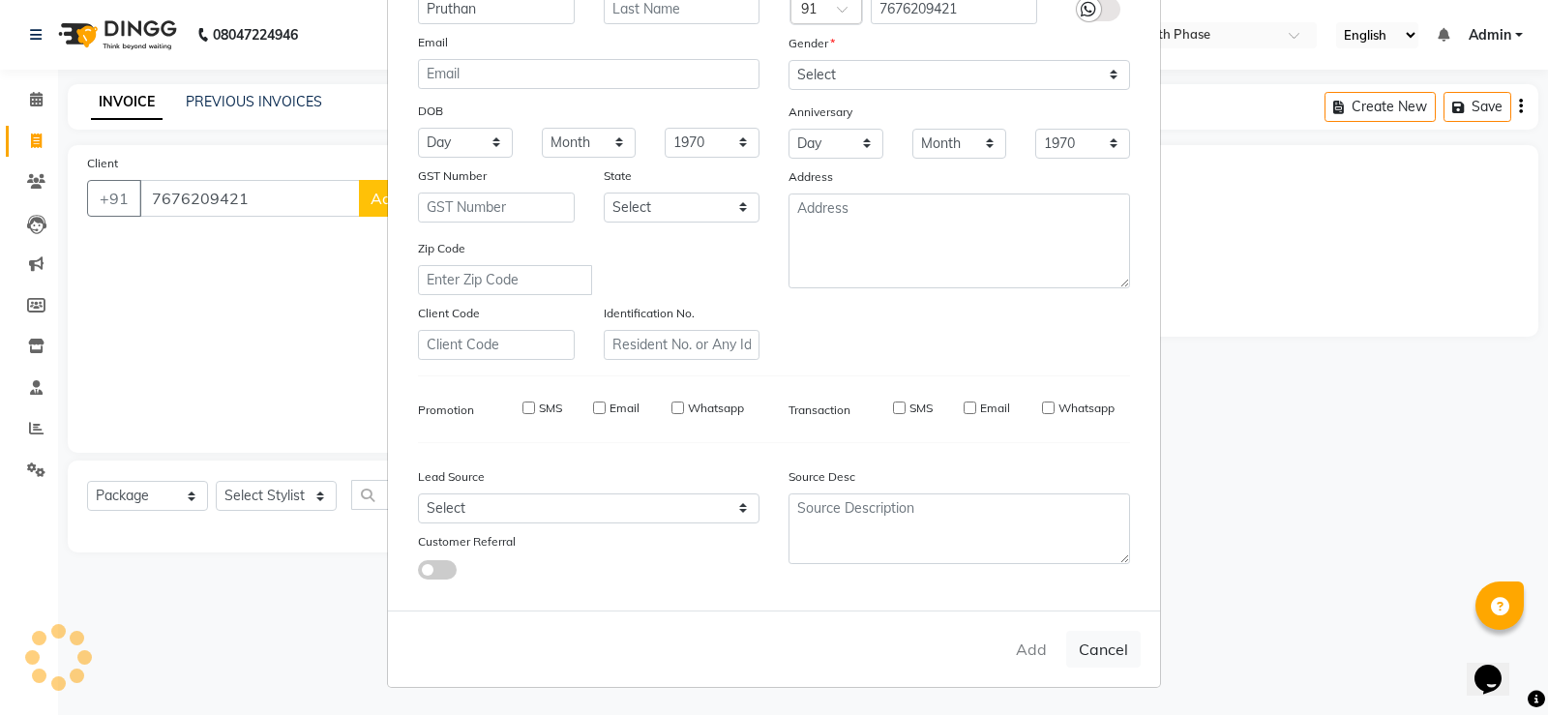
select select
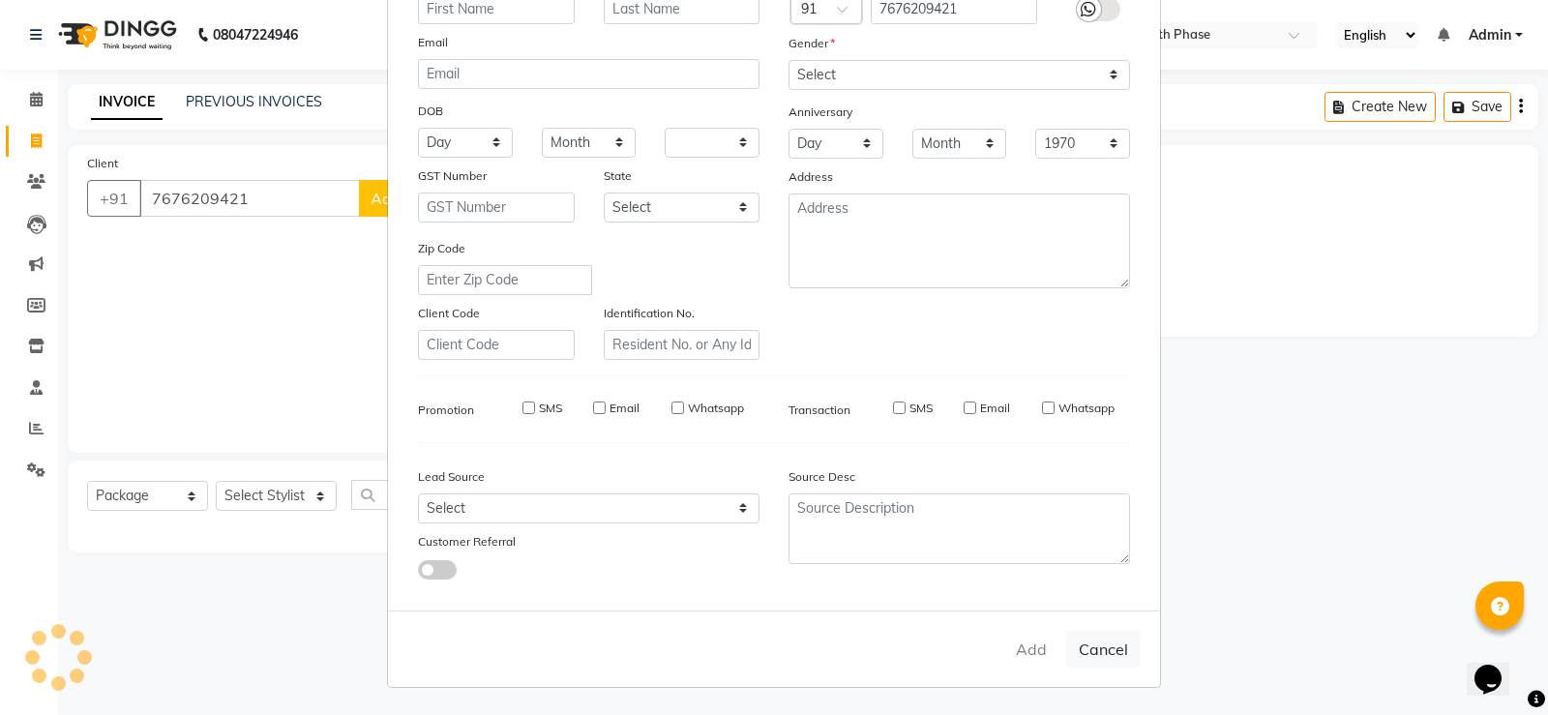
select select
checkbox input "false"
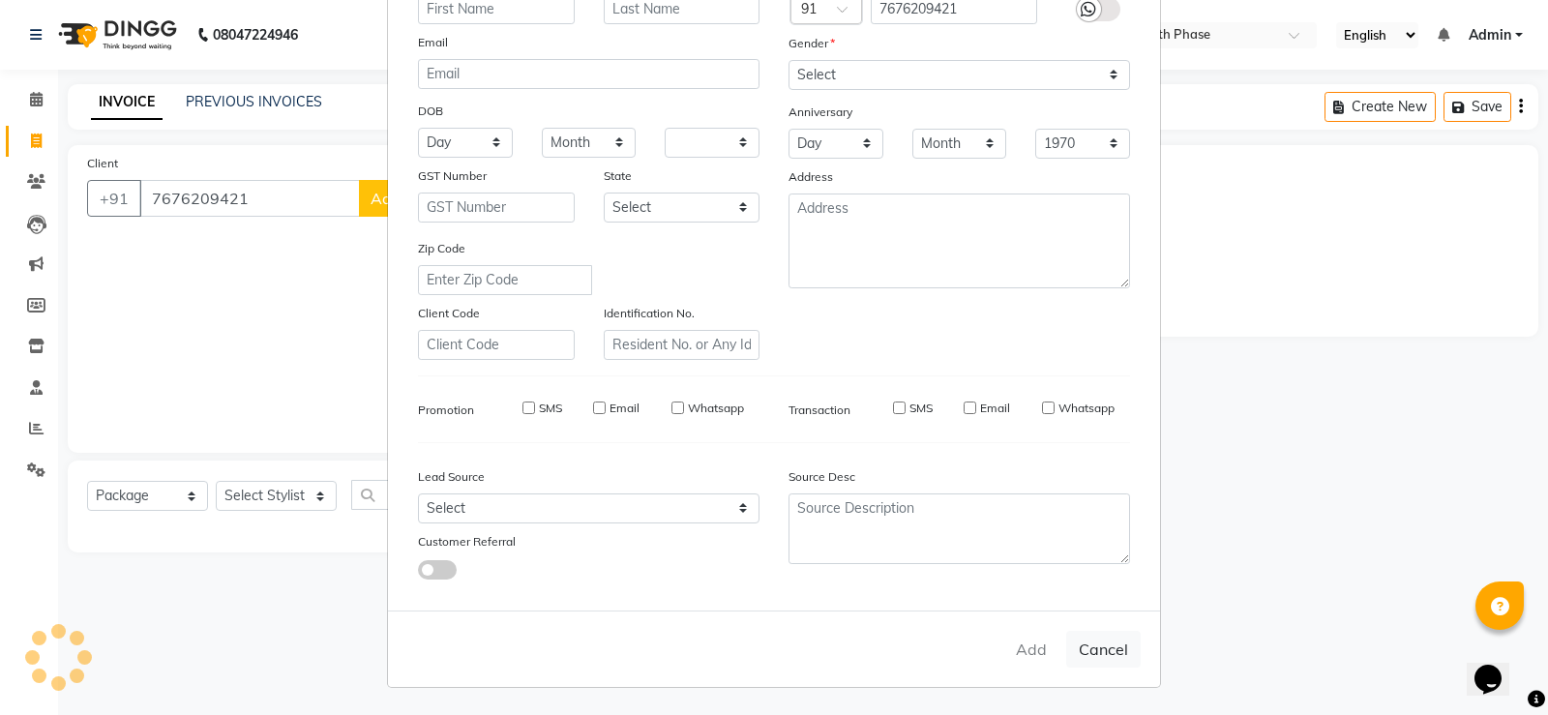
checkbox input "false"
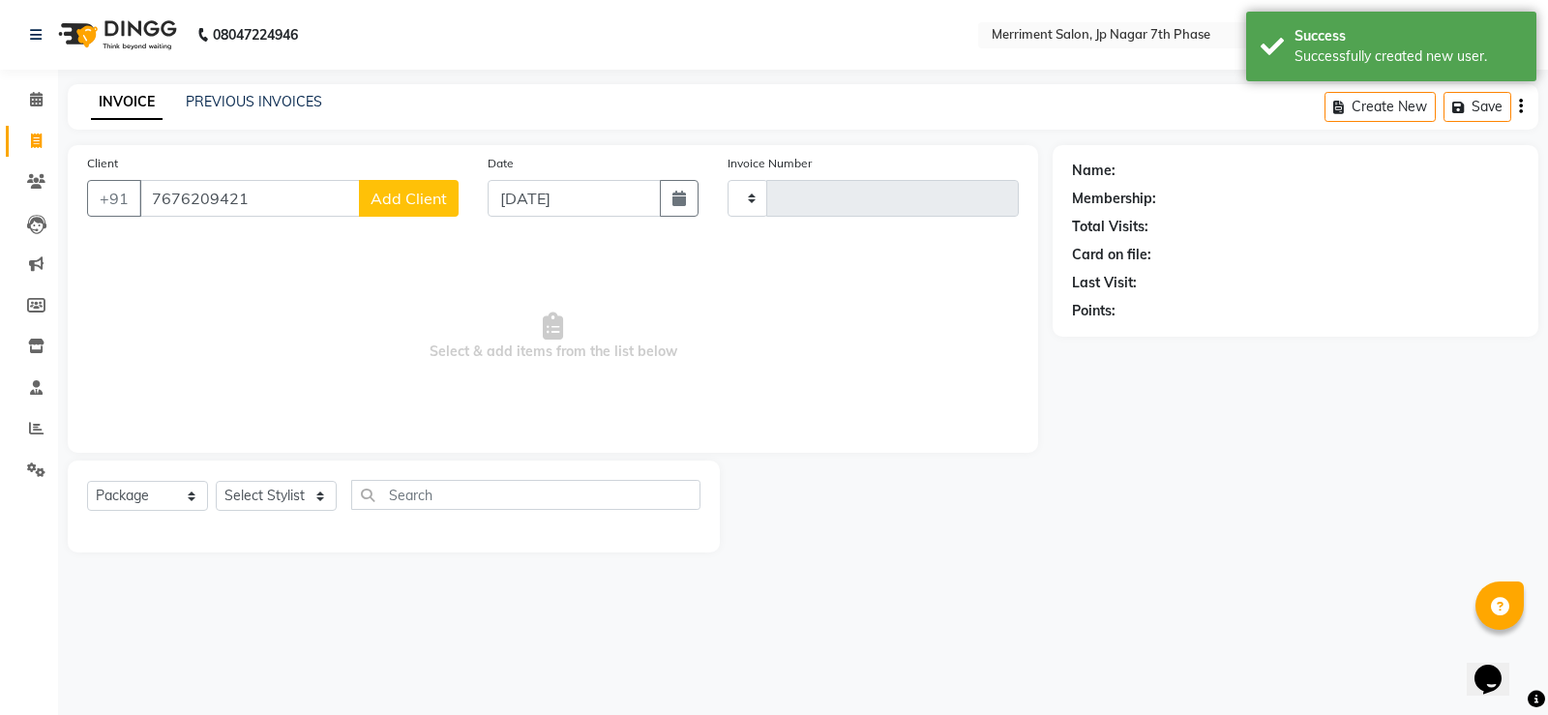
click at [409, 191] on span "Add Client" at bounding box center [409, 198] width 76 height 19
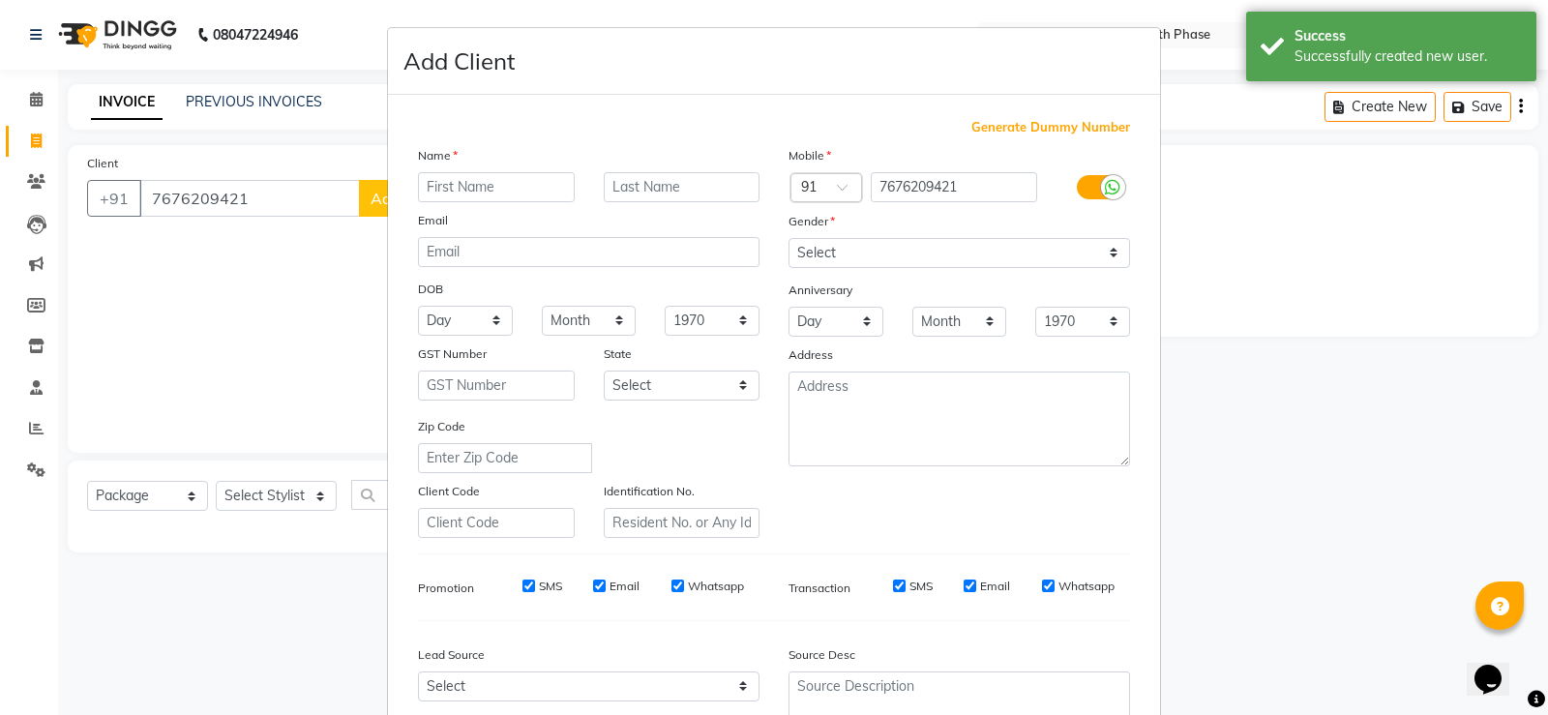
click at [1288, 271] on ngb-modal-window "Add Client Generate Dummy Number Name Email DOB Day 01 02 03 04 05 06 07 08 09 …" at bounding box center [774, 357] width 1548 height 715
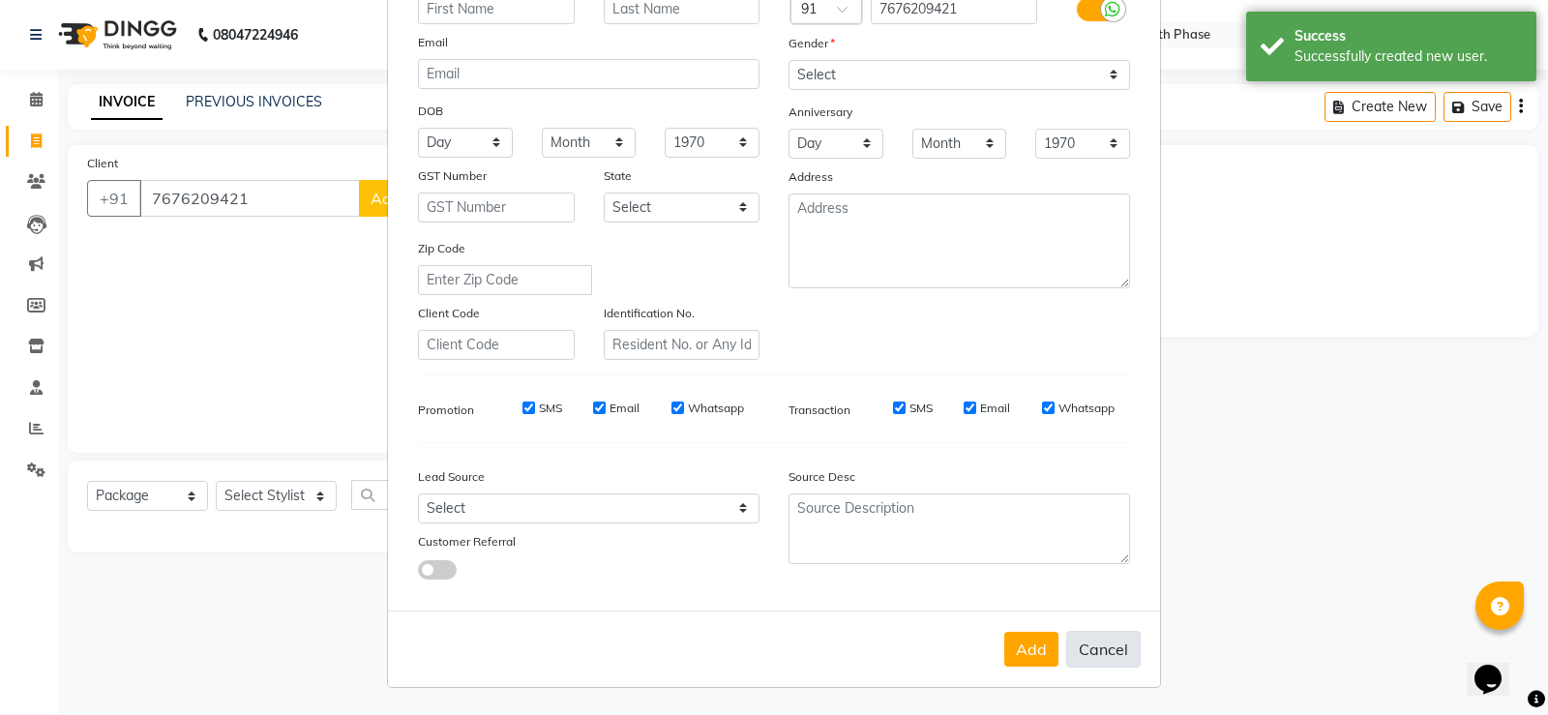
click at [1120, 658] on button "Cancel" at bounding box center [1103, 649] width 75 height 37
select select
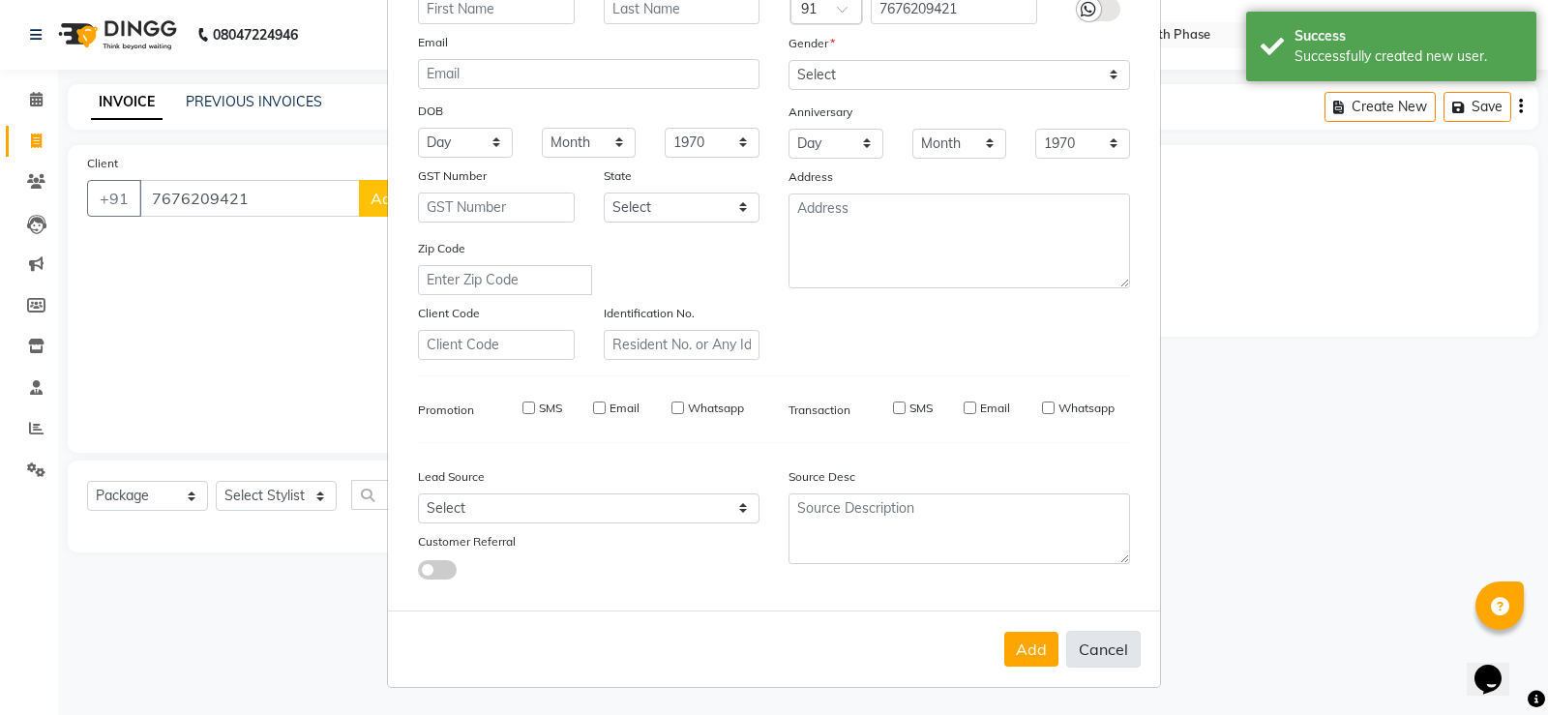
select select
checkbox input "false"
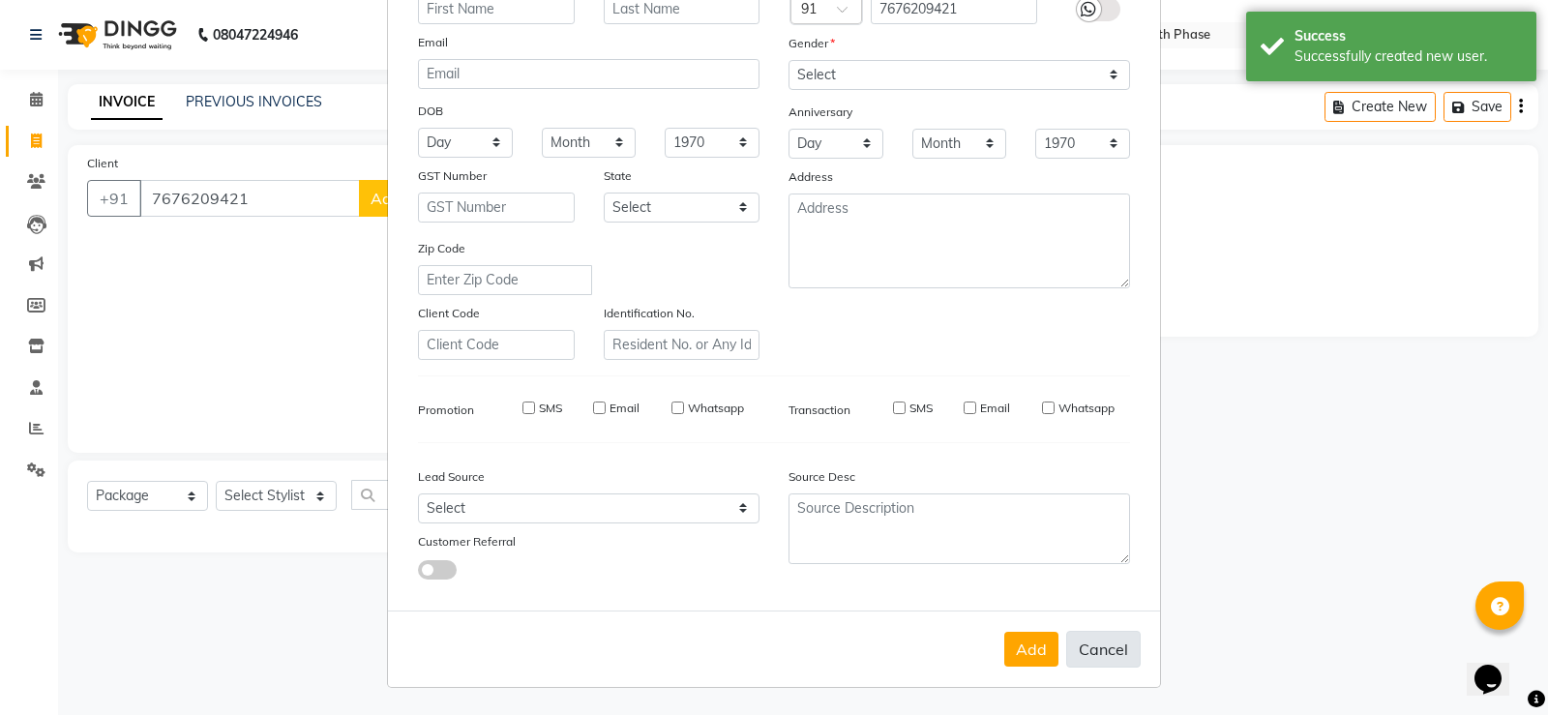
checkbox input "false"
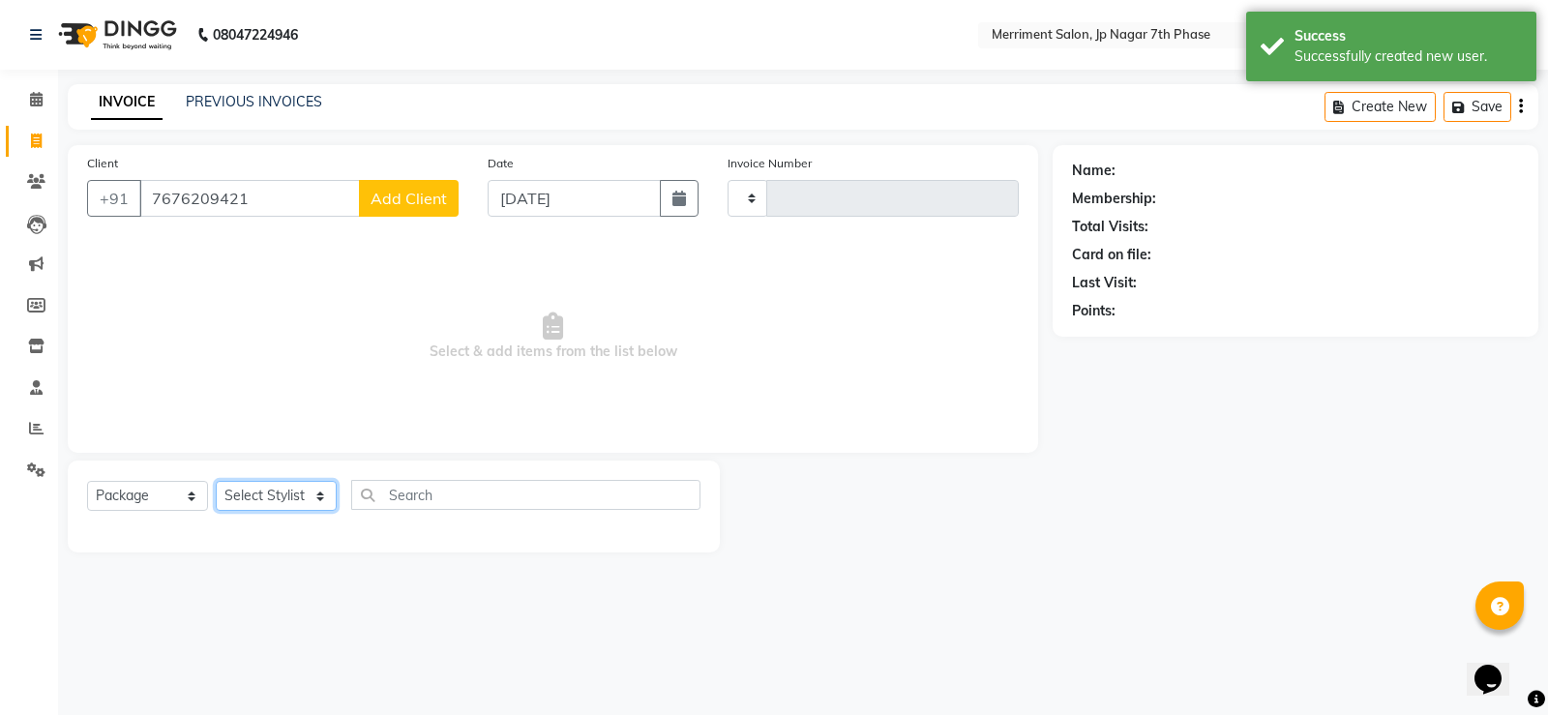
click at [315, 485] on select "Select Stylist" at bounding box center [276, 496] width 121 height 30
click at [216, 481] on select "Select Stylist" at bounding box center [276, 496] width 121 height 30
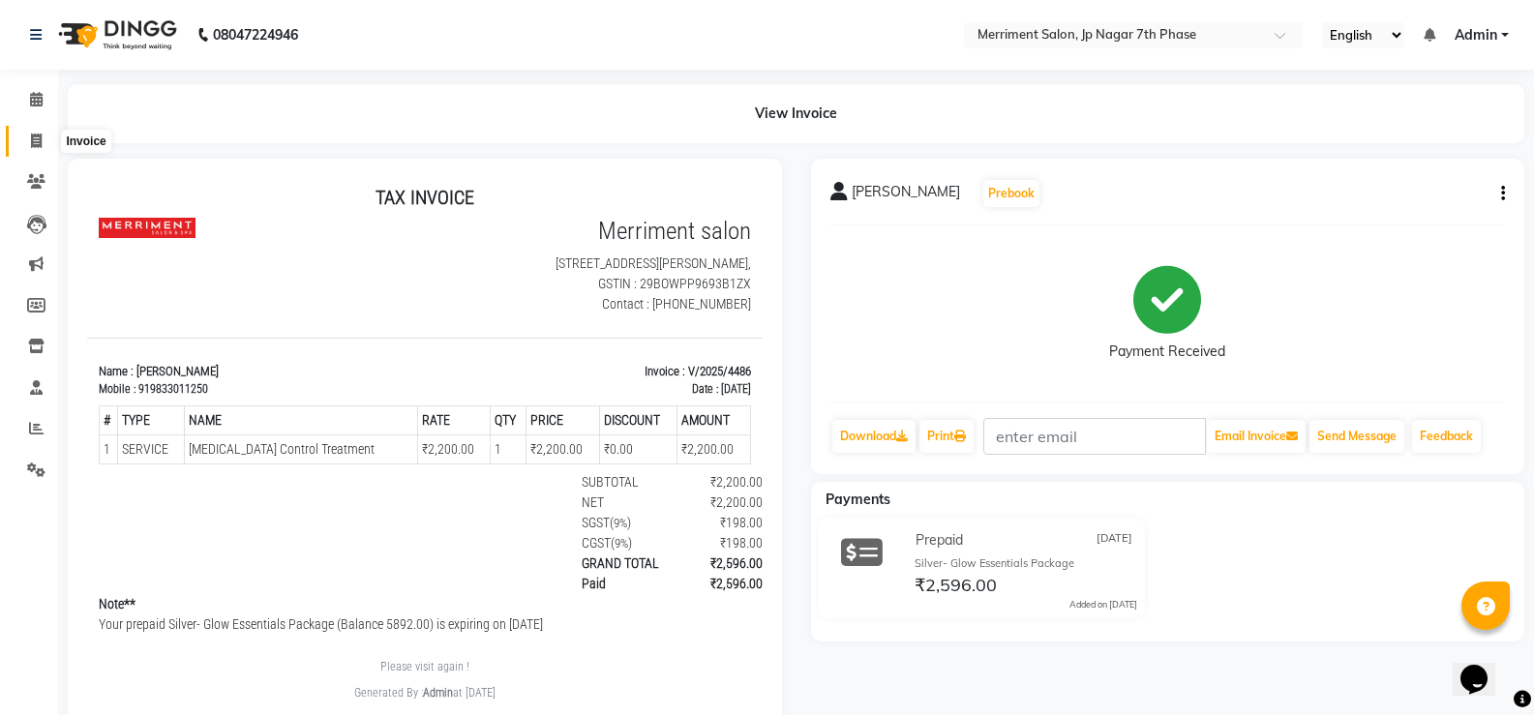
click at [36, 140] on icon at bounding box center [36, 141] width 11 height 15
select select "service"
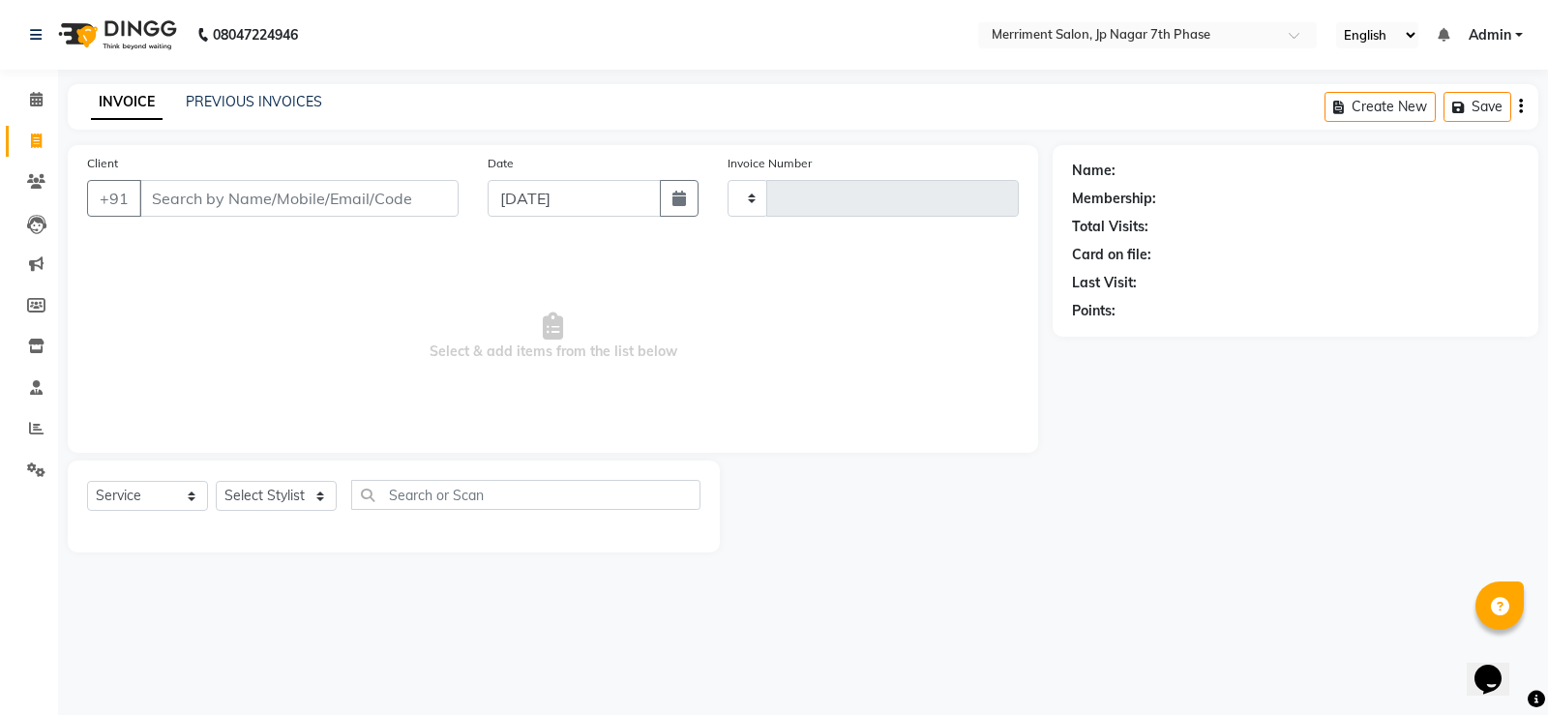
type input "4491"
select select "4110"
click at [225, 197] on input "Client" at bounding box center [298, 198] width 319 height 37
select select "package"
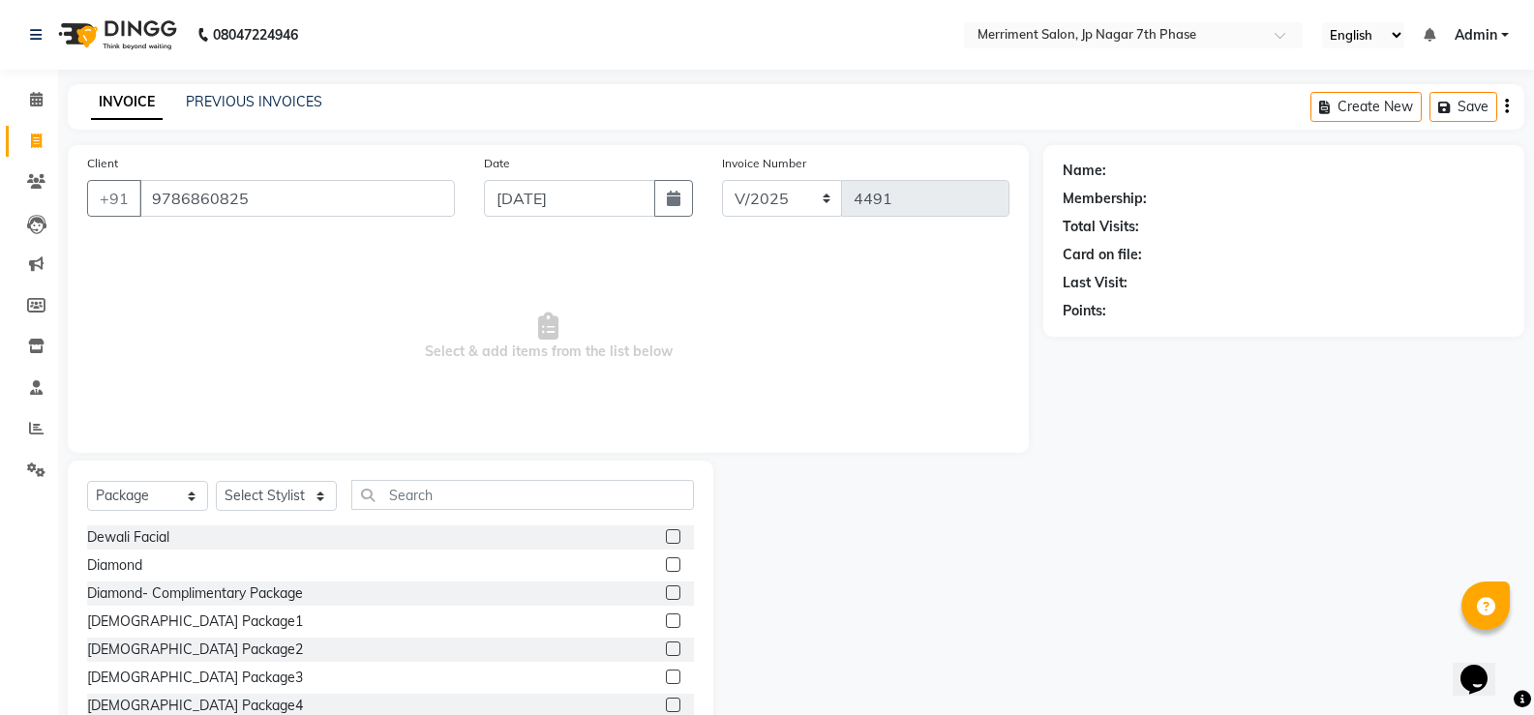
type input "9786860825"
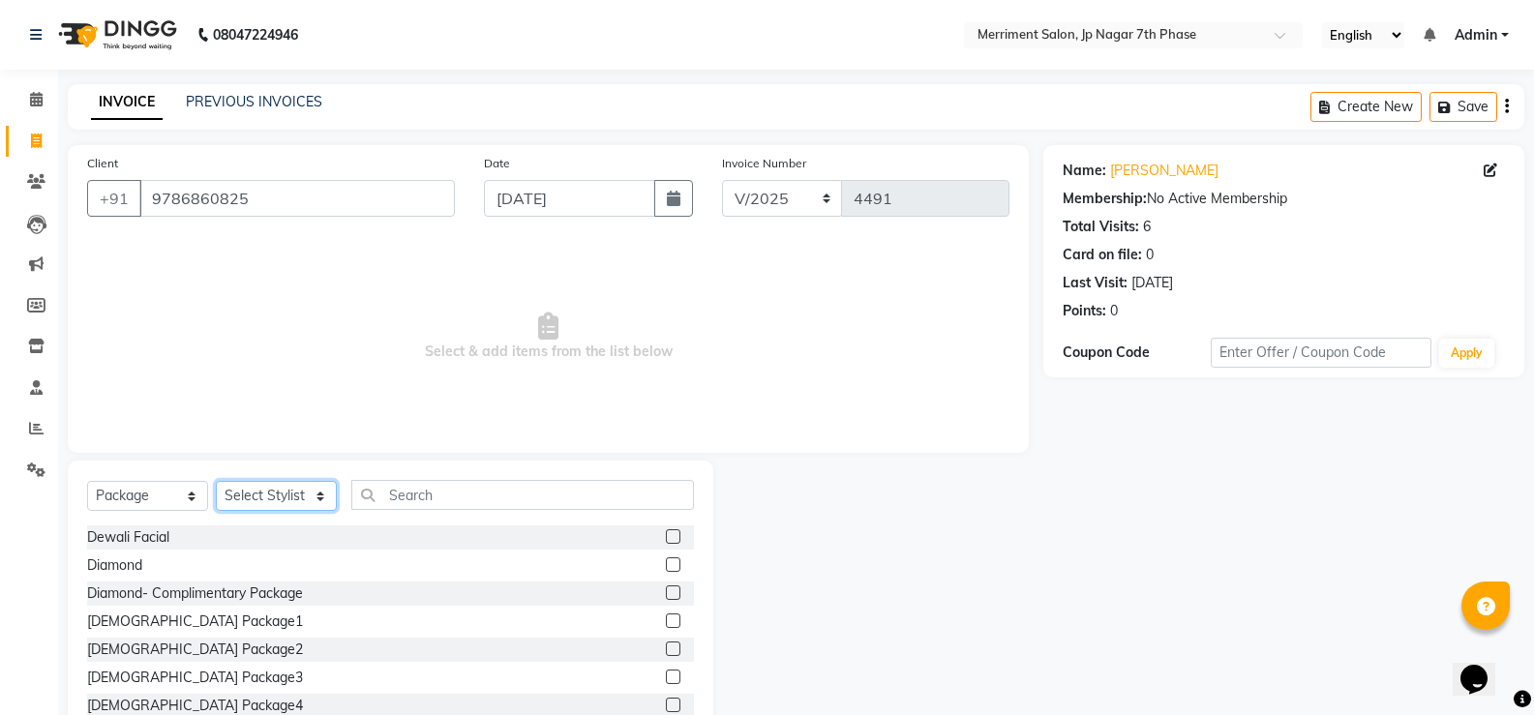
click at [250, 495] on select "Select Stylist Chiru Farman likha naho [PERSON_NAME] [PERSON_NAME] [PERSON_NAME…" at bounding box center [276, 496] width 121 height 30
click at [174, 495] on select "Select Service Product Membership Package Voucher Prepaid Gift Card" at bounding box center [147, 496] width 121 height 30
select select "service"
click at [87, 481] on select "Select Service Product Membership Package Voucher Prepaid Gift Card" at bounding box center [147, 496] width 121 height 30
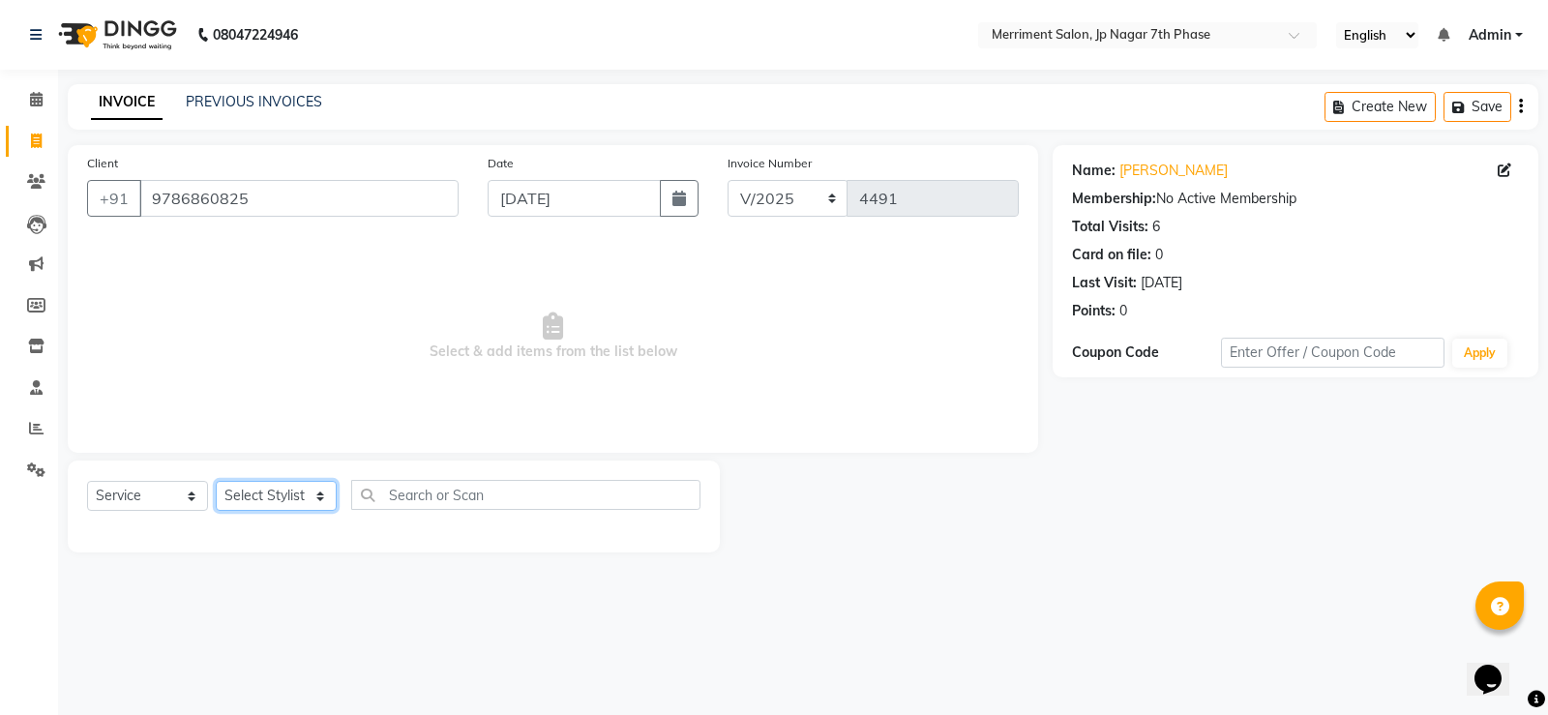
drag, startPoint x: 319, startPoint y: 493, endPoint x: 315, endPoint y: 481, distance: 12.2
click at [319, 493] on select "Select Stylist Chiru Farman likha naho [PERSON_NAME] [PERSON_NAME] [PERSON_NAME…" at bounding box center [276, 496] width 121 height 30
select select "86905"
click at [216, 481] on select "Select Stylist Chiru Farman likha naho [PERSON_NAME] [PERSON_NAME] [PERSON_NAME…" at bounding box center [276, 496] width 121 height 30
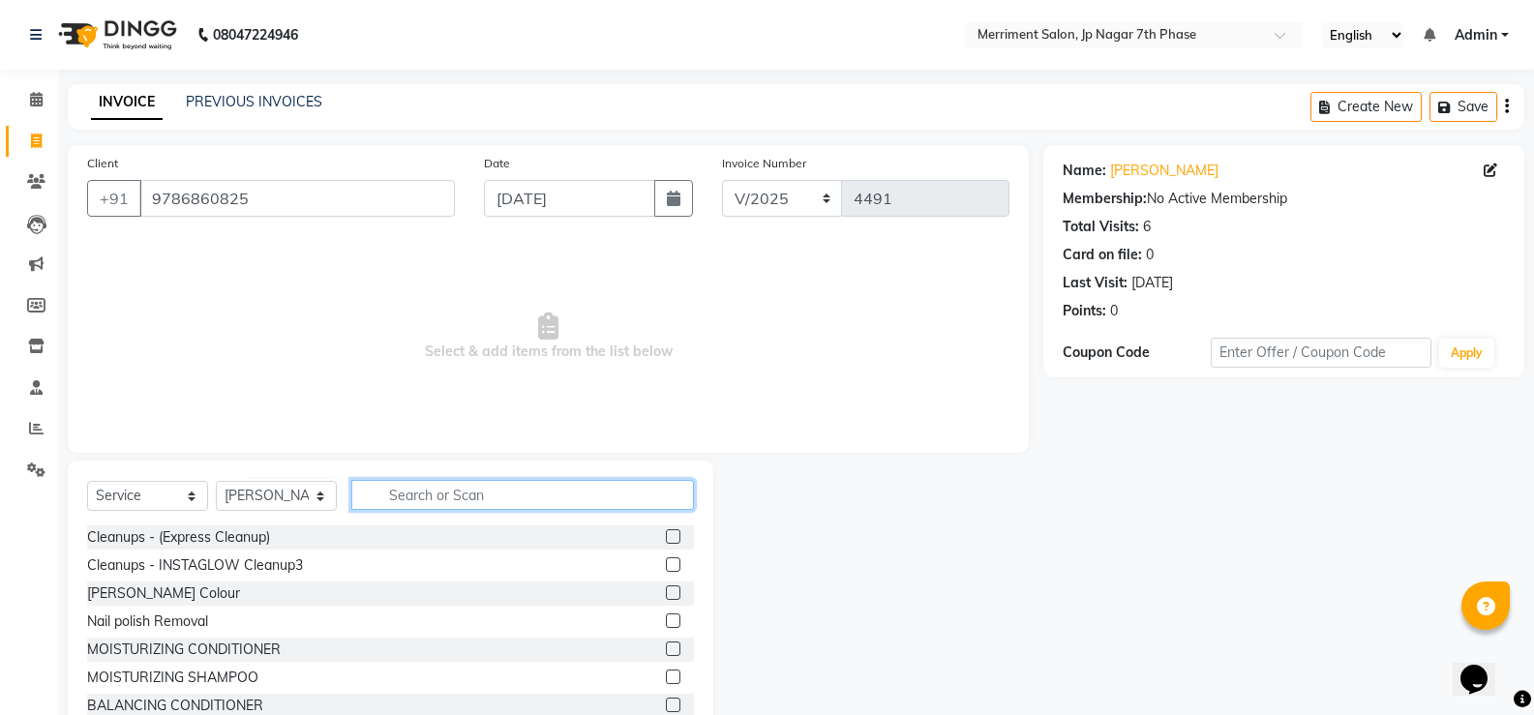
click at [487, 494] on input "text" at bounding box center [522, 495] width 343 height 30
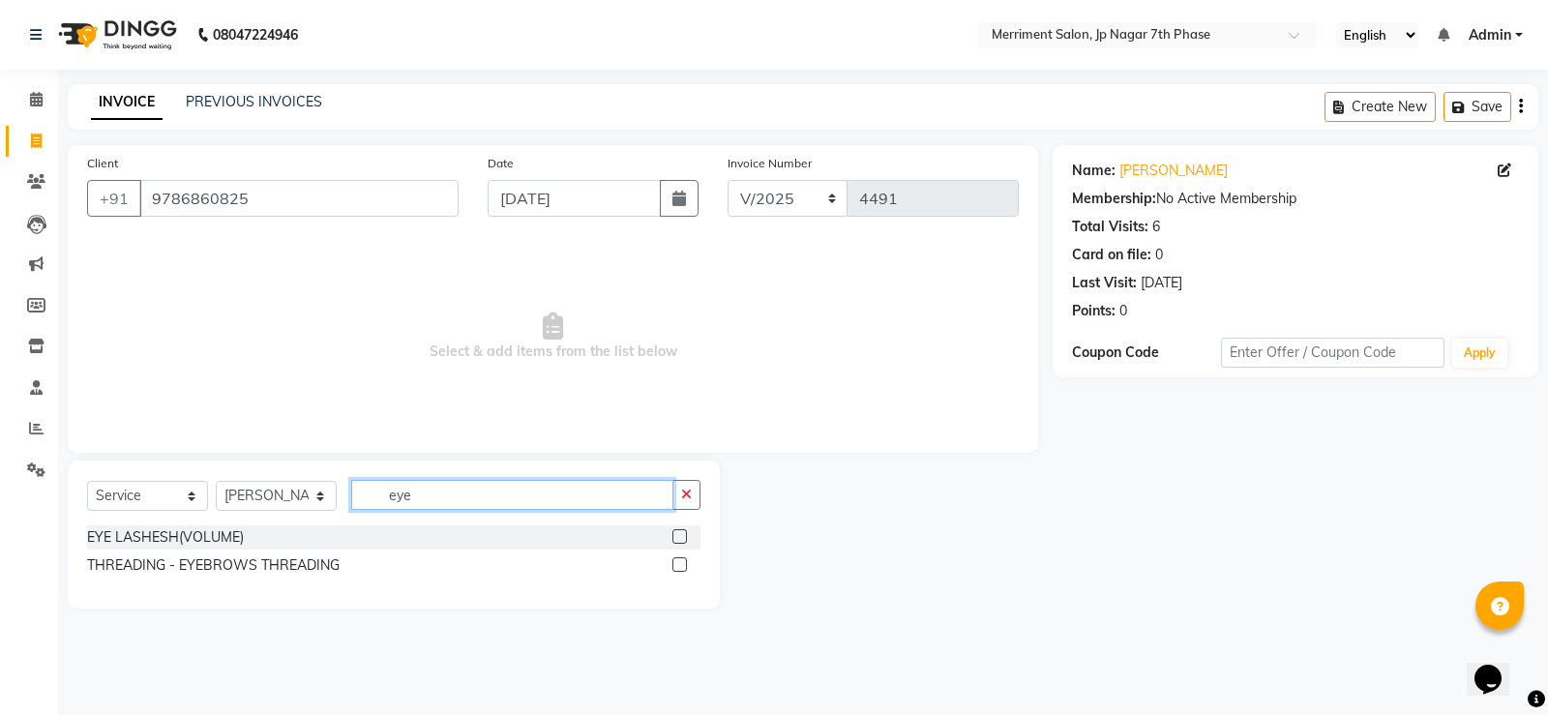
type input "eye"
click at [681, 570] on label at bounding box center [679, 564] width 15 height 15
click at [681, 570] on input "checkbox" at bounding box center [678, 565] width 13 height 13
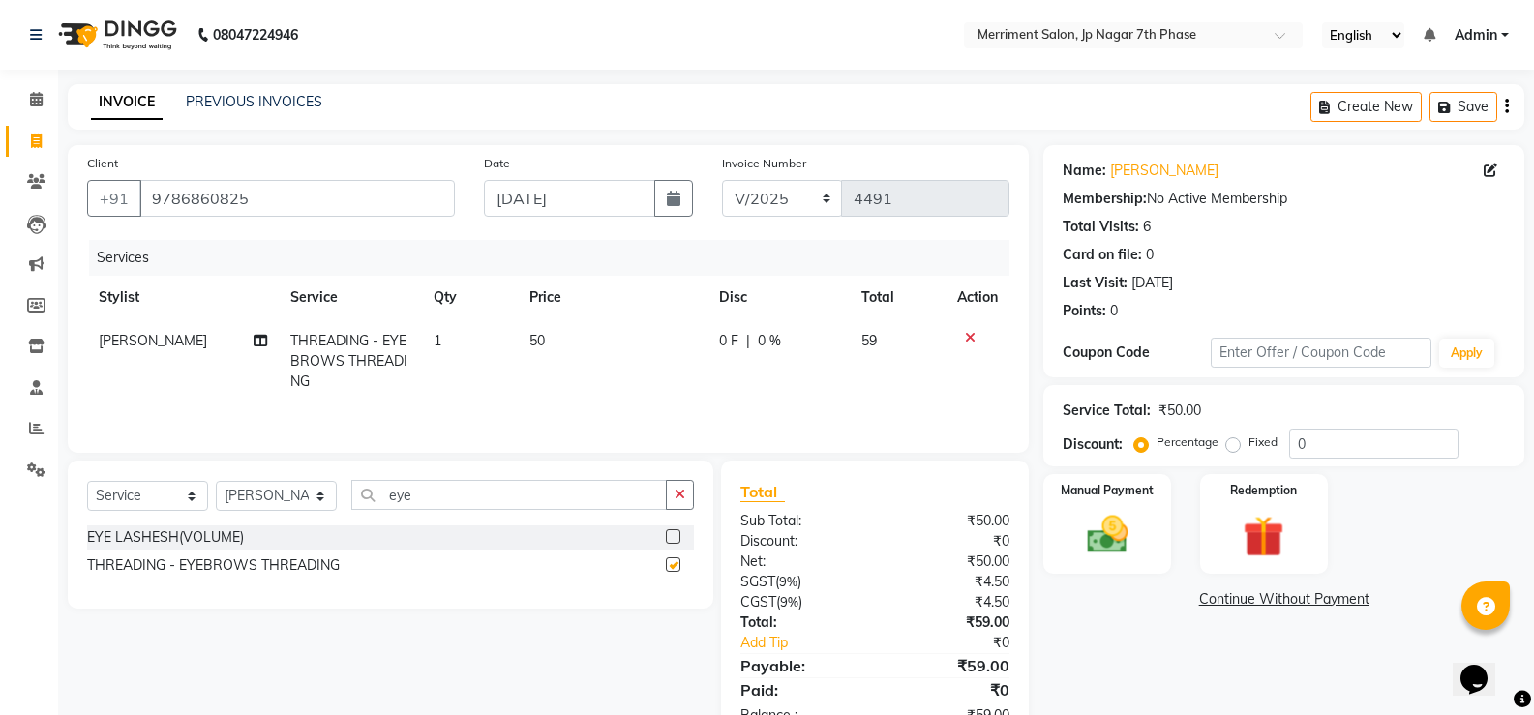
checkbox input "false"
click at [552, 511] on div "Select Service Product Membership Package Voucher Prepaid Gift Card Select Styl…" at bounding box center [390, 502] width 607 height 45
click at [515, 497] on input "eye" at bounding box center [508, 495] width 315 height 30
type input "e"
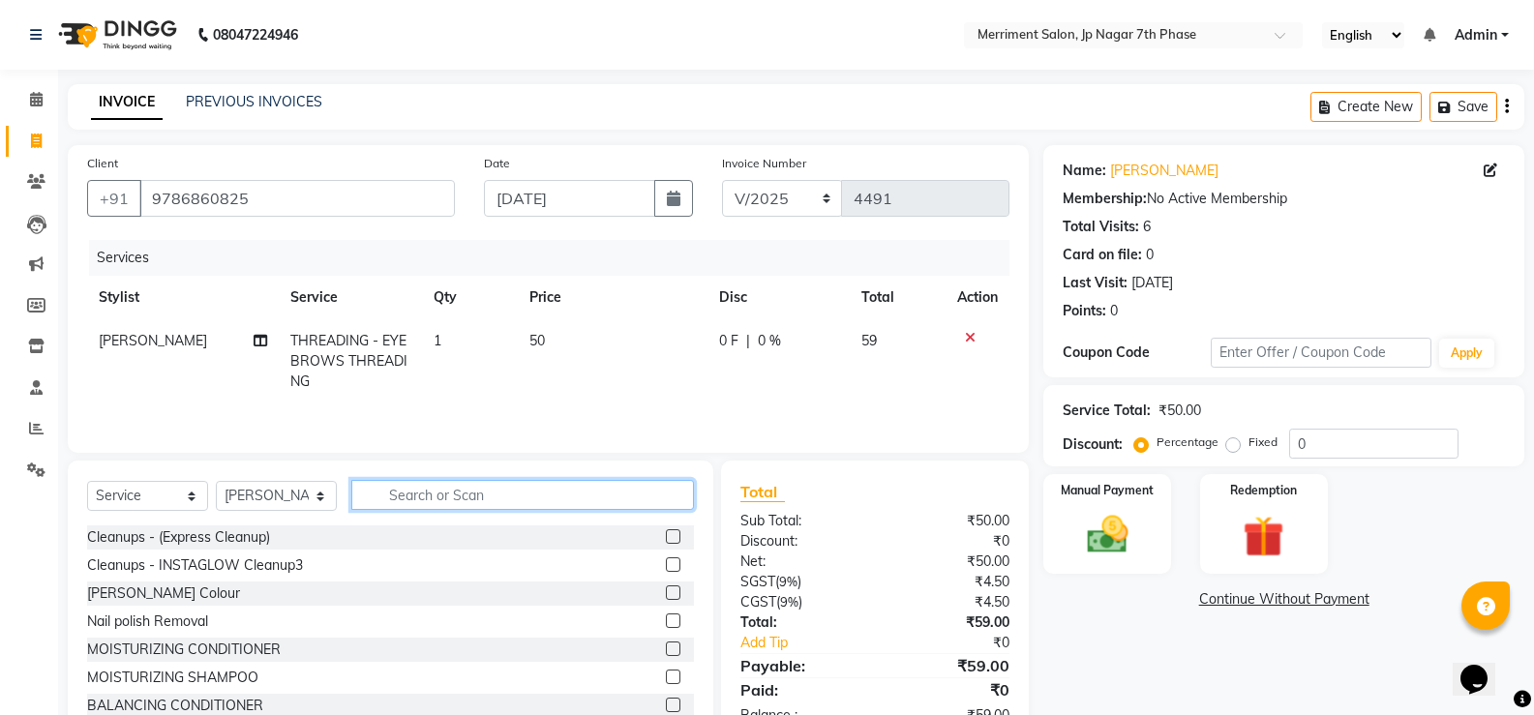
type input "r"
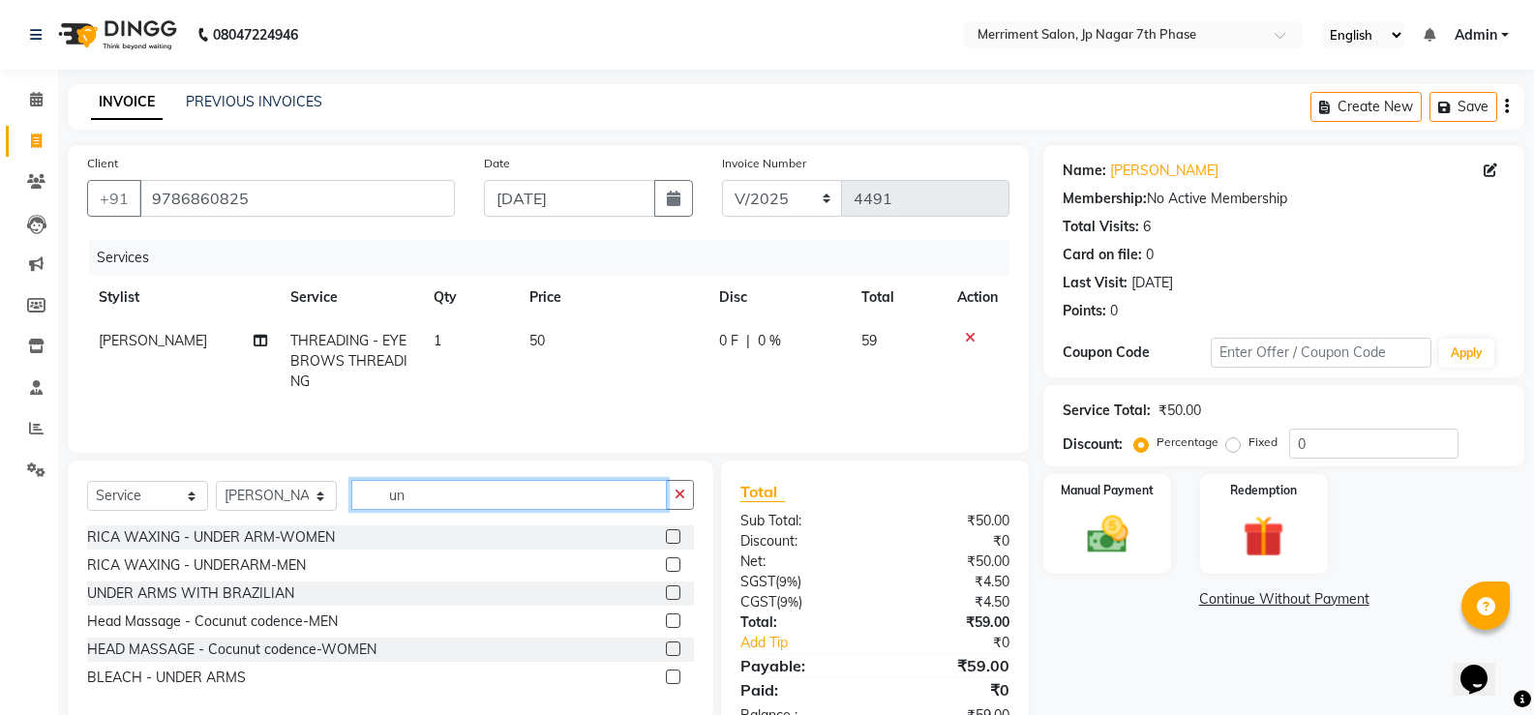
type input "un"
click at [671, 538] on label at bounding box center [673, 536] width 15 height 15
click at [671, 538] on input "checkbox" at bounding box center [672, 537] width 13 height 13
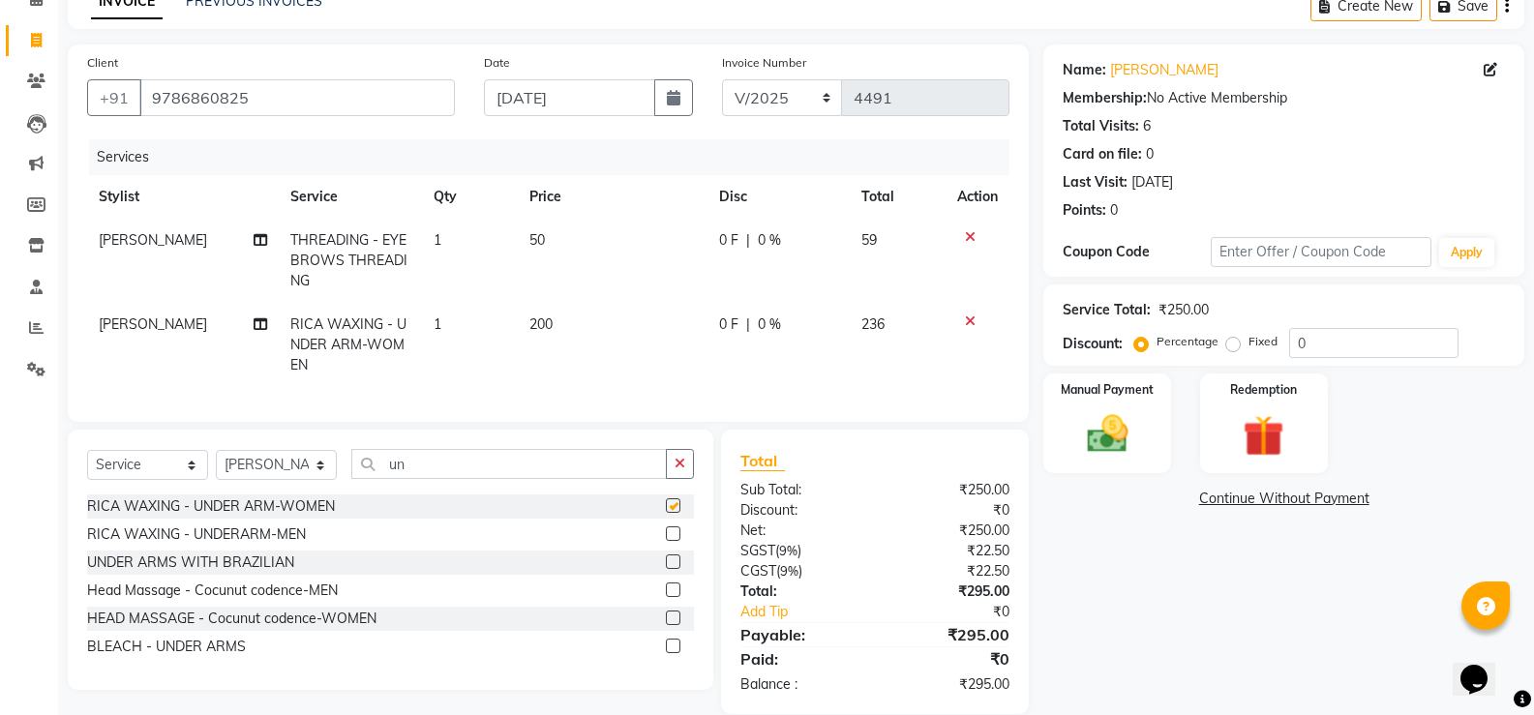
scroll to position [143, 0]
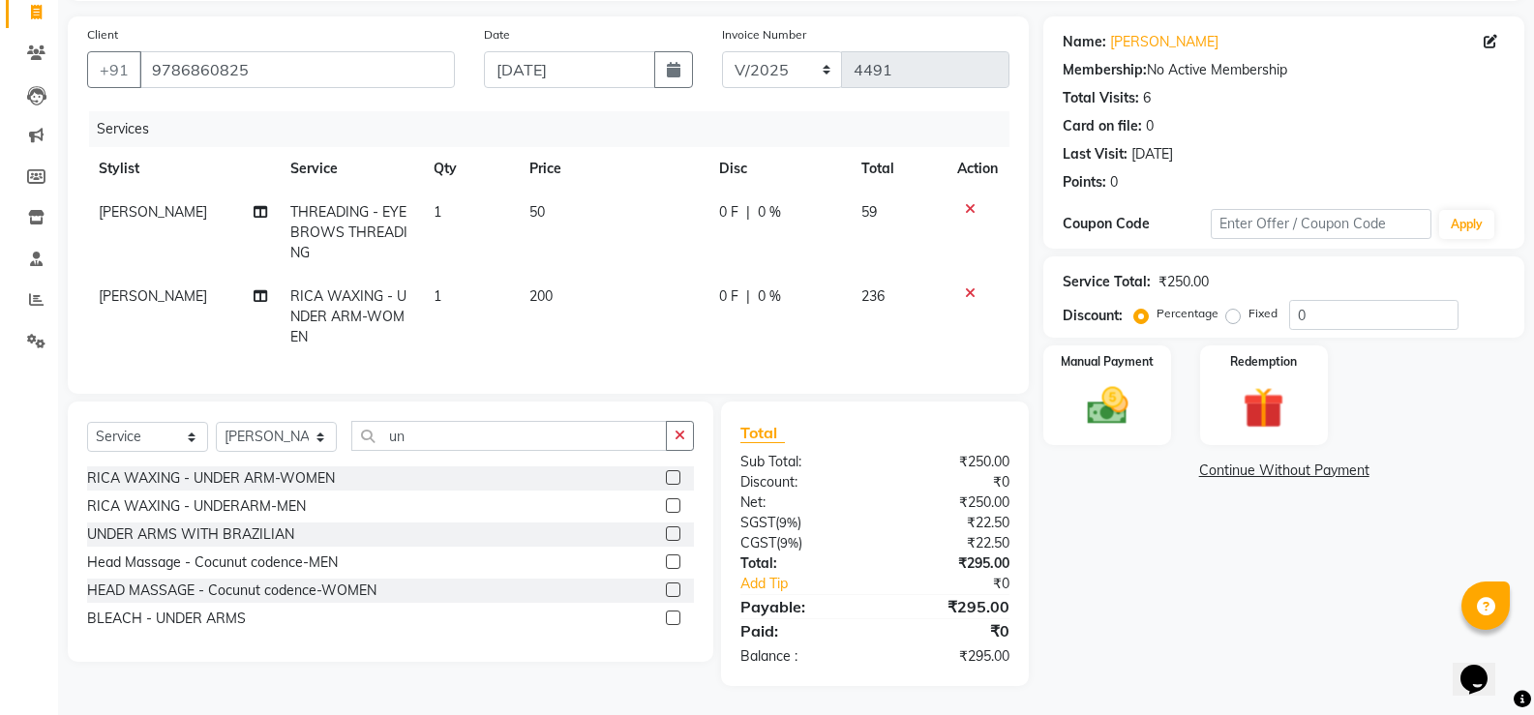
checkbox input "false"
click at [1158, 389] on div "Manual Payment" at bounding box center [1107, 395] width 133 height 104
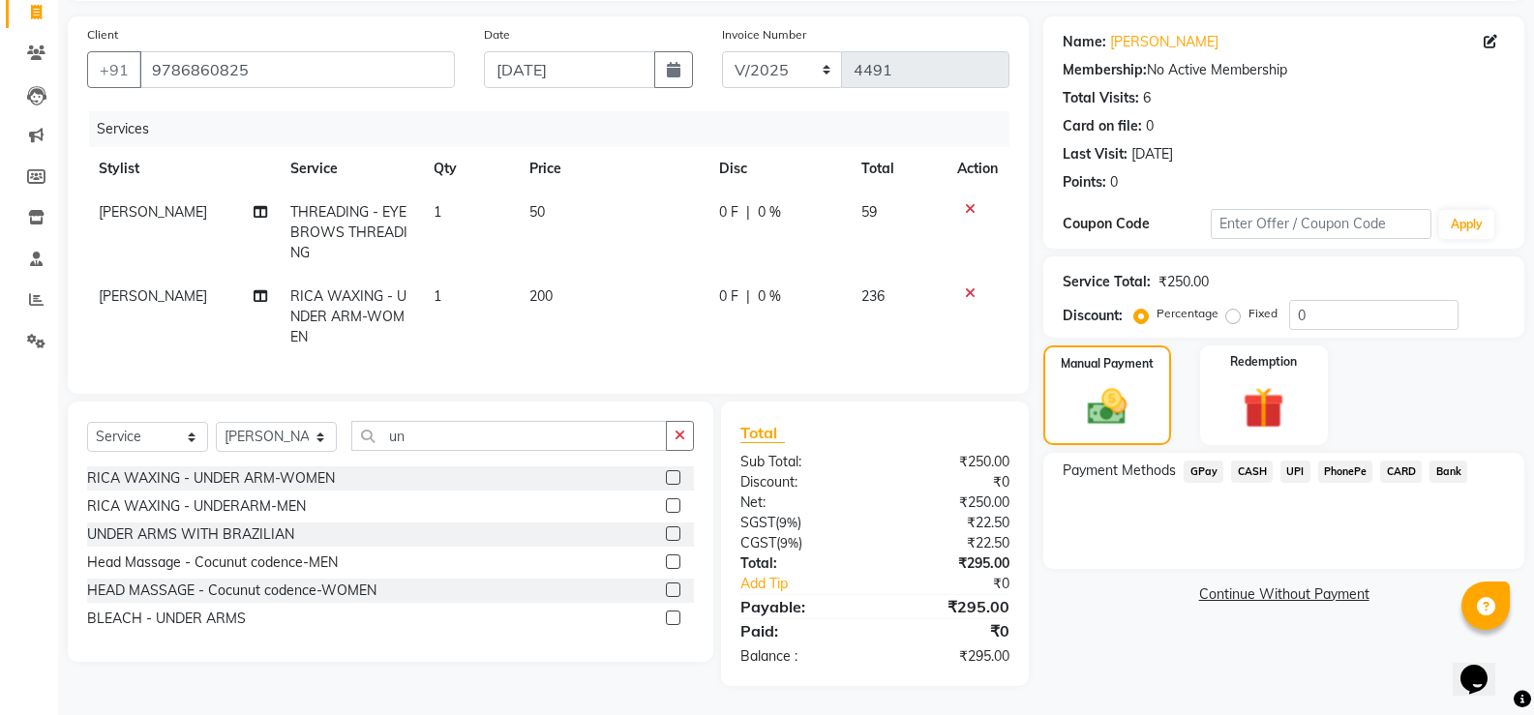
click at [1303, 461] on span "UPI" at bounding box center [1295, 472] width 30 height 22
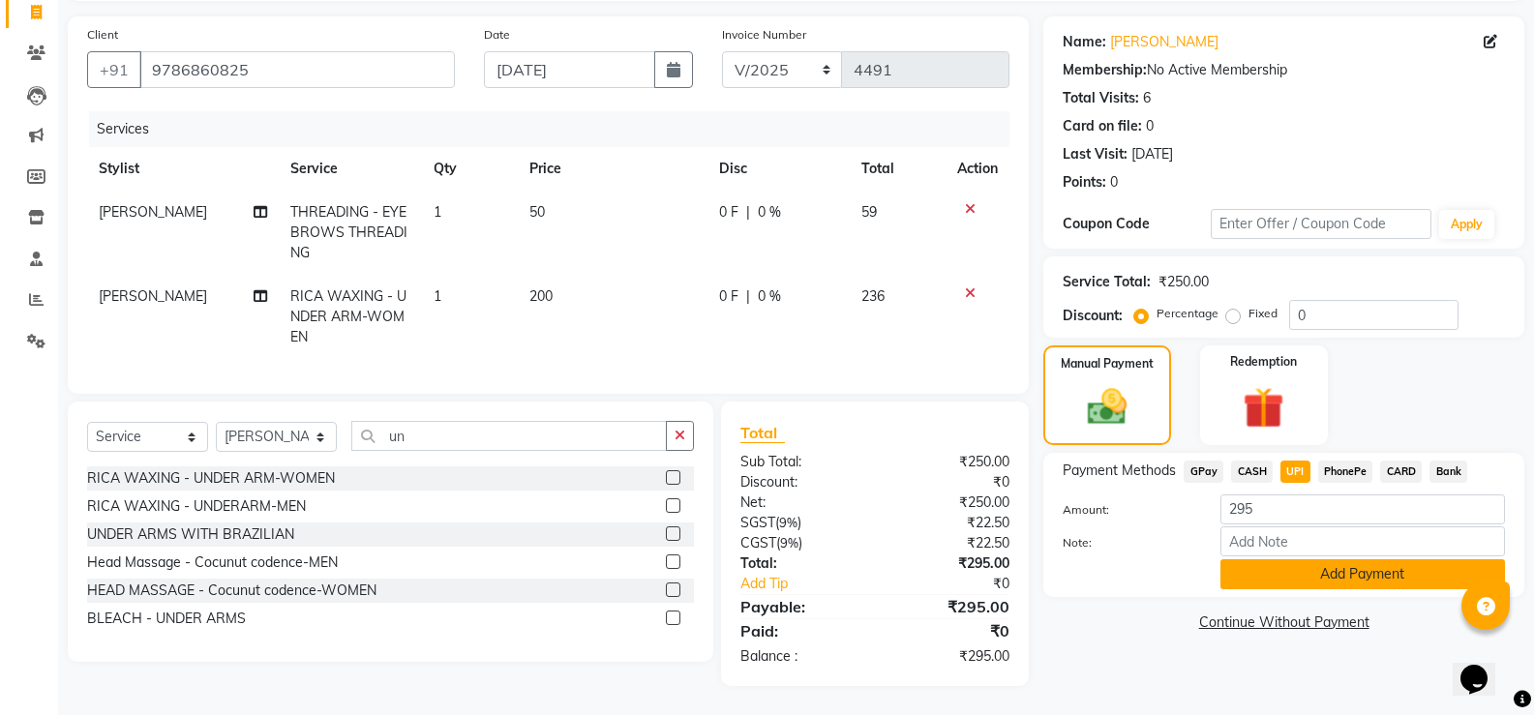
click at [1341, 559] on button "Add Payment" at bounding box center [1362, 574] width 284 height 30
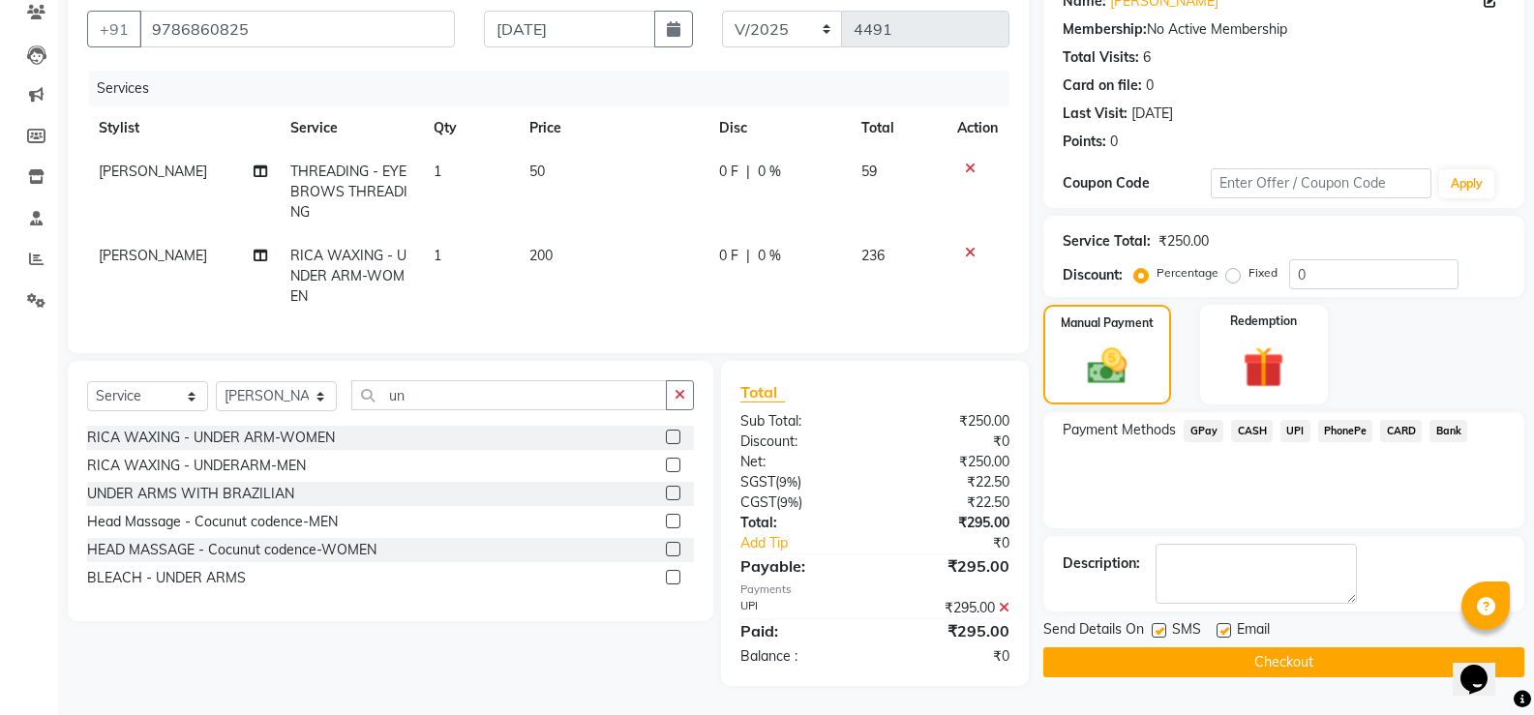
scroll to position [184, 0]
click at [1309, 647] on button "Checkout" at bounding box center [1283, 662] width 481 height 30
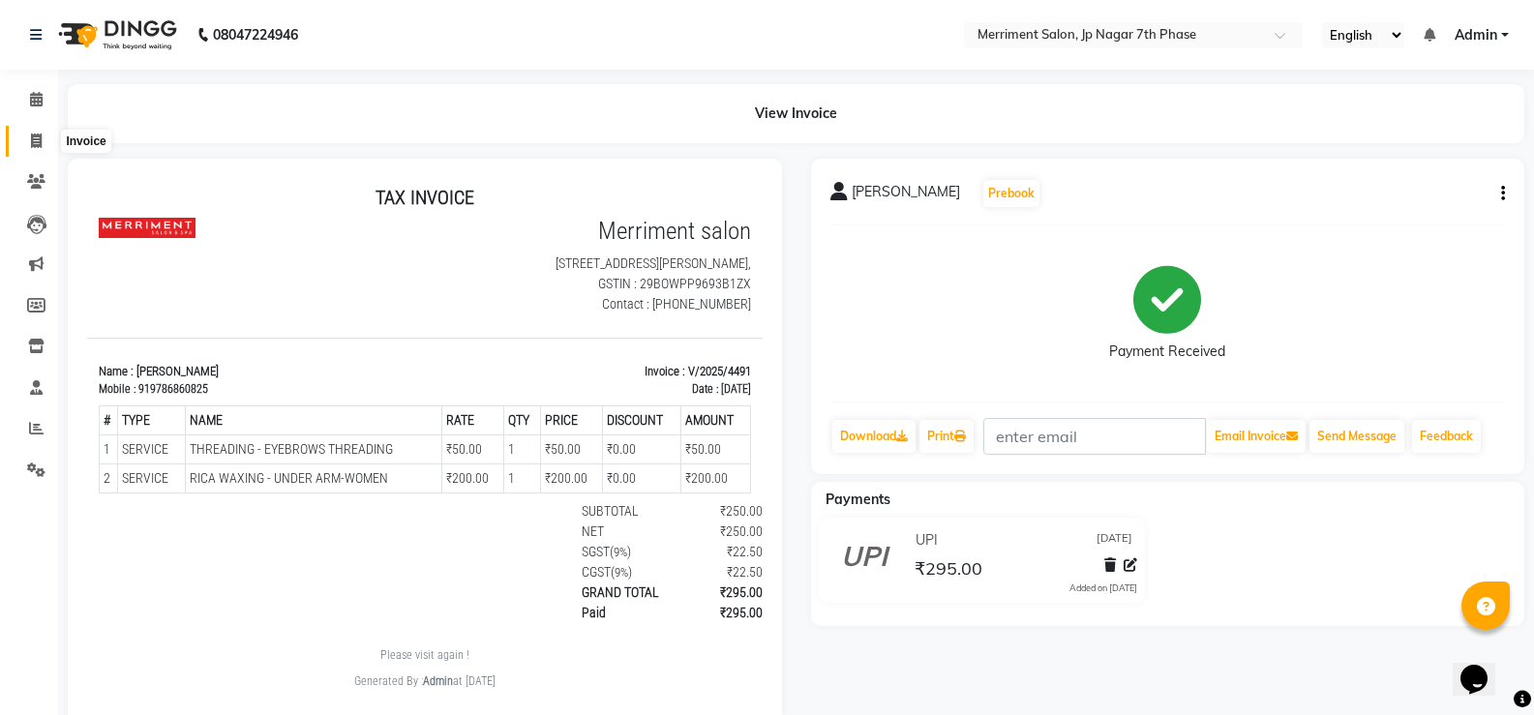
click at [45, 133] on span at bounding box center [36, 142] width 34 height 22
select select "service"
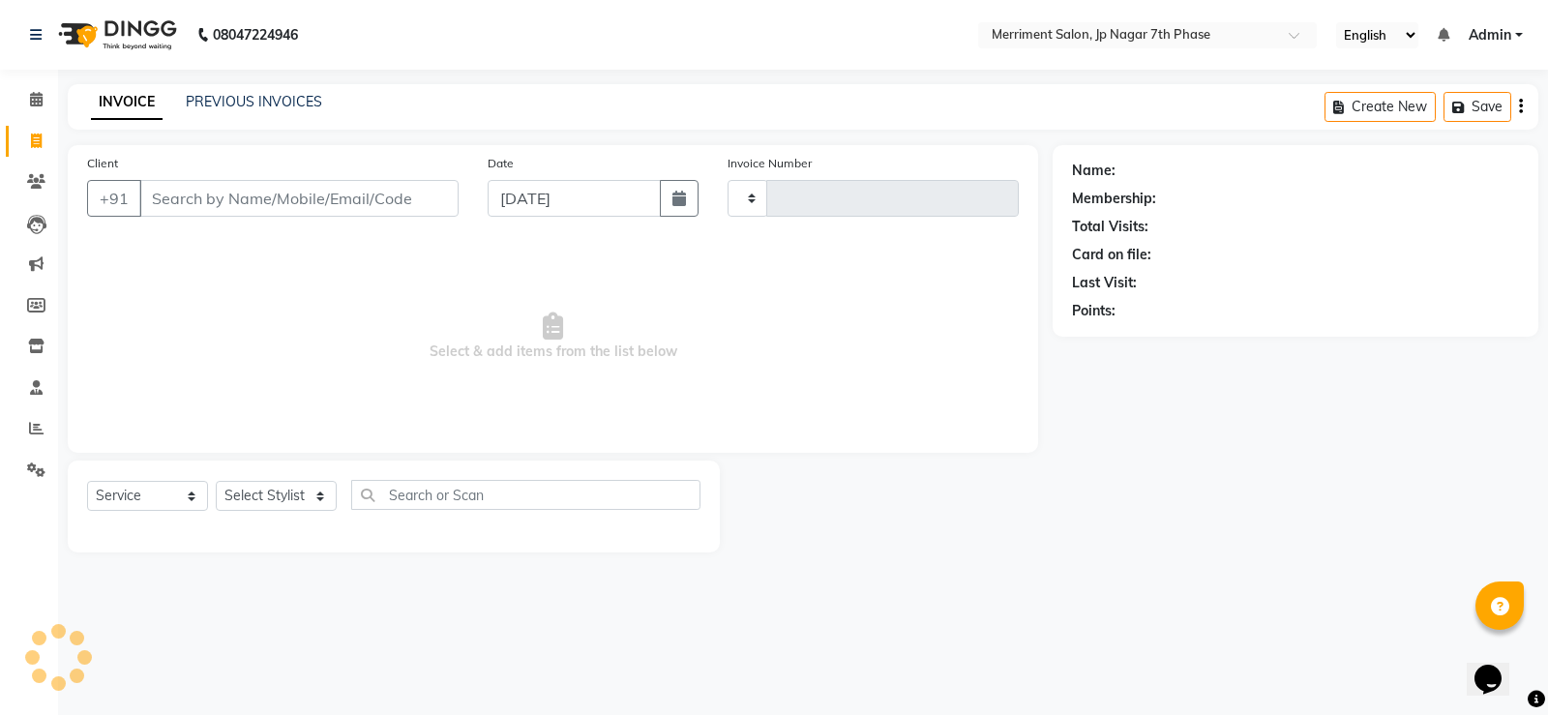
type input "4492"
select select "4110"
click at [208, 190] on input "Client" at bounding box center [298, 198] width 319 height 37
select select "package"
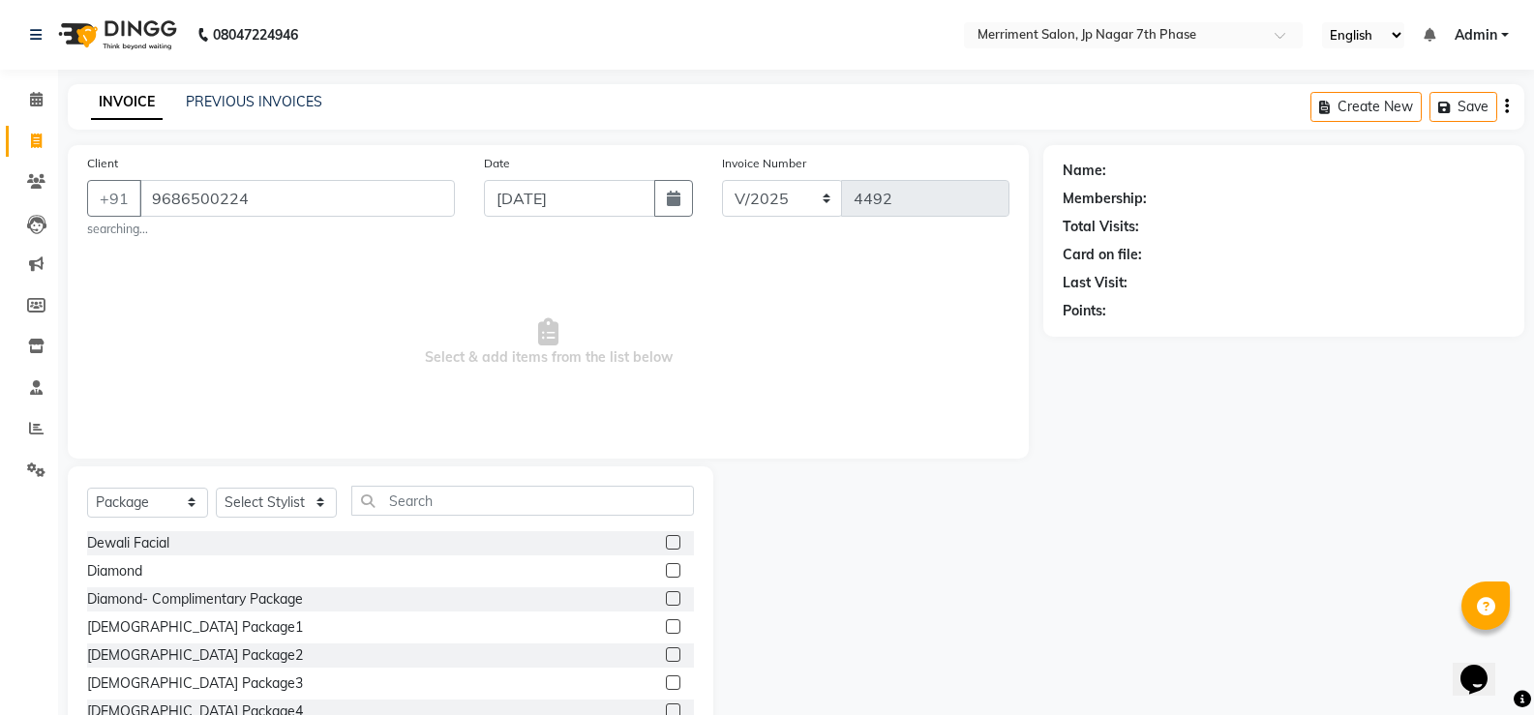
type input "9686500224"
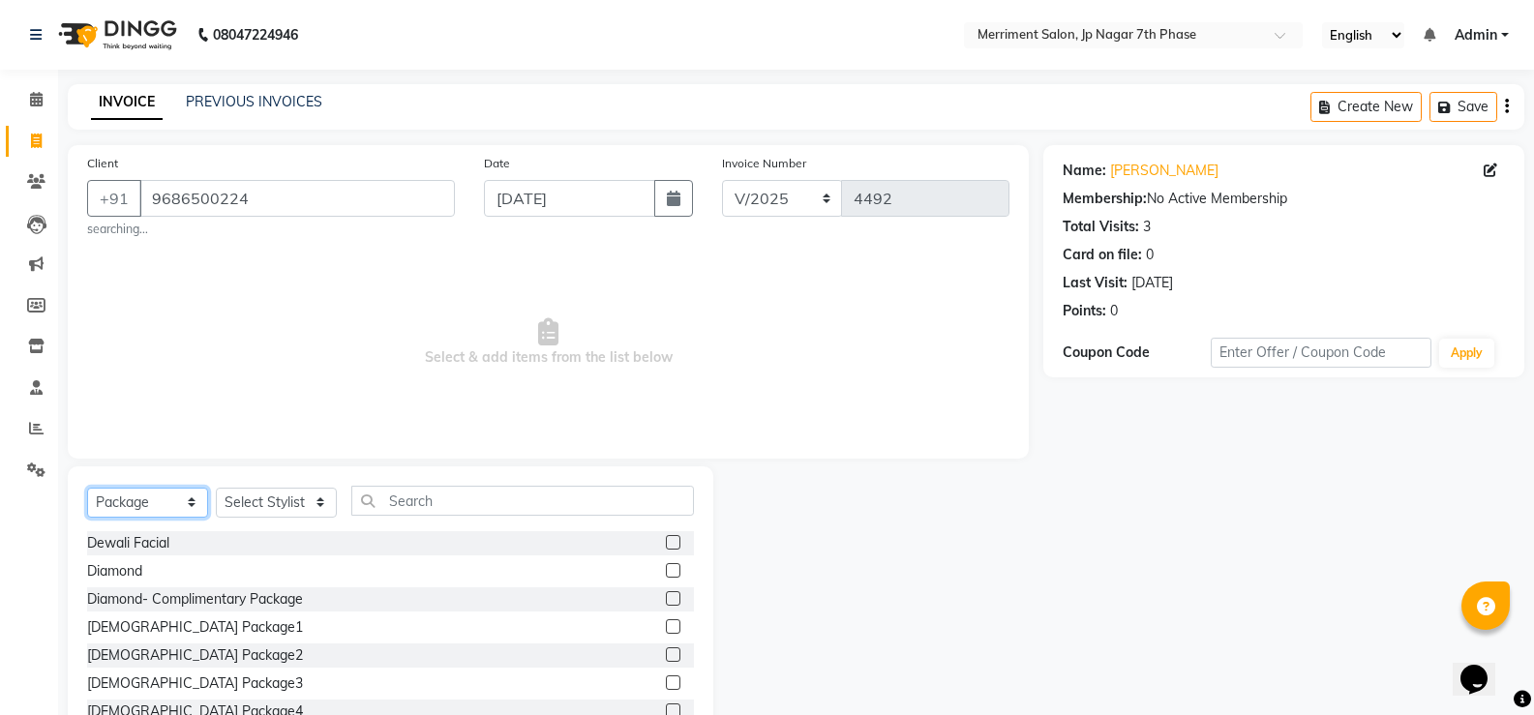
drag, startPoint x: 105, startPoint y: 490, endPoint x: 80, endPoint y: 482, distance: 26.3
click at [105, 490] on select "Select Service Product Membership Package Voucher Prepaid Gift Card" at bounding box center [147, 503] width 121 height 30
select select "service"
click at [87, 488] on select "Select Service Product Membership Package Voucher Prepaid Gift Card" at bounding box center [147, 503] width 121 height 30
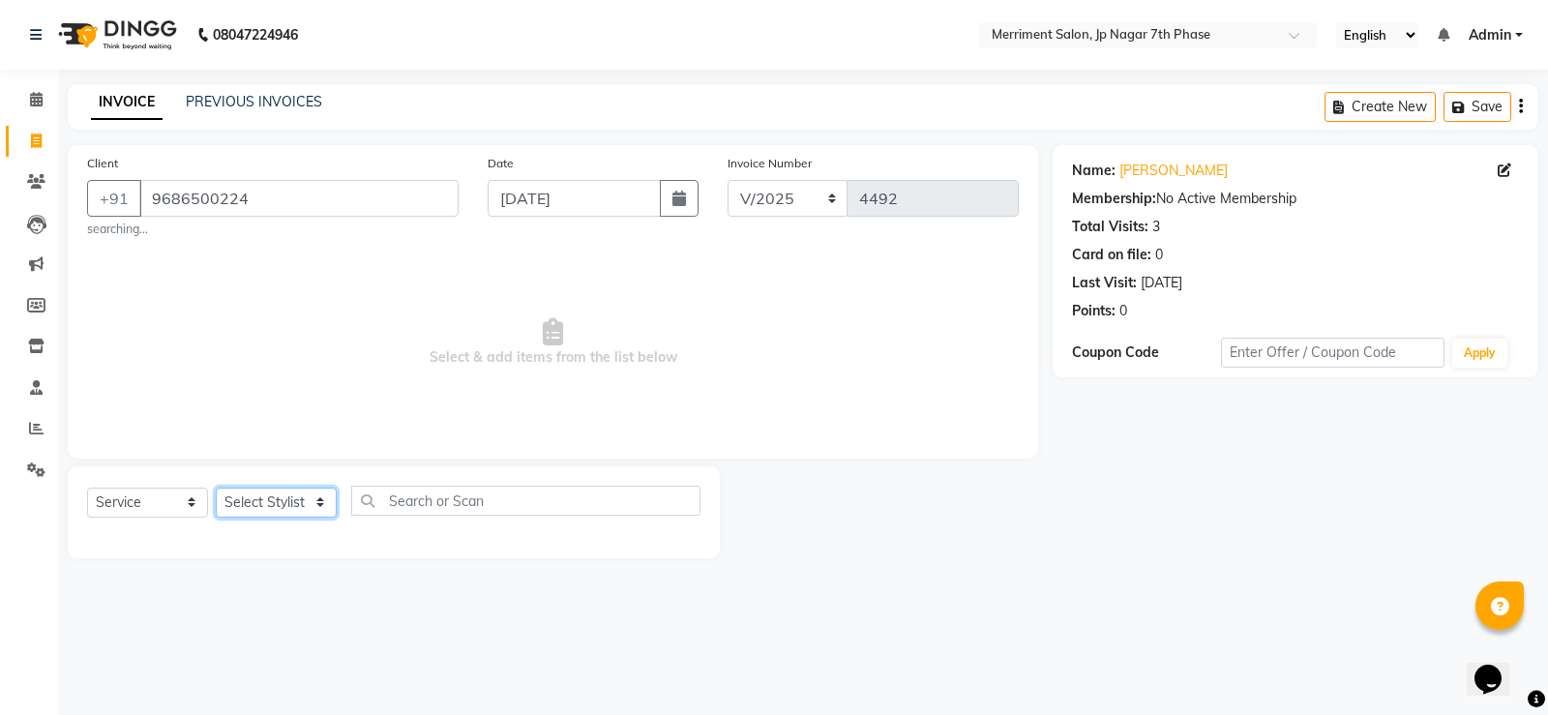
click at [284, 497] on select "Select Stylist Chiru Farman likha naho [PERSON_NAME] [PERSON_NAME] [PERSON_NAME…" at bounding box center [276, 503] width 121 height 30
select select "84910"
click at [216, 488] on select "Select Stylist Chiru Farman likha naho [PERSON_NAME] [PERSON_NAME] [PERSON_NAME…" at bounding box center [276, 503] width 121 height 30
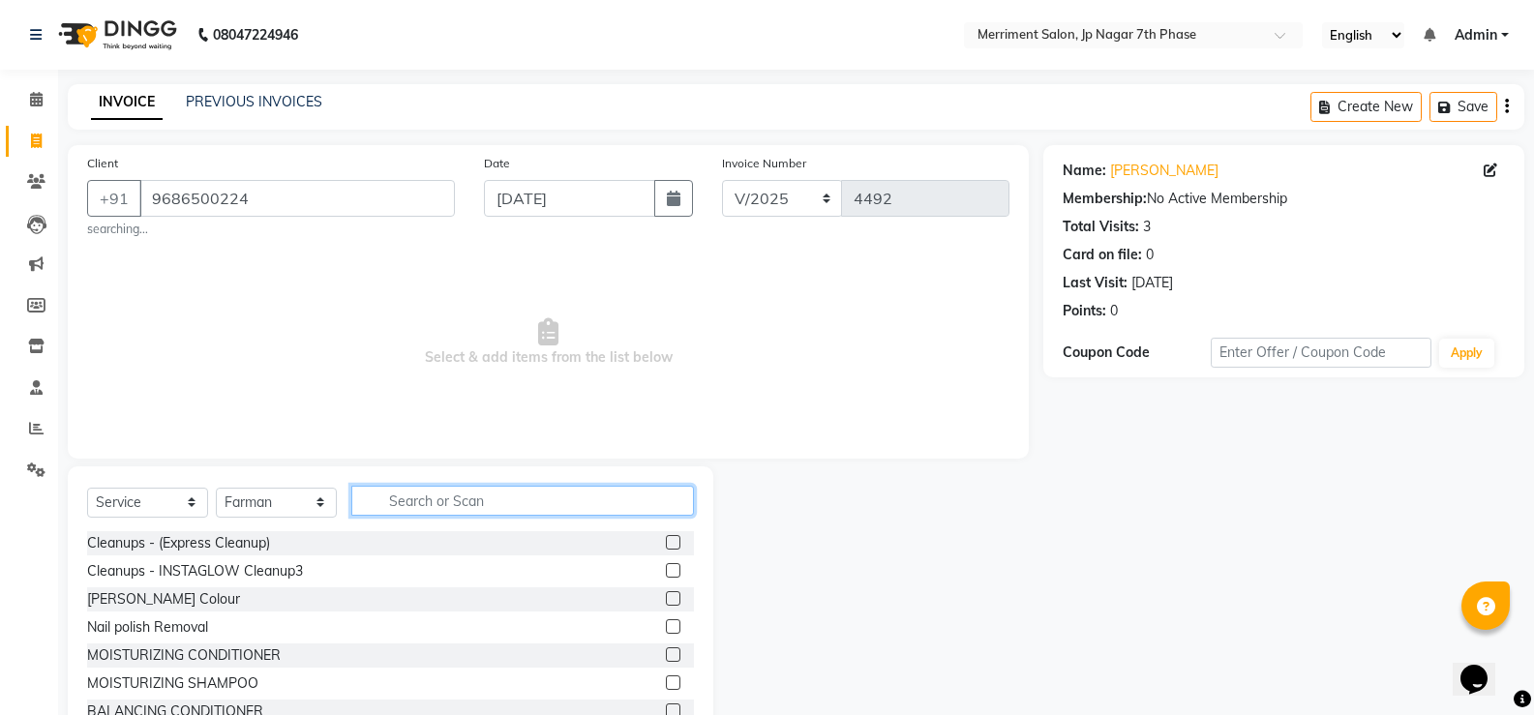
click at [548, 491] on input "text" at bounding box center [522, 501] width 343 height 30
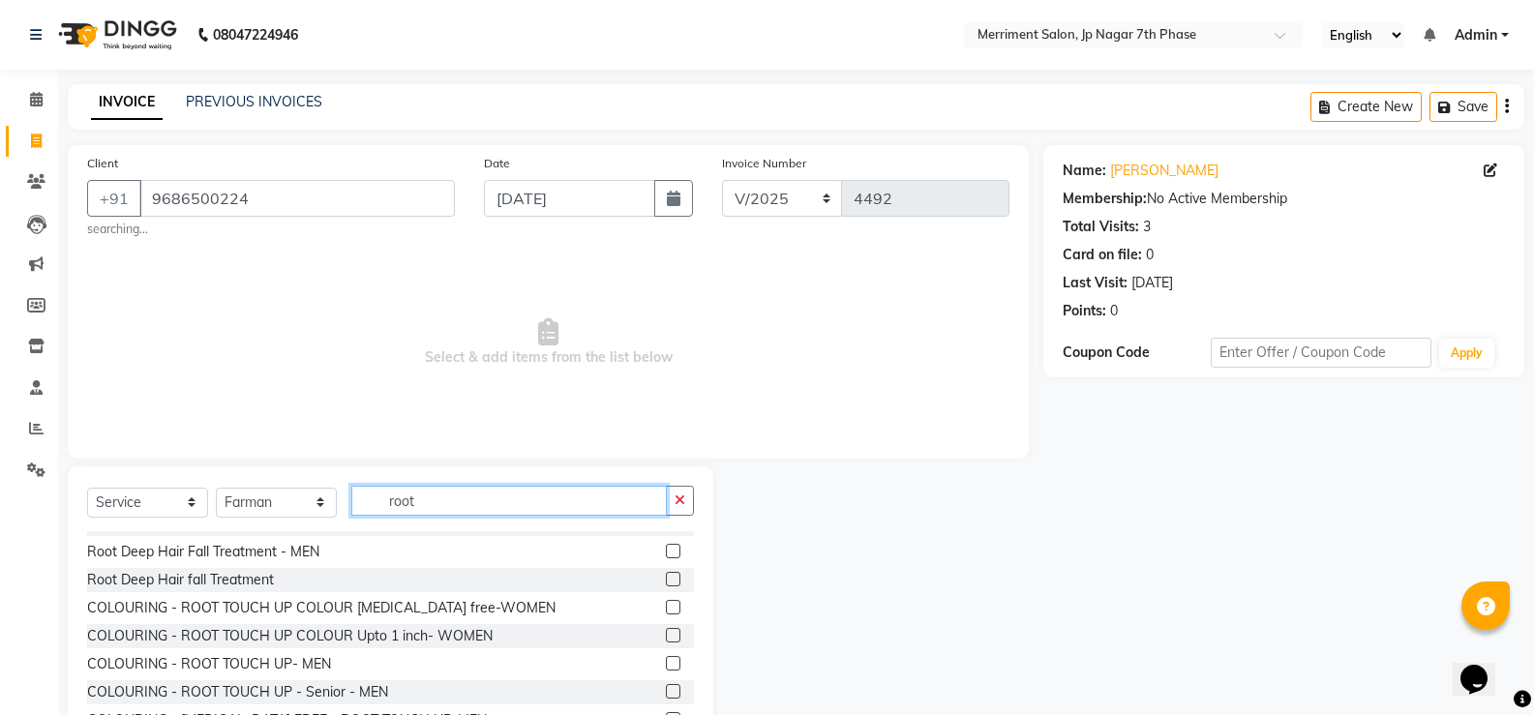
scroll to position [115, 0]
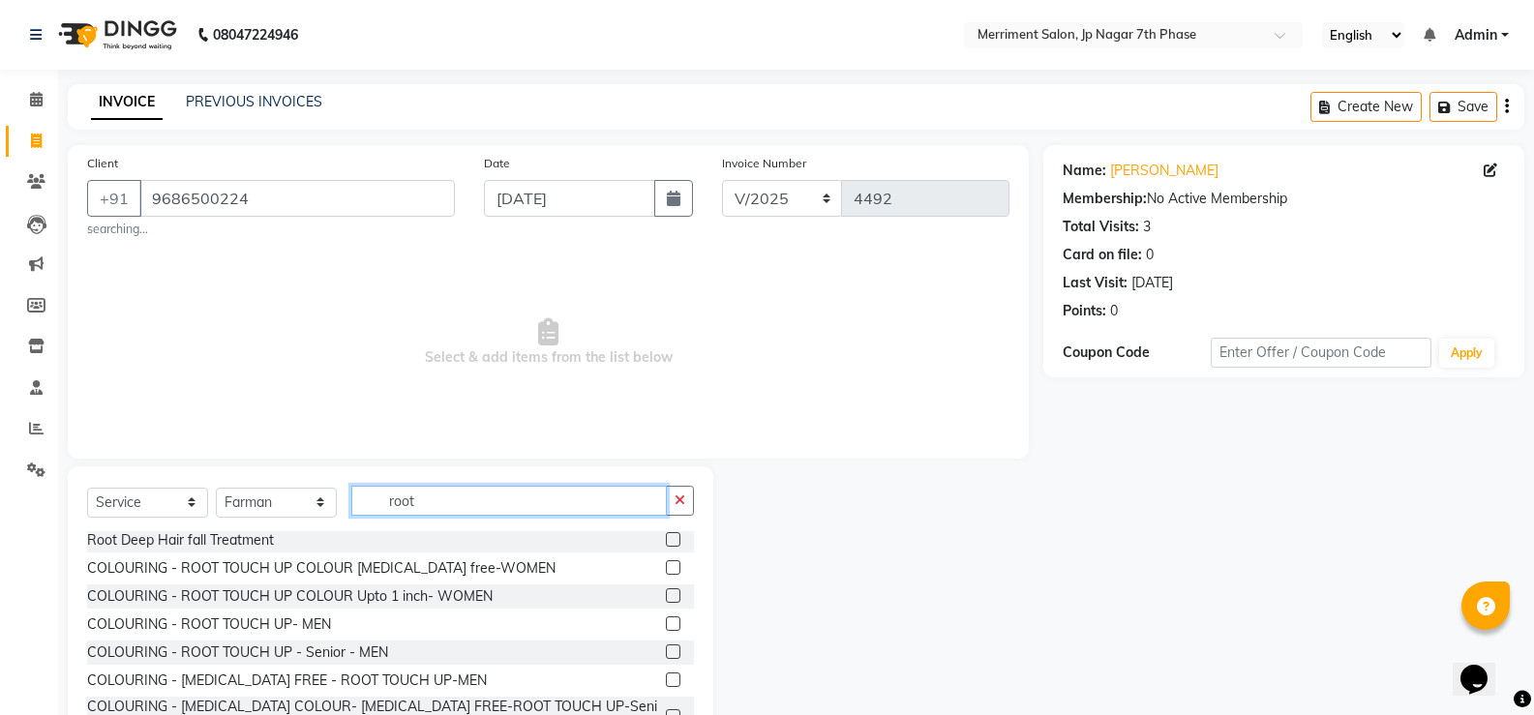
type input "root"
click at [666, 542] on label at bounding box center [673, 539] width 15 height 15
click at [666, 542] on input "checkbox" at bounding box center [672, 540] width 13 height 13
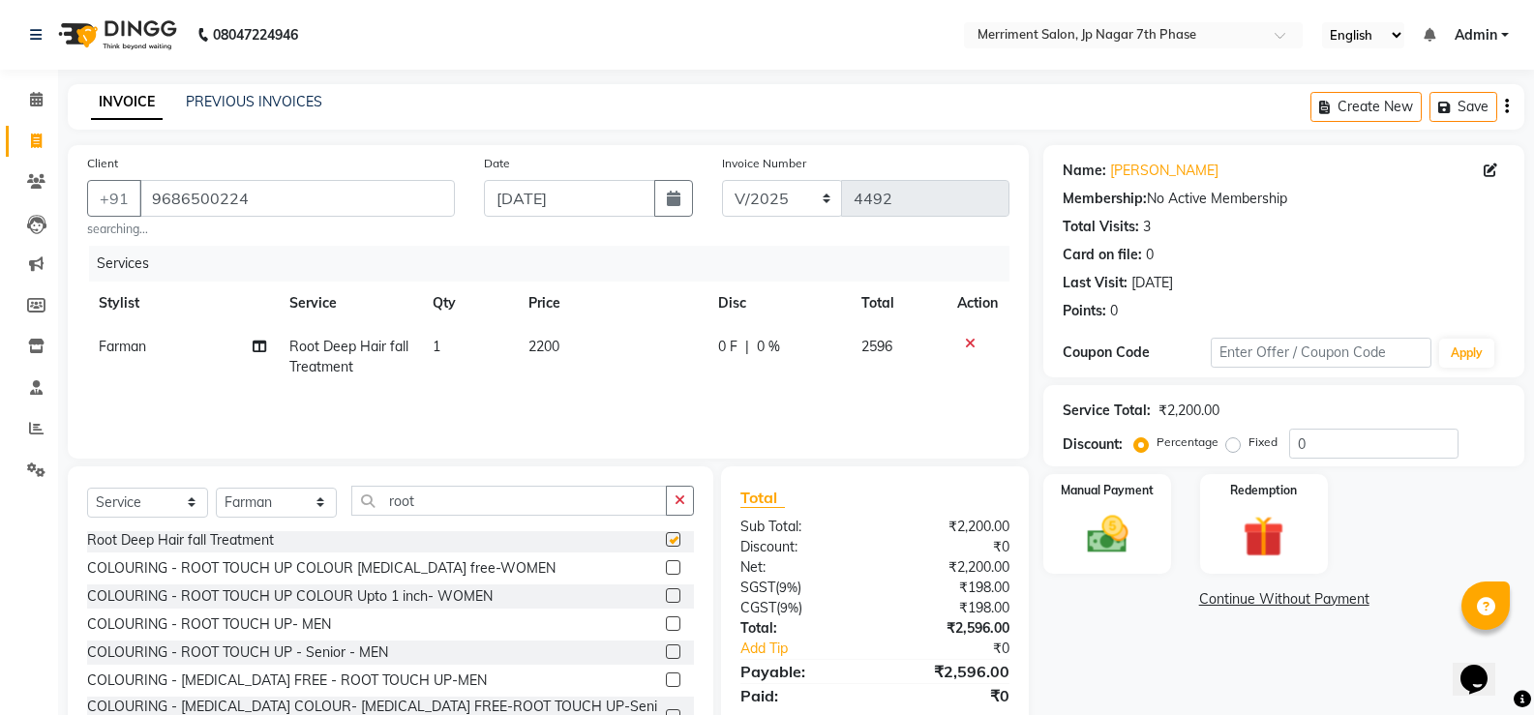
checkbox input "false"
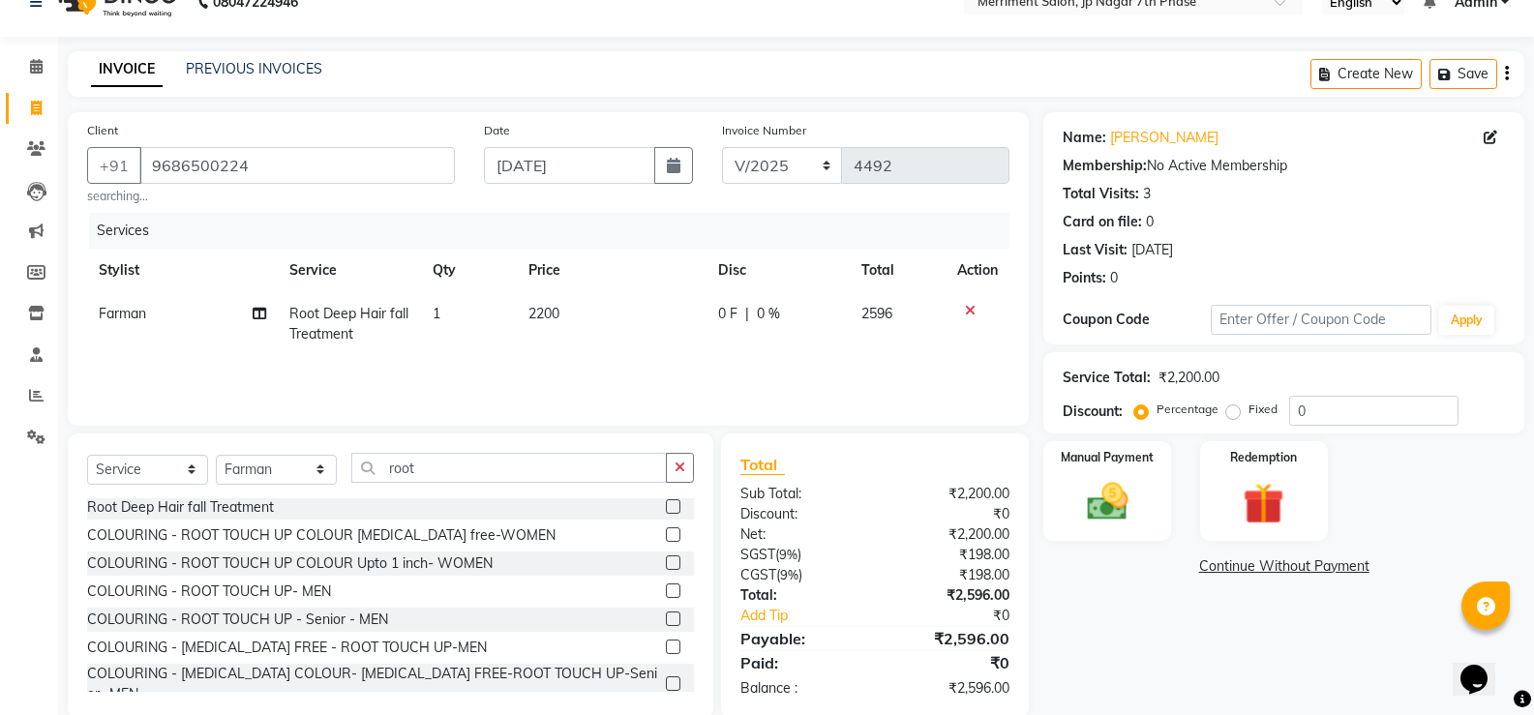
scroll to position [66, 0]
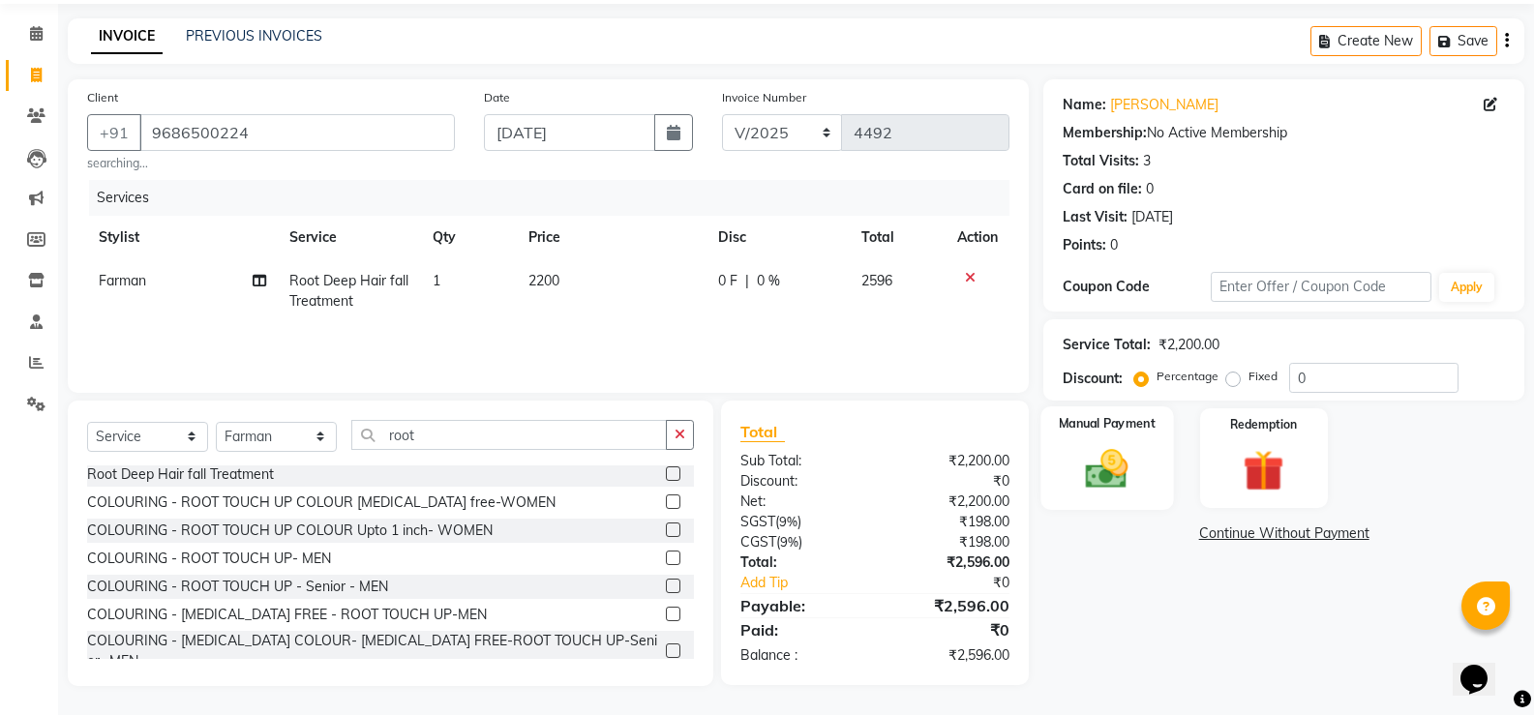
click at [1134, 488] on img at bounding box center [1106, 468] width 69 height 49
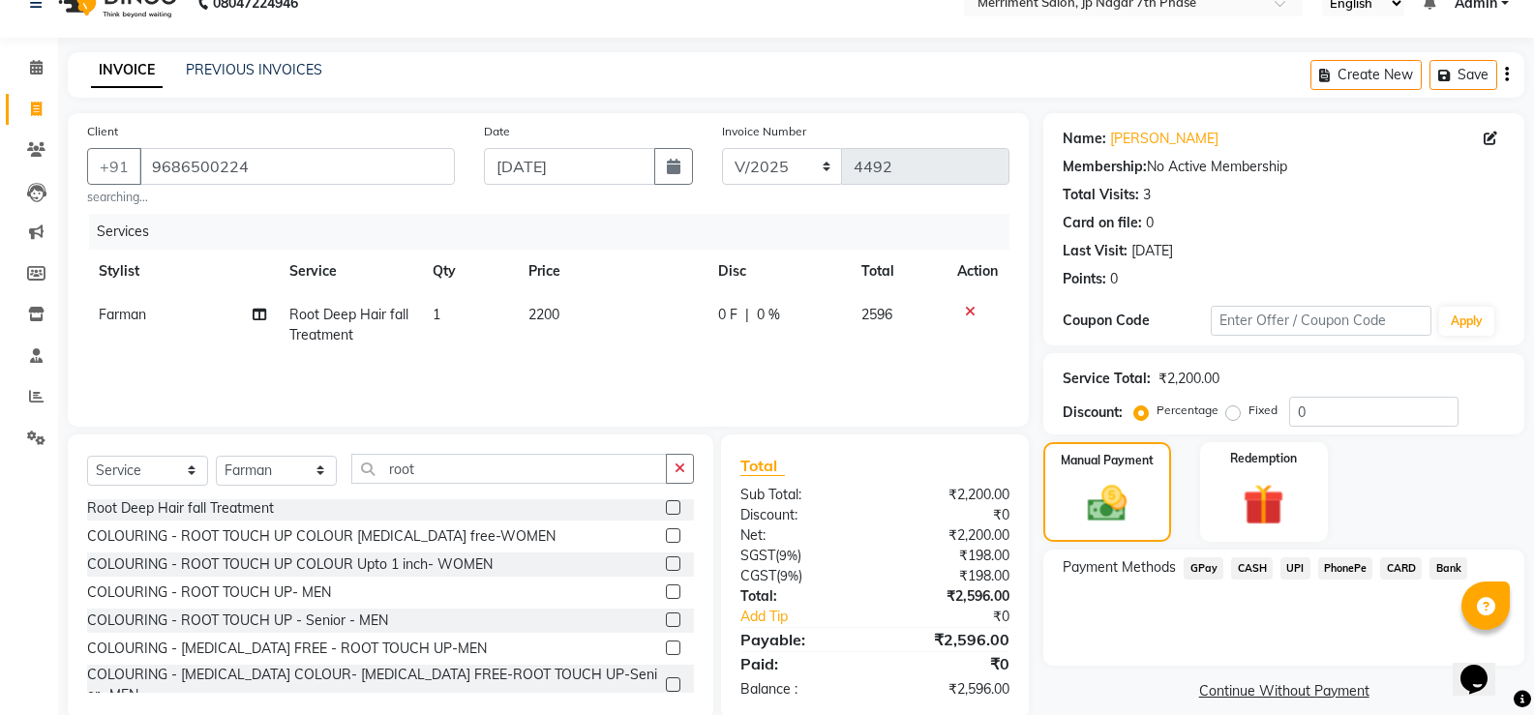
scroll to position [0, 0]
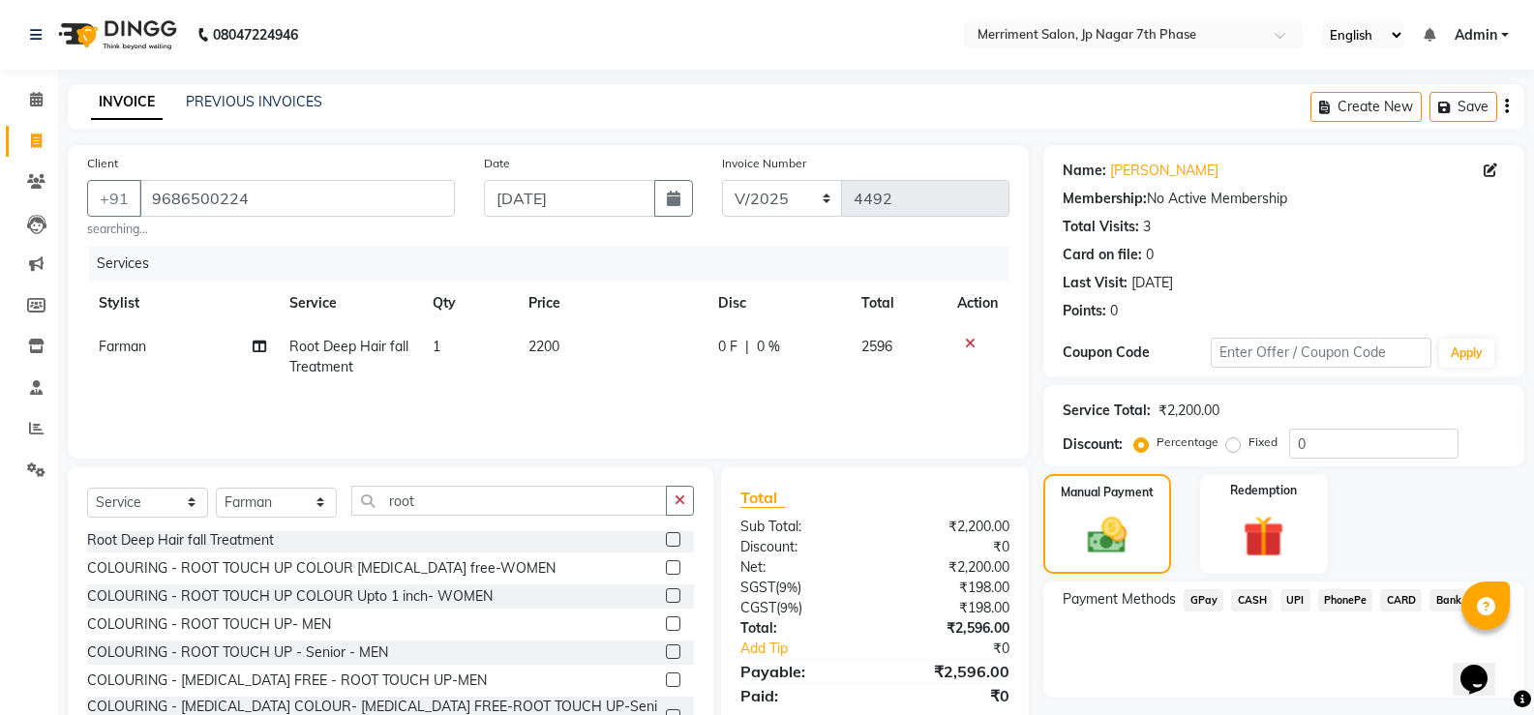
click at [1508, 106] on icon "button" at bounding box center [1507, 106] width 4 height 1
select select "package"
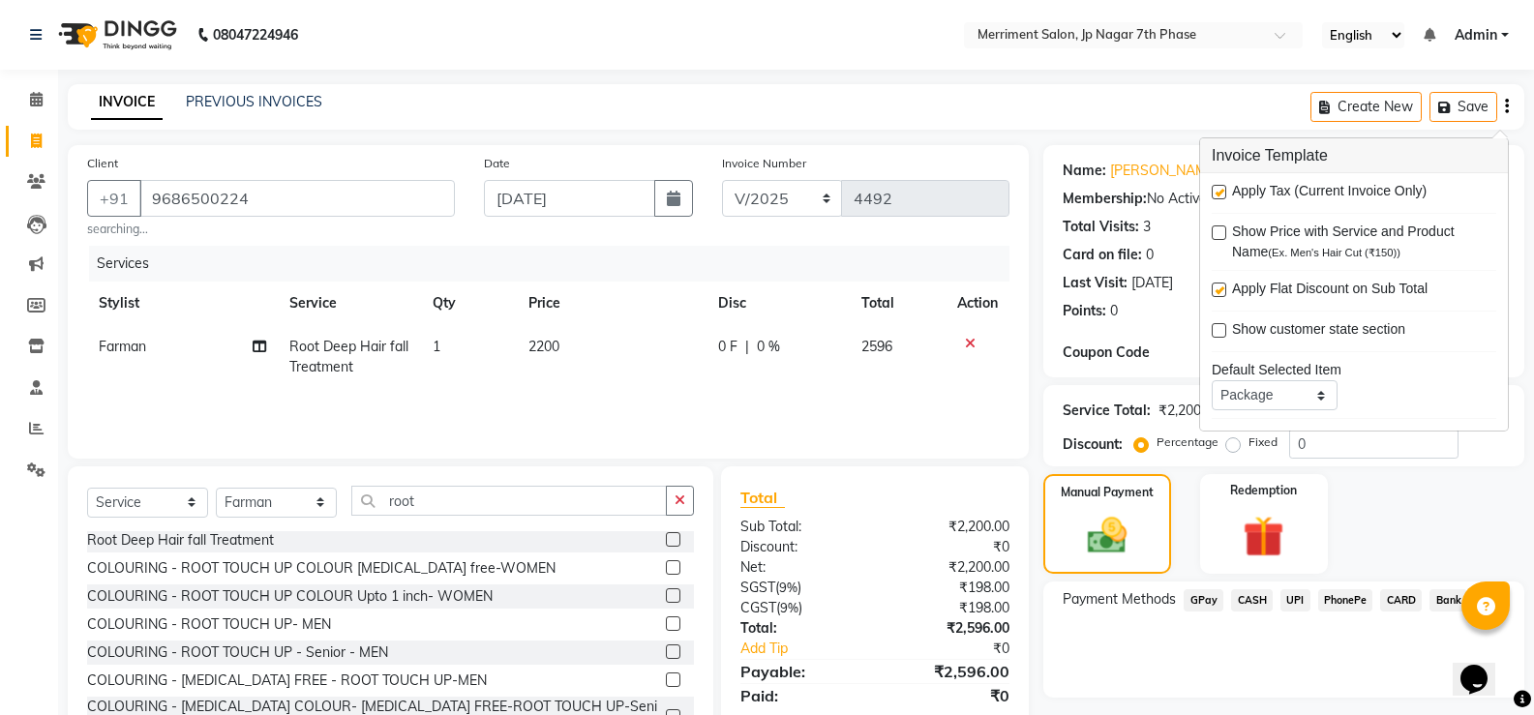
click at [1207, 188] on div "Apply Tax (Current Invoice Only) Show Price with Service and Product Name (Ex. …" at bounding box center [1354, 301] width 308 height 257
click at [1222, 194] on label at bounding box center [1218, 192] width 15 height 15
click at [1222, 194] on input "checkbox" at bounding box center [1217, 193] width 13 height 13
checkbox input "false"
click at [1252, 594] on span "CASH" at bounding box center [1252, 600] width 42 height 22
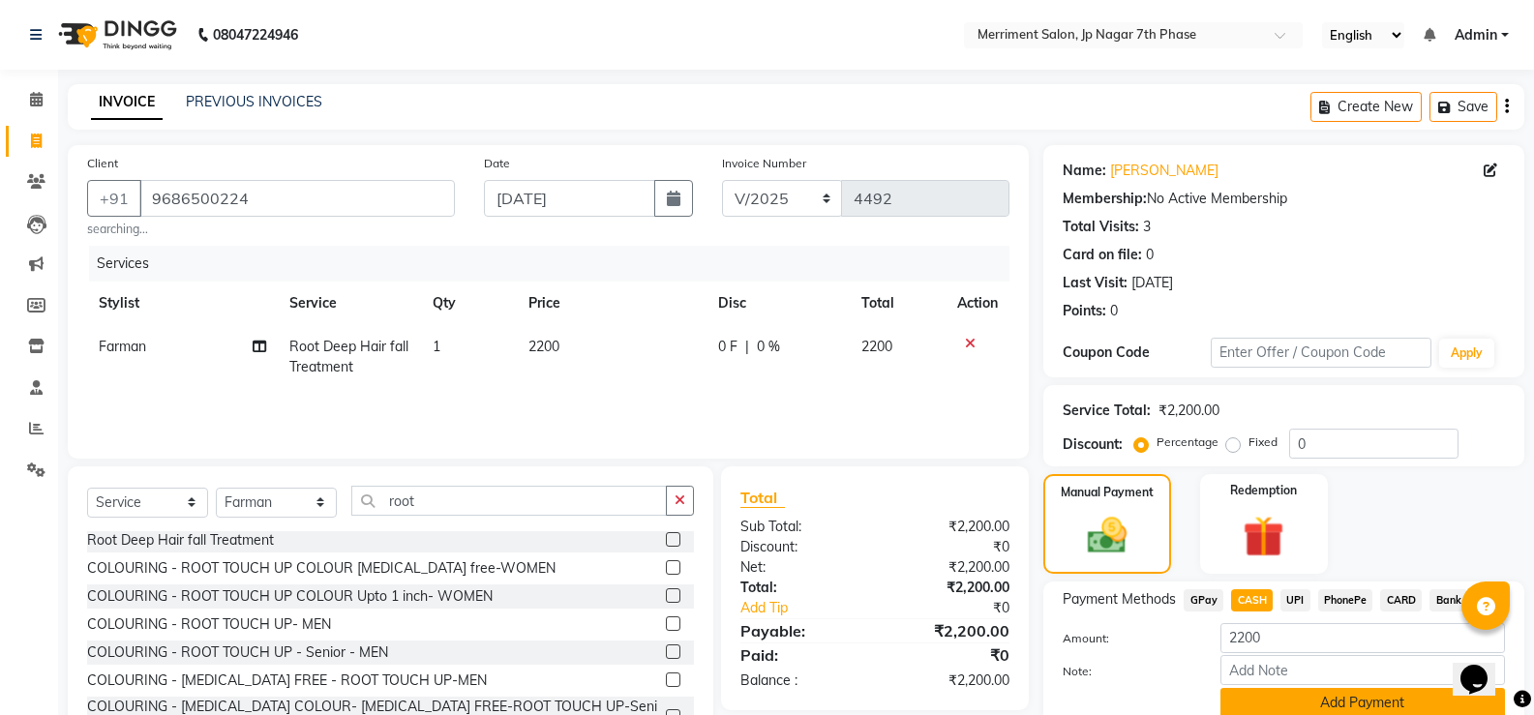
click at [1296, 704] on button "Add Payment" at bounding box center [1362, 703] width 284 height 30
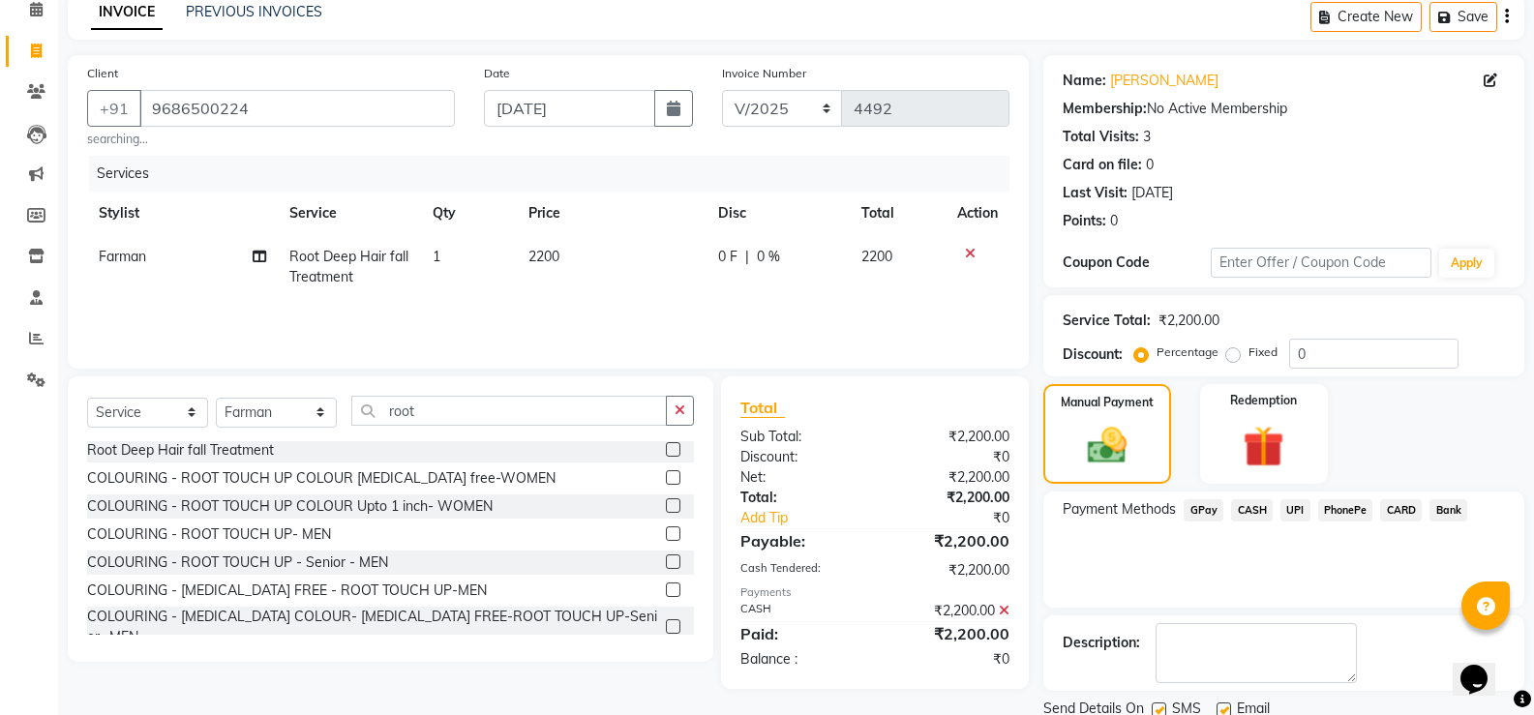
scroll to position [161, 0]
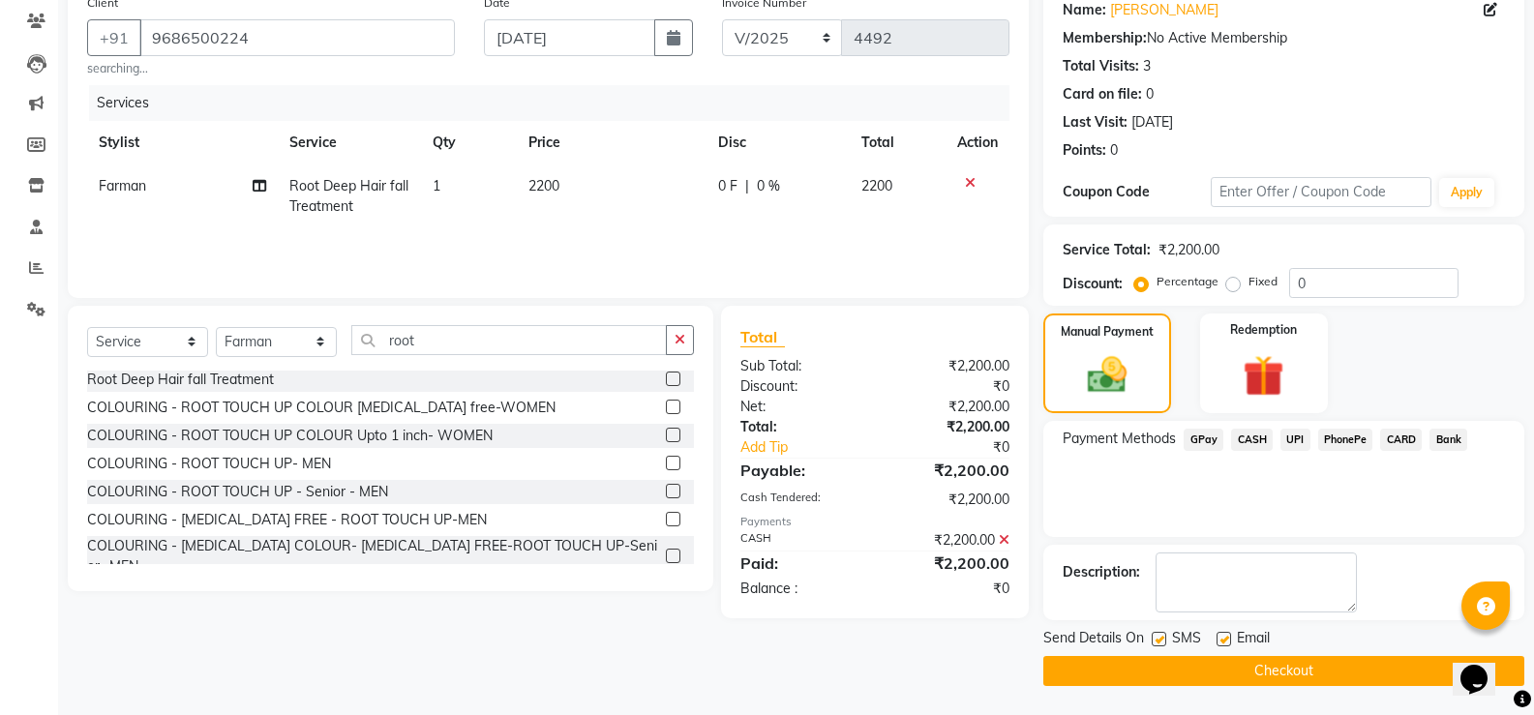
click at [1003, 539] on icon at bounding box center [1004, 540] width 11 height 14
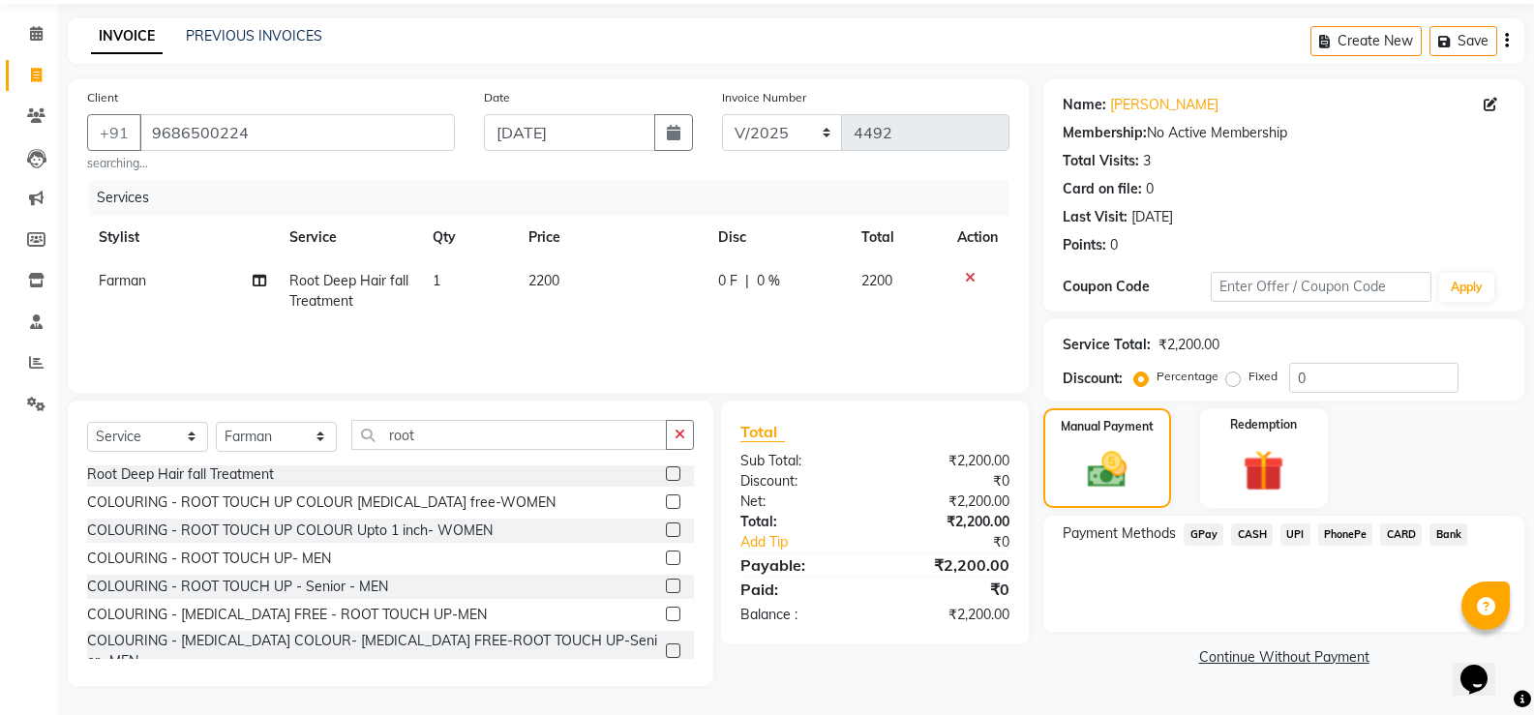
scroll to position [66, 0]
click at [1257, 535] on span "CASH" at bounding box center [1252, 534] width 42 height 22
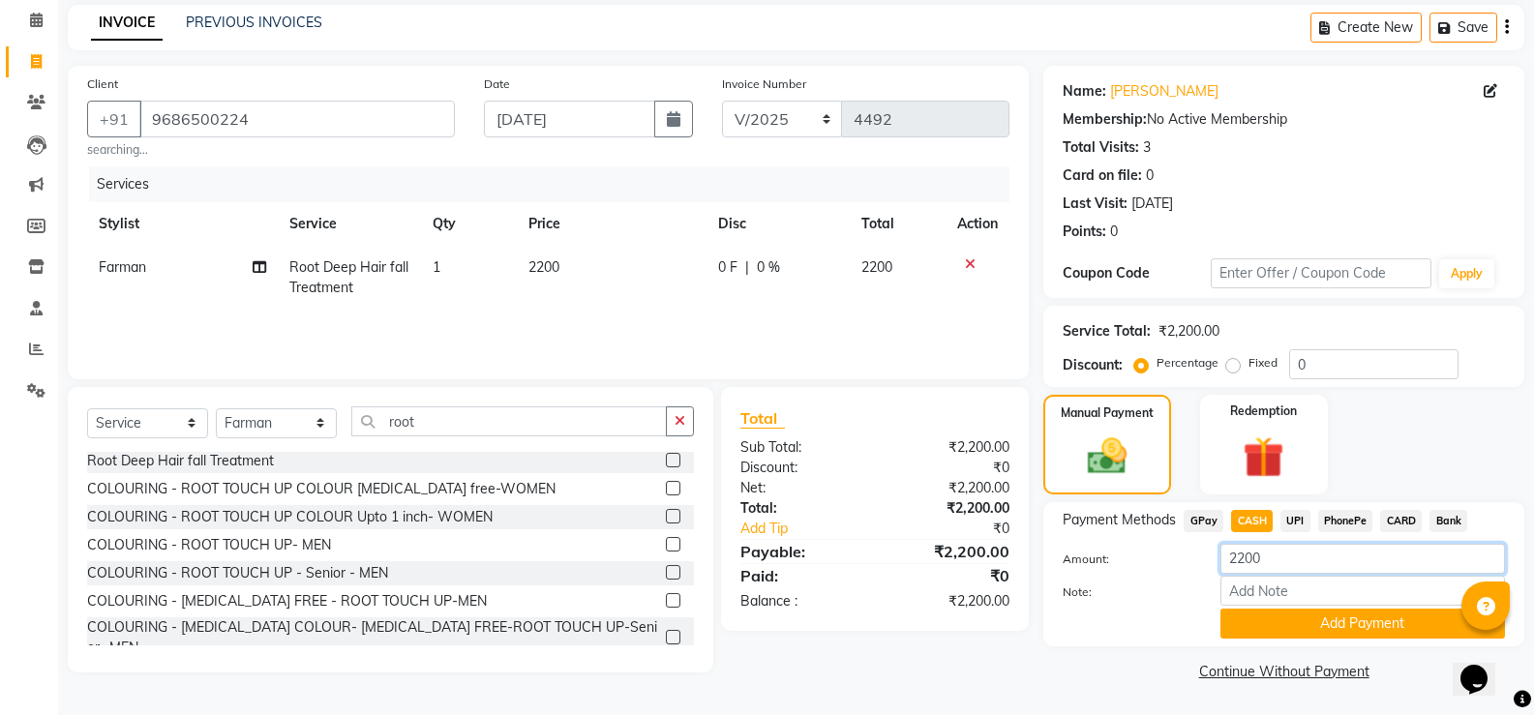
click at [1267, 552] on input "2200" at bounding box center [1362, 559] width 284 height 30
type input "2250"
click at [1274, 618] on button "Add Payment" at bounding box center [1362, 624] width 284 height 30
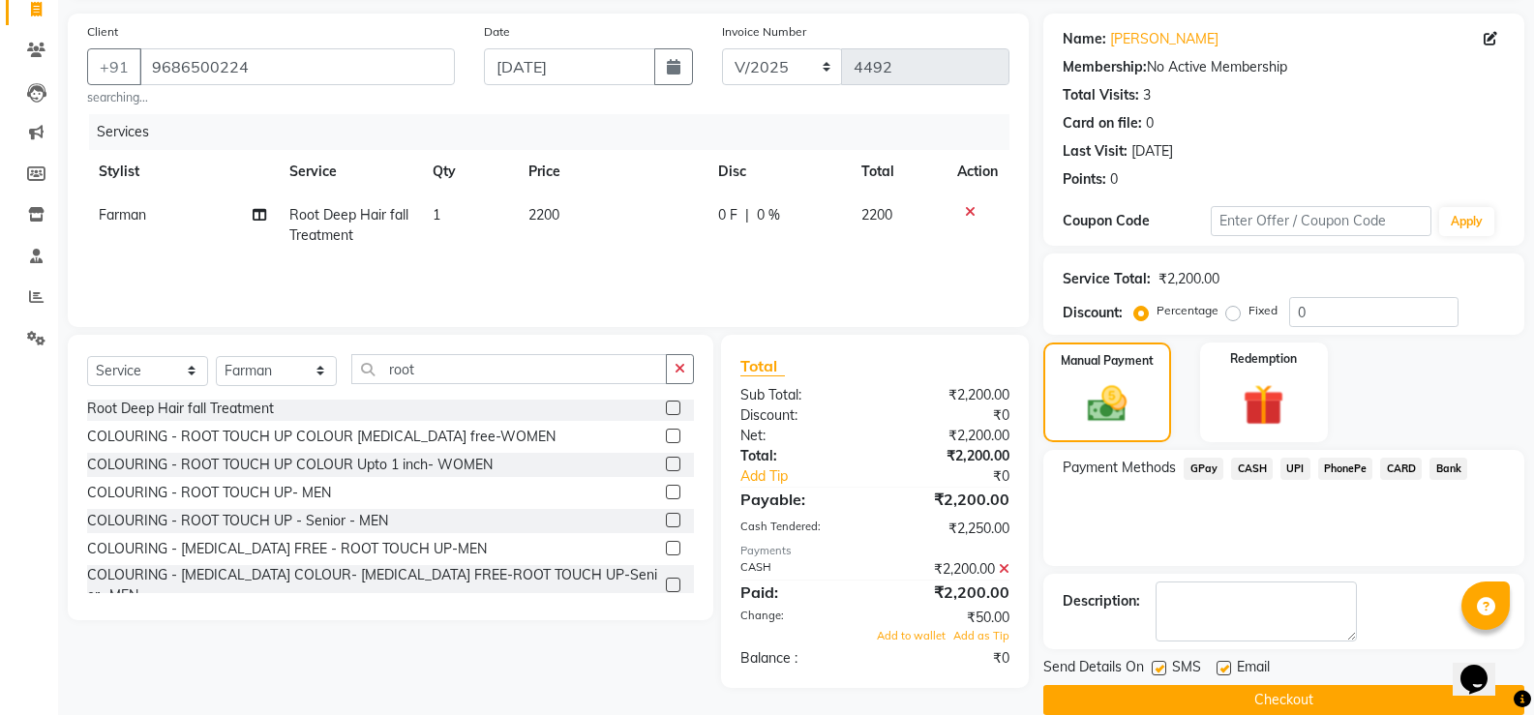
scroll to position [161, 0]
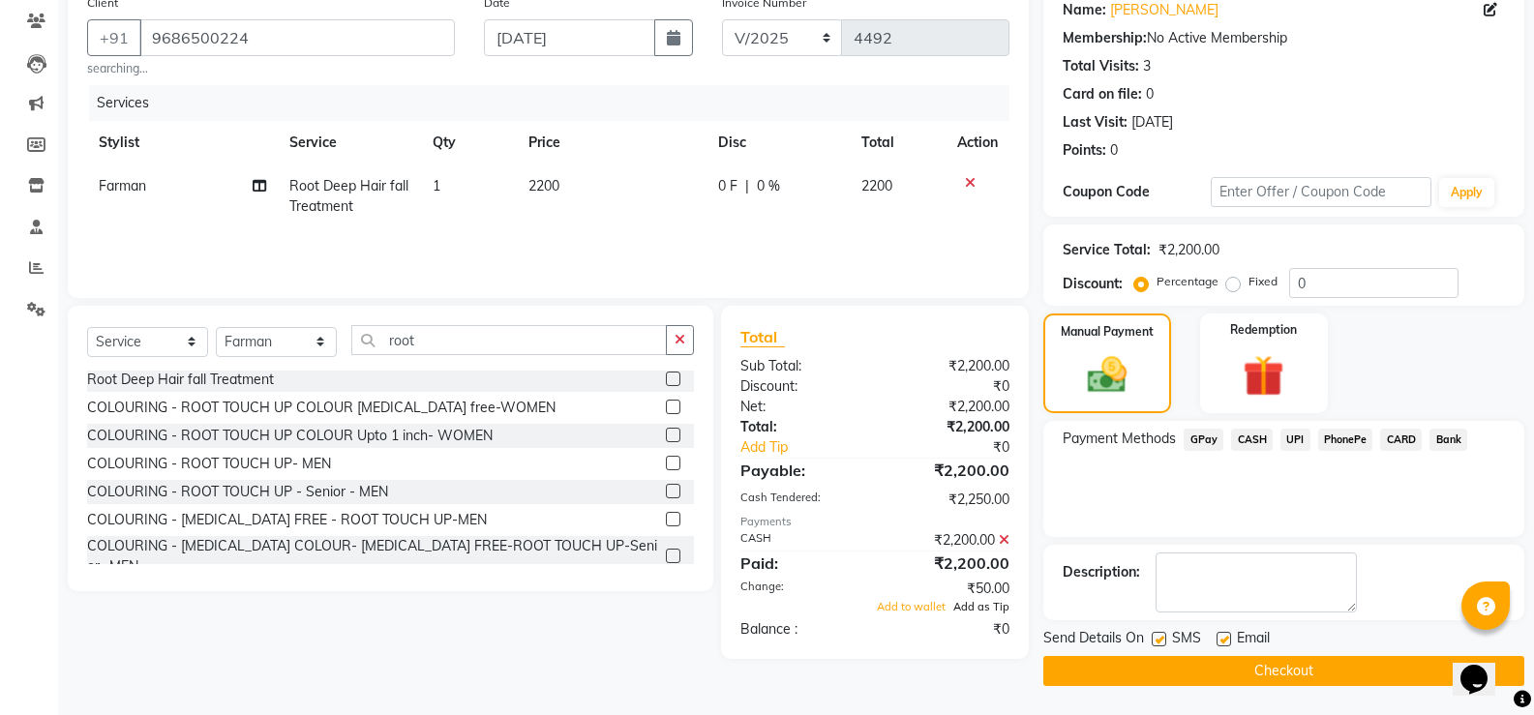
click at [993, 605] on span "Add as Tip" at bounding box center [981, 607] width 56 height 14
click at [1249, 677] on button "Checkout" at bounding box center [1283, 671] width 481 height 30
